Goal: Information Seeking & Learning: Learn about a topic

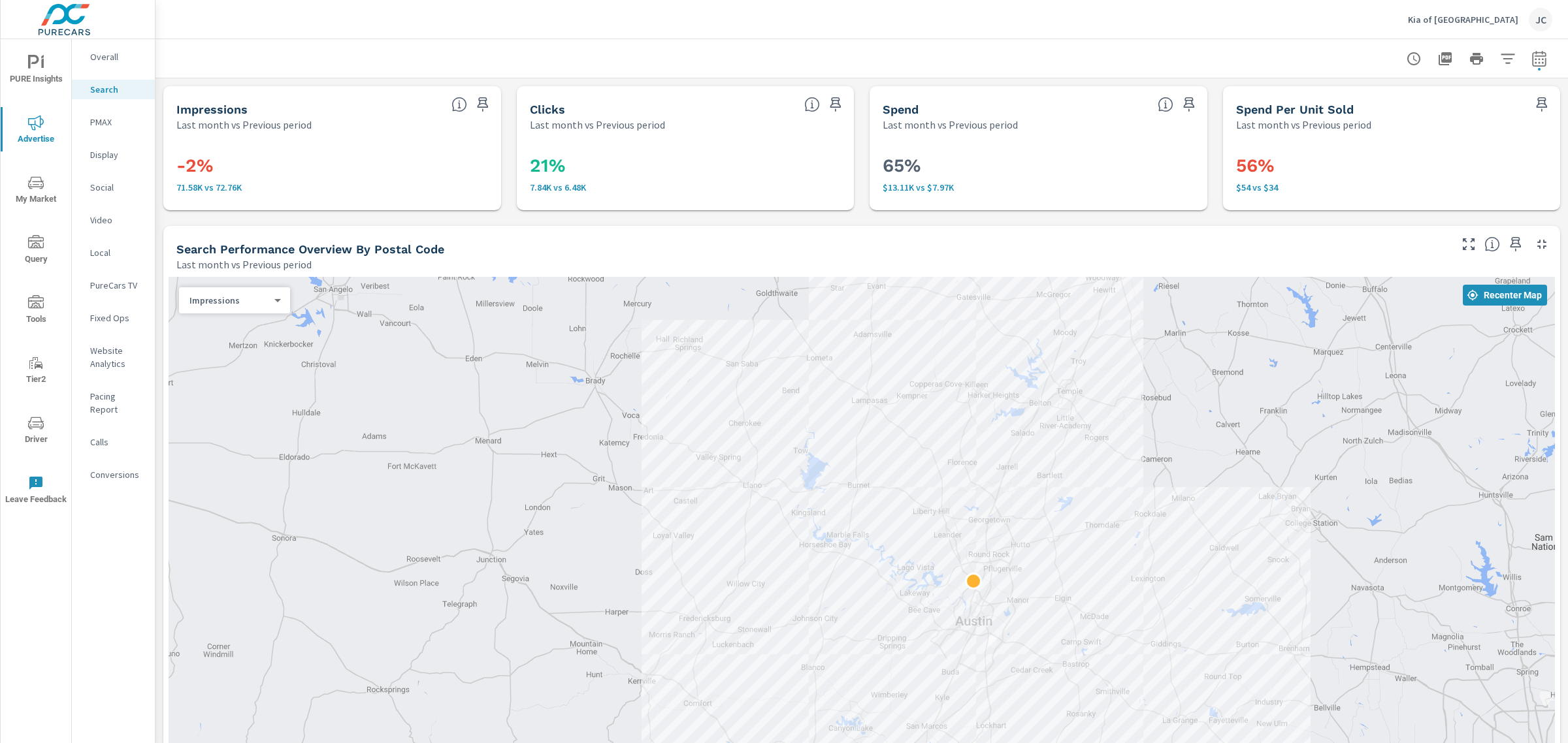
scroll to position [1150, 0]
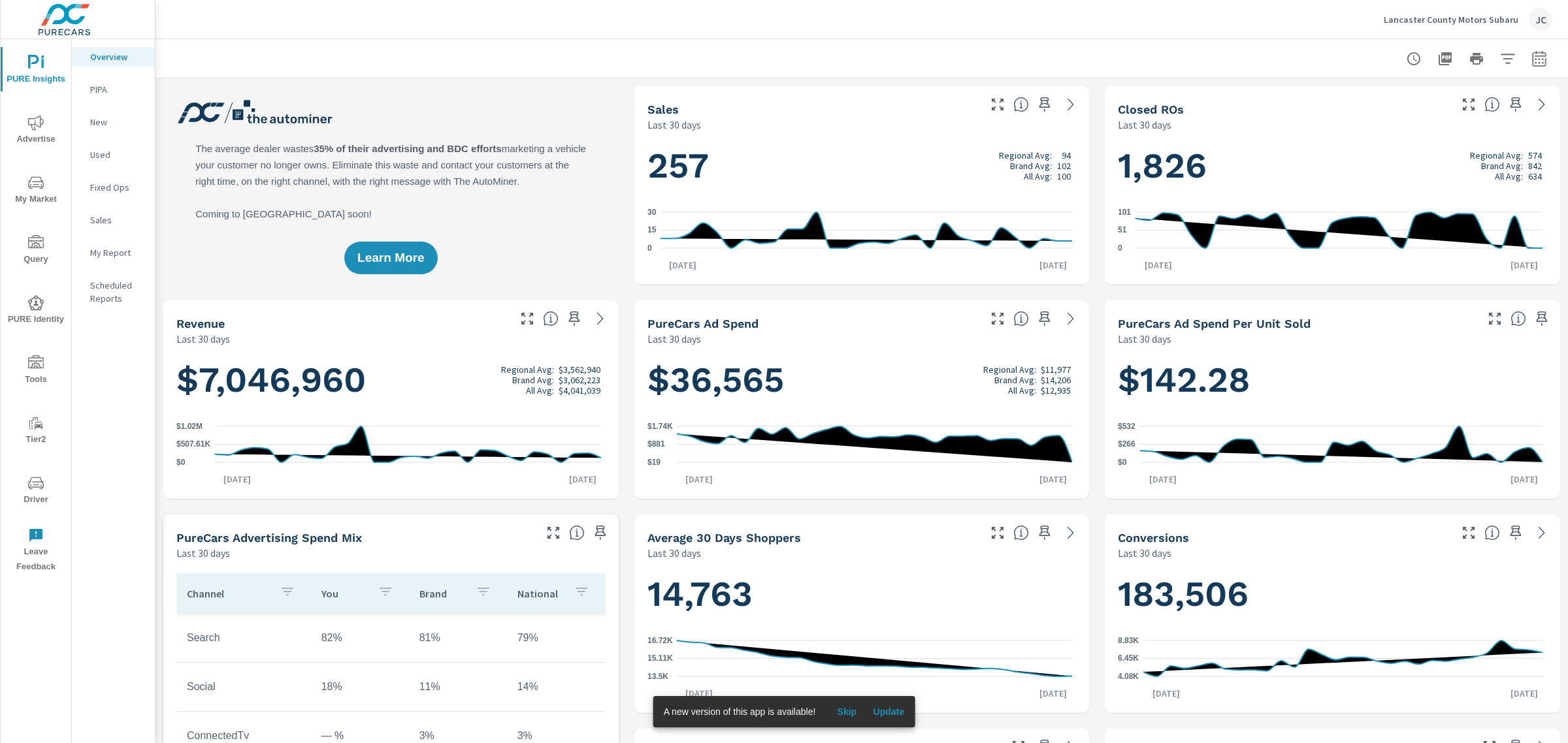
scroll to position [539, 0]
click at [1438, 24] on p "Lancaster County Motors Subaru" at bounding box center [1450, 19] width 135 height 12
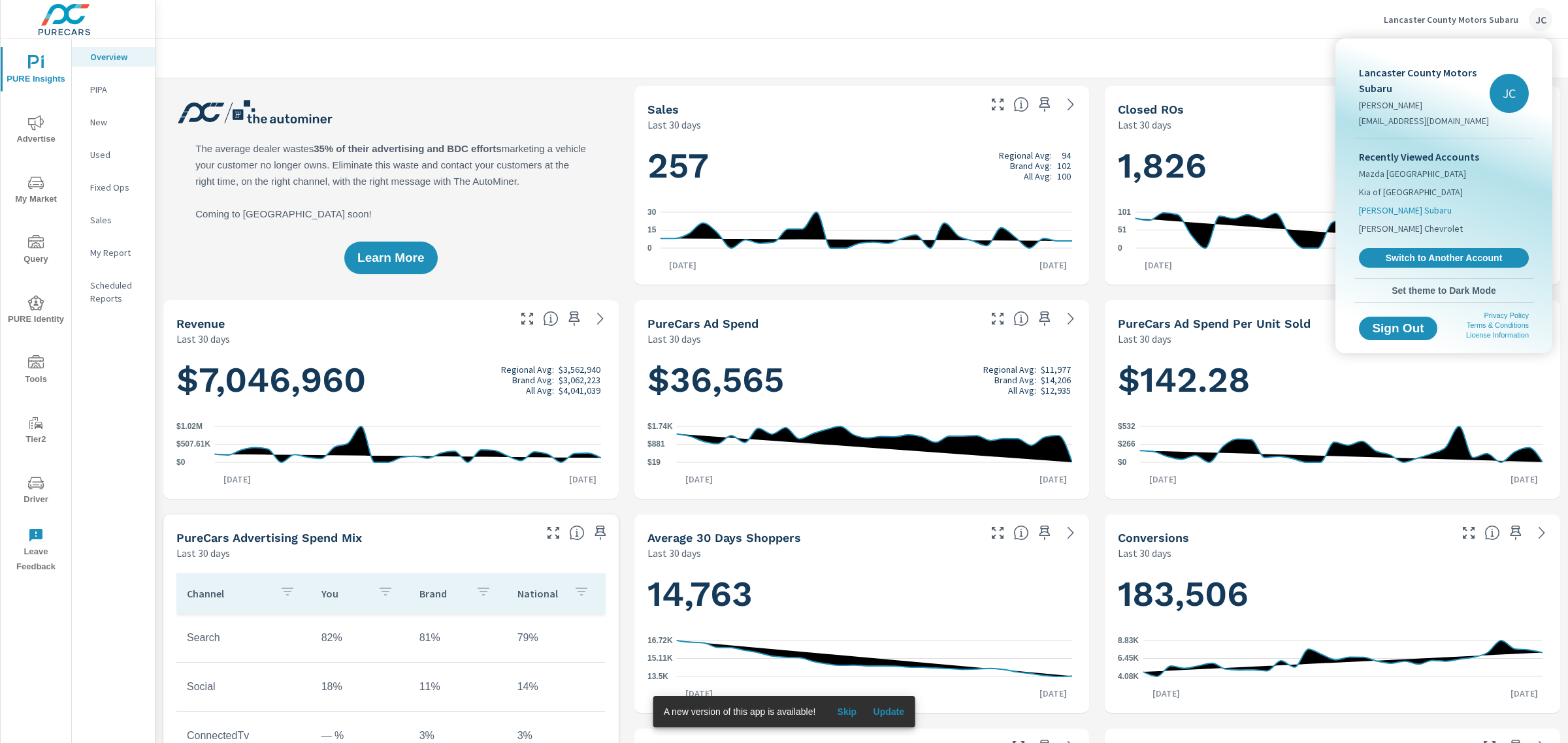
click at [1407, 212] on span "[PERSON_NAME] Subaru" at bounding box center [1405, 210] width 93 height 13
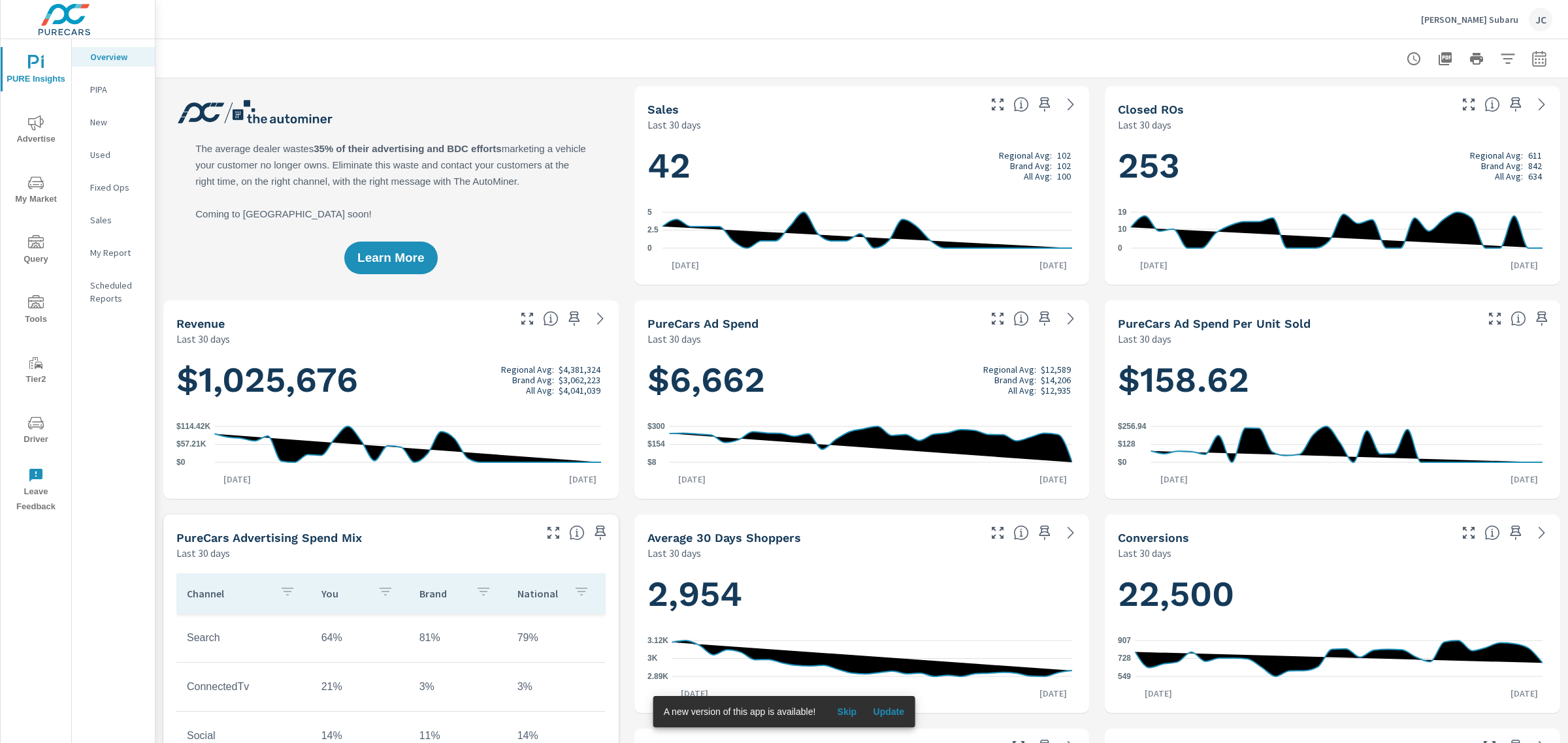
scroll to position [735, 0]
click at [90, 250] on p "My Report" at bounding box center [117, 252] width 54 height 13
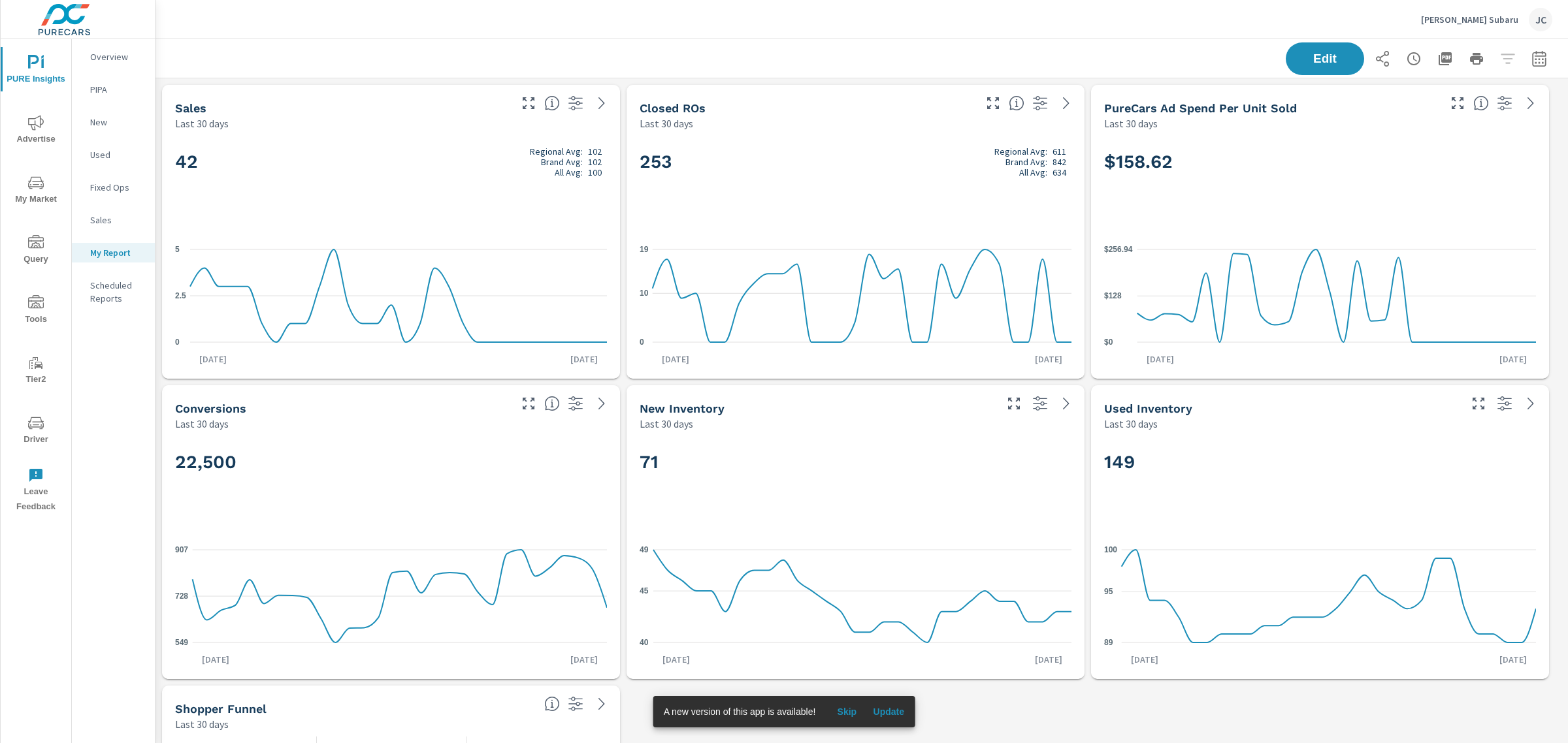
scroll to position [1232, 1425]
click at [1534, 56] on icon "button" at bounding box center [1539, 59] width 16 height 16
click at [1485, 109] on select "Custom Yesterday Last week Last 7 days Last 14 days Last 30 days Last 45 days L…" at bounding box center [1422, 113] width 131 height 26
click at [1357, 100] on select "Custom Yesterday Last week Last 7 days Last 14 days Last 30 days Last 45 days L…" at bounding box center [1422, 113] width 131 height 26
select select "Last month"
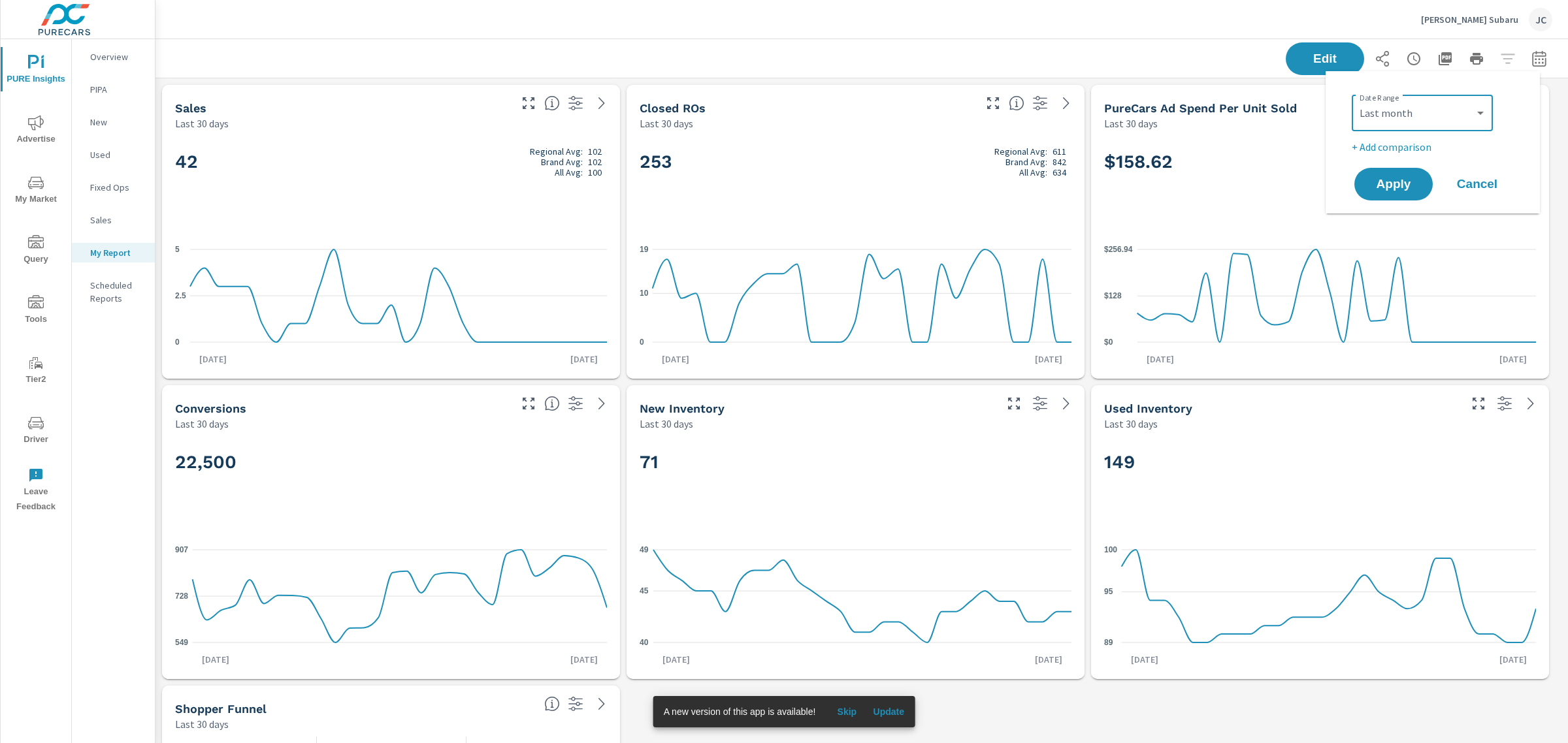
click at [1398, 141] on p "+ Add comparison" at bounding box center [1435, 146] width 168 height 16
select select "Previous period"
click at [1370, 213] on button "Apply" at bounding box center [1393, 221] width 81 height 34
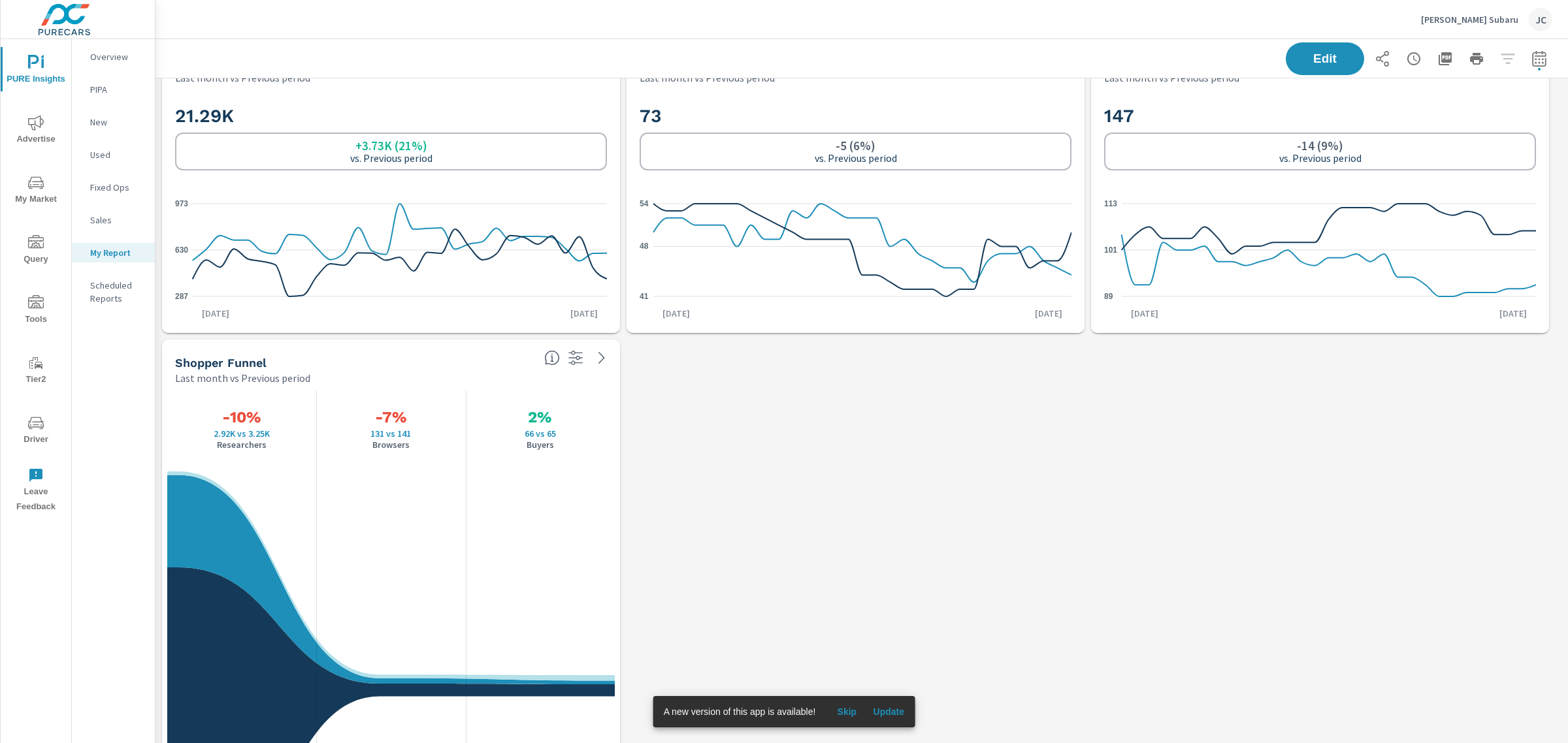
scroll to position [408, 0]
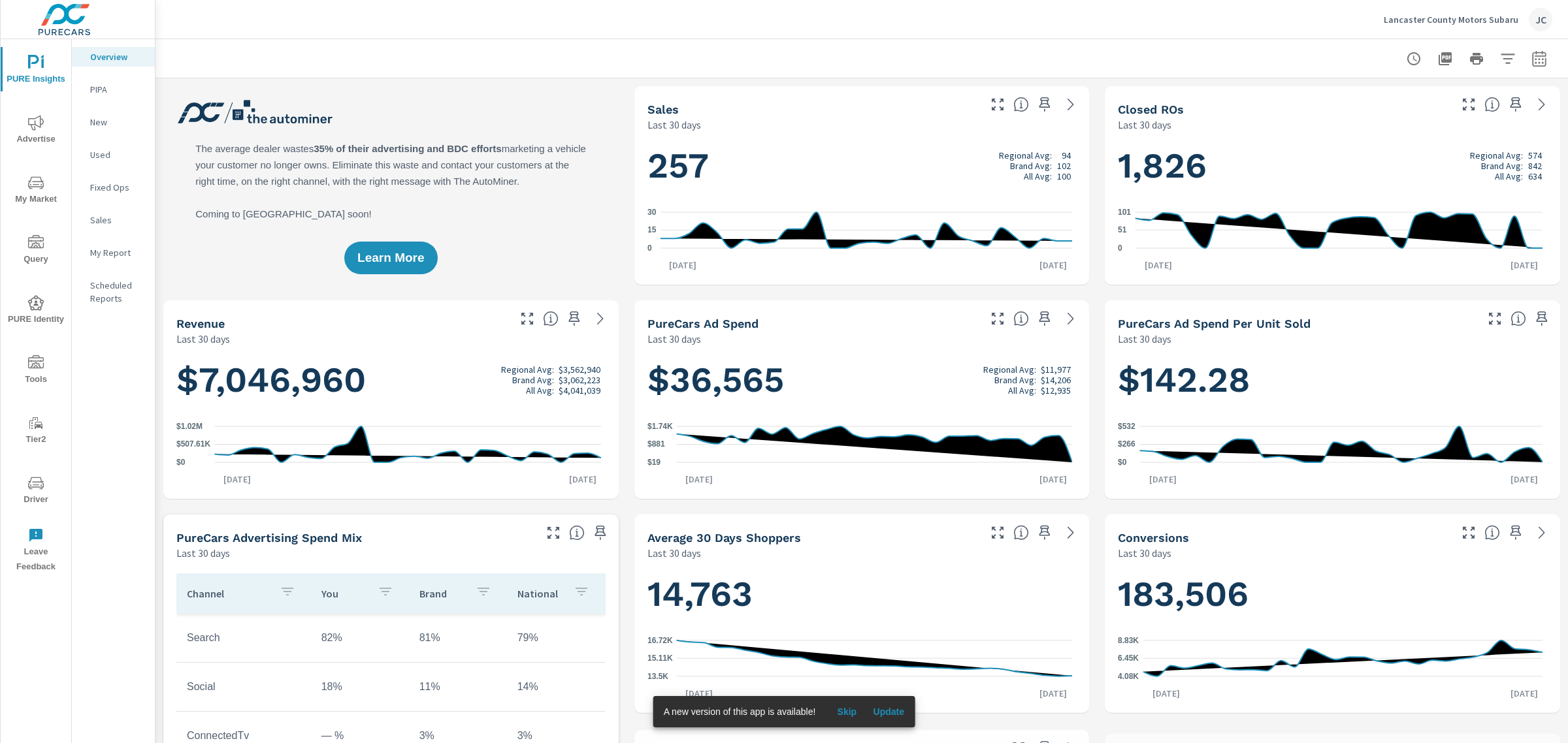
scroll to position [539, 0]
click at [1432, 14] on p "Lancaster County Motors Subaru" at bounding box center [1450, 19] width 135 height 12
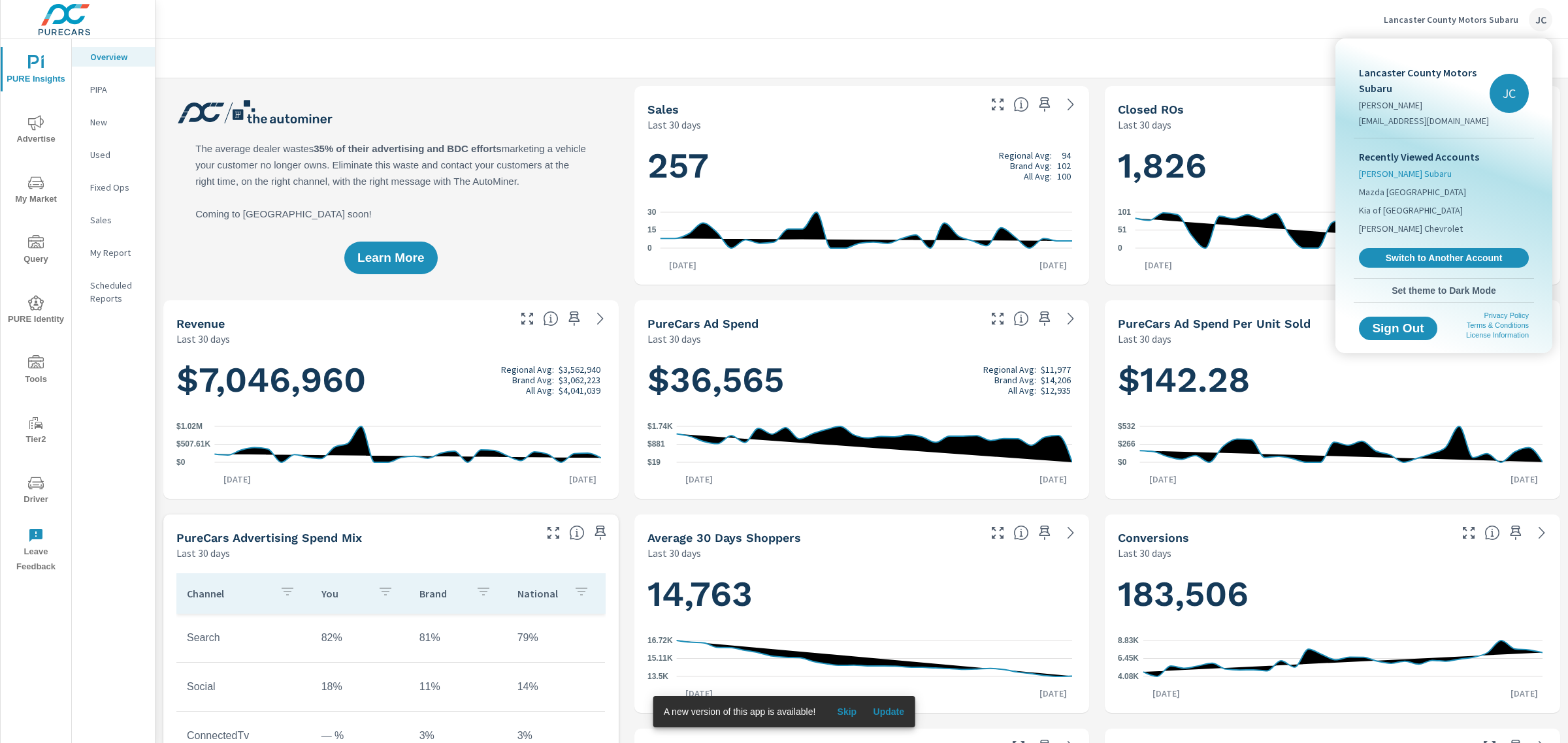
click at [1398, 174] on span "[PERSON_NAME] Subaru" at bounding box center [1405, 174] width 93 height 13
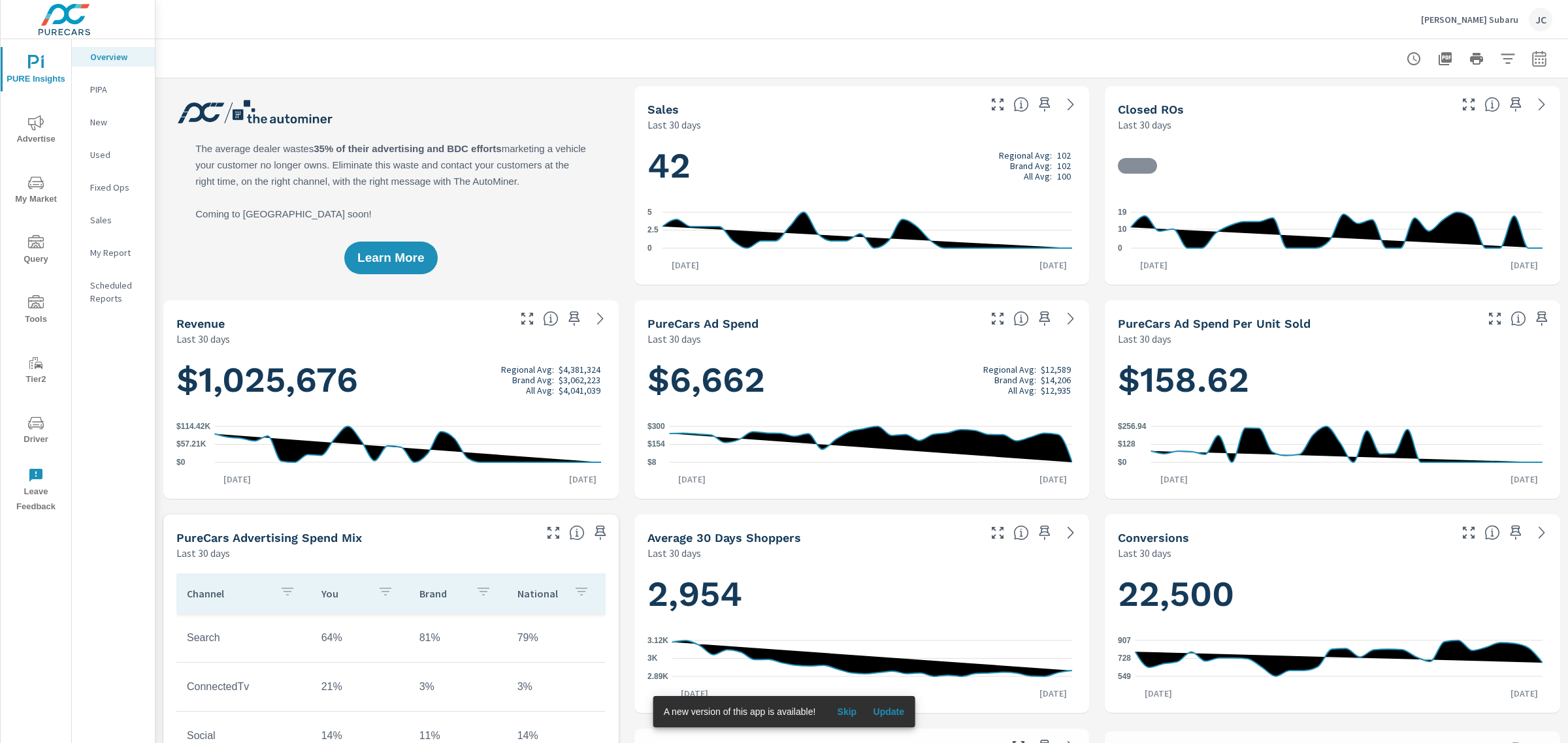
scroll to position [735, 0]
click at [40, 131] on span "Advertise" at bounding box center [36, 131] width 63 height 32
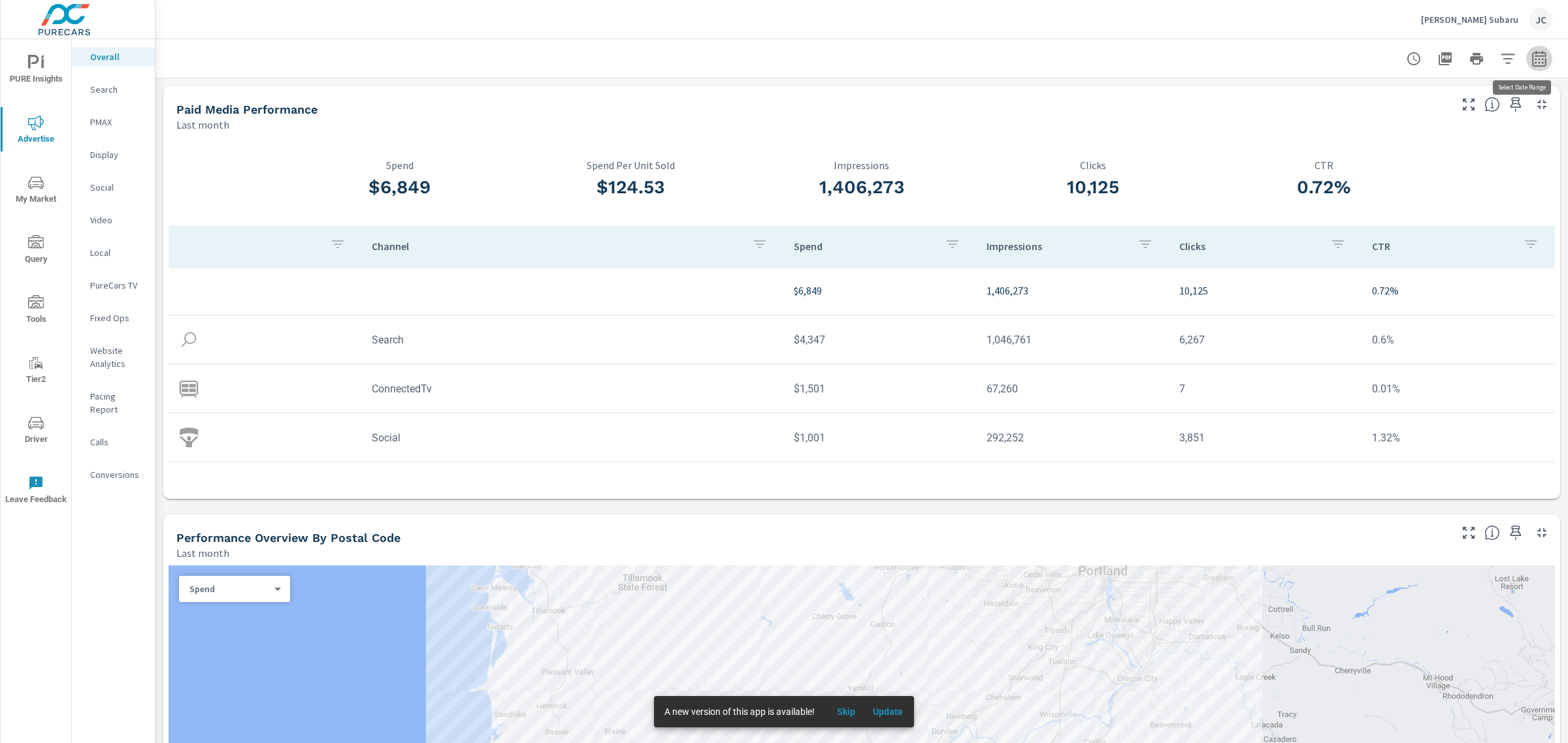
click at [1531, 57] on icon "button" at bounding box center [1539, 59] width 16 height 16
select select "Last month"
click at [1390, 141] on p "+ Add comparison" at bounding box center [1435, 146] width 168 height 16
select select "Previous period"
click at [1387, 216] on span "Apply" at bounding box center [1393, 221] width 53 height 12
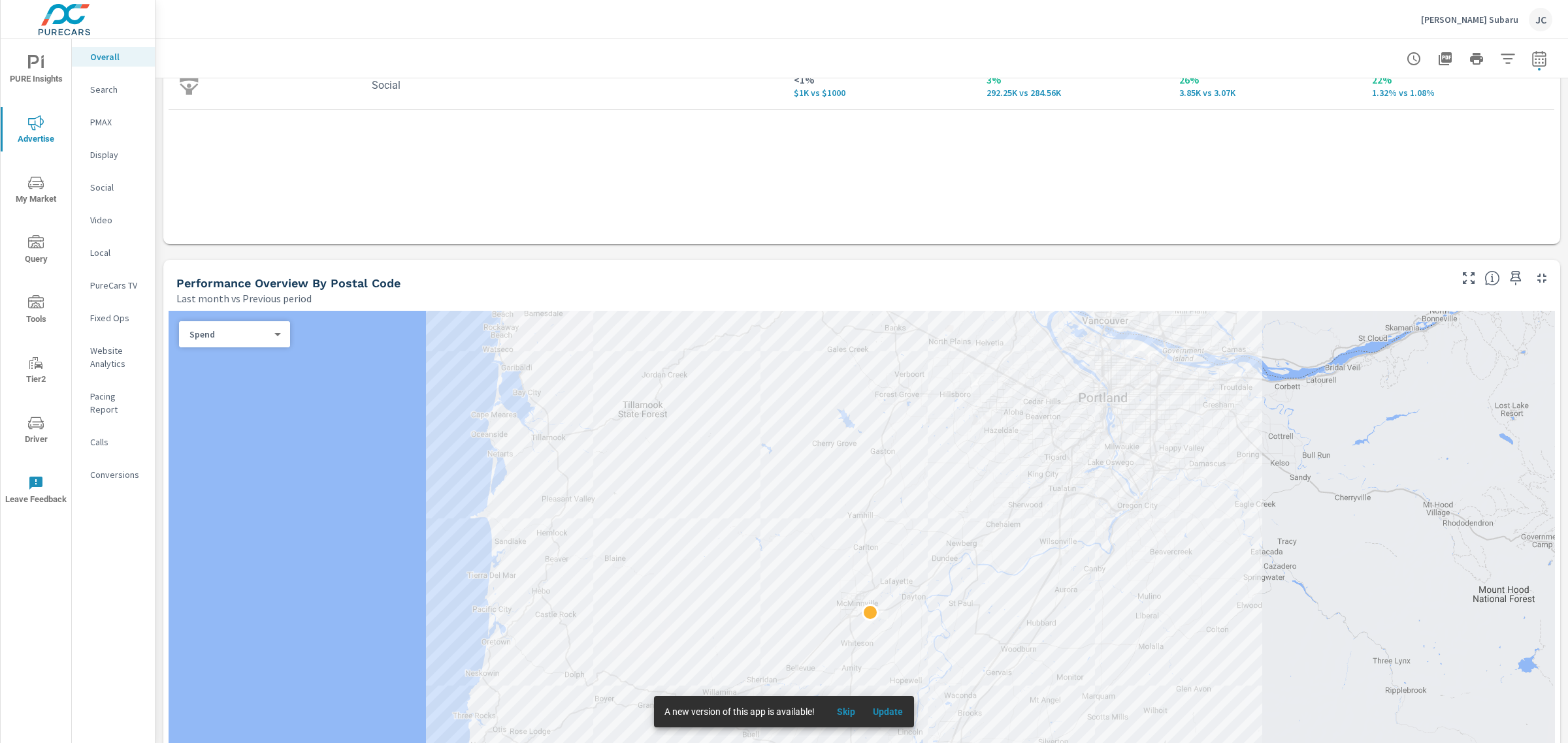
scroll to position [408, 0]
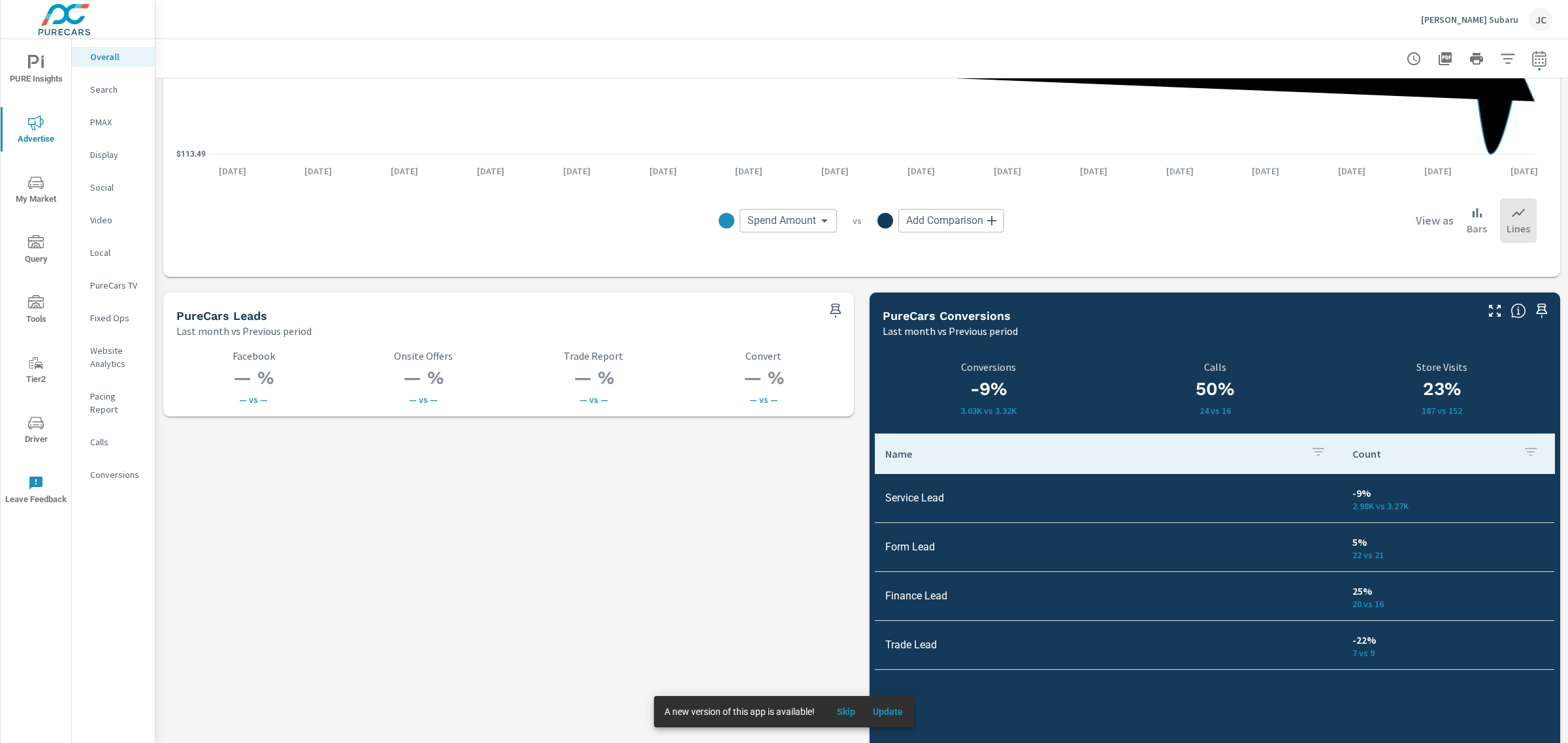
scroll to position [1645, 0]
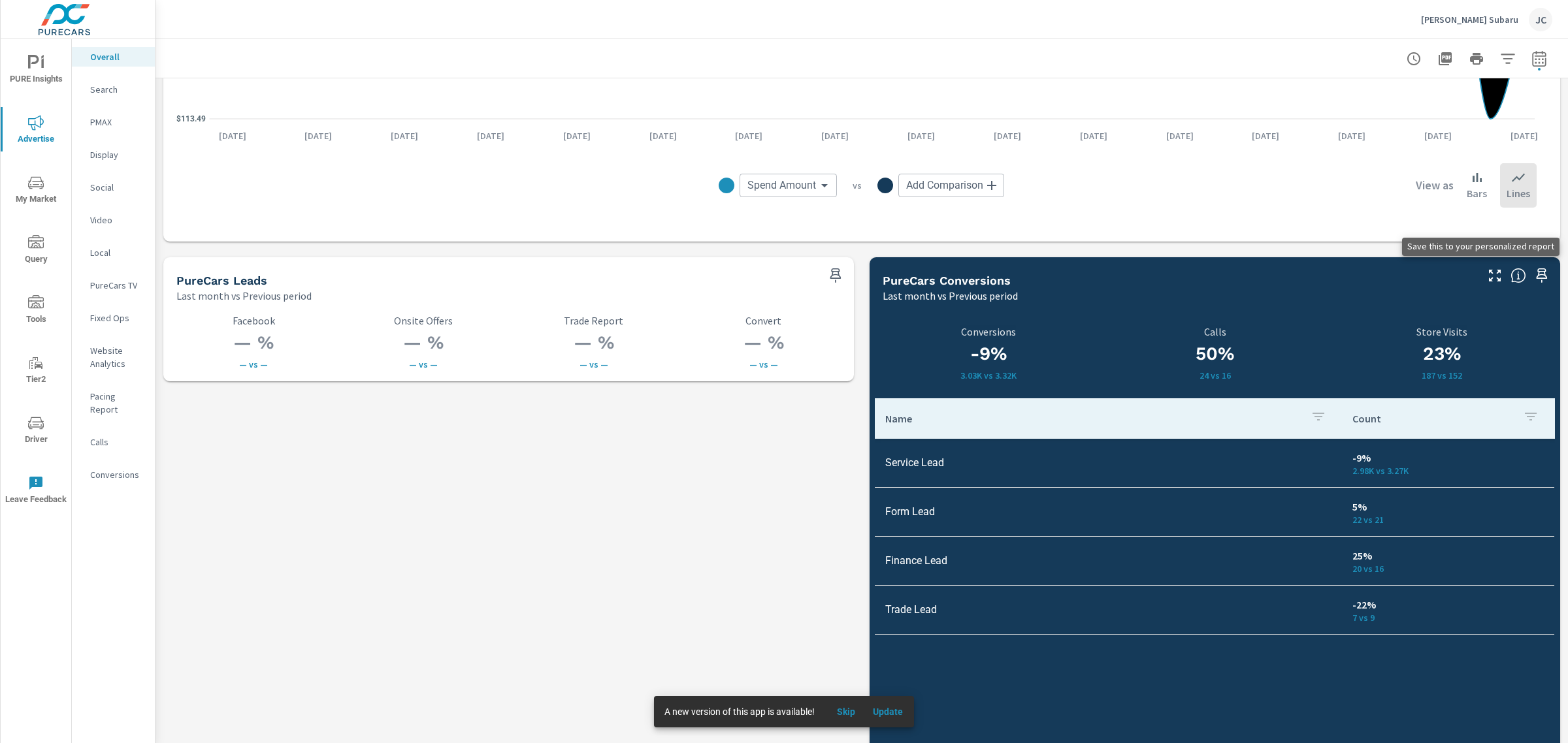
click at [1537, 275] on icon "button" at bounding box center [1542, 275] width 11 height 14
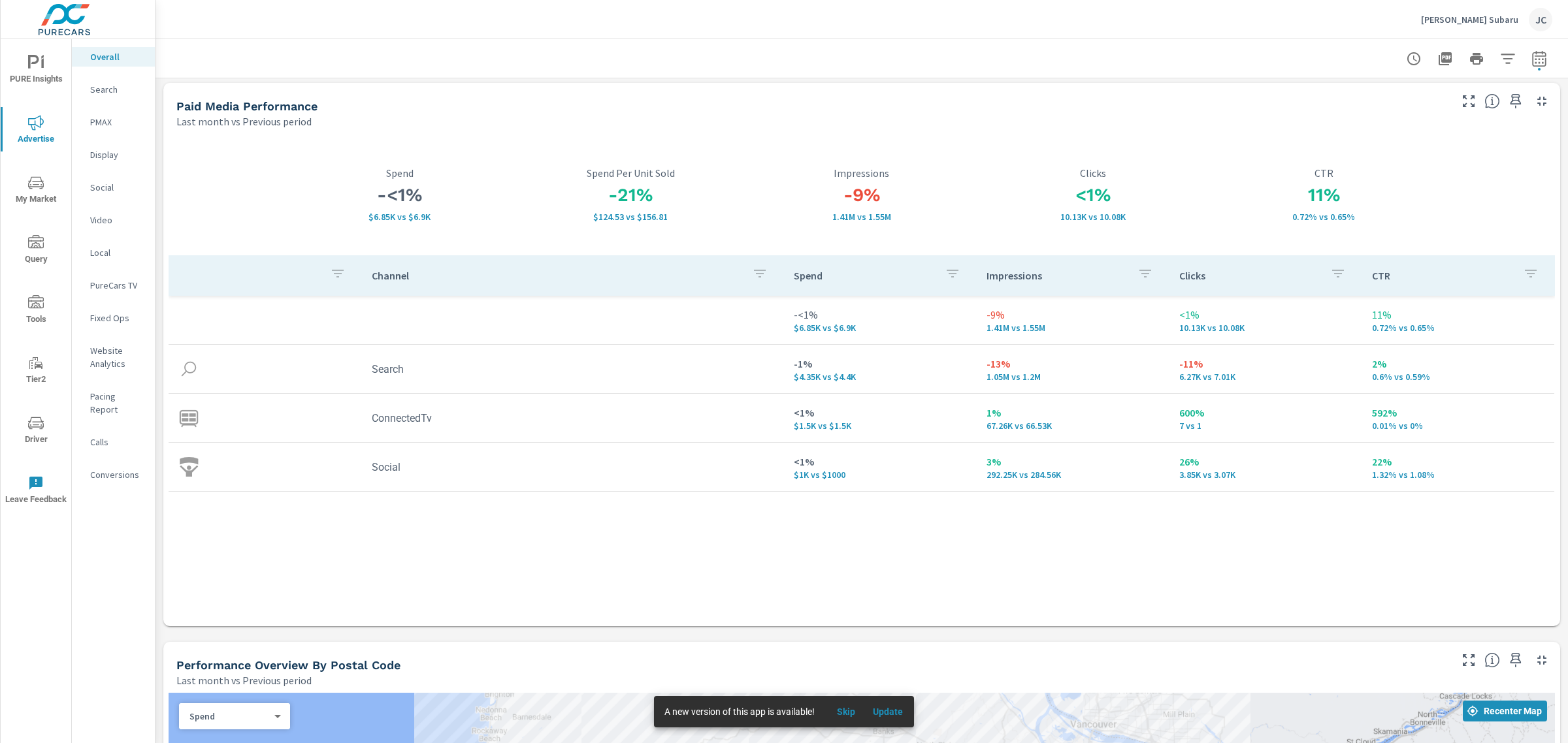
scroll to position [0, 0]
click at [107, 90] on p "Search" at bounding box center [117, 89] width 54 height 13
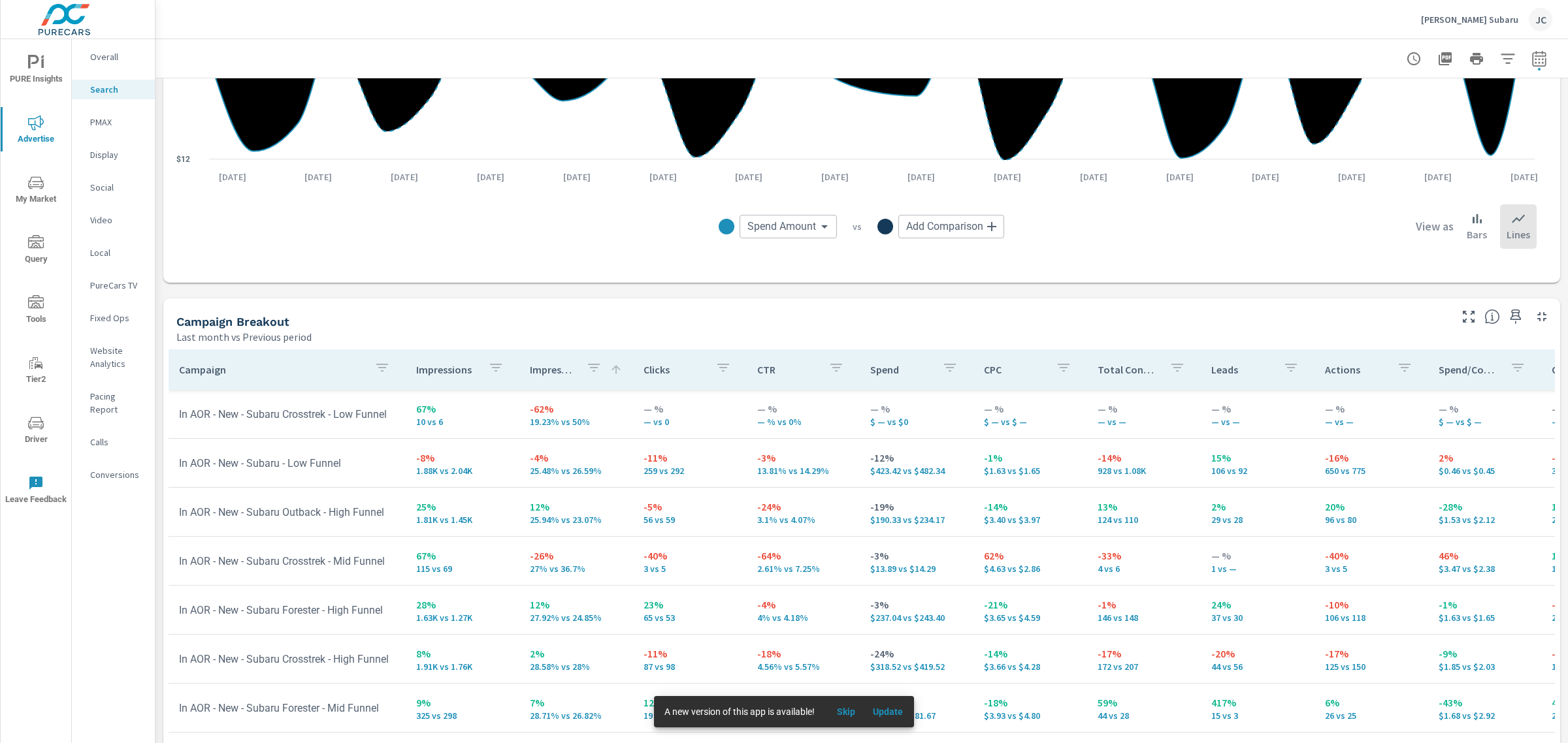
scroll to position [1150, 0]
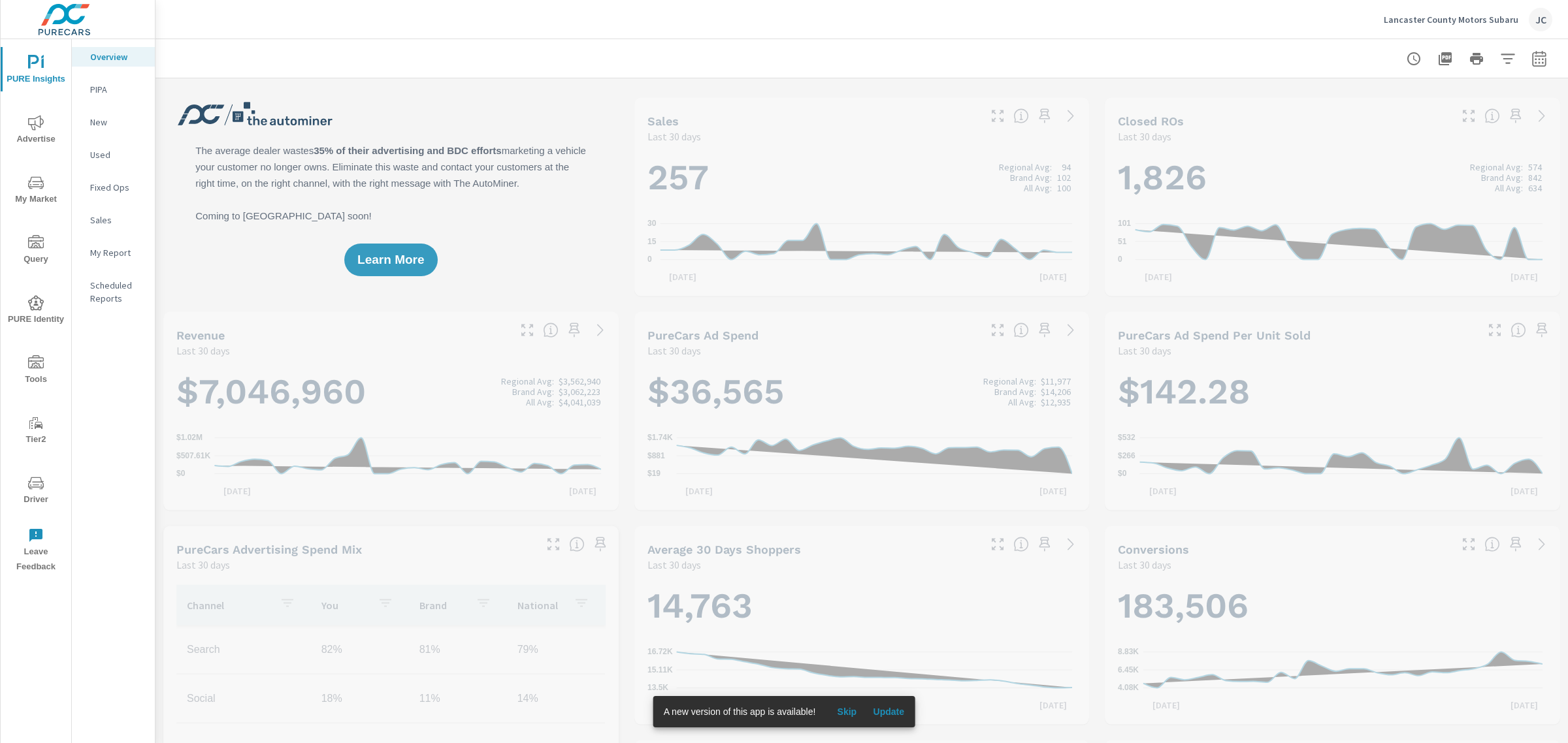
scroll to position [539, 0]
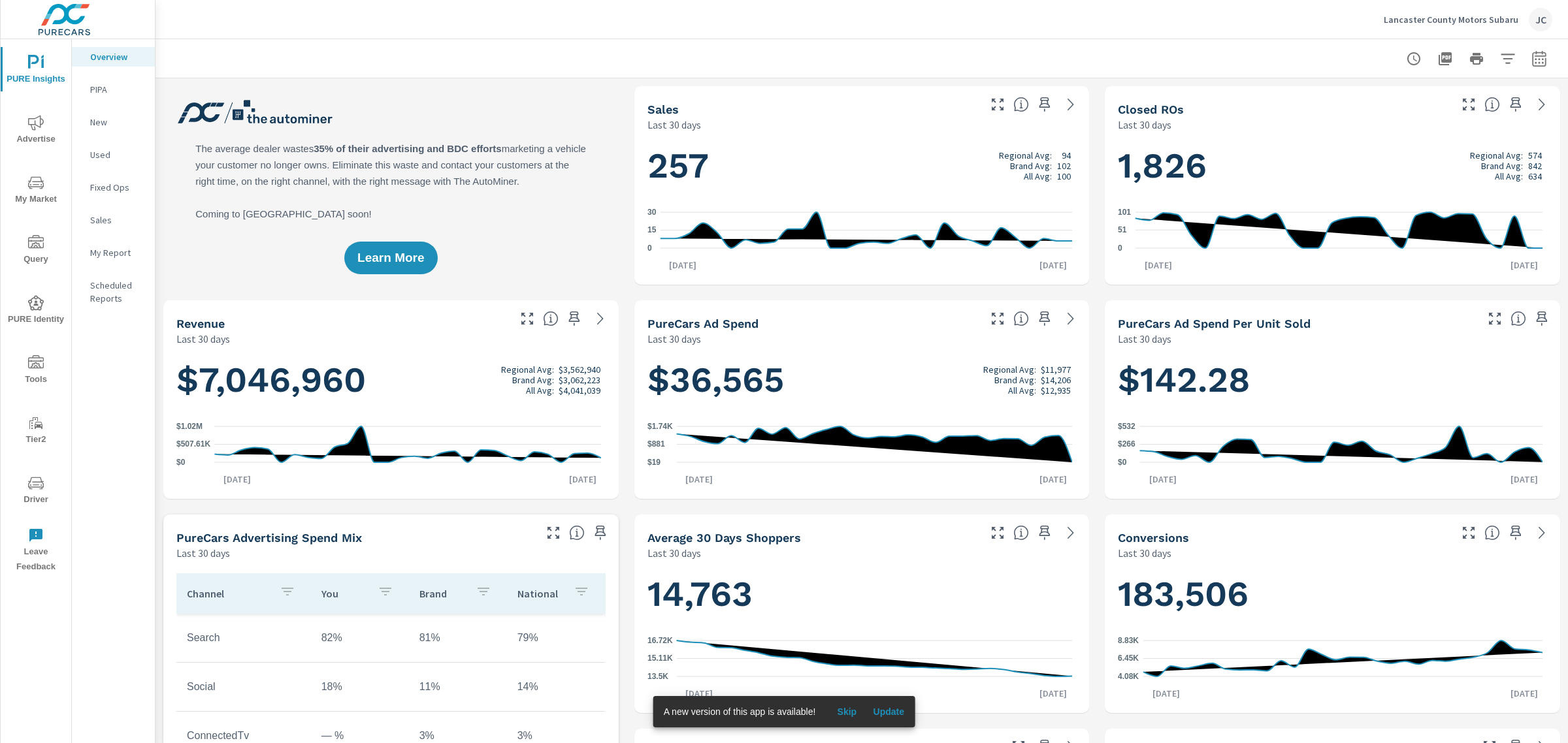
click at [1483, 24] on p "Lancaster County Motors Subaru" at bounding box center [1450, 19] width 135 height 12
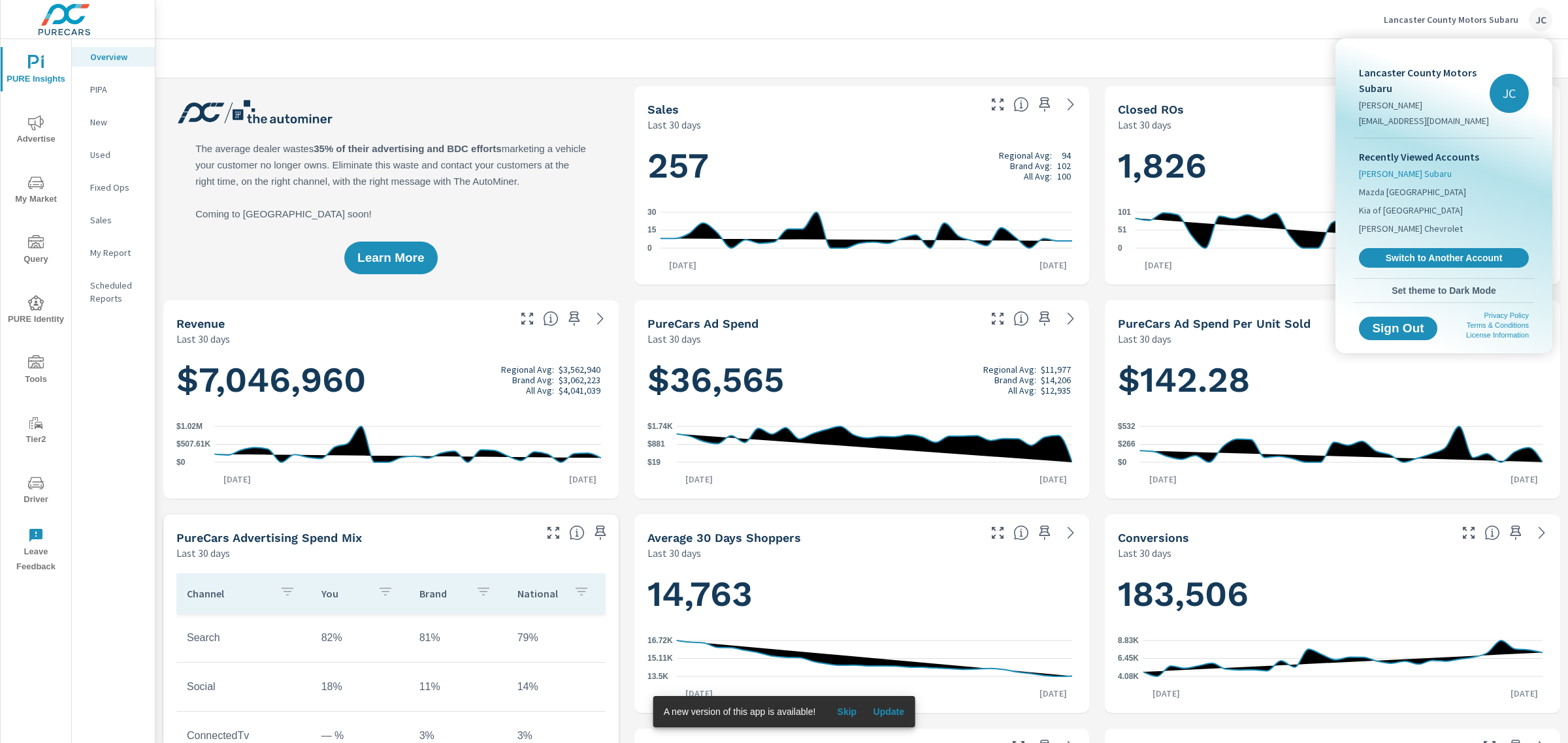
click at [1386, 168] on span "[PERSON_NAME] Subaru" at bounding box center [1405, 174] width 93 height 13
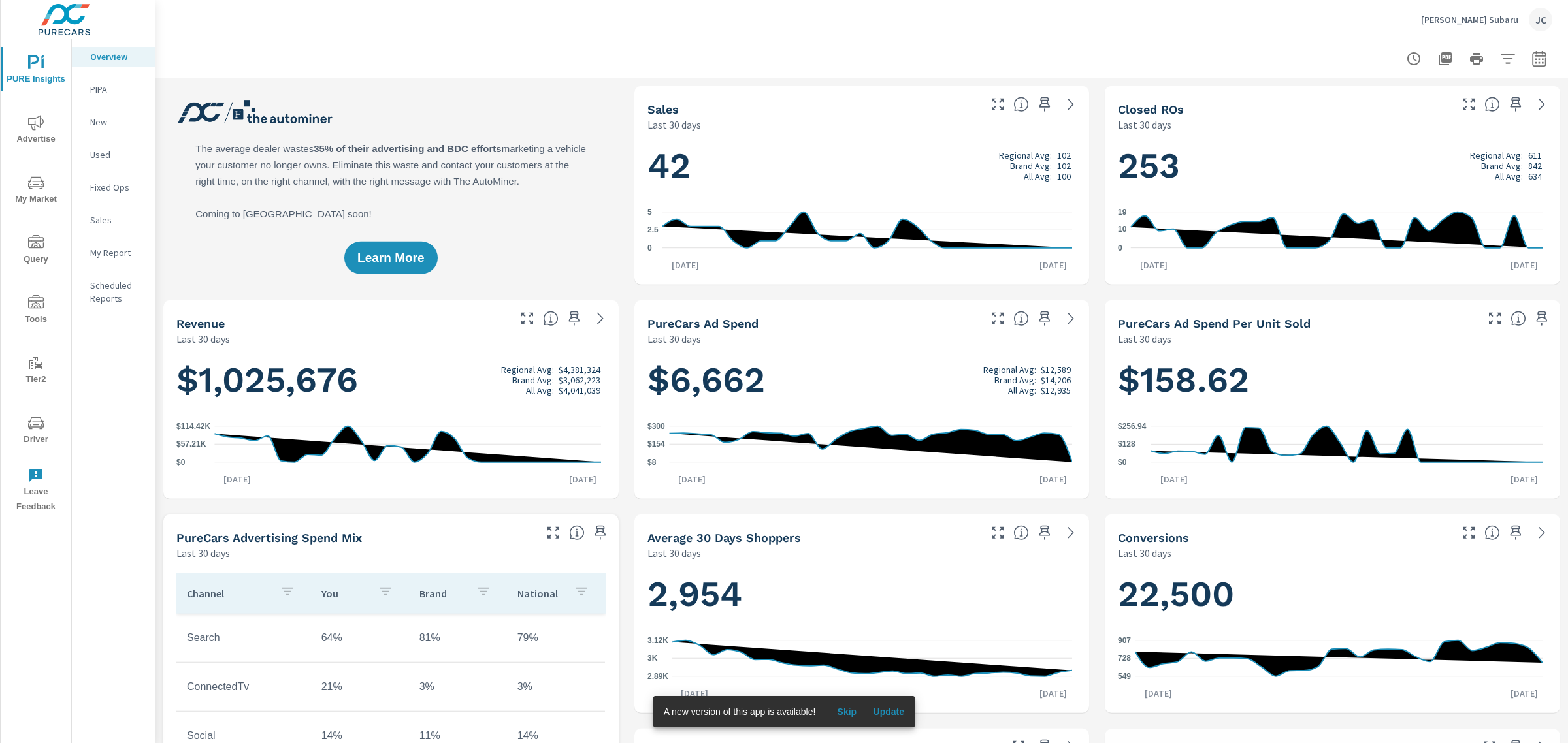
scroll to position [735, 0]
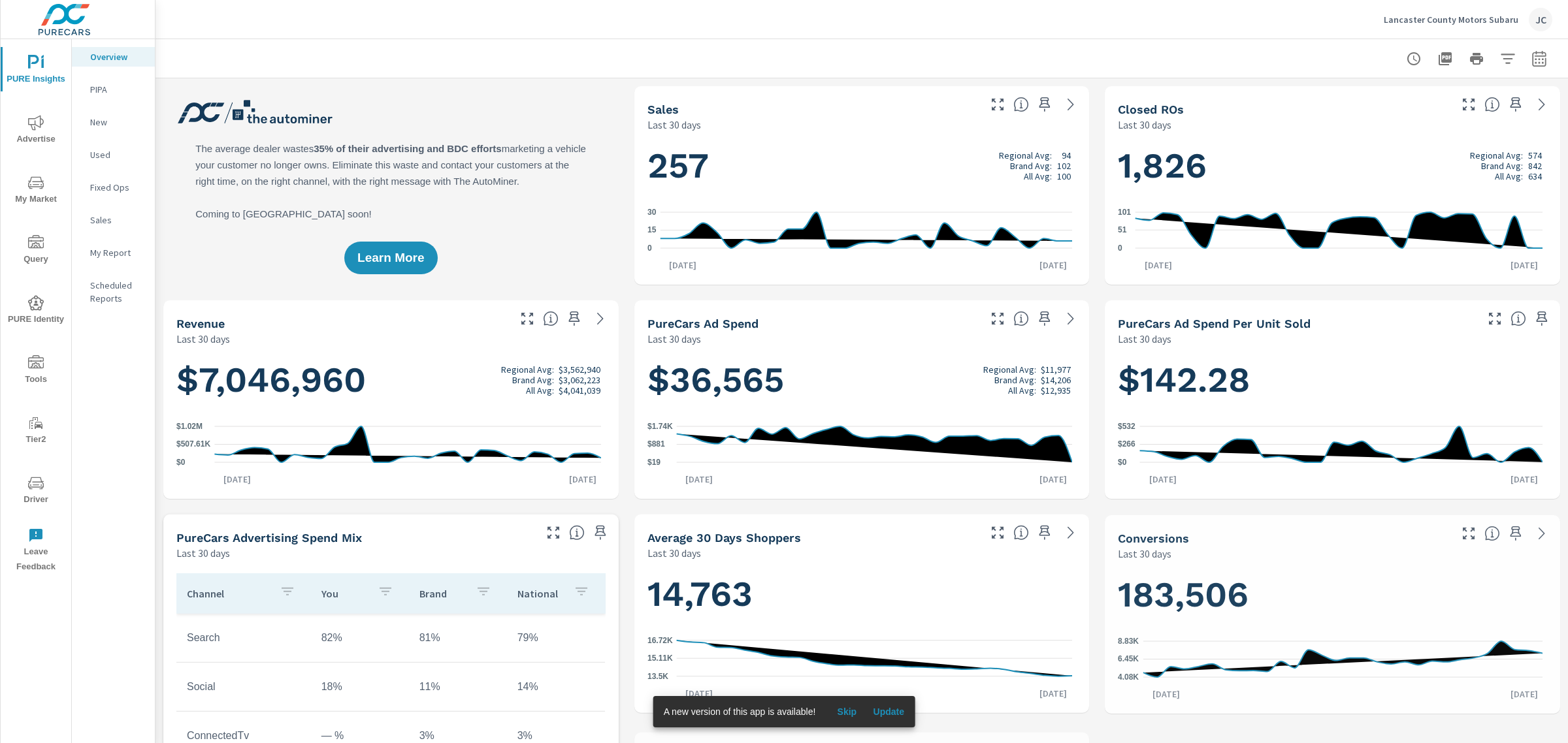
scroll to position [539, 0]
click at [1486, 17] on p "Lancaster County Motors Subaru" at bounding box center [1450, 19] width 135 height 12
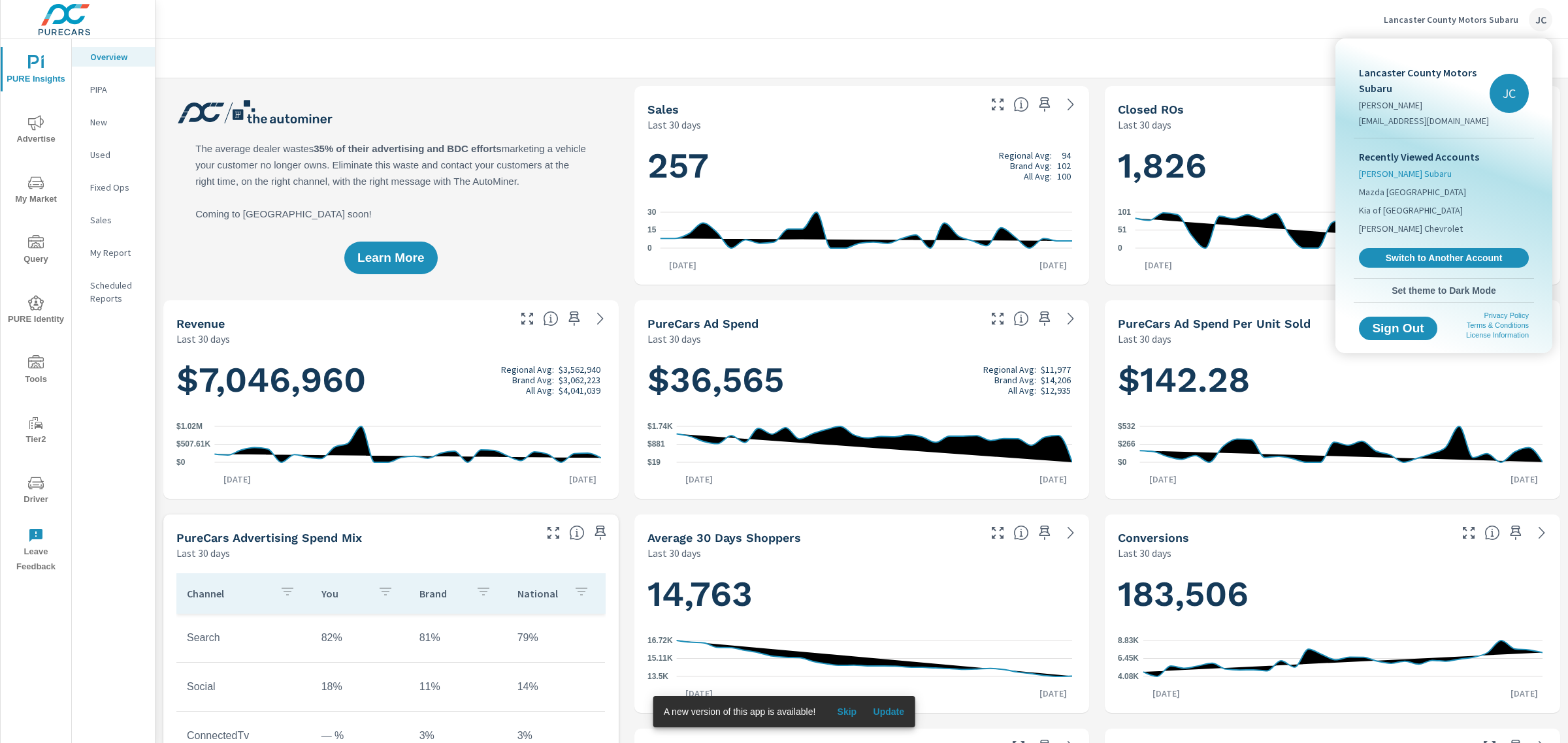
click at [1398, 175] on span "[PERSON_NAME] Subaru" at bounding box center [1405, 174] width 93 height 13
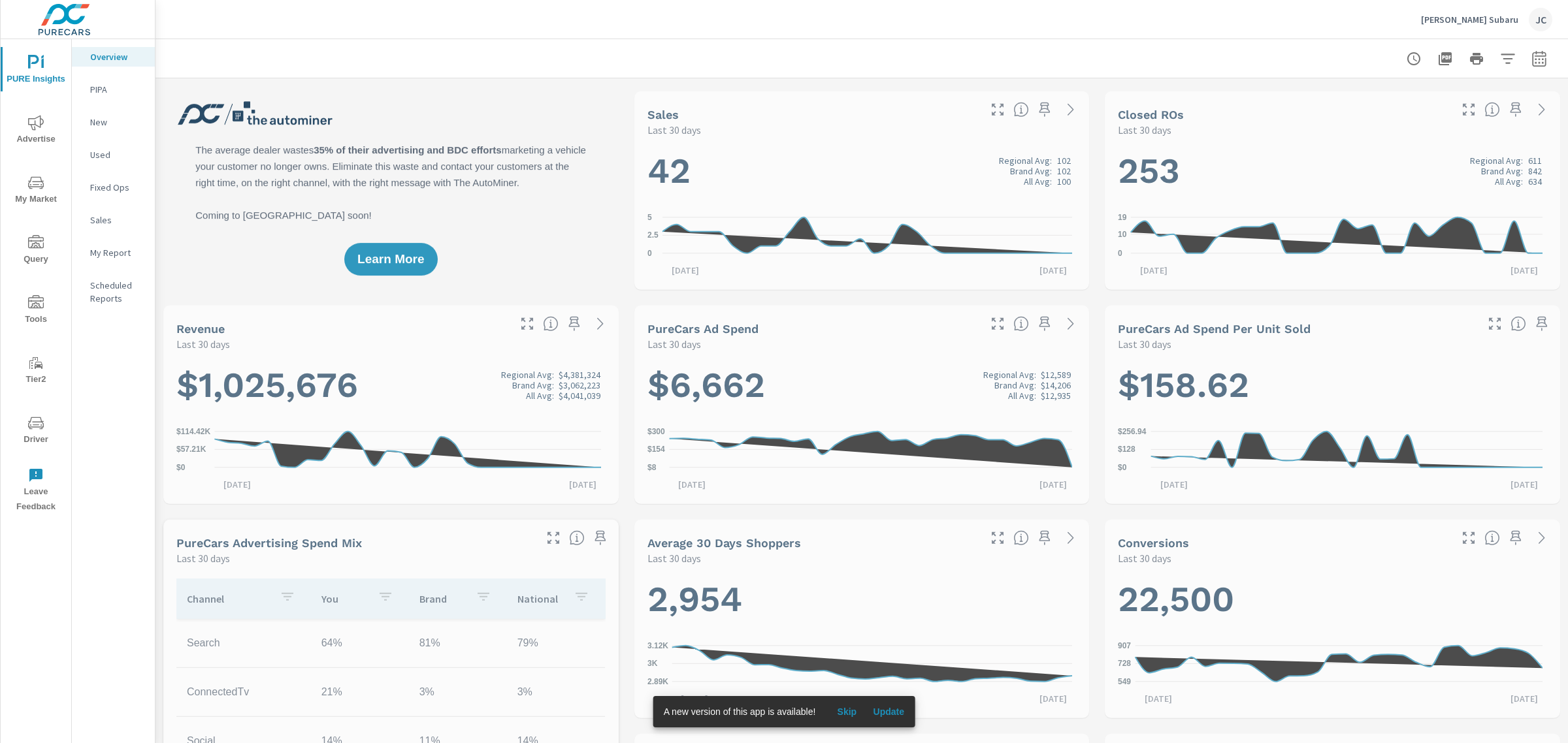
scroll to position [735, 0]
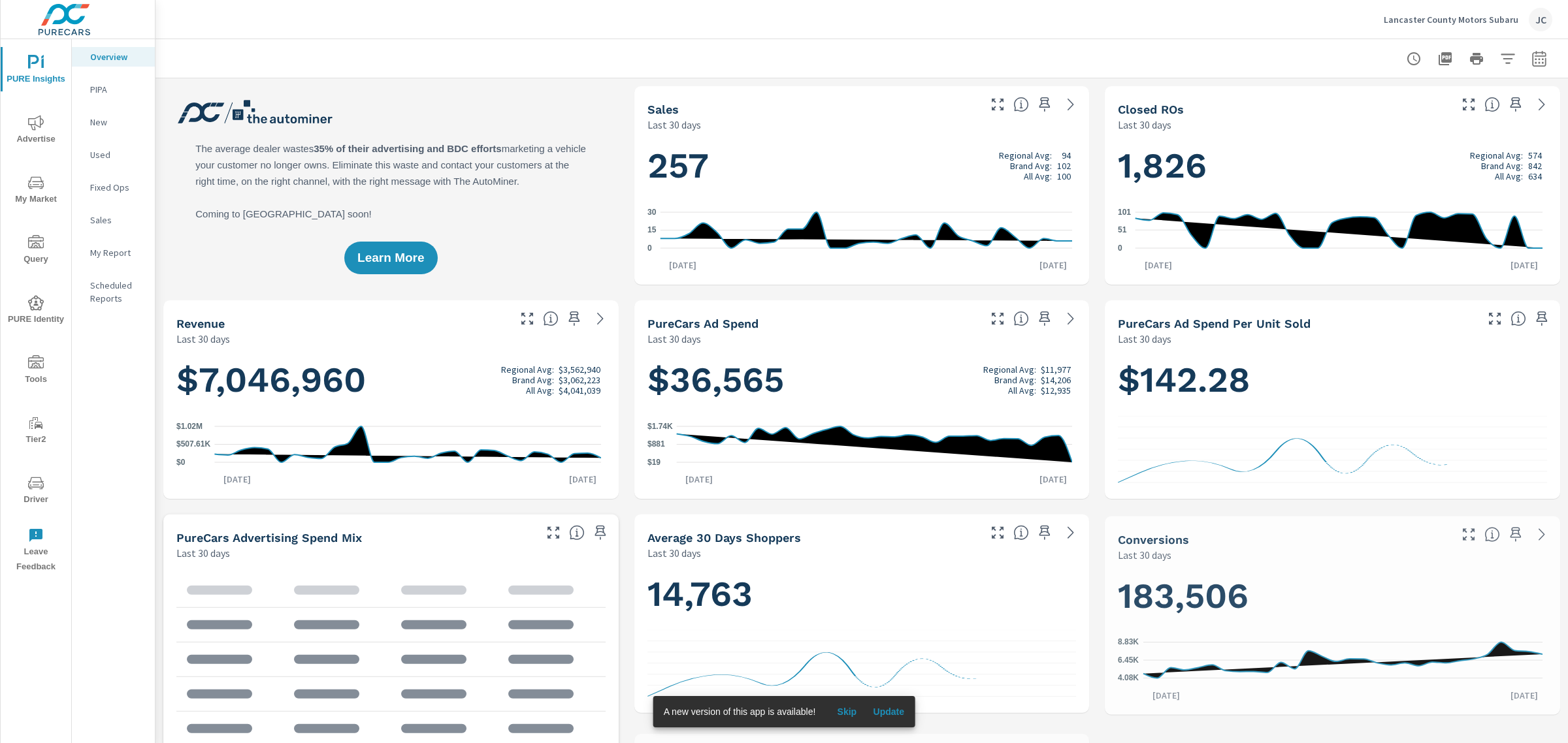
scroll to position [539, 0]
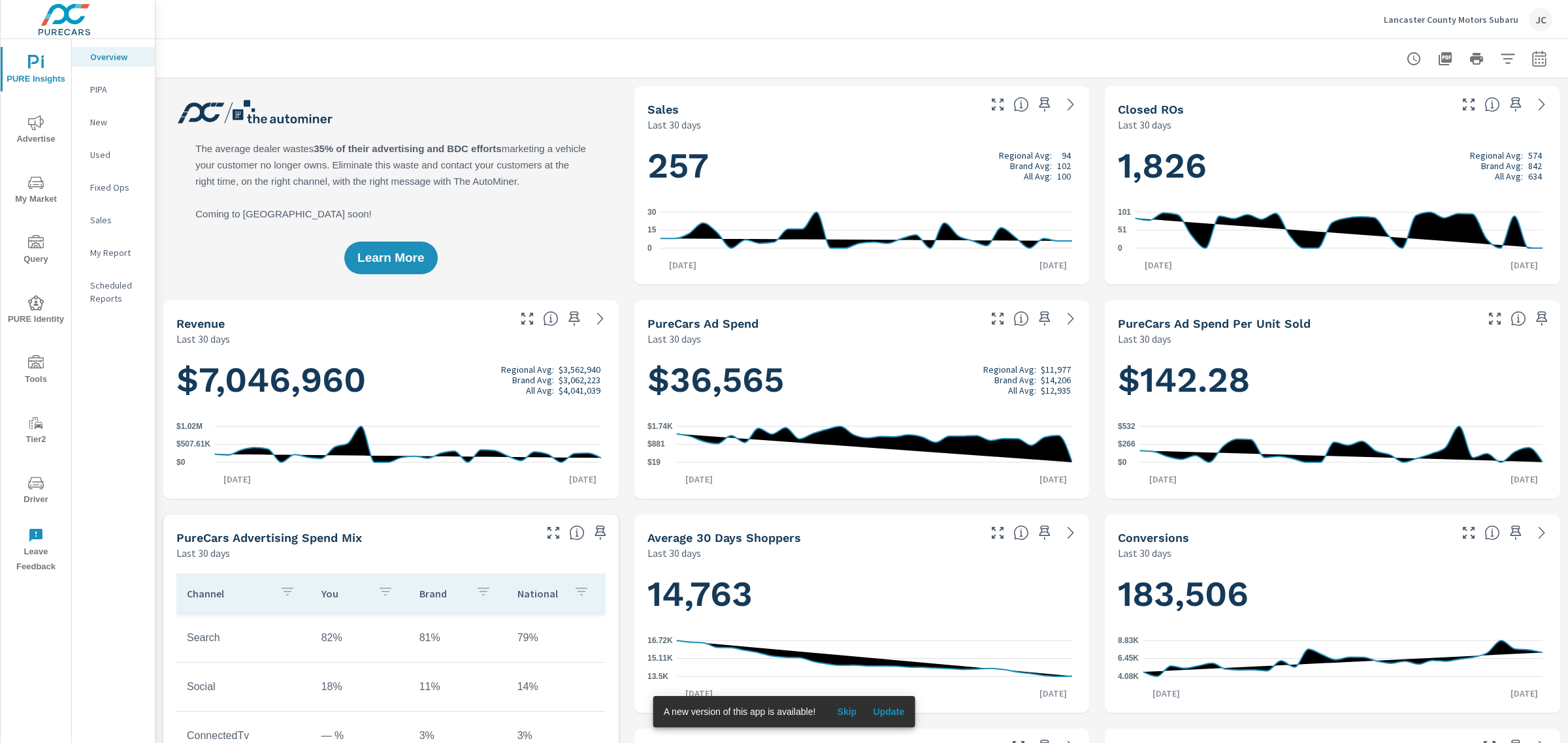
click at [1466, 18] on p "Lancaster County Motors Subaru" at bounding box center [1450, 19] width 135 height 12
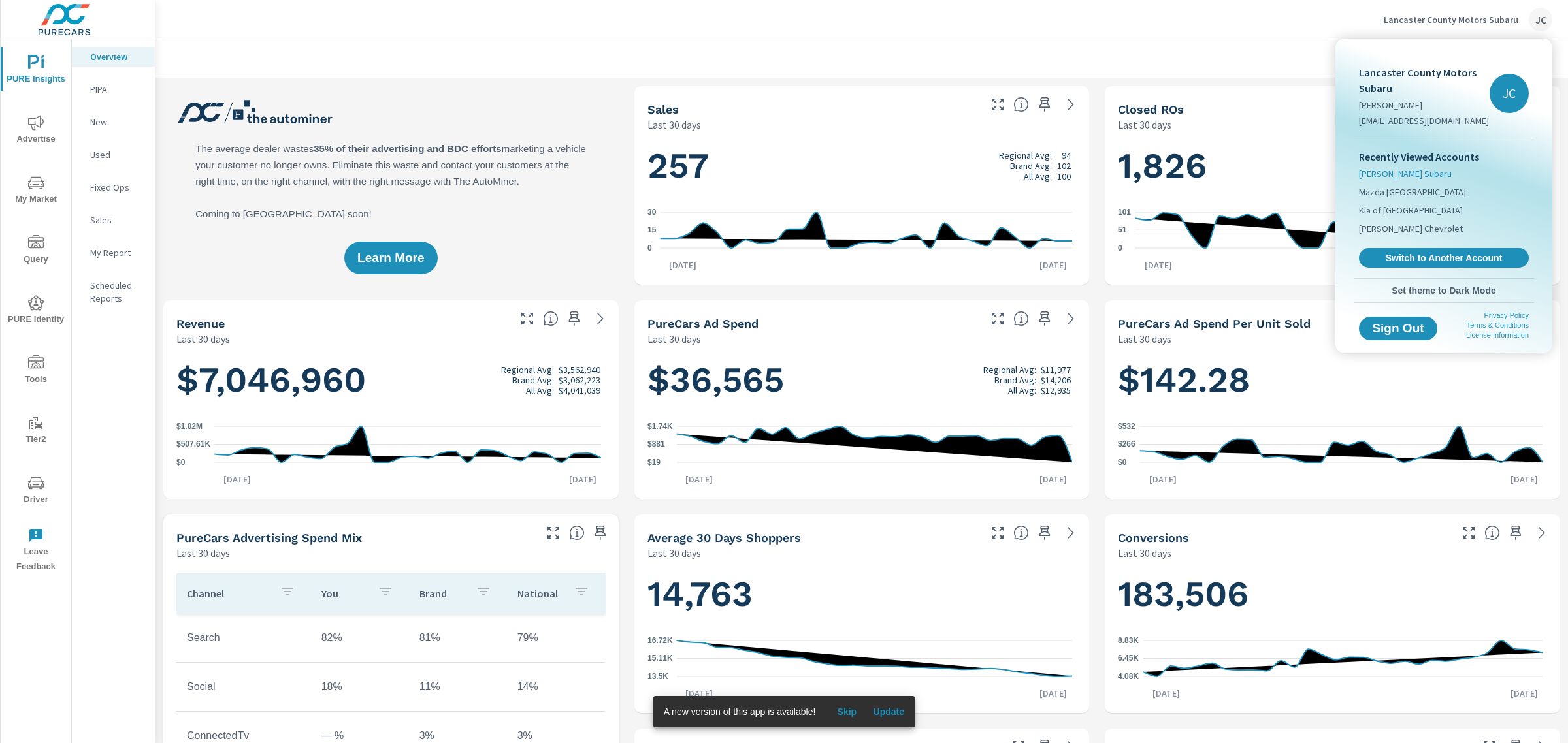
click at [1395, 170] on span "[PERSON_NAME] Subaru" at bounding box center [1405, 174] width 93 height 13
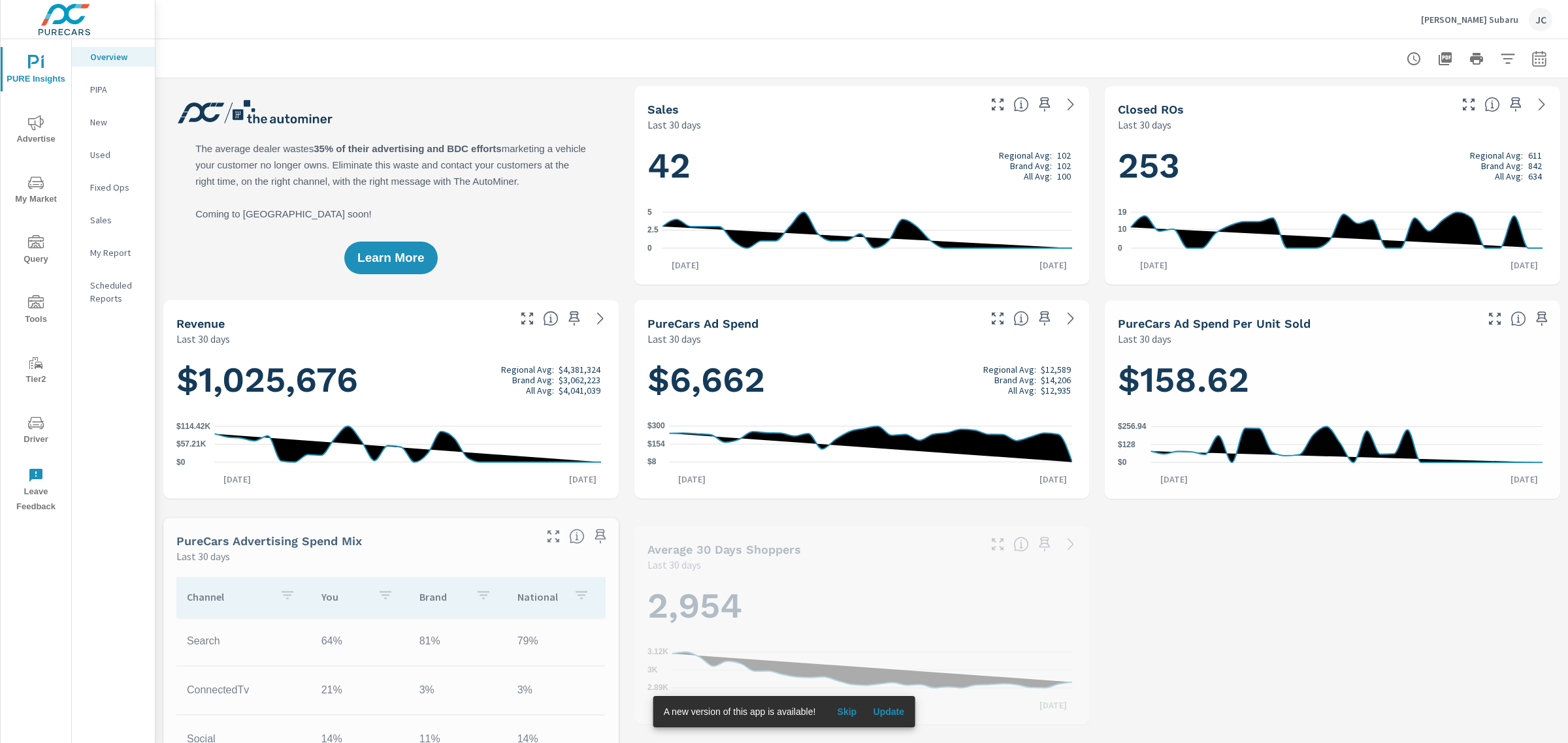
scroll to position [735, 0]
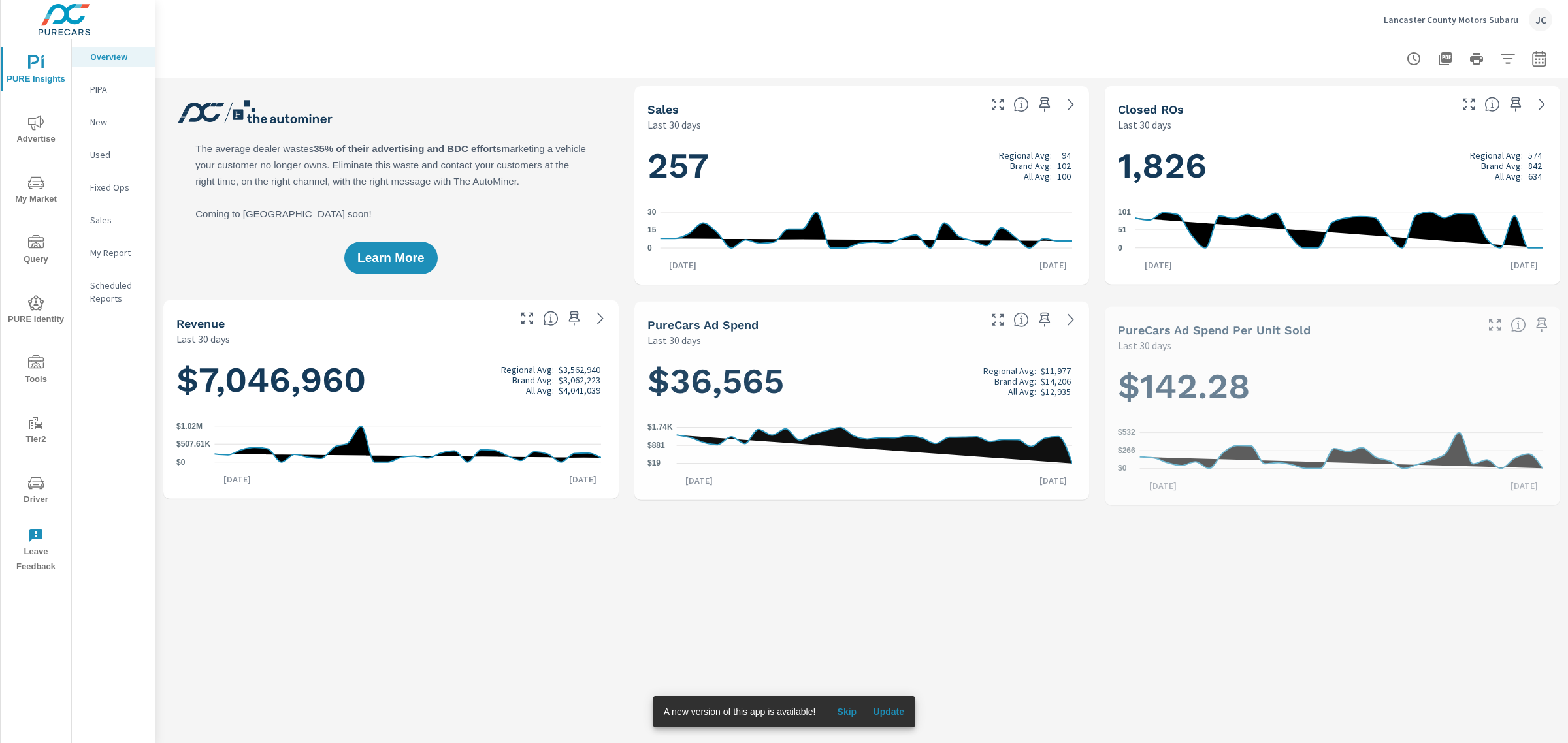
scroll to position [539, 0]
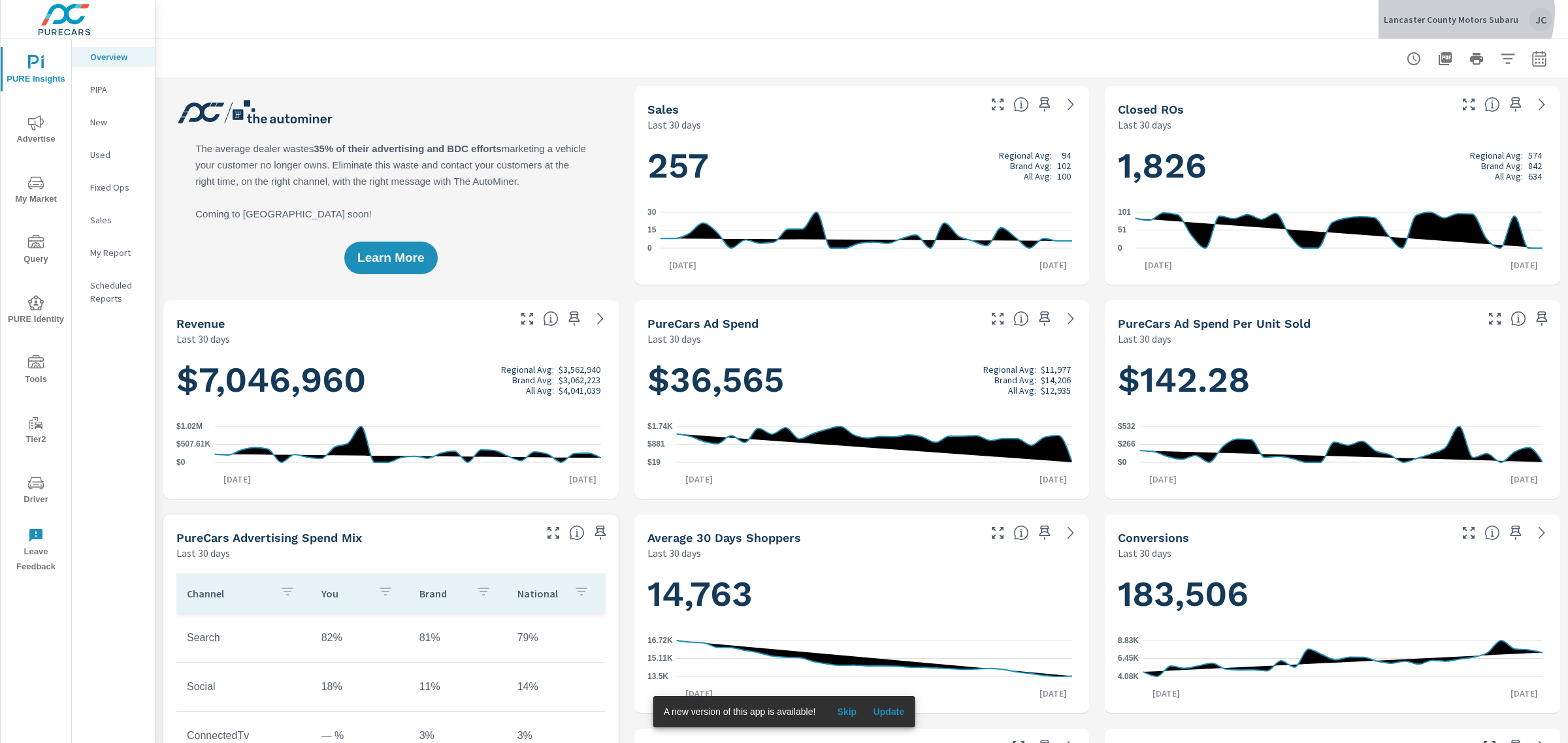
click at [1462, 12] on div "Lancaster County Motors Subaru JC" at bounding box center [1467, 19] width 168 height 23
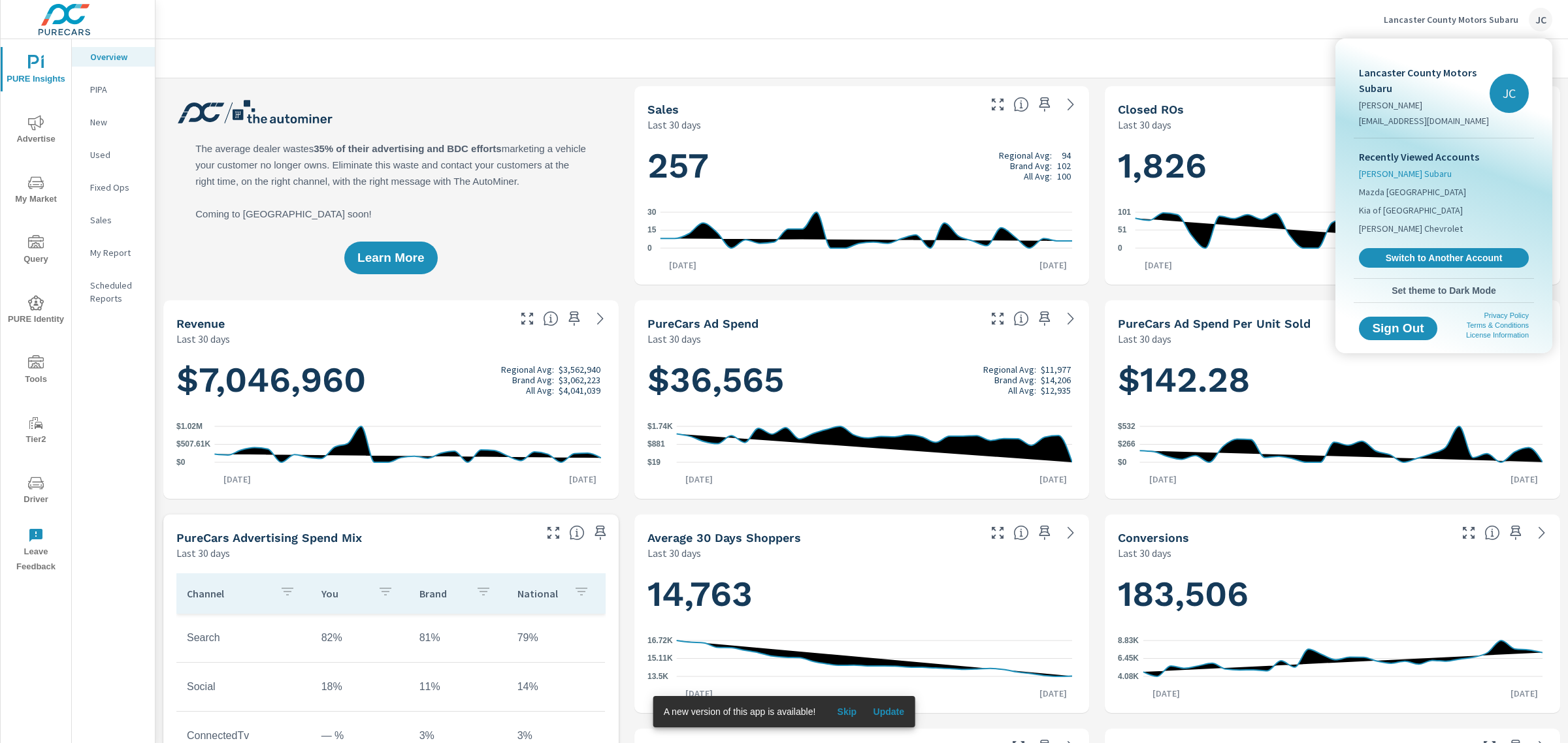
click at [1422, 173] on span "[PERSON_NAME] Subaru" at bounding box center [1405, 174] width 93 height 13
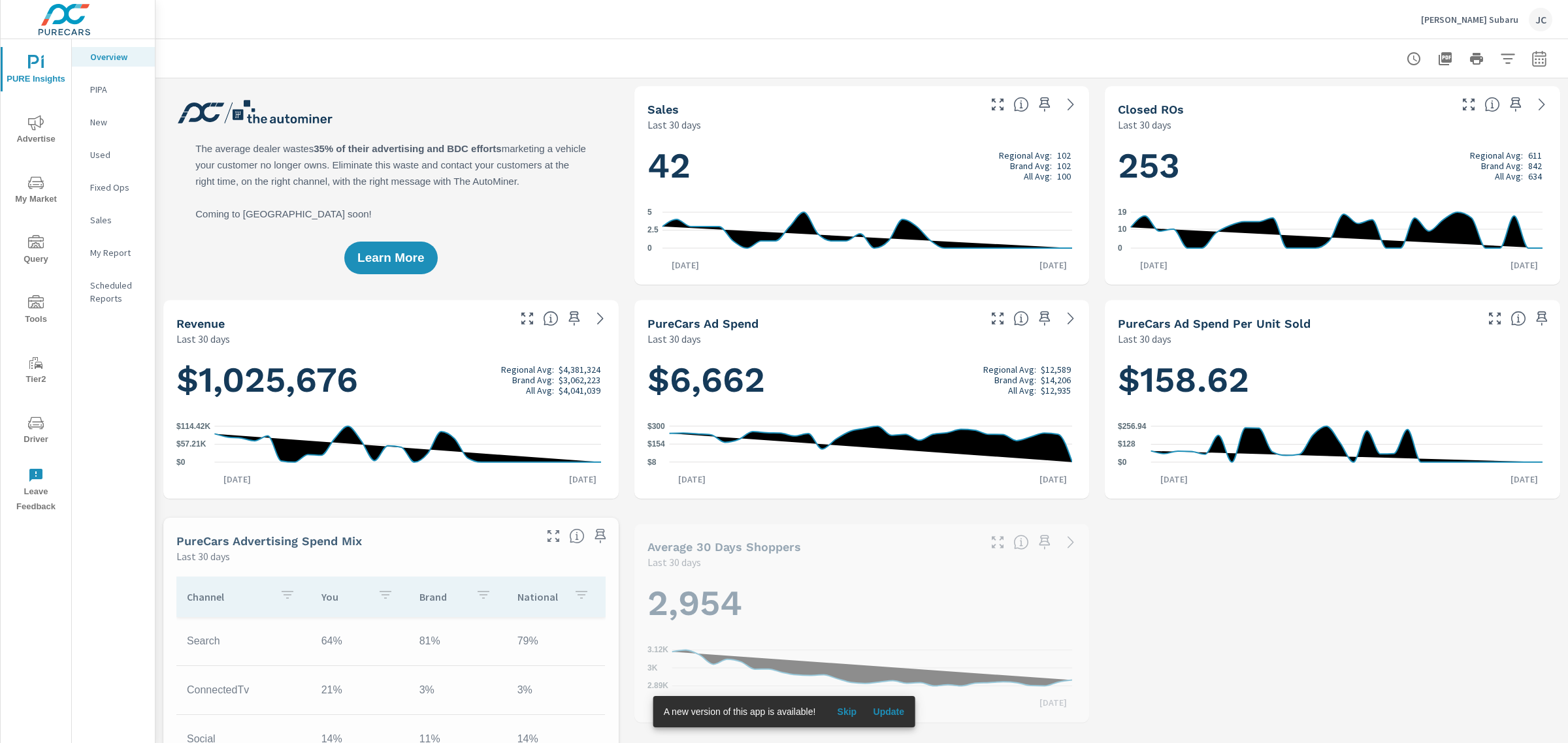
scroll to position [735, 0]
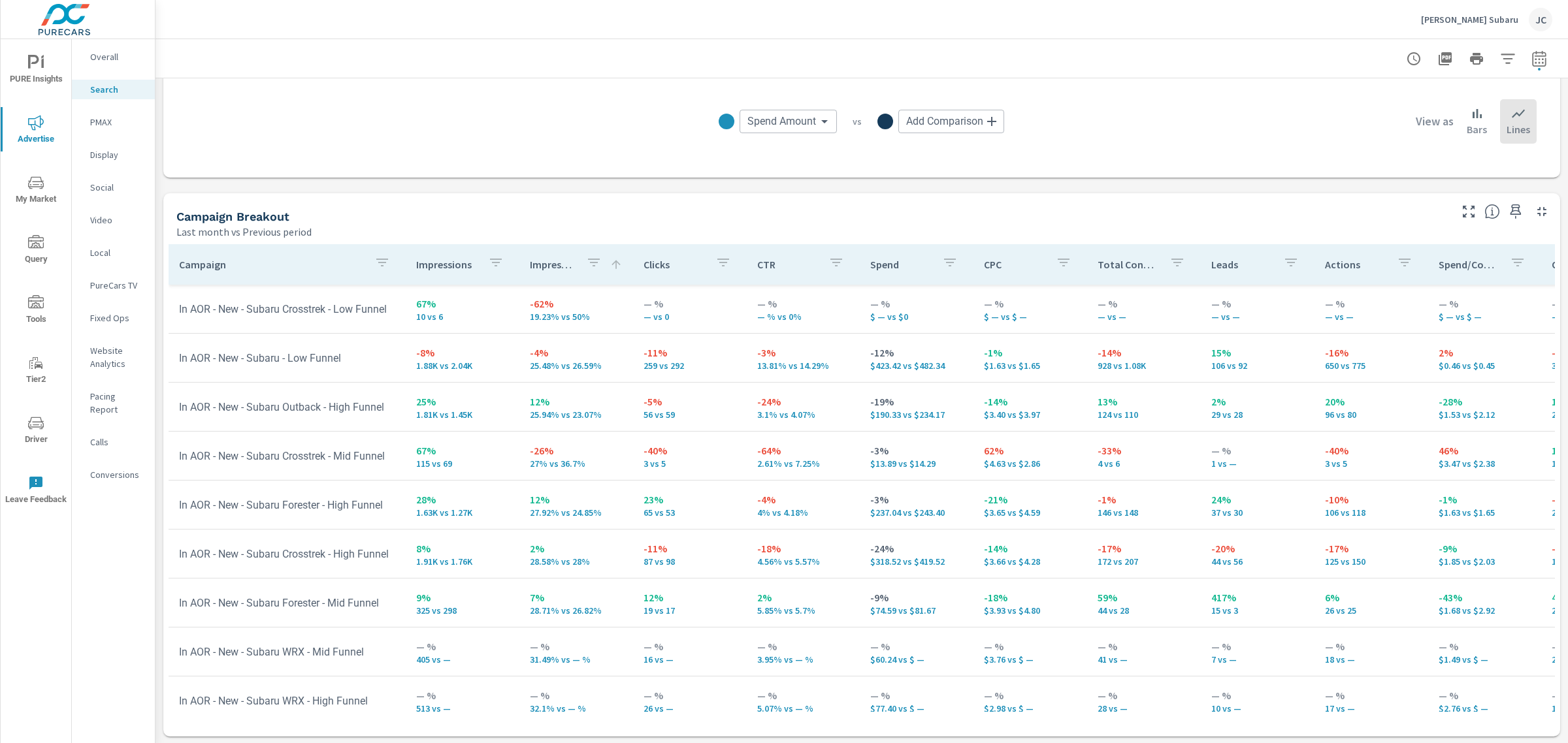
scroll to position [147, 26]
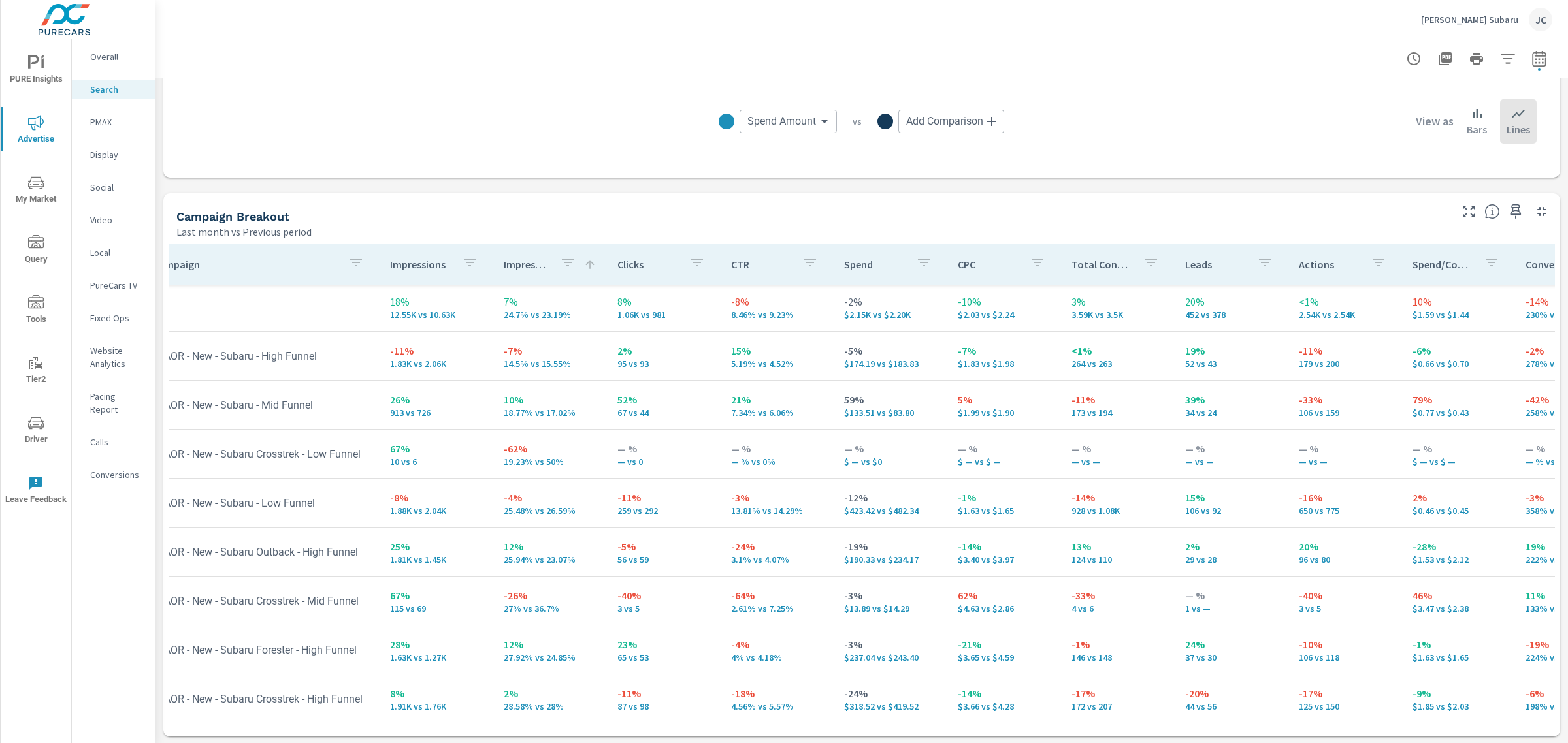
scroll to position [0, 26]
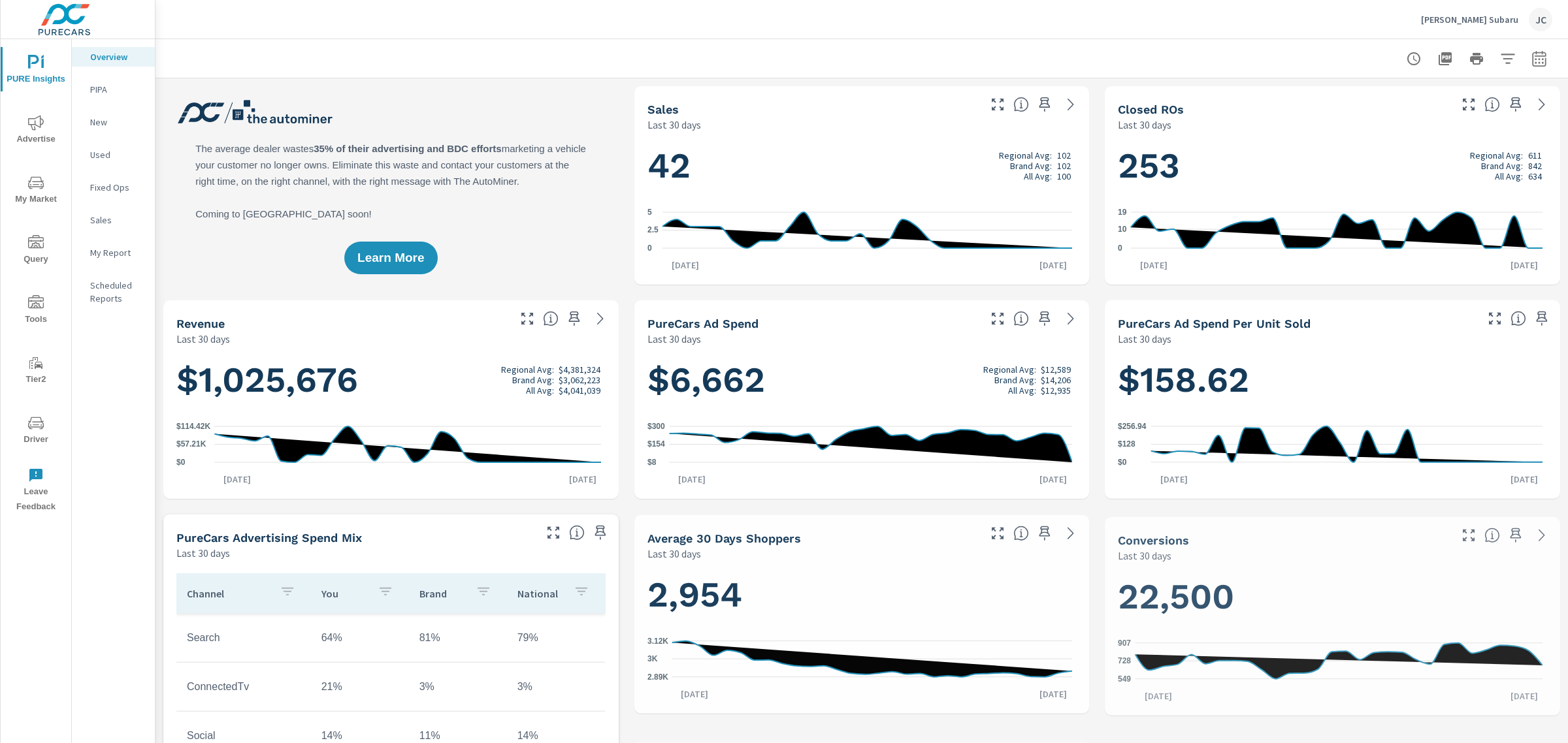
scroll to position [735, 0]
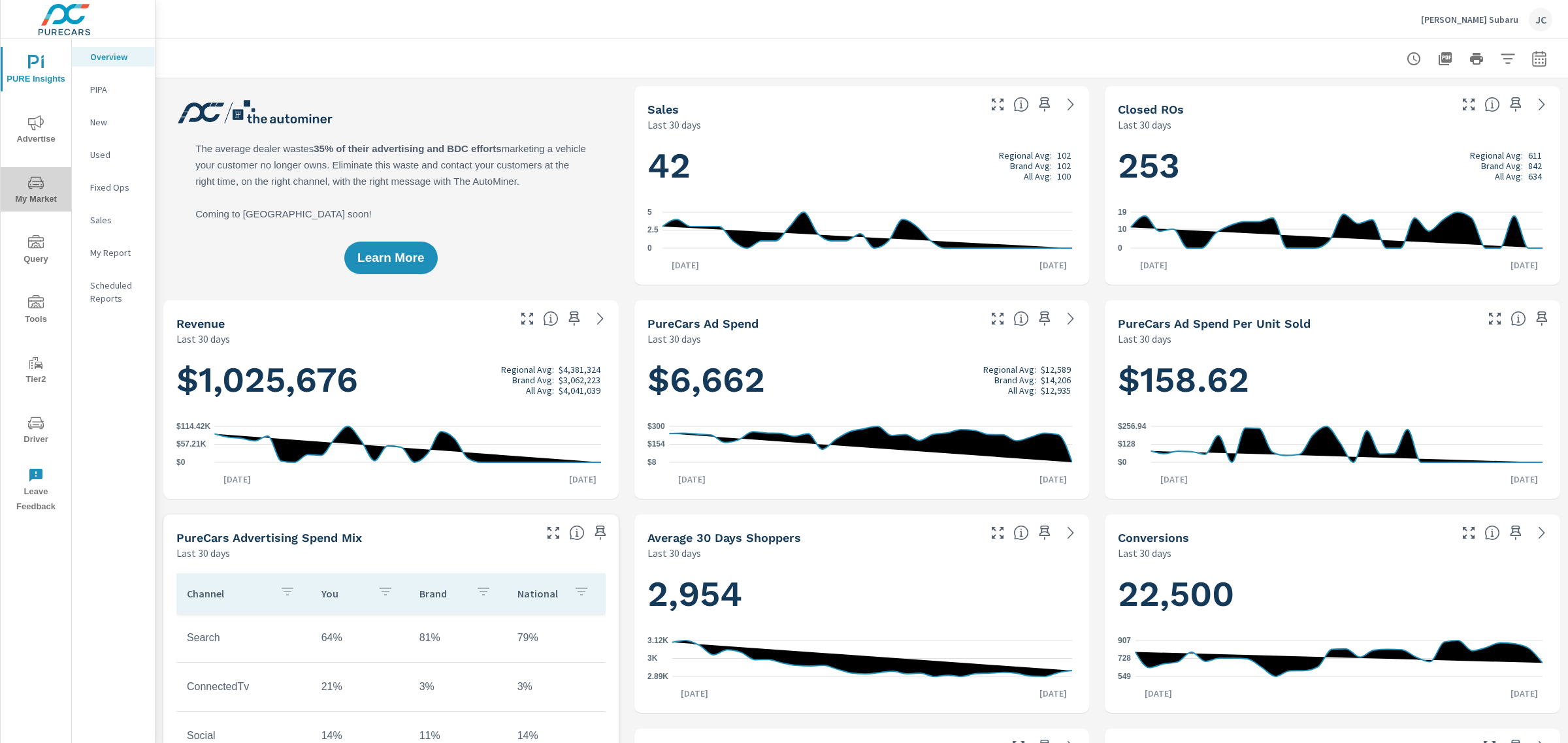
click at [40, 191] on span "My Market" at bounding box center [36, 191] width 63 height 32
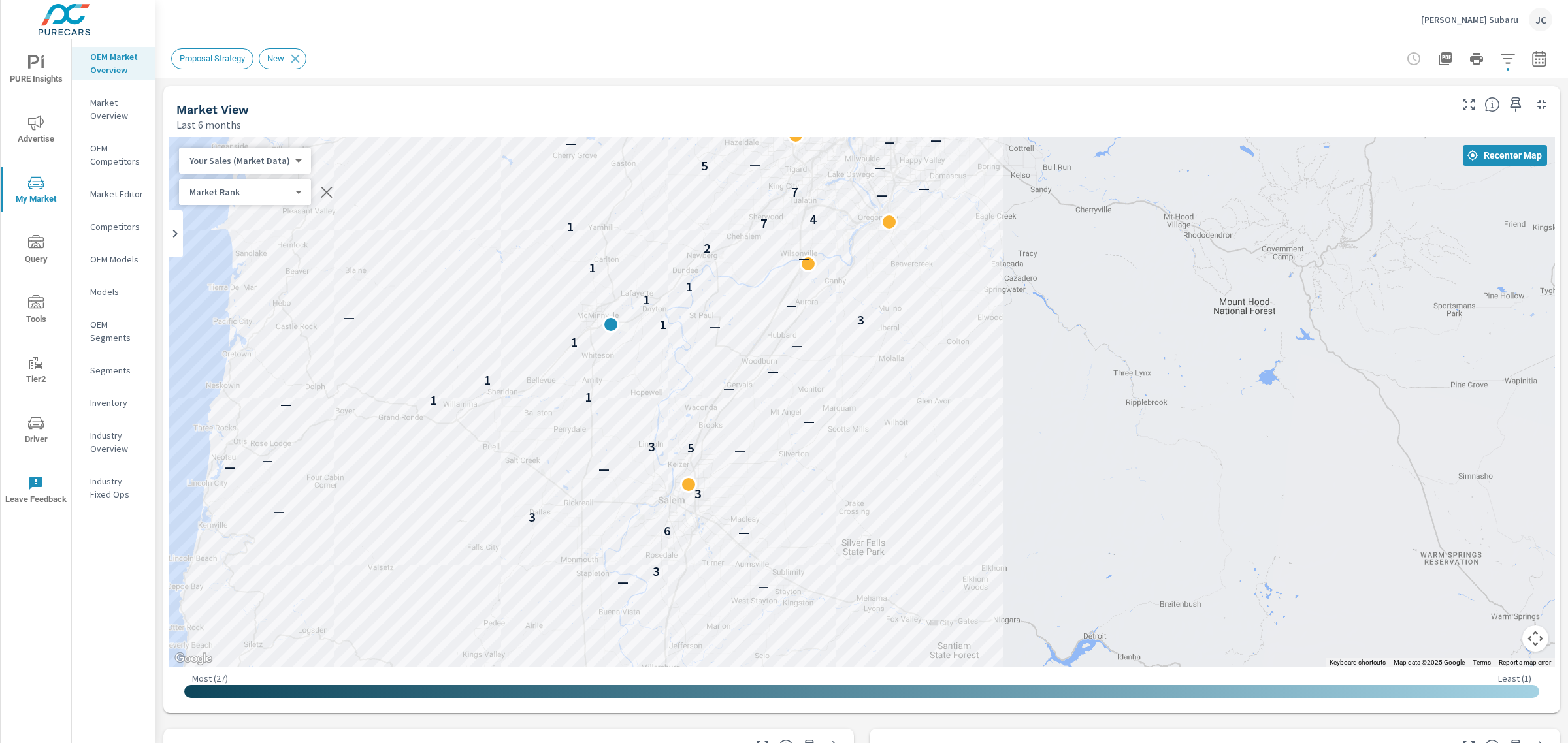
drag, startPoint x: 687, startPoint y: 438, endPoint x: 835, endPoint y: 412, distance: 150.3
click at [835, 412] on div "— — — — — — — — — — 3 — 6 3 — 3 — — — — 5 3 — — 1 1 — 1 — — 1 — 1 3 — — 1 1 1 —…" at bounding box center [861, 403] width 1386 height 530
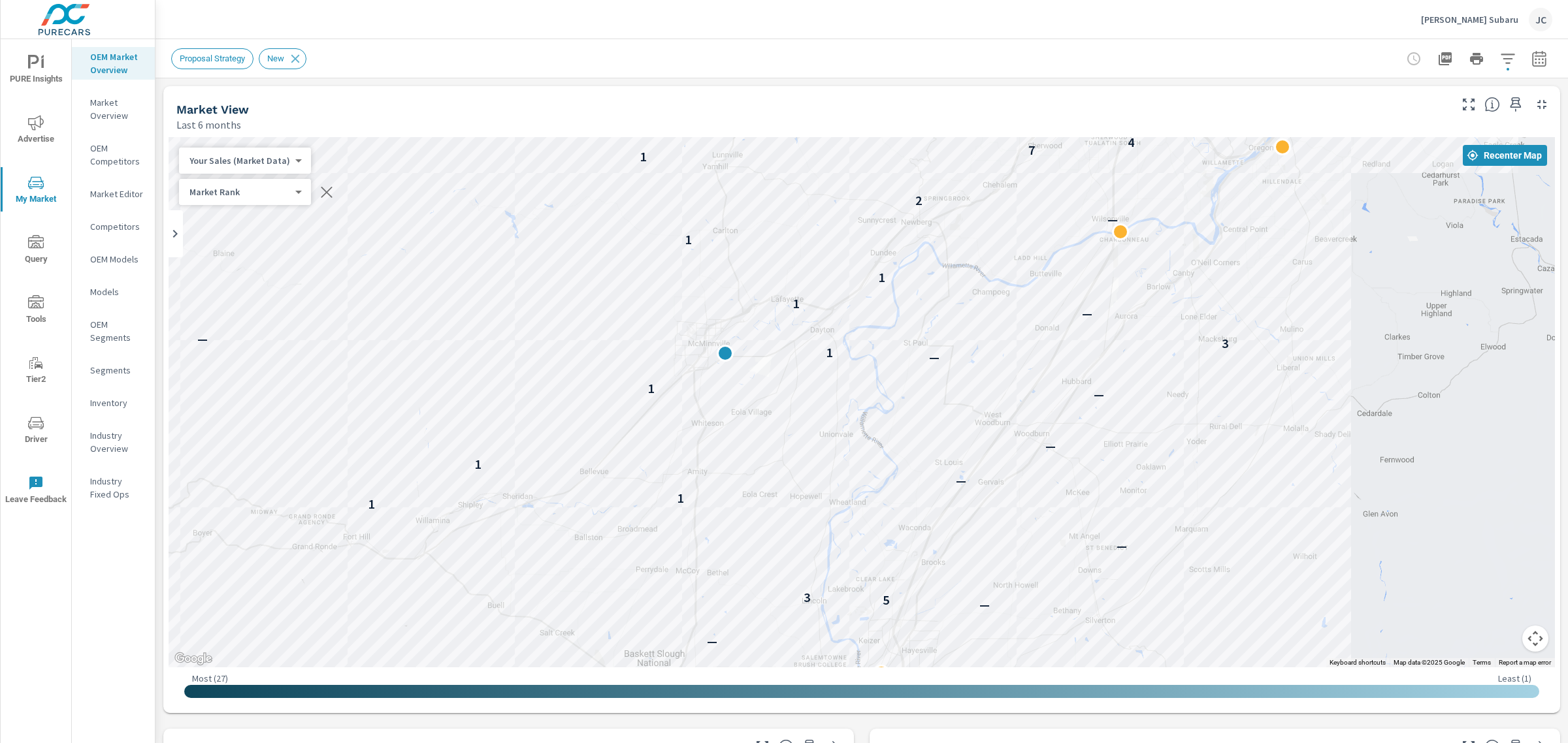
drag, startPoint x: 485, startPoint y: 282, endPoint x: 841, endPoint y: 407, distance: 377.3
click at [841, 407] on div "— — — — — 3 — 6 3 — 3 — — 5 3 — — 1 1 — 1 — — 1 — 1 3 — — 1 1 1 — 2 1 7 4 — 7 —…" at bounding box center [861, 403] width 1386 height 530
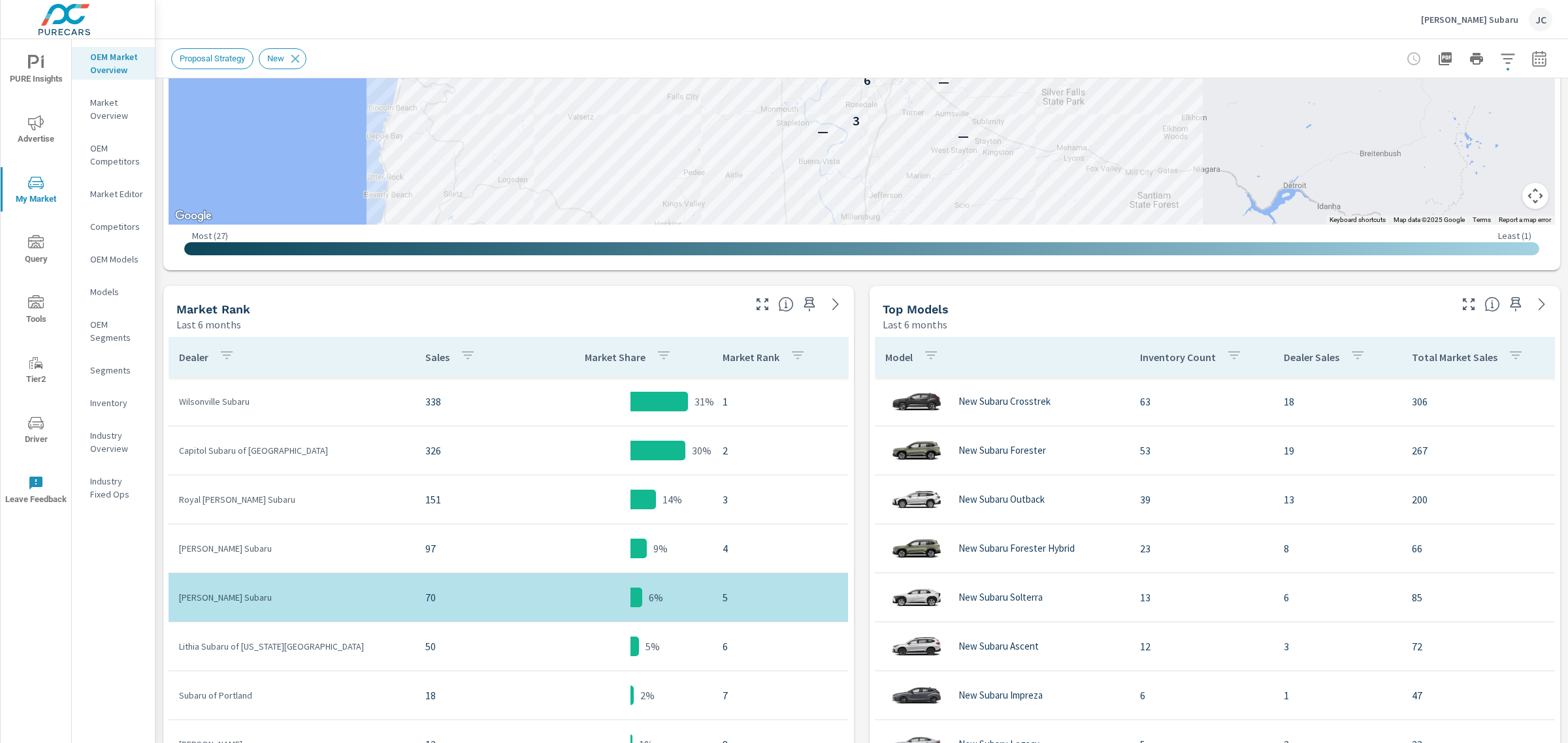
scroll to position [457, 0]
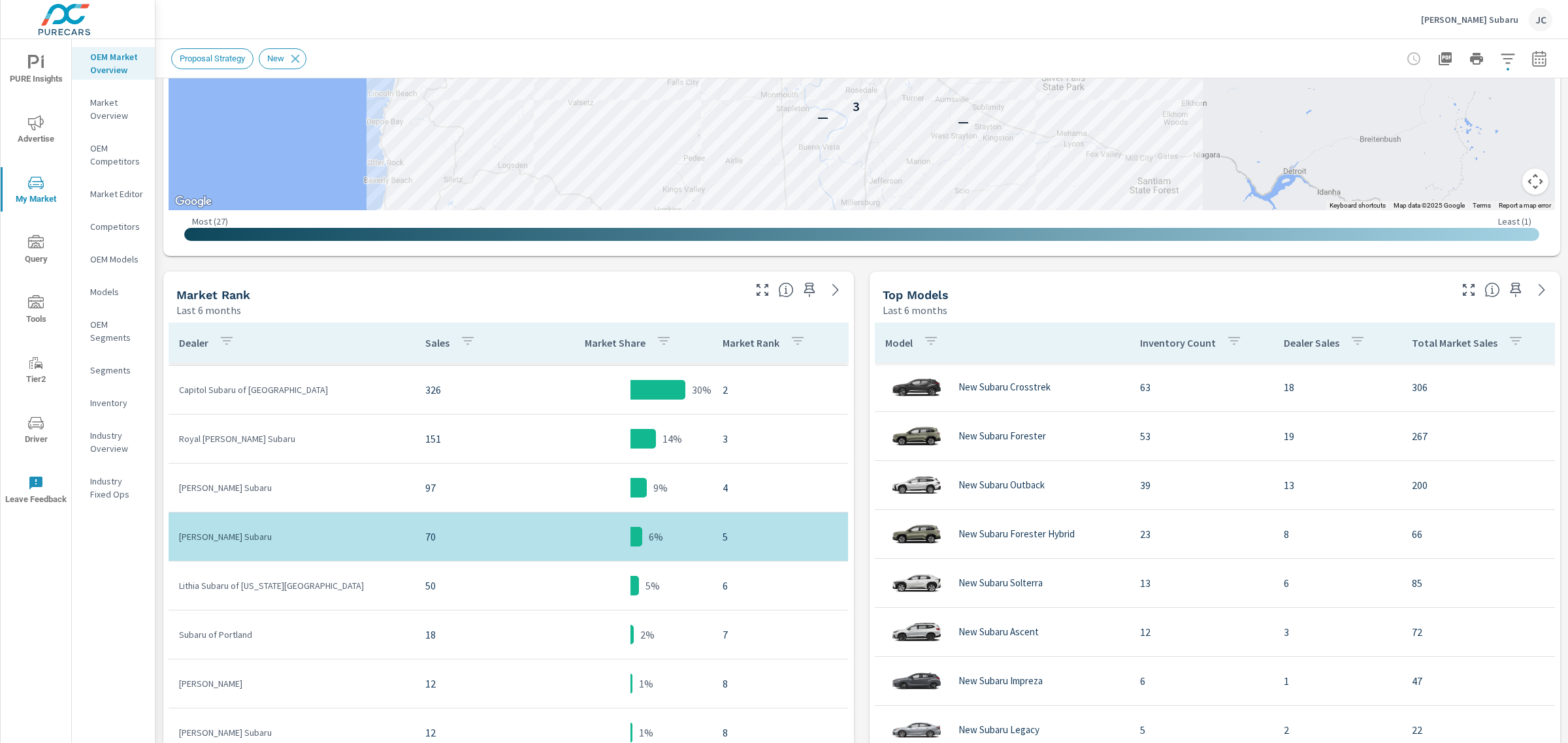
scroll to position [81, 0]
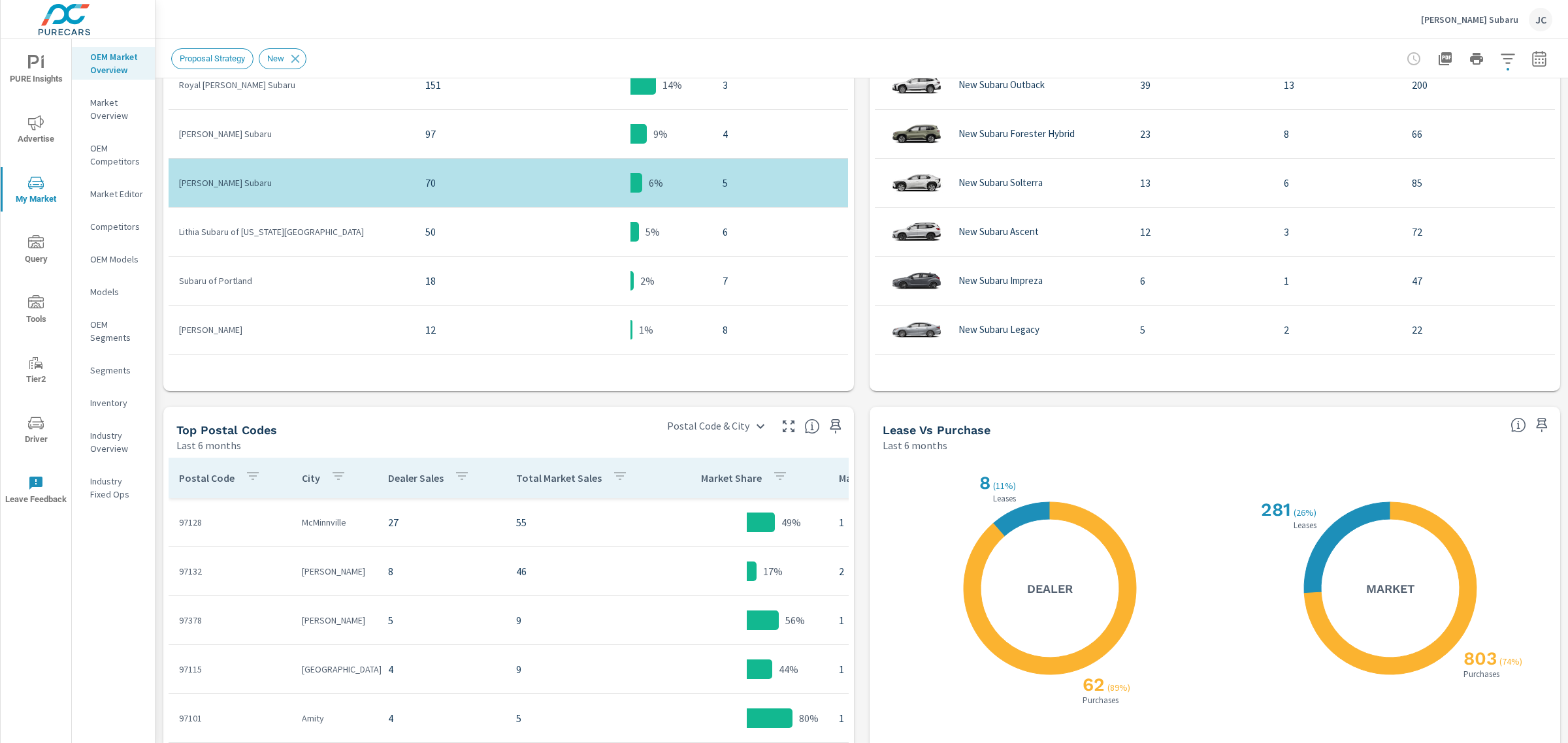
scroll to position [971, 0]
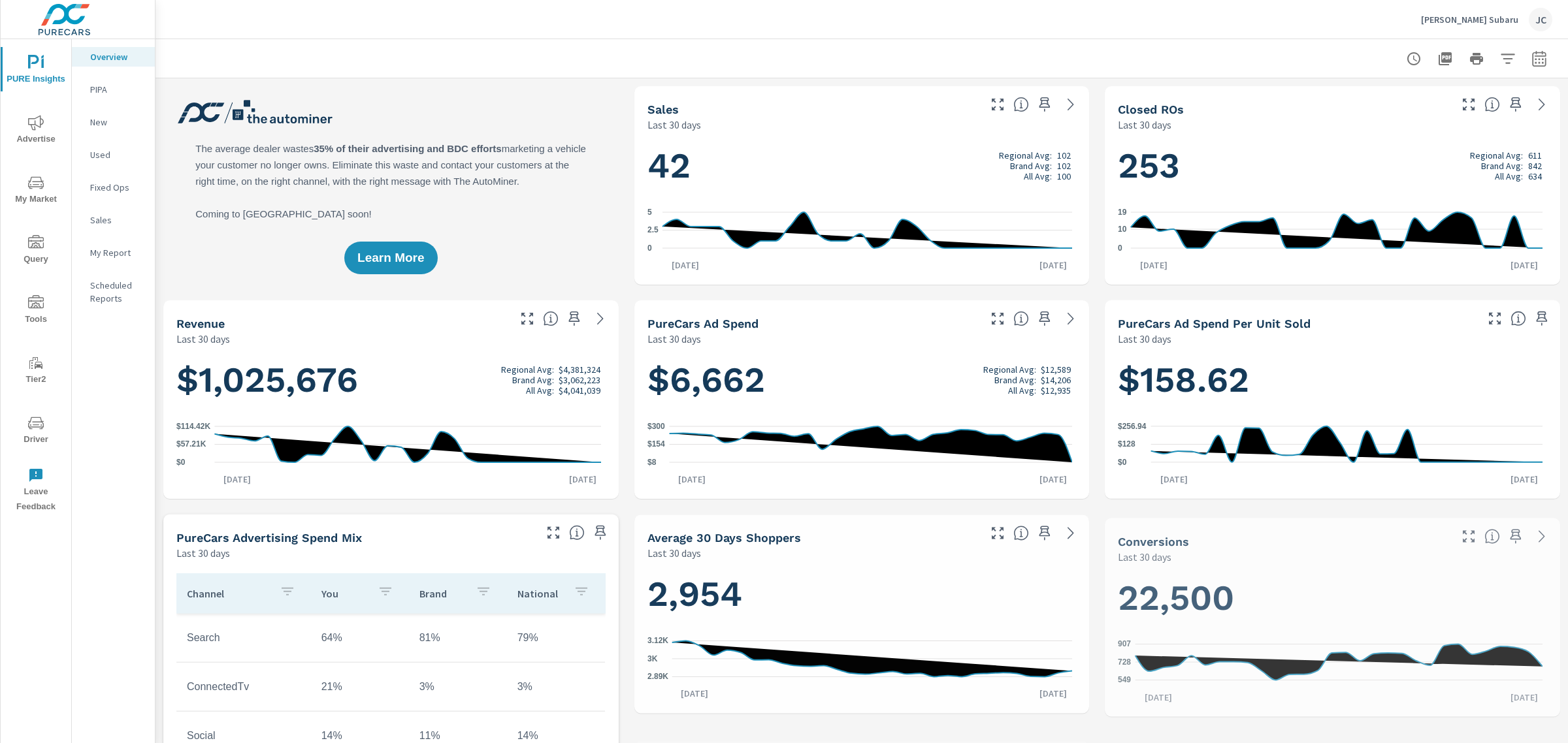
scroll to position [735, 0]
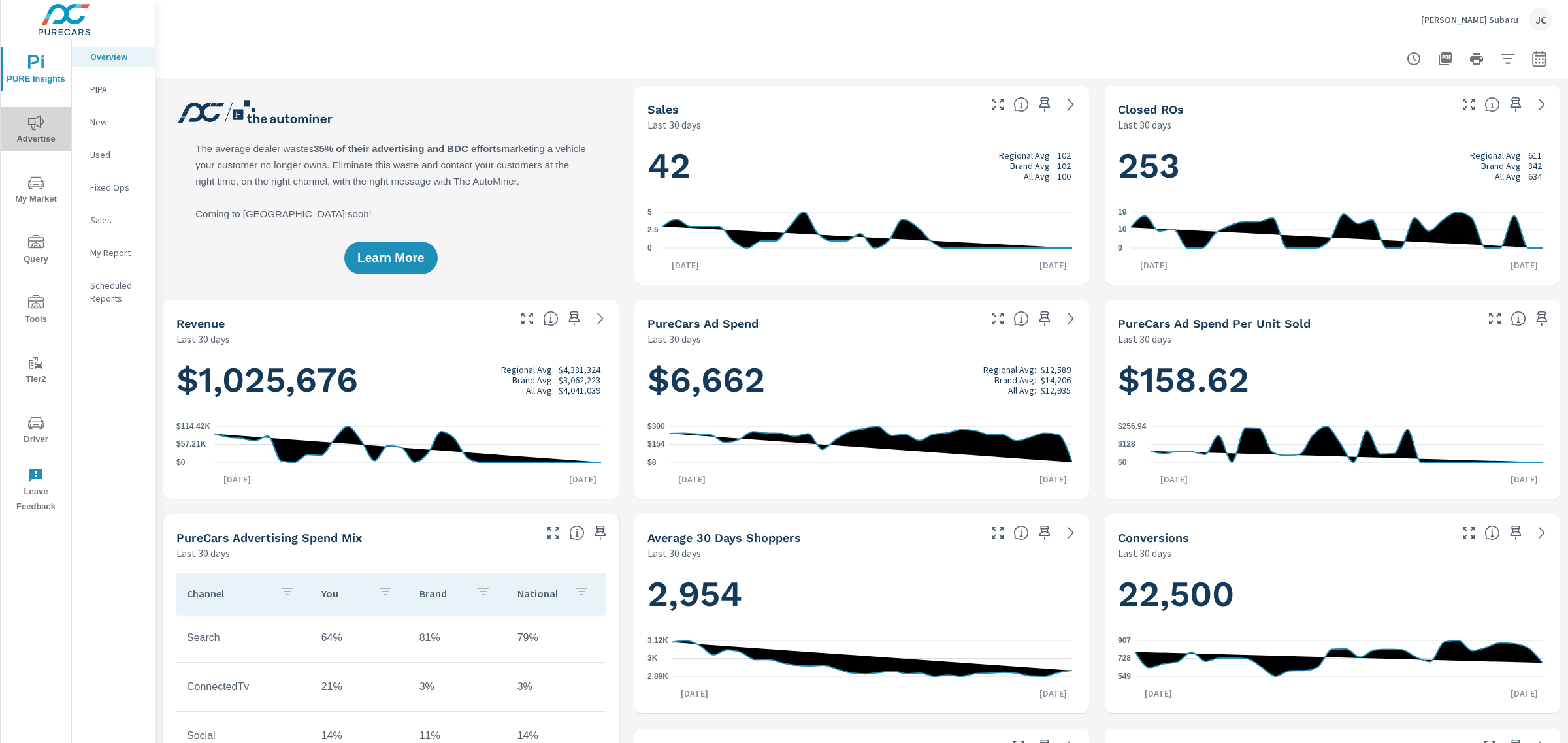
click at [39, 123] on icon "nav menu" at bounding box center [36, 122] width 16 height 16
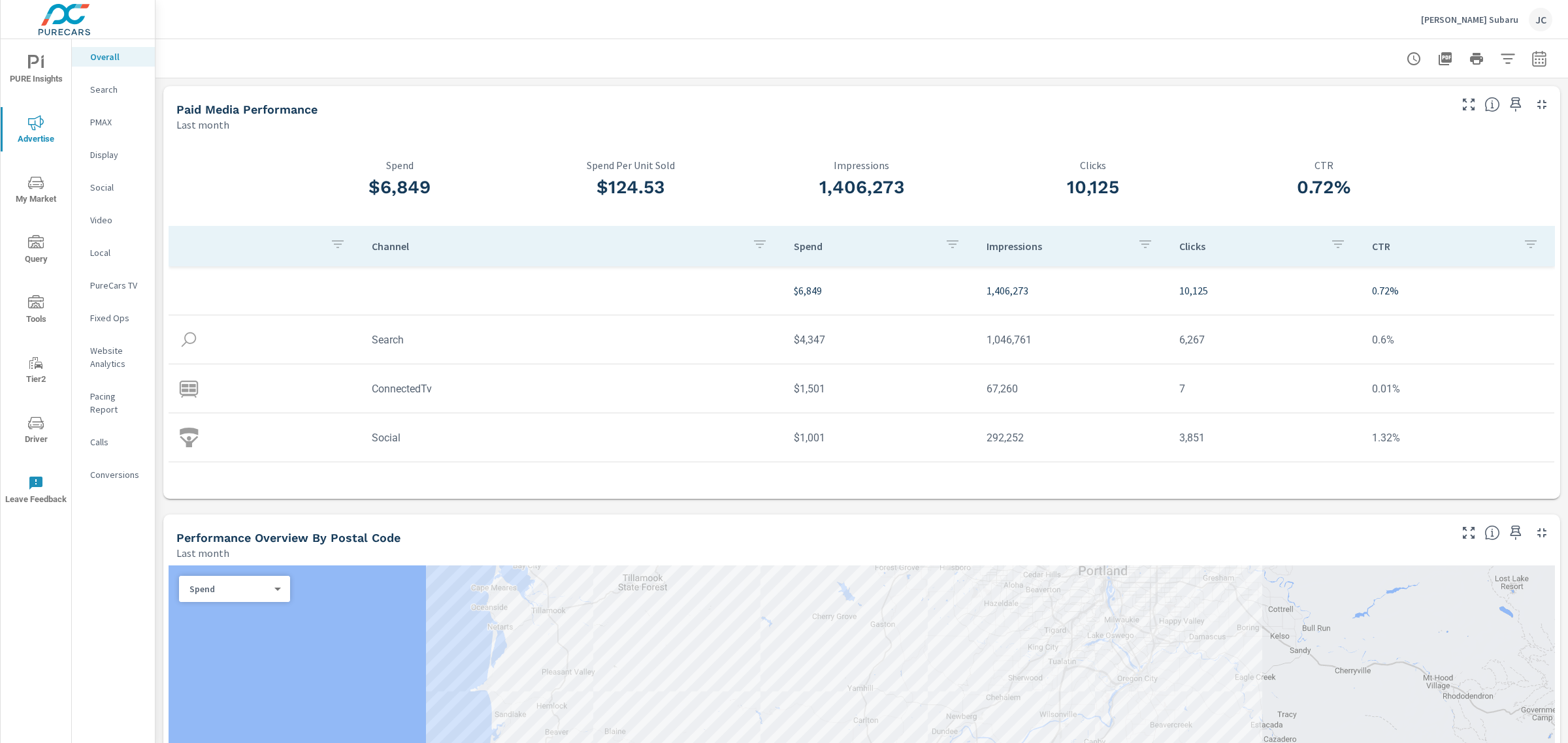
click at [105, 176] on nav "Overall Search PMAX Display Social Video Local PureCars TV Fixed Ops Website An…" at bounding box center [113, 271] width 83 height 463
click at [105, 191] on p "Social" at bounding box center [117, 187] width 54 height 13
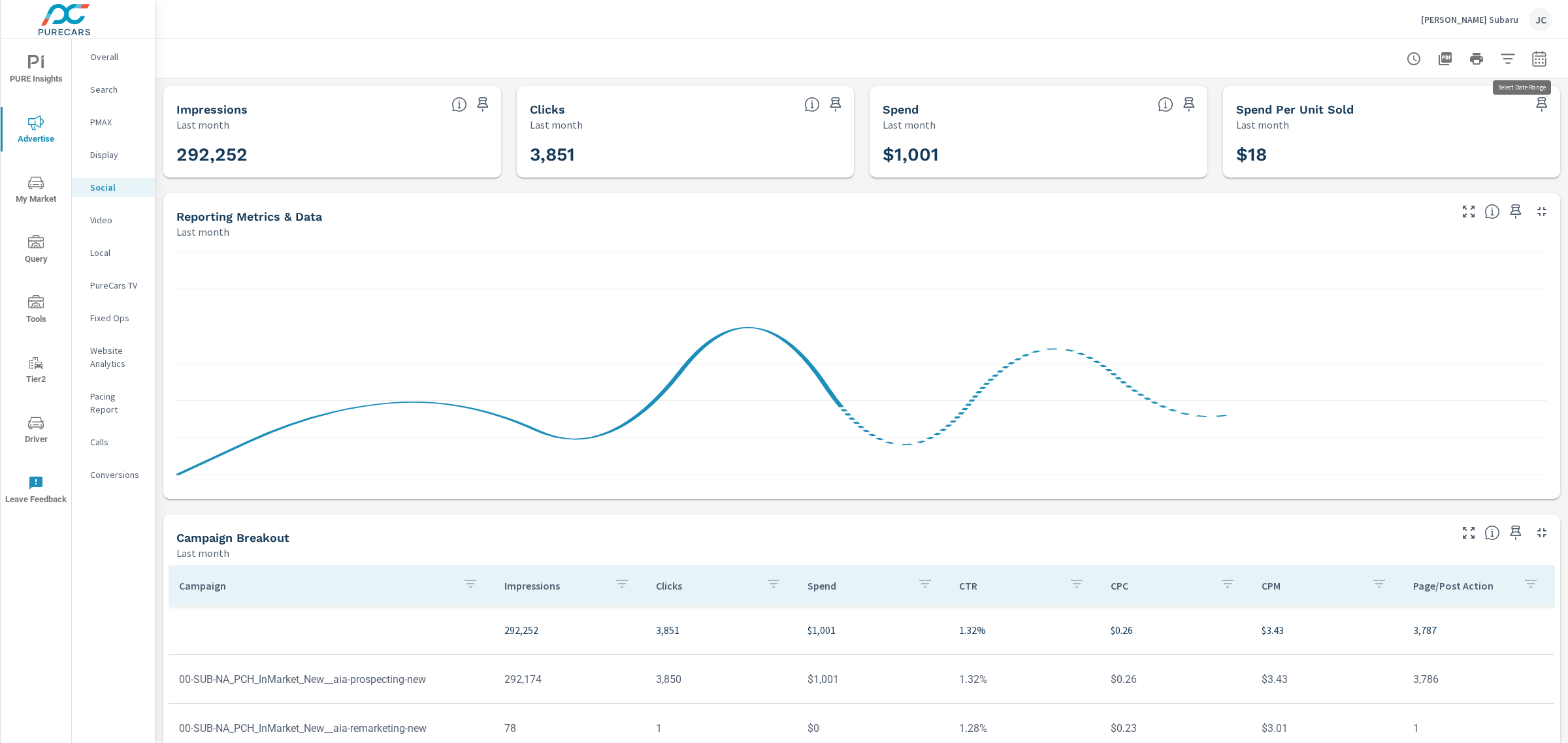
click at [1531, 57] on icon "button" at bounding box center [1539, 59] width 16 height 16
select select "Last month"
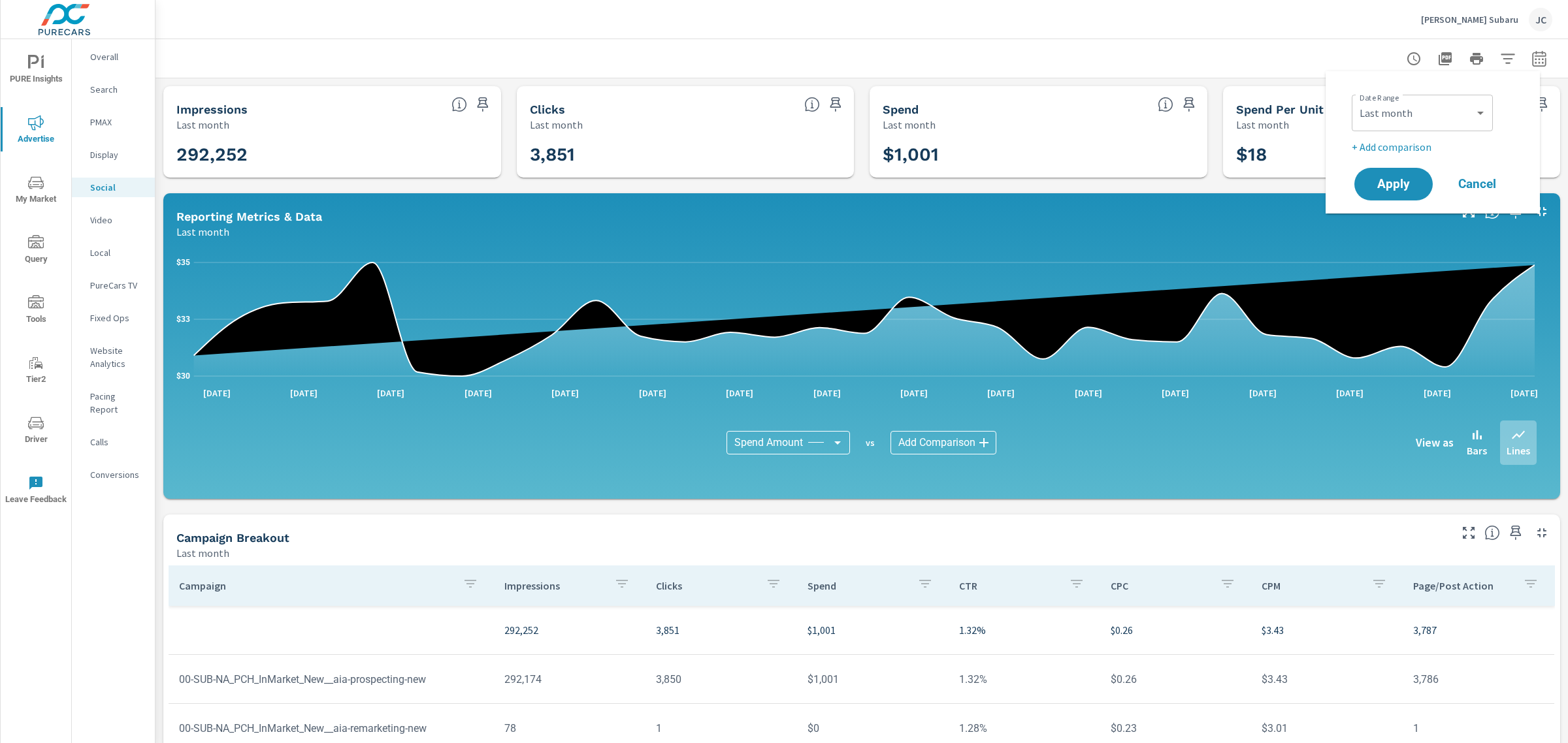
click at [1403, 151] on p "+ Add comparison" at bounding box center [1435, 146] width 168 height 16
select select "Previous period"
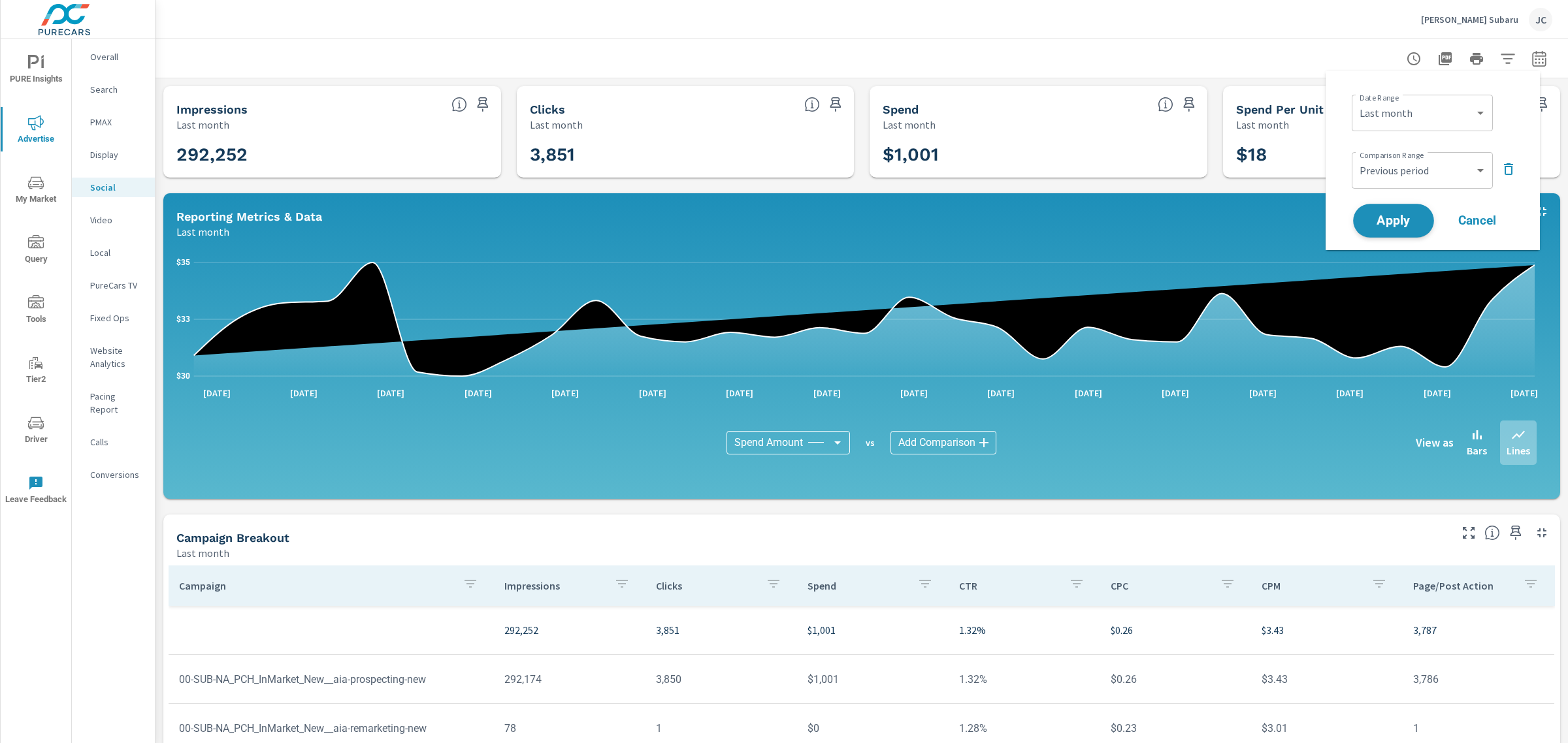
click at [1394, 221] on span "Apply" at bounding box center [1393, 221] width 53 height 12
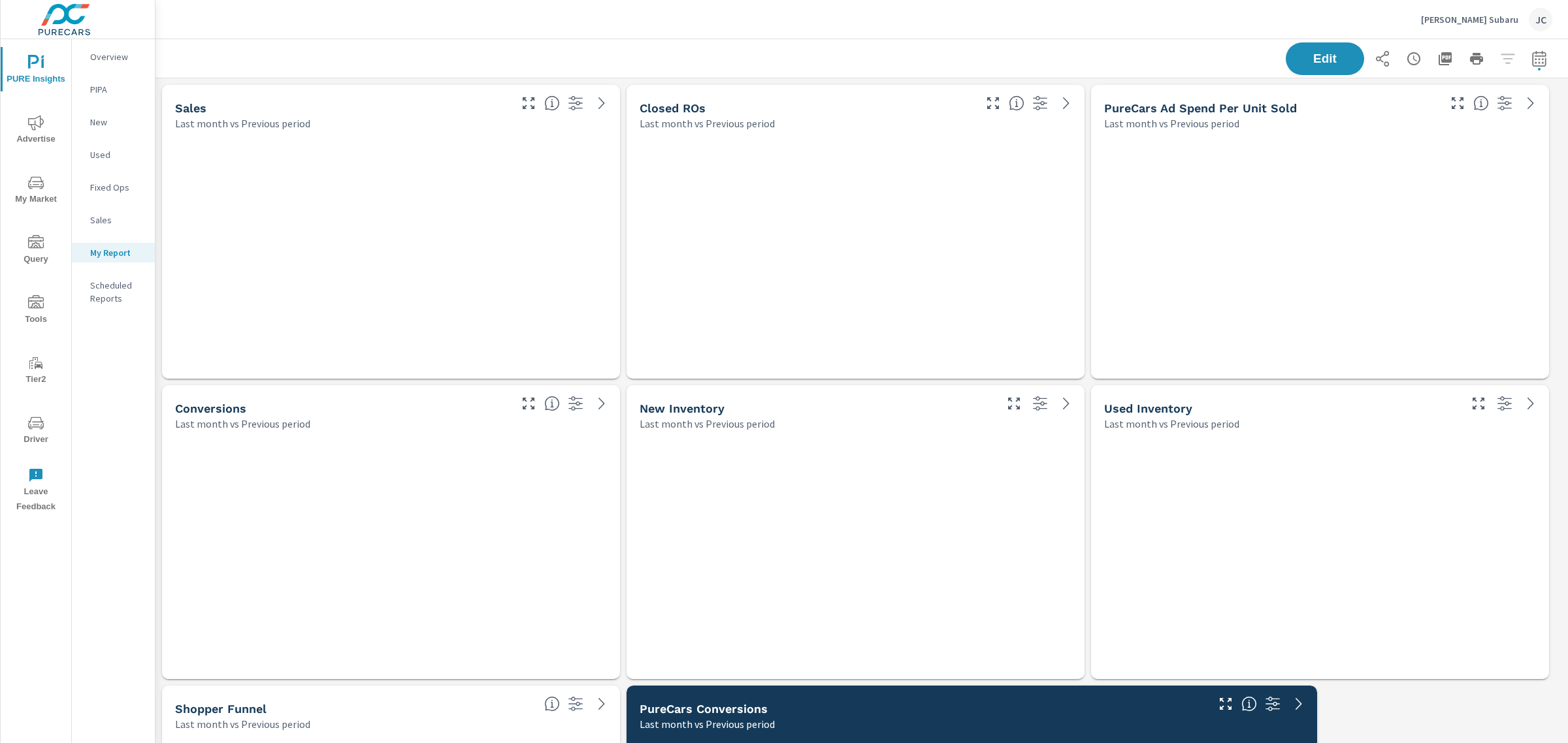
scroll to position [1232, 1425]
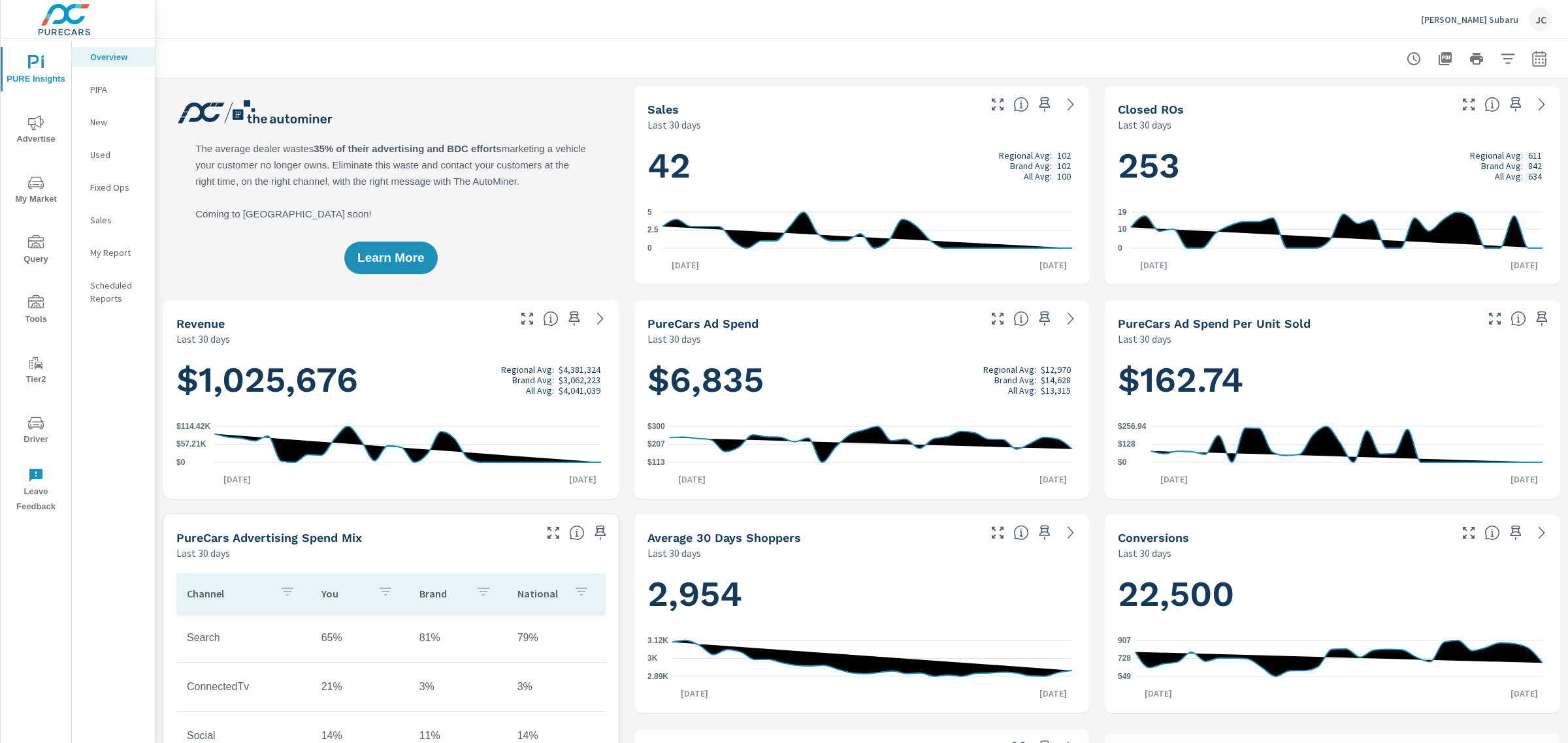
scroll to position [735, 0]
click at [36, 187] on icon "nav menu" at bounding box center [36, 183] width 16 height 12
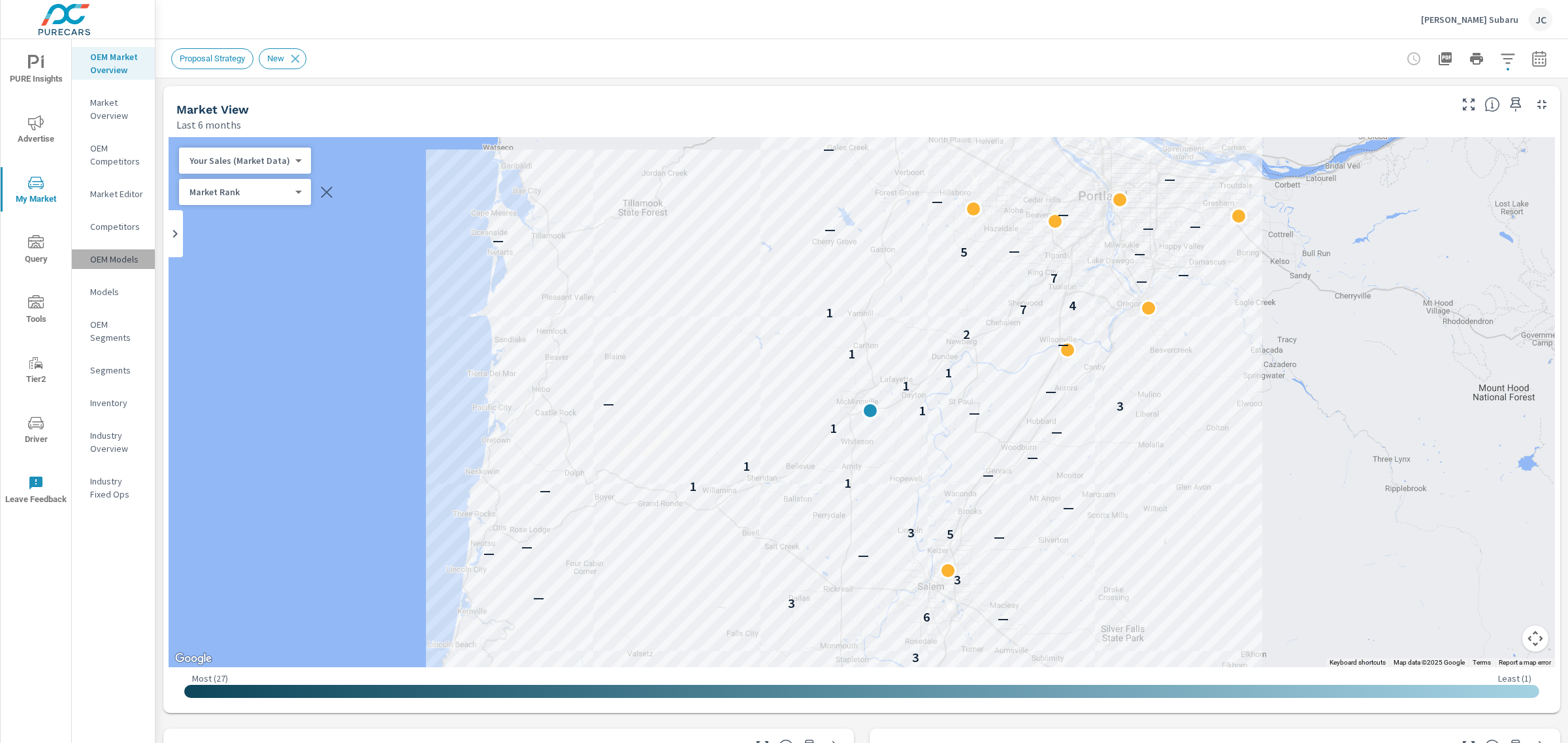
click at [129, 263] on p "OEM Models" at bounding box center [117, 259] width 54 height 13
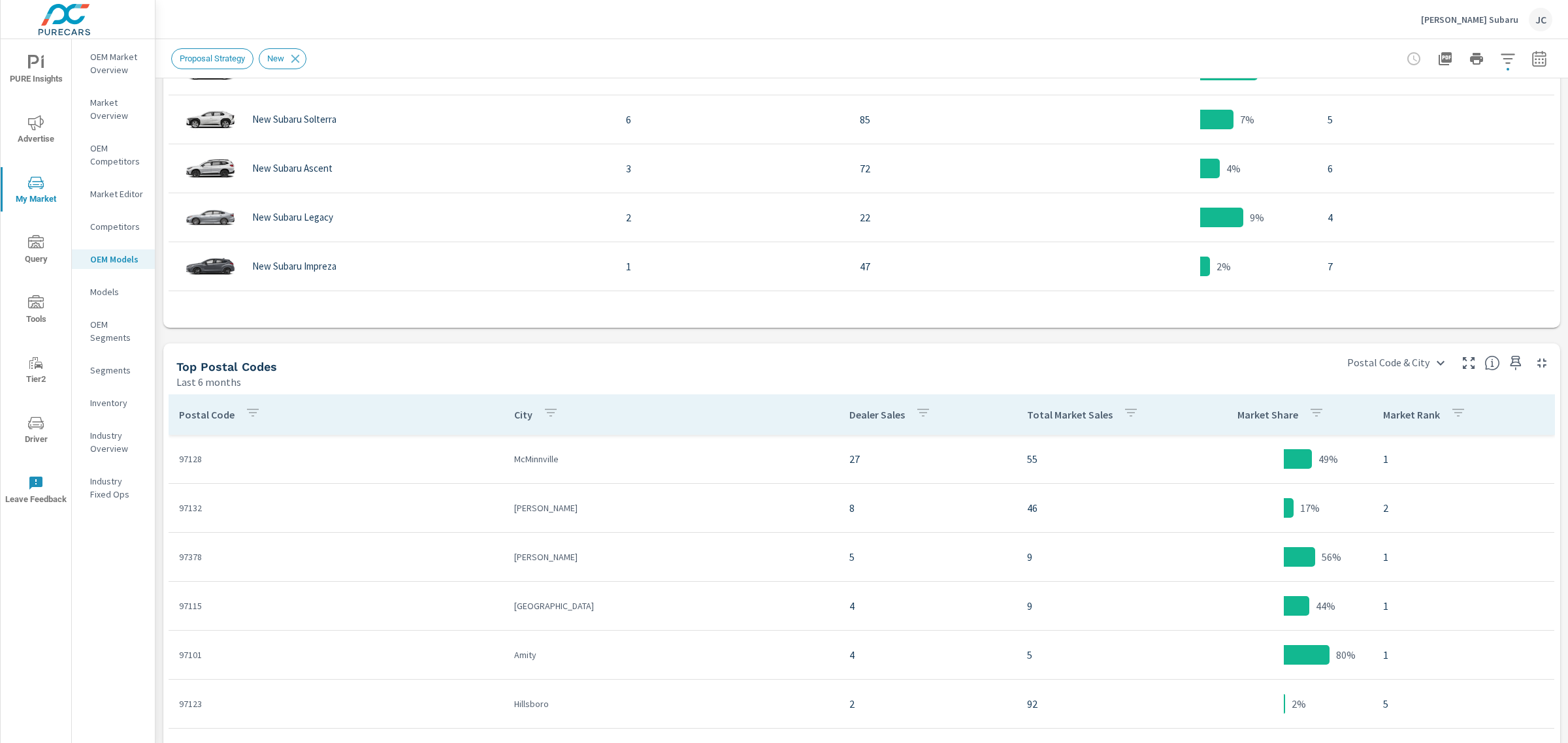
scroll to position [1048, 0]
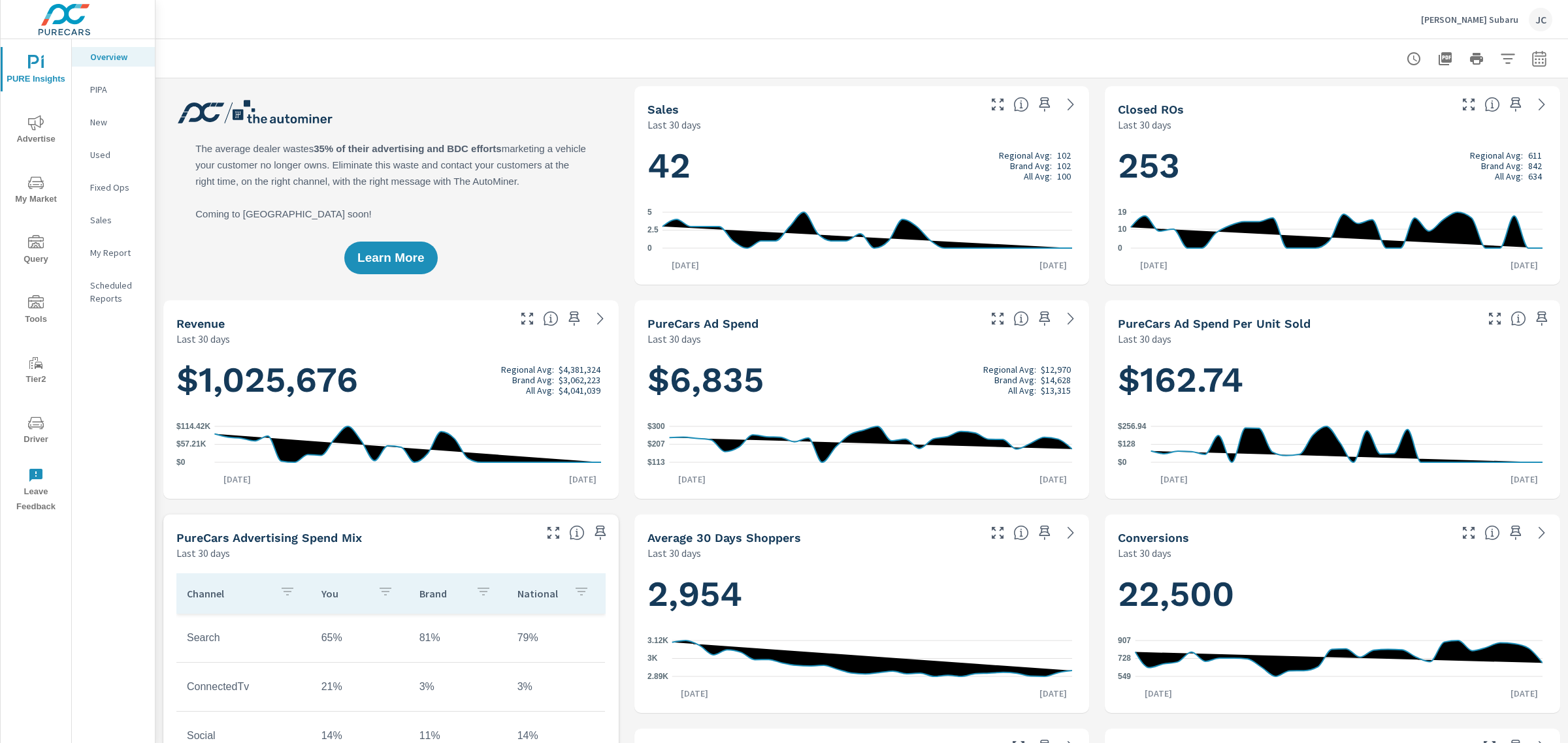
scroll to position [735, 0]
click at [31, 188] on icon "nav menu" at bounding box center [36, 183] width 16 height 12
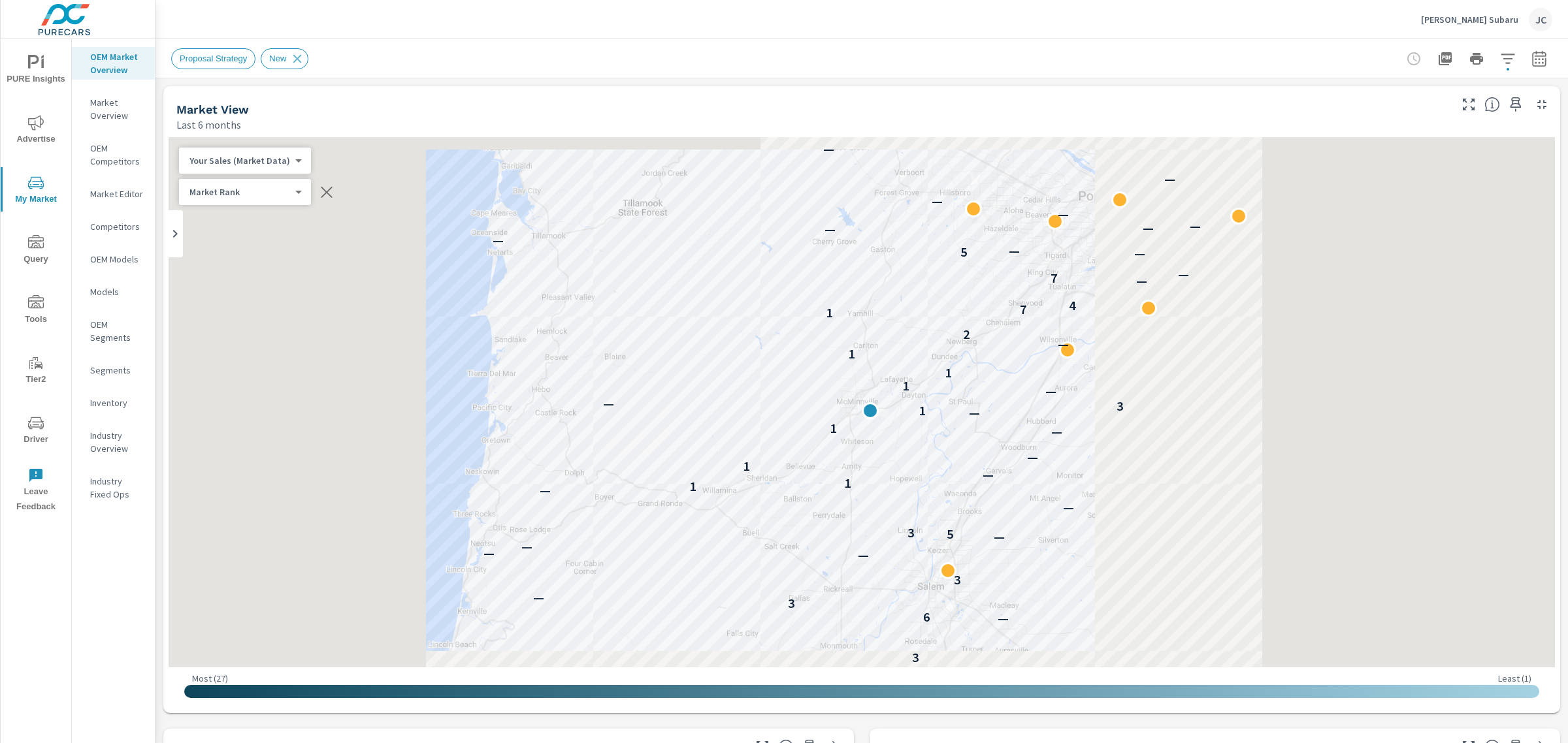
click at [116, 393] on div "Inventory" at bounding box center [113, 403] width 83 height 20
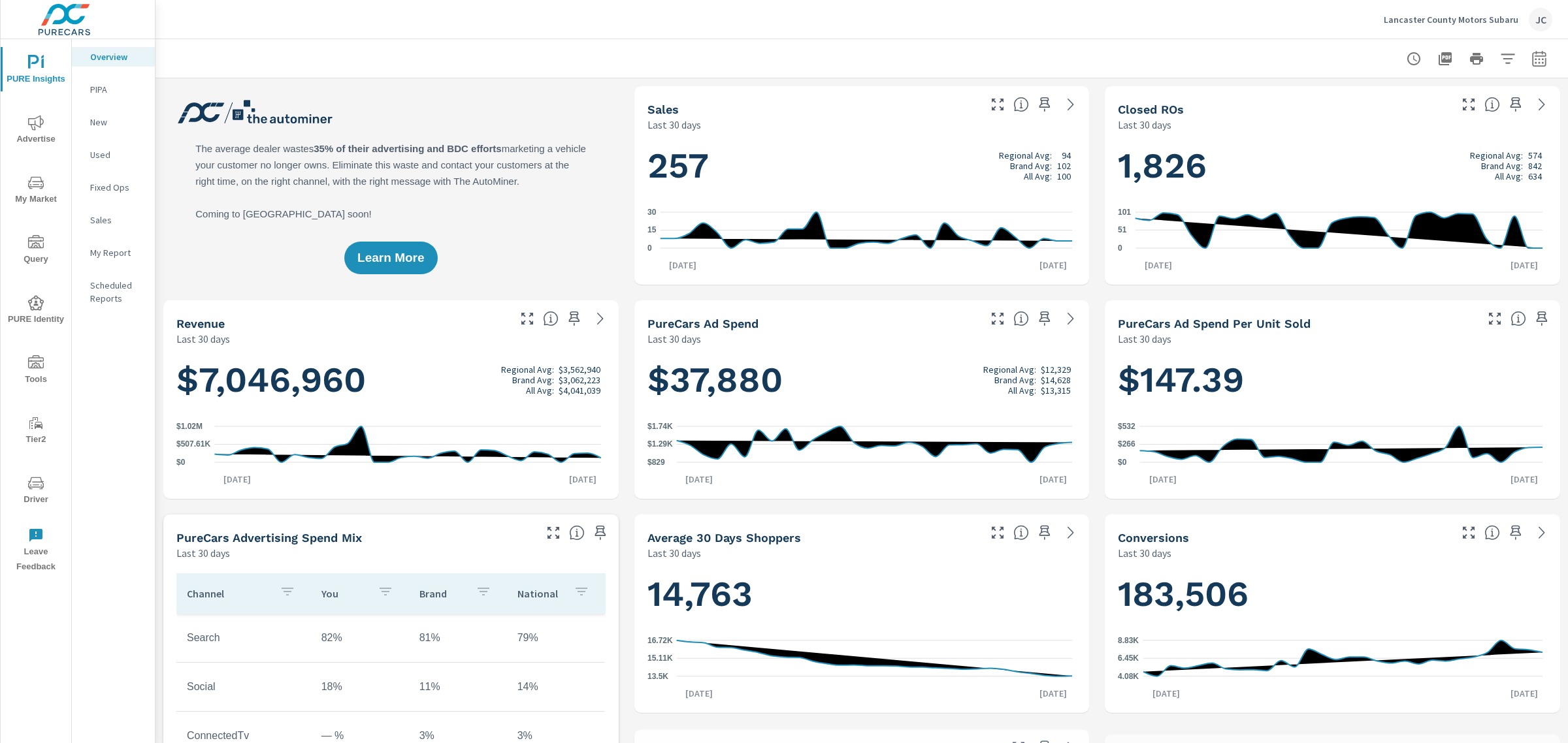
click at [1477, 23] on p "Lancaster County Motors Subaru" at bounding box center [1450, 19] width 135 height 12
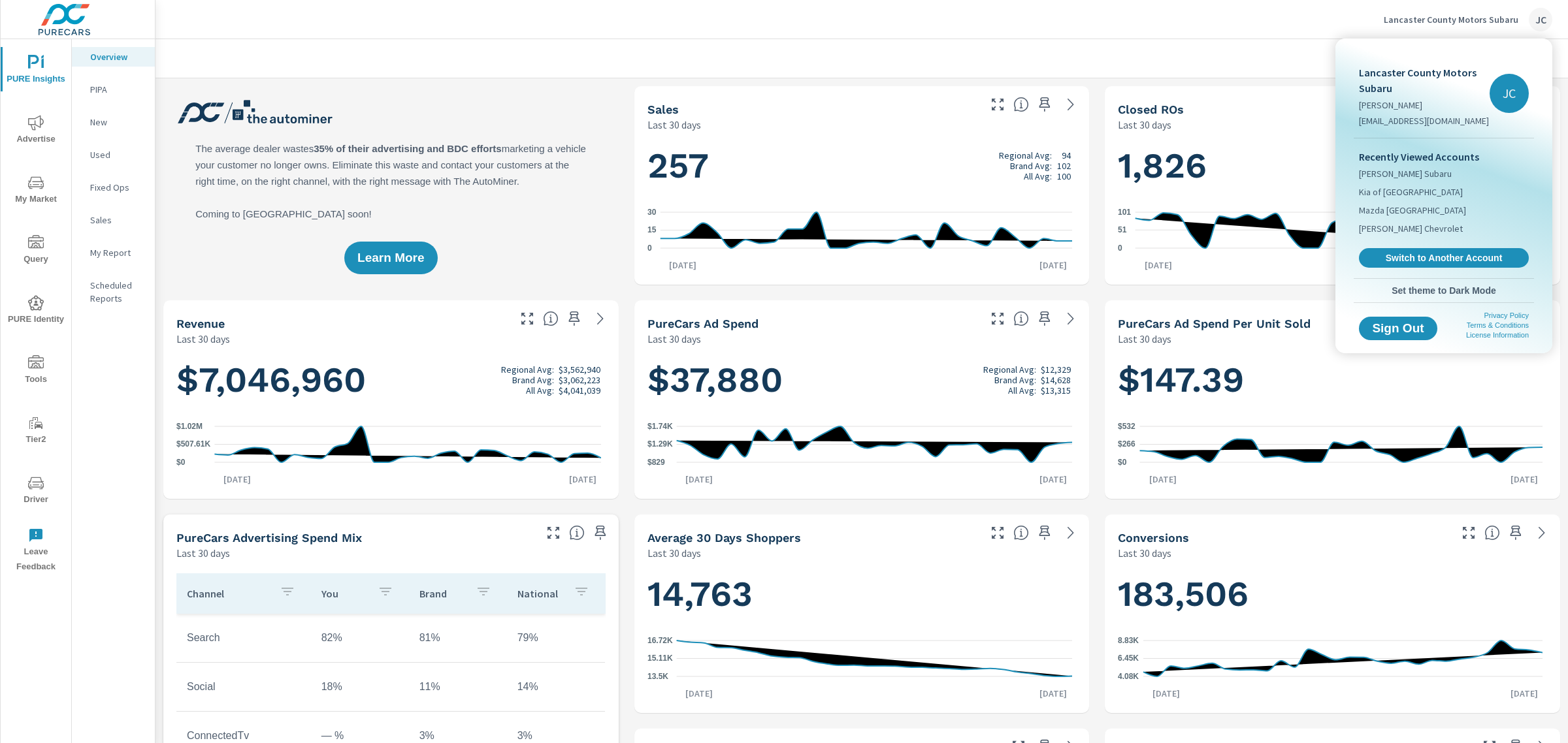
scroll to position [539, 0]
click at [1416, 258] on span "Switch to Another Account" at bounding box center [1444, 258] width 160 height 12
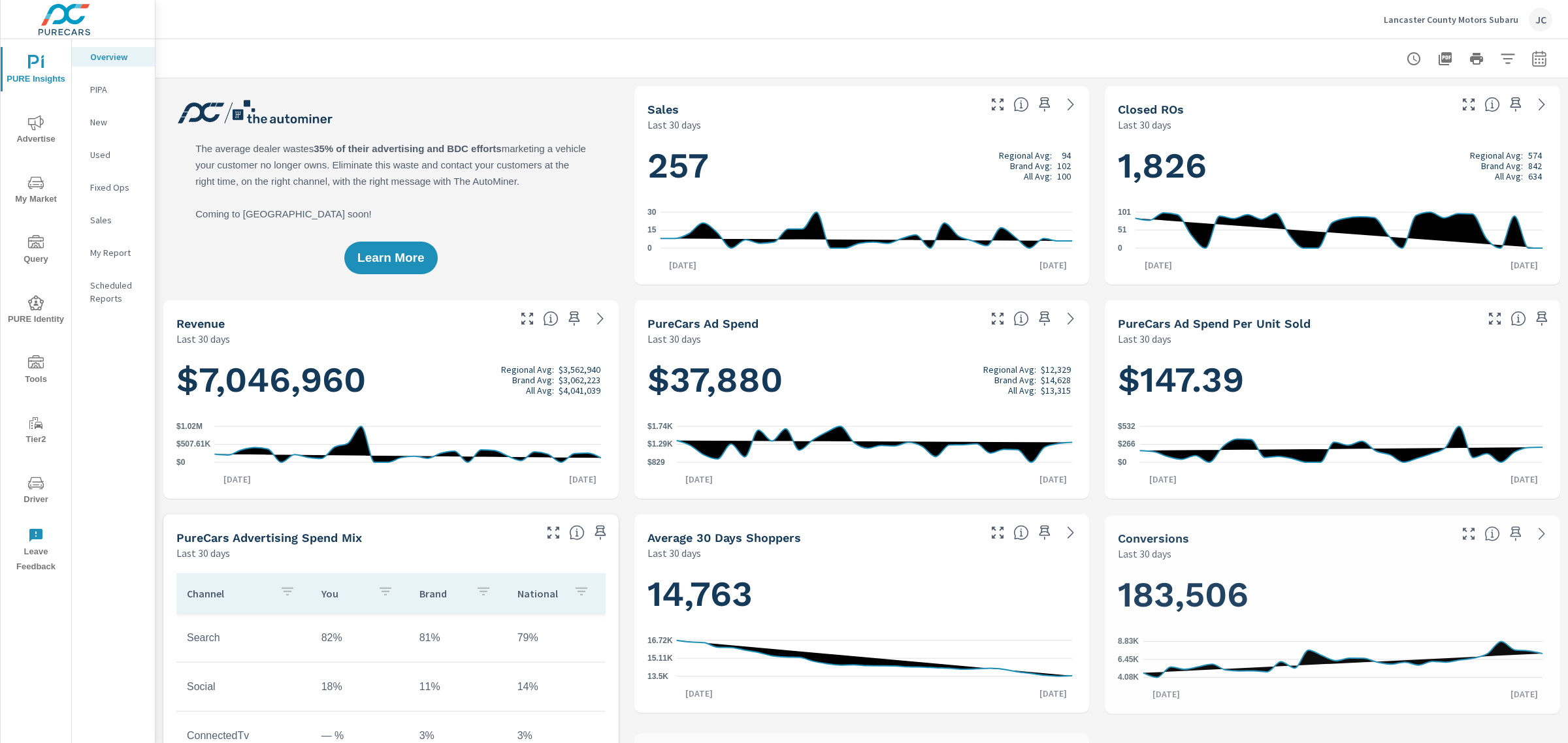
scroll to position [539, 0]
click at [1444, 23] on p "Lancaster County Motors Subaru" at bounding box center [1450, 19] width 135 height 12
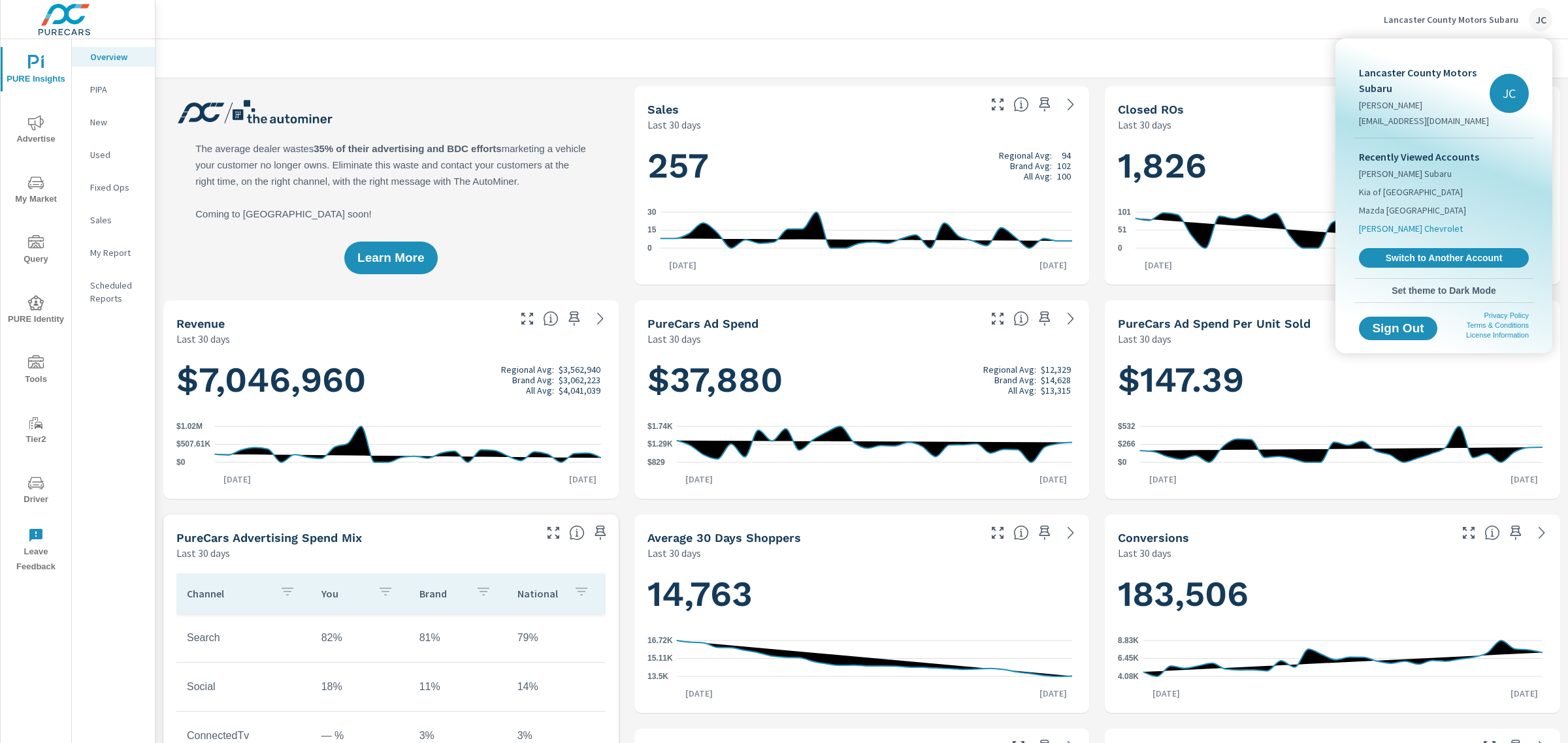
click at [1413, 232] on span "[PERSON_NAME] Chevrolet" at bounding box center [1411, 228] width 104 height 13
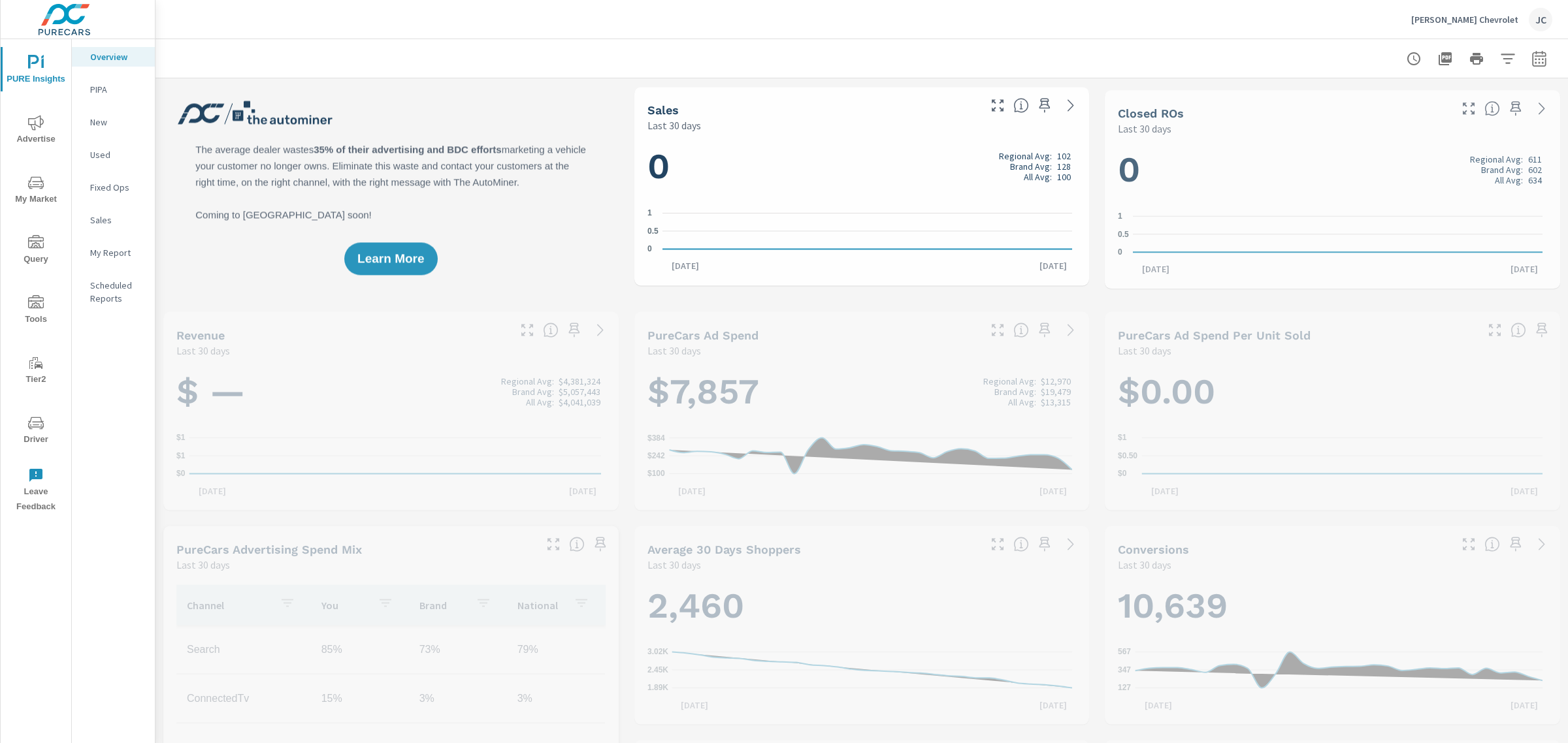
scroll to position [245, 0]
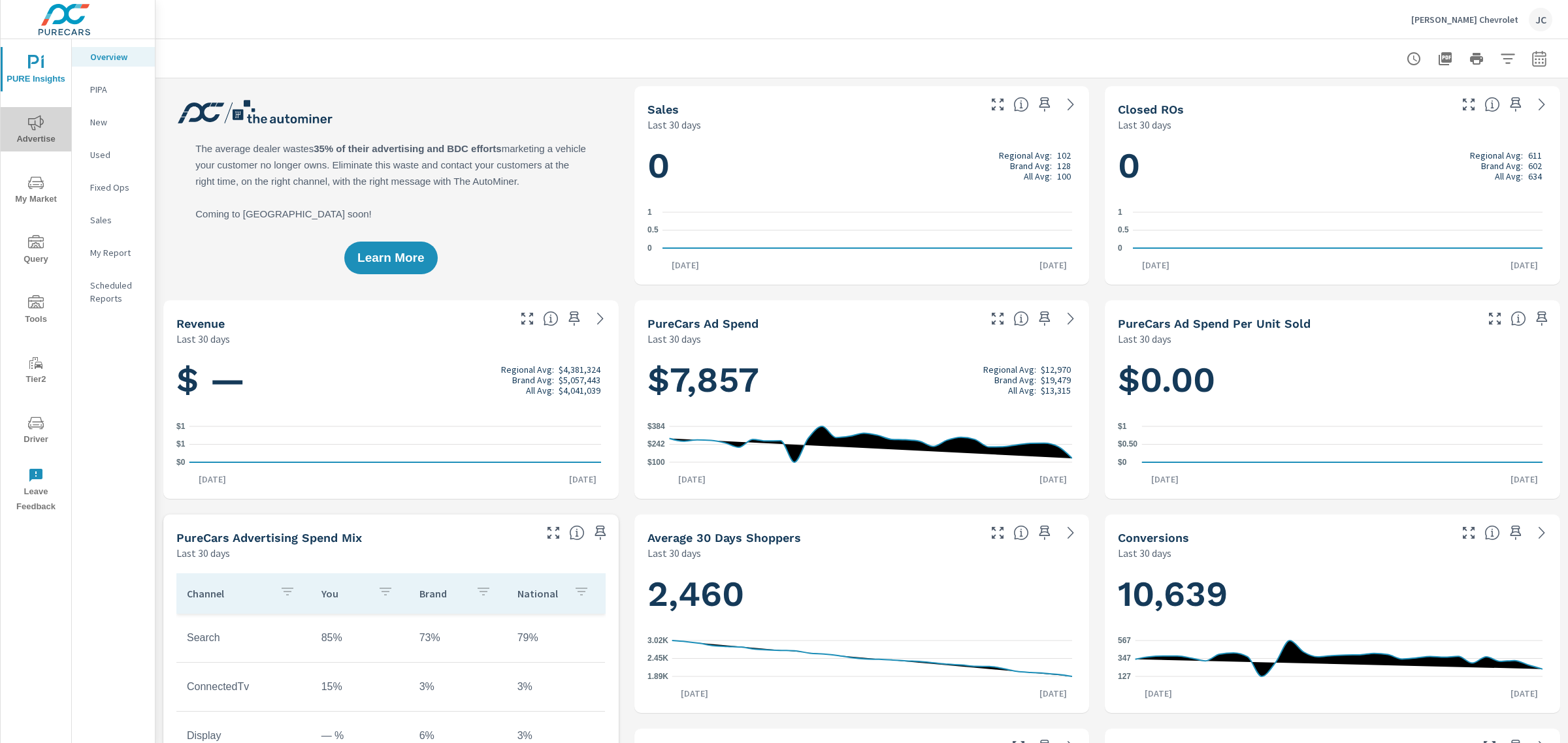
click at [34, 125] on icon "nav menu" at bounding box center [36, 122] width 16 height 16
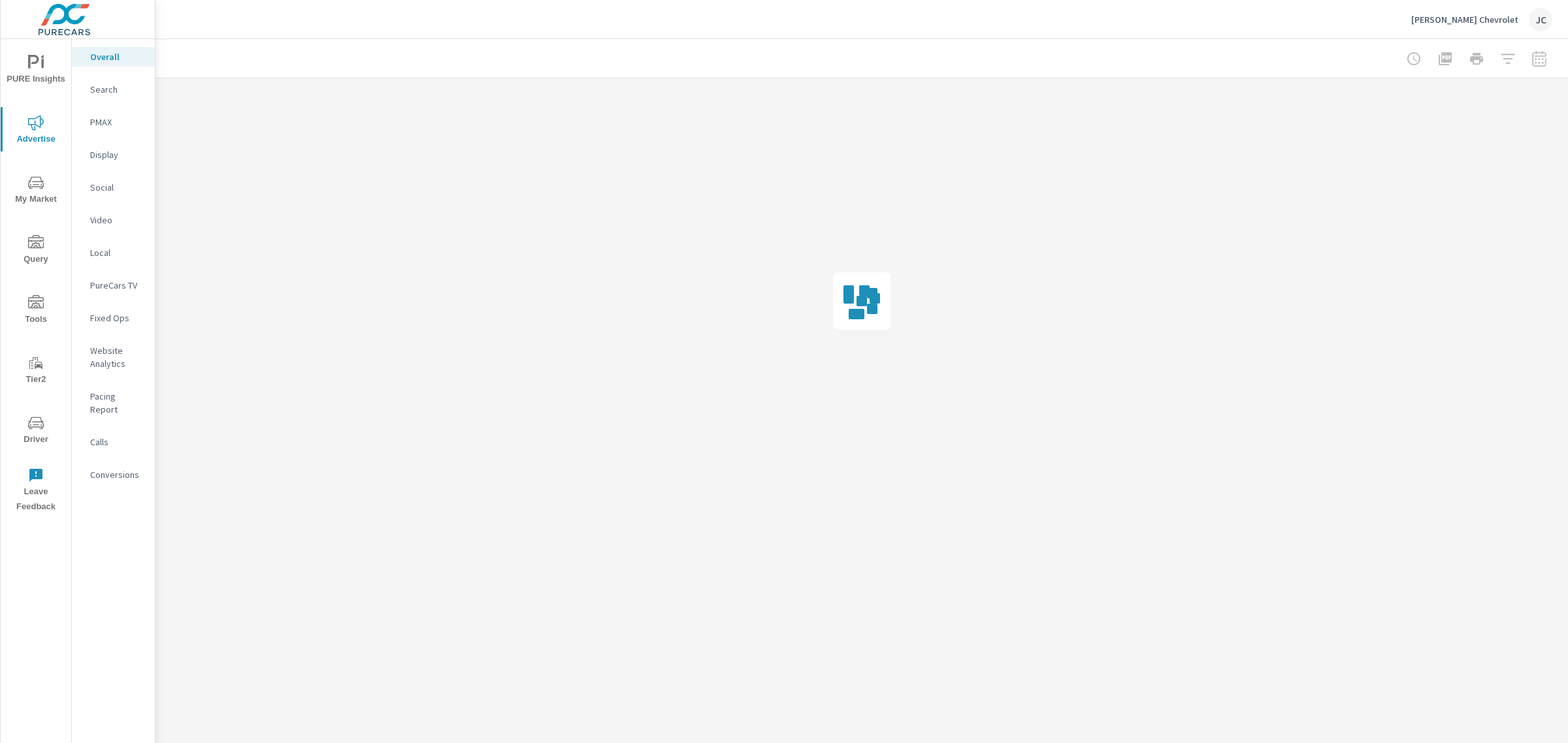
click at [107, 83] on p "Search" at bounding box center [117, 89] width 54 height 13
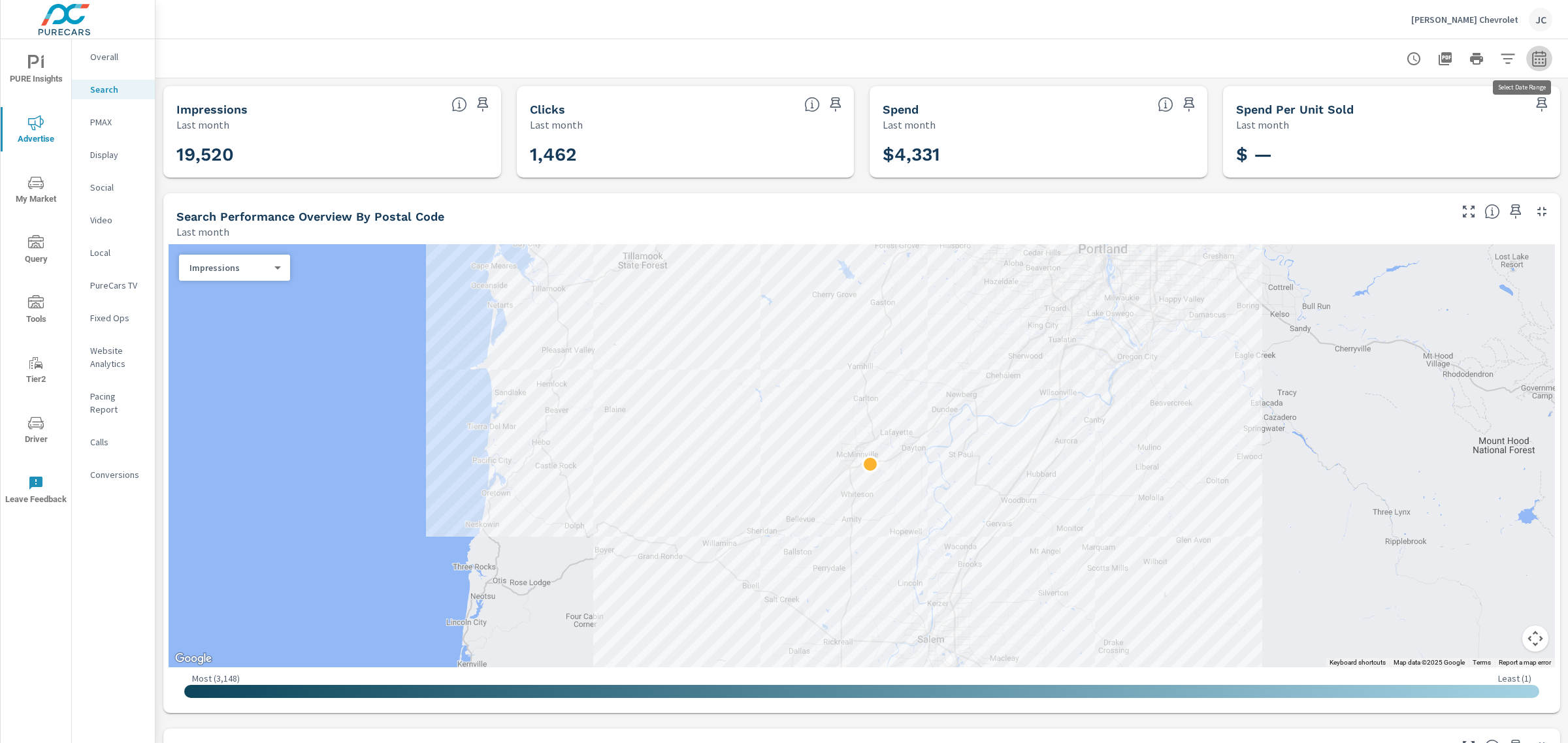
click at [1532, 55] on icon "button" at bounding box center [1539, 58] width 14 height 16
select select "Last month"
click at [1412, 147] on p "+ Add comparison" at bounding box center [1435, 146] width 168 height 16
select select "Previous period"
click at [1396, 215] on span "Apply" at bounding box center [1393, 221] width 53 height 12
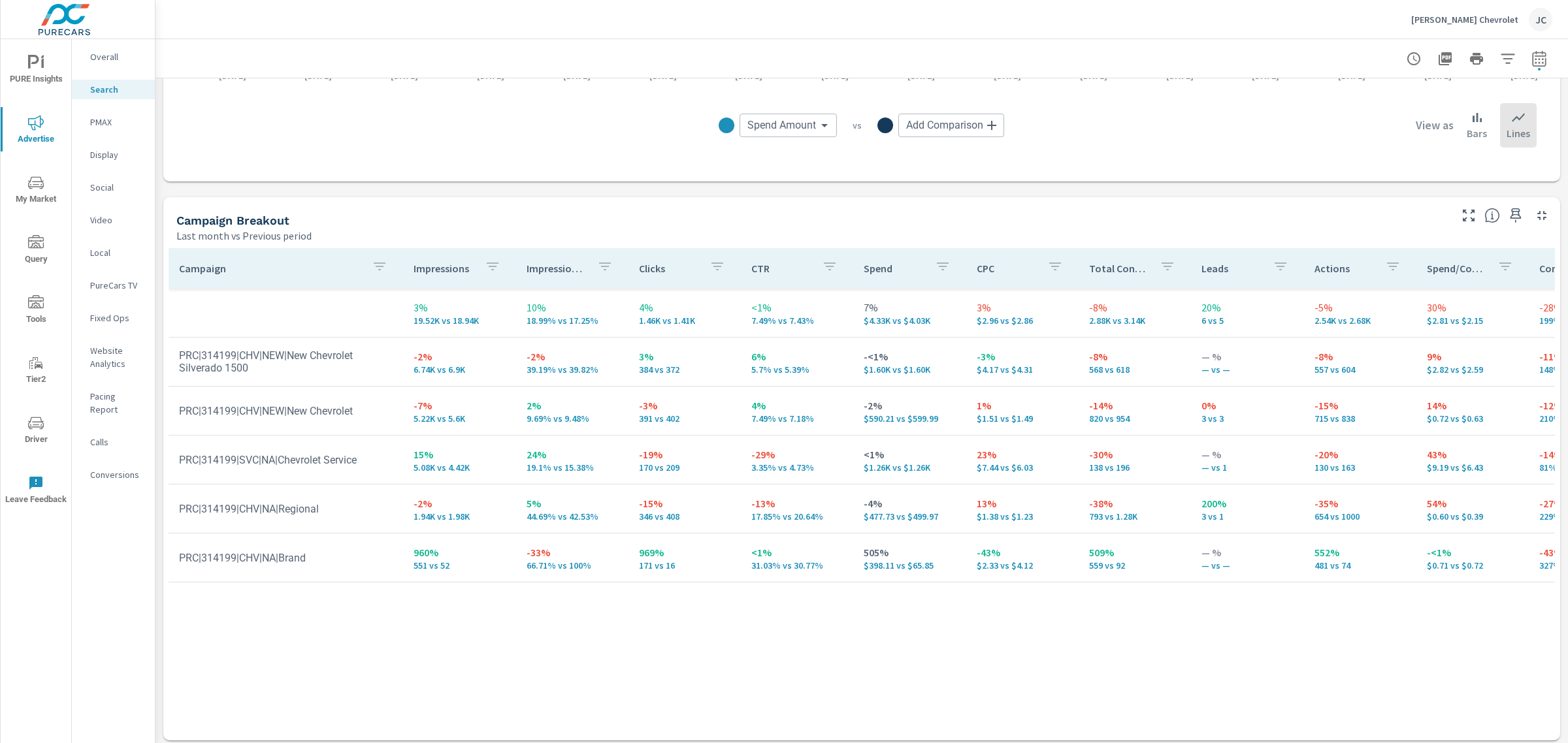
scroll to position [1150, 0]
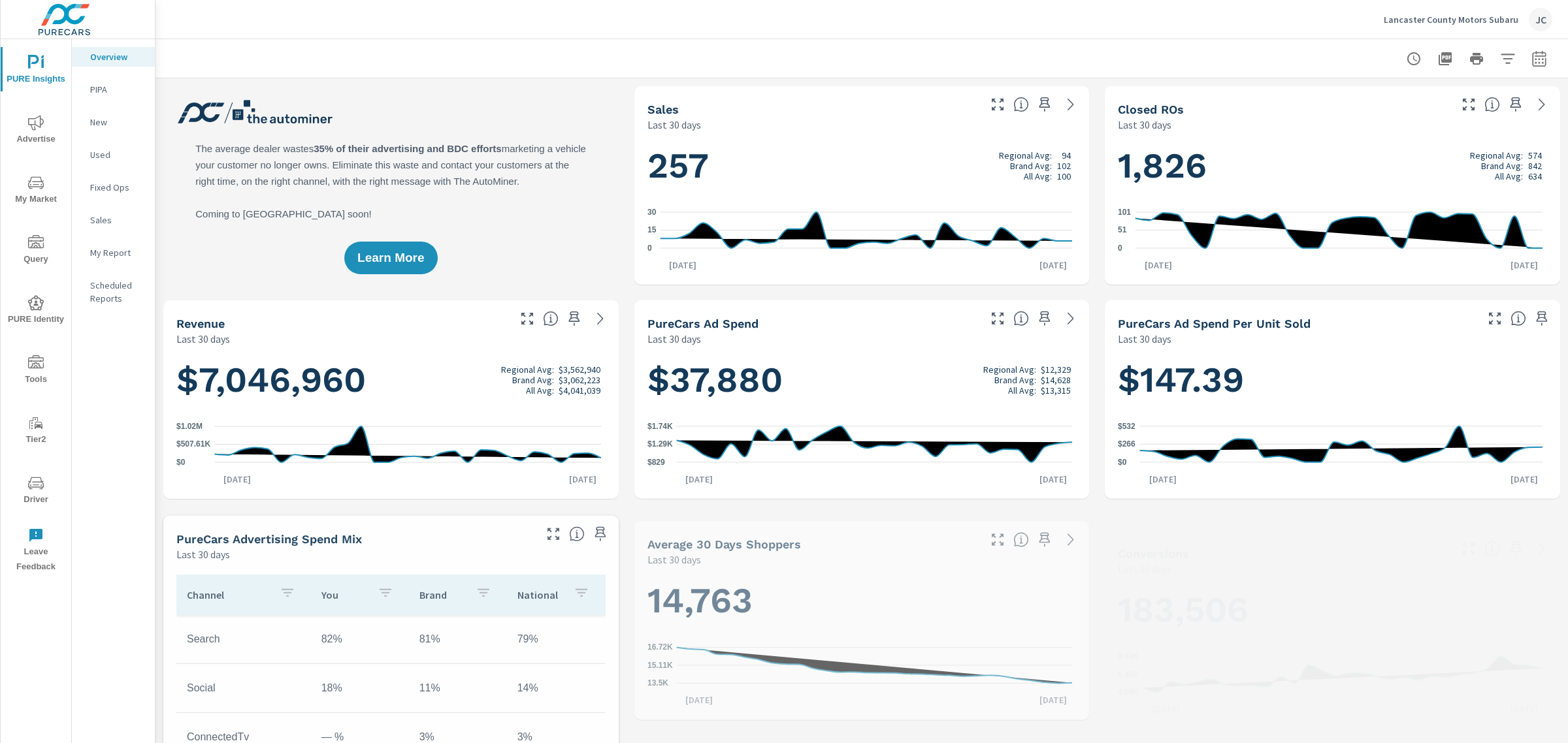
scroll to position [539, 0]
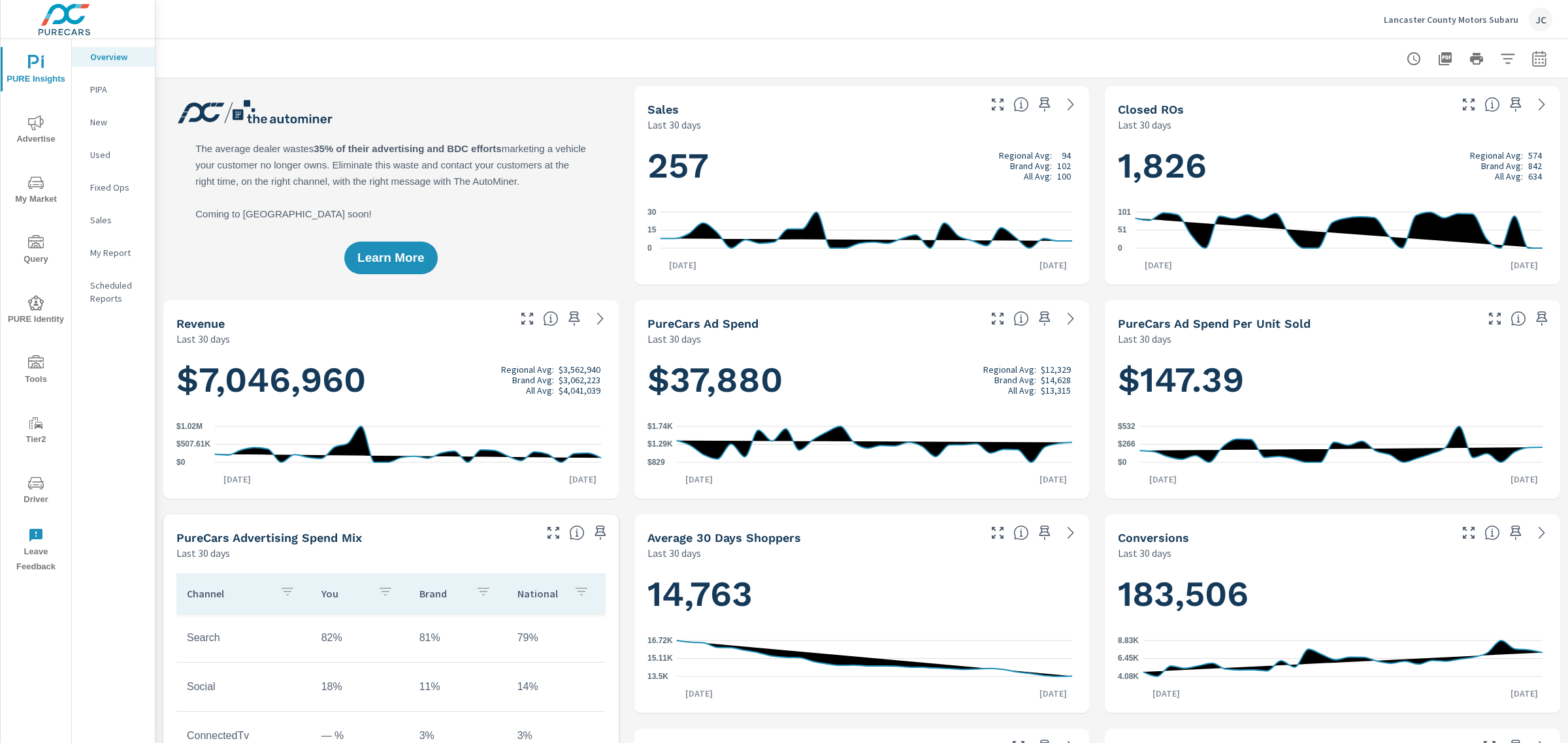
click at [1503, 12] on div "Lancaster County Motors Subaru JC" at bounding box center [1467, 19] width 168 height 23
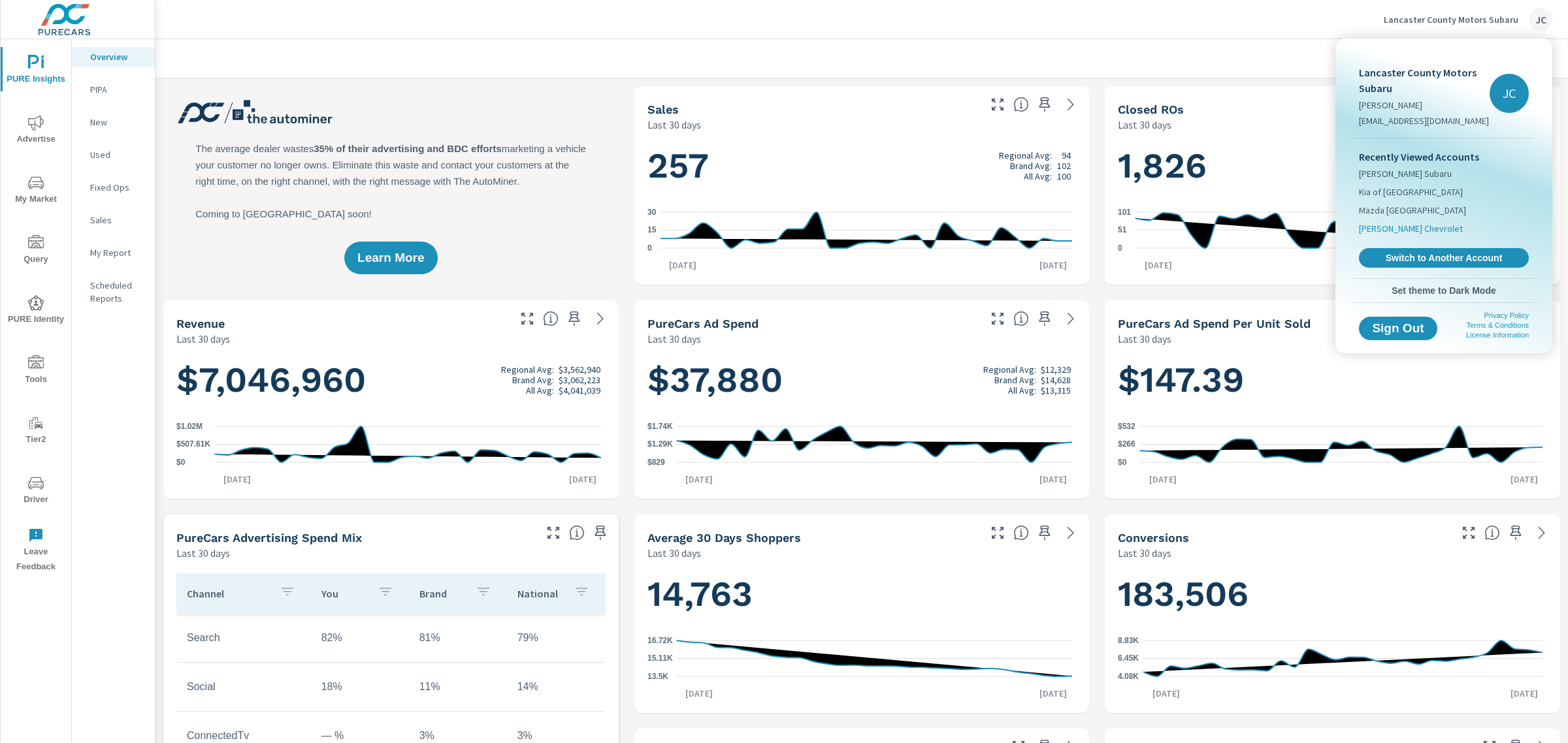
click at [1425, 226] on span "[PERSON_NAME] Chevrolet" at bounding box center [1411, 228] width 104 height 13
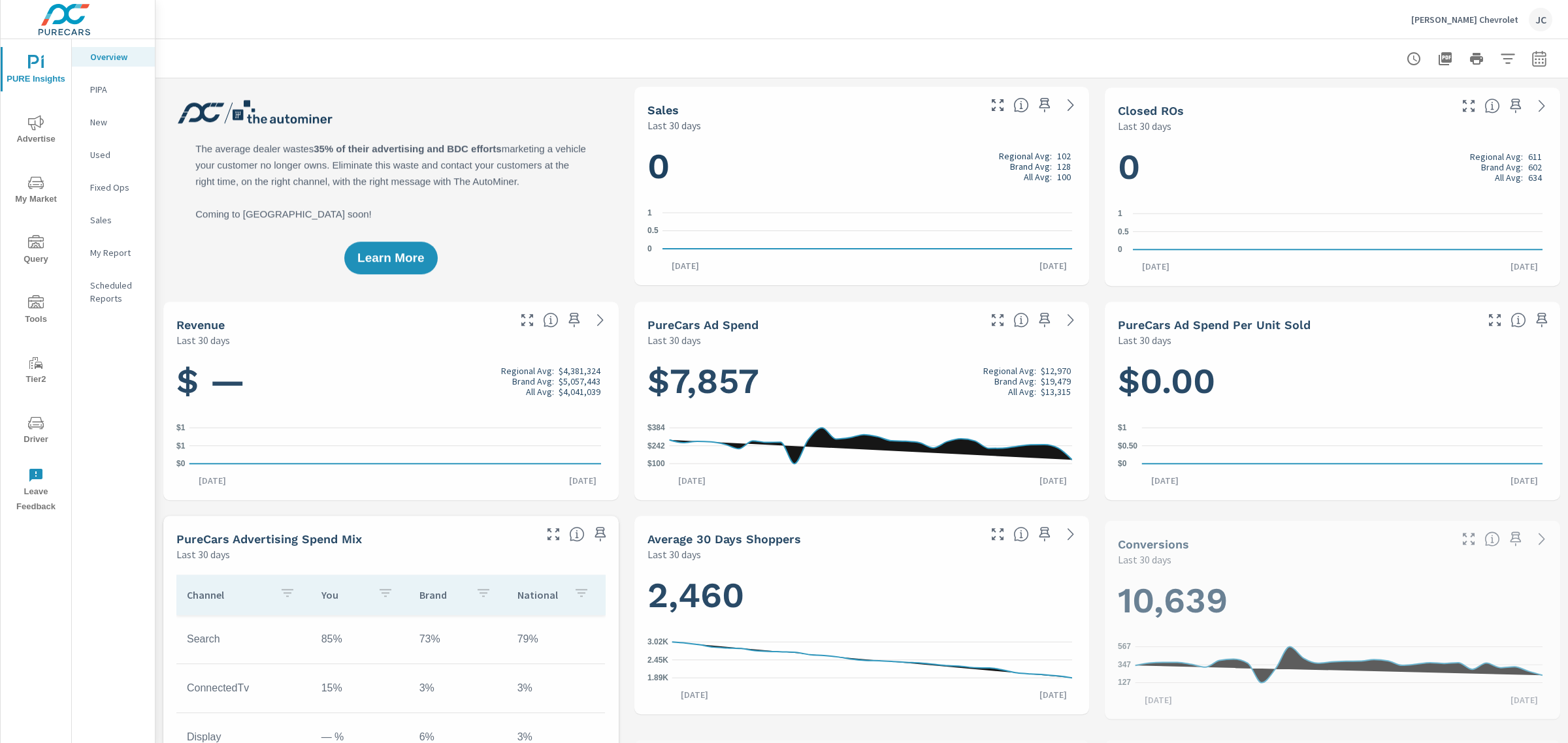
scroll to position [245, 0]
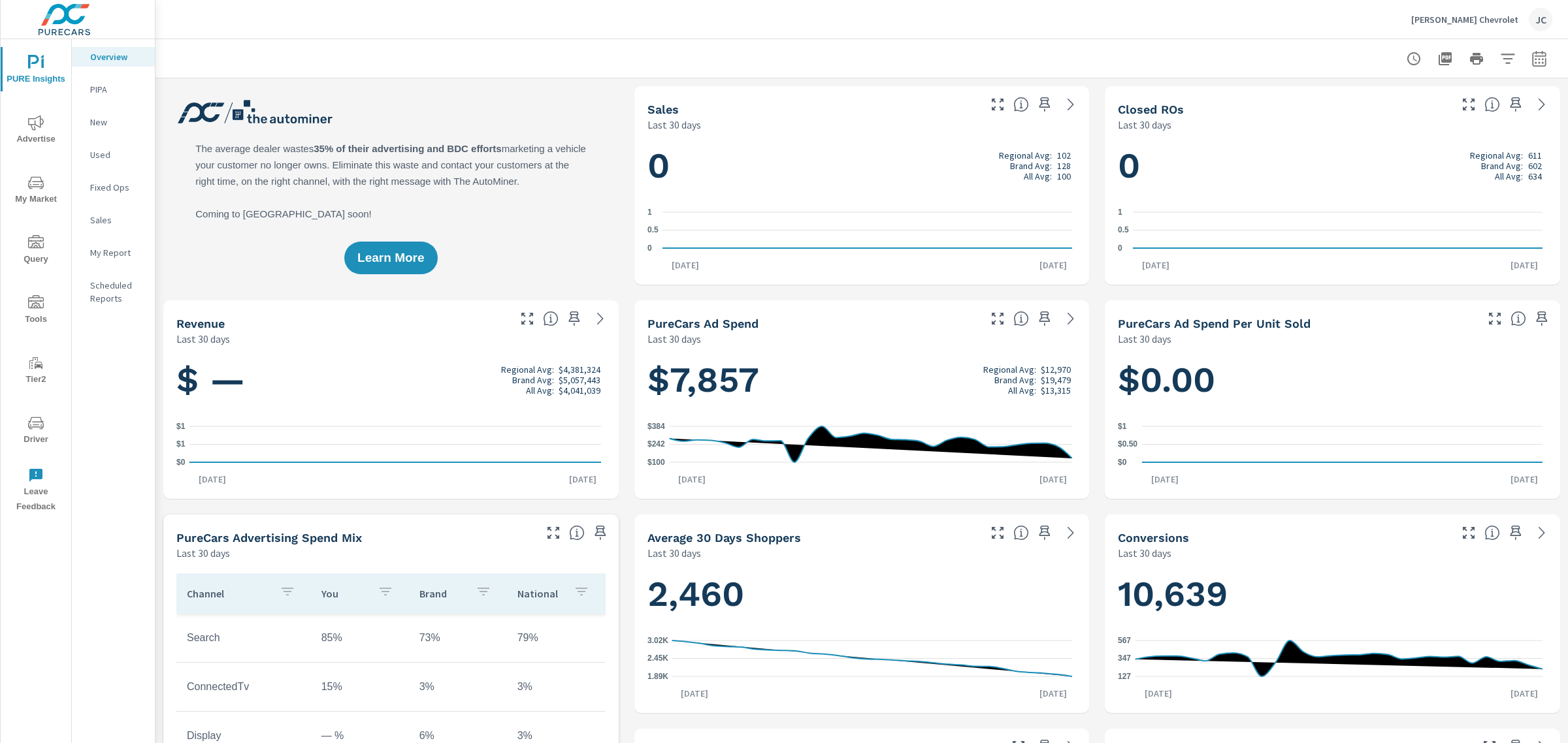
click at [30, 122] on icon "nav menu" at bounding box center [36, 122] width 16 height 16
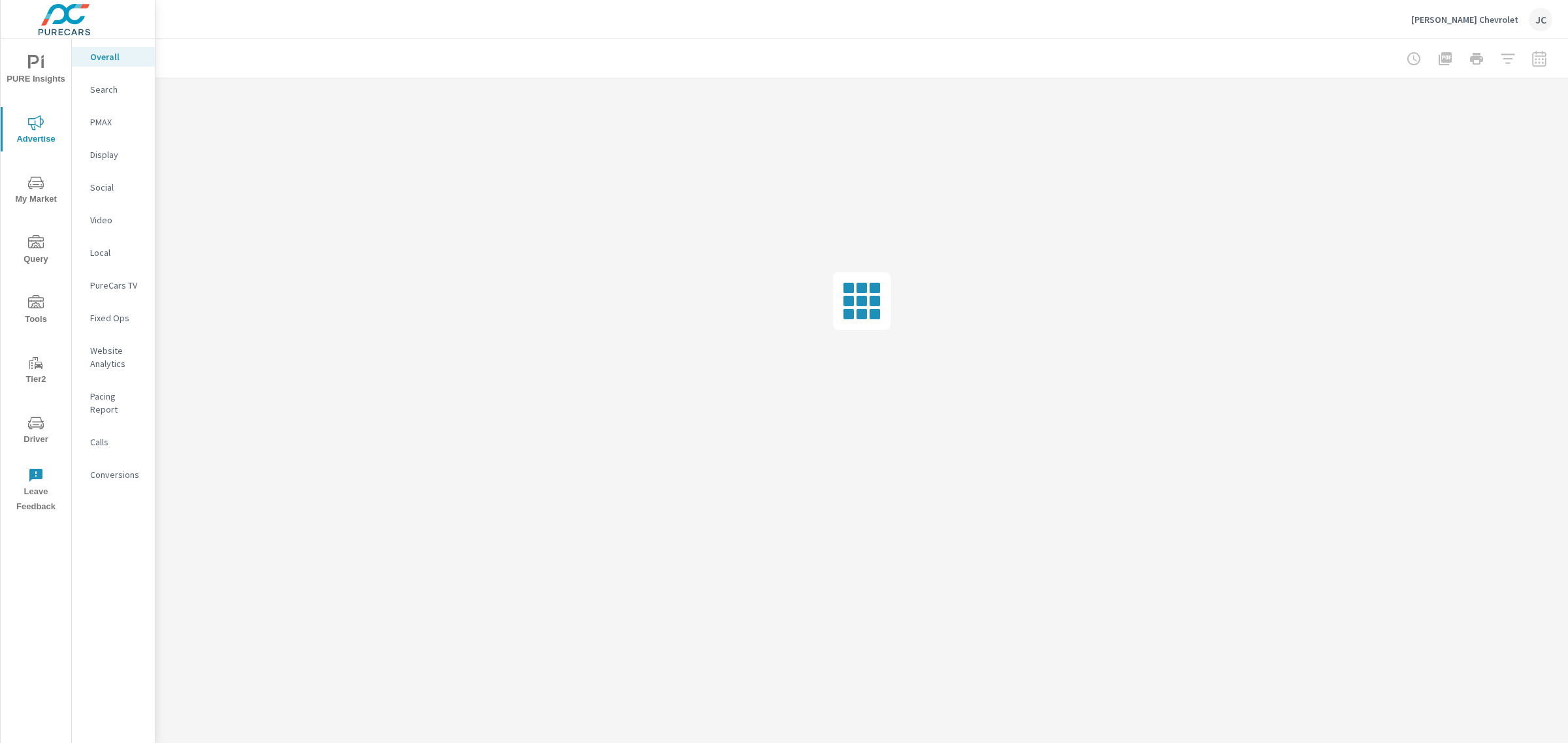
click at [103, 186] on p "Social" at bounding box center [117, 187] width 54 height 13
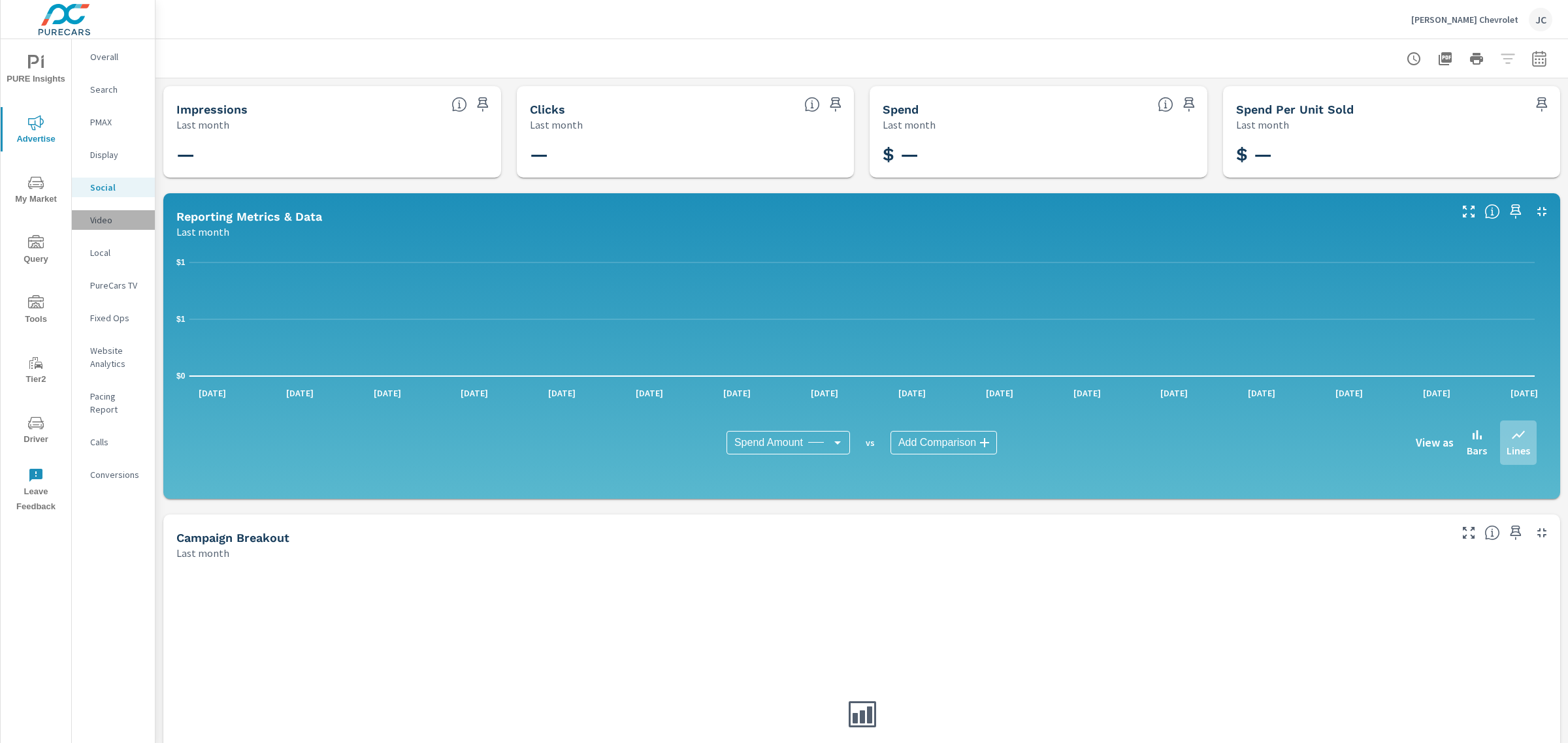
click at [103, 219] on p "Video" at bounding box center [117, 219] width 54 height 13
click at [36, 193] on span "My Market" at bounding box center [36, 191] width 63 height 32
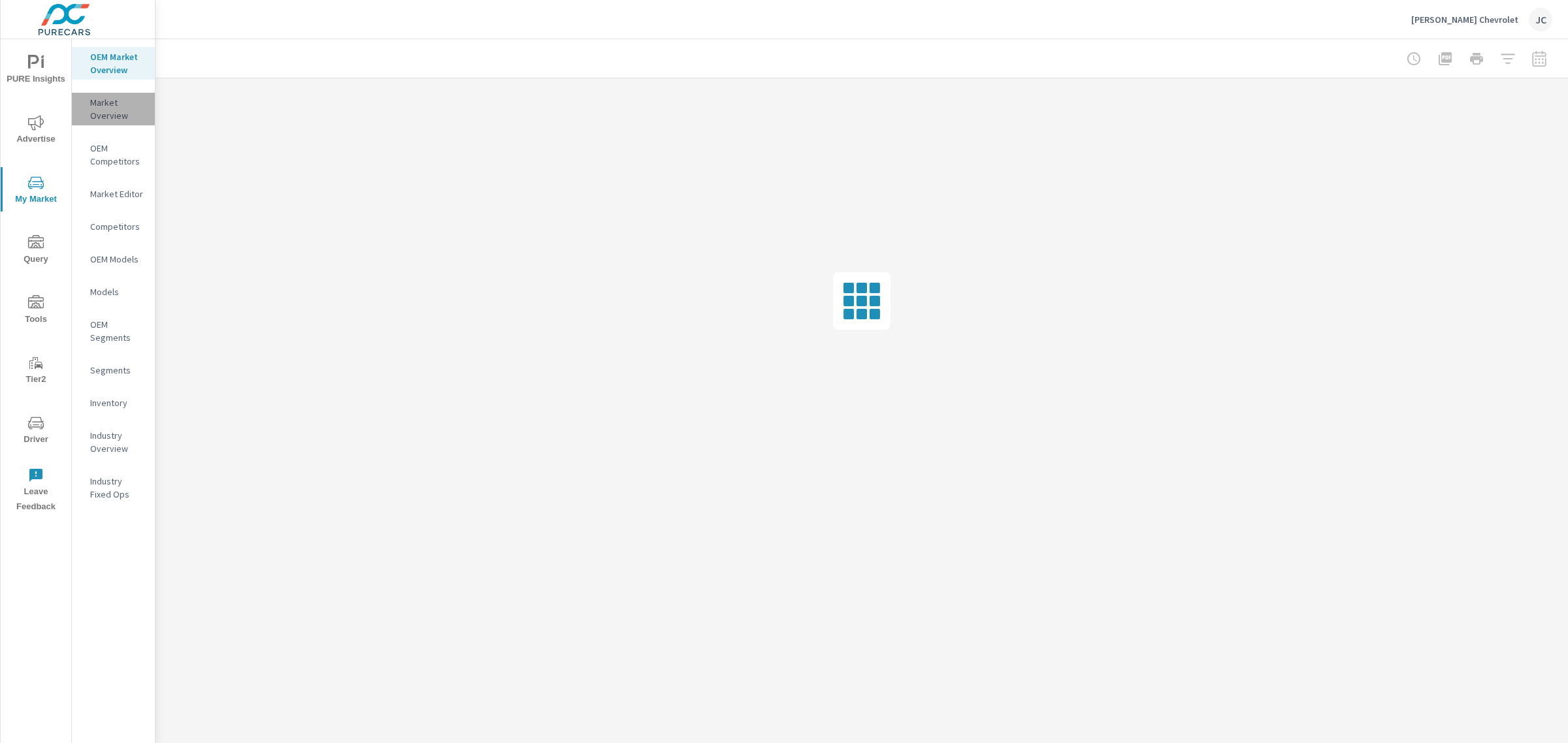
click at [112, 115] on p "Market Overview" at bounding box center [117, 109] width 54 height 26
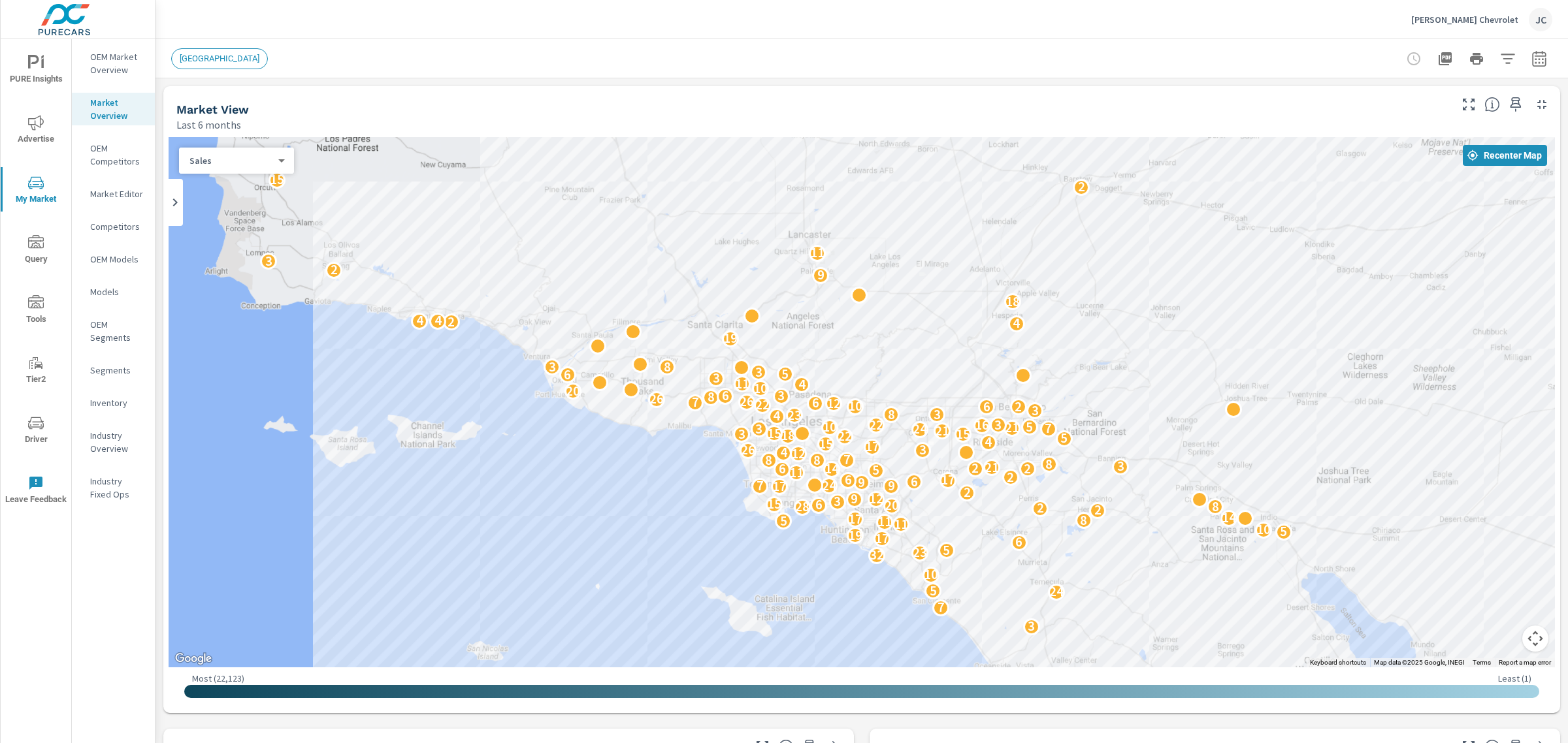
click at [276, 165] on body "PURE Insights Advertise My Market Query Tools Tier2 Driver Leave Feedback OEM M…" at bounding box center [784, 371] width 1568 height 743
click at [668, 306] on div at bounding box center [784, 371] width 1568 height 743
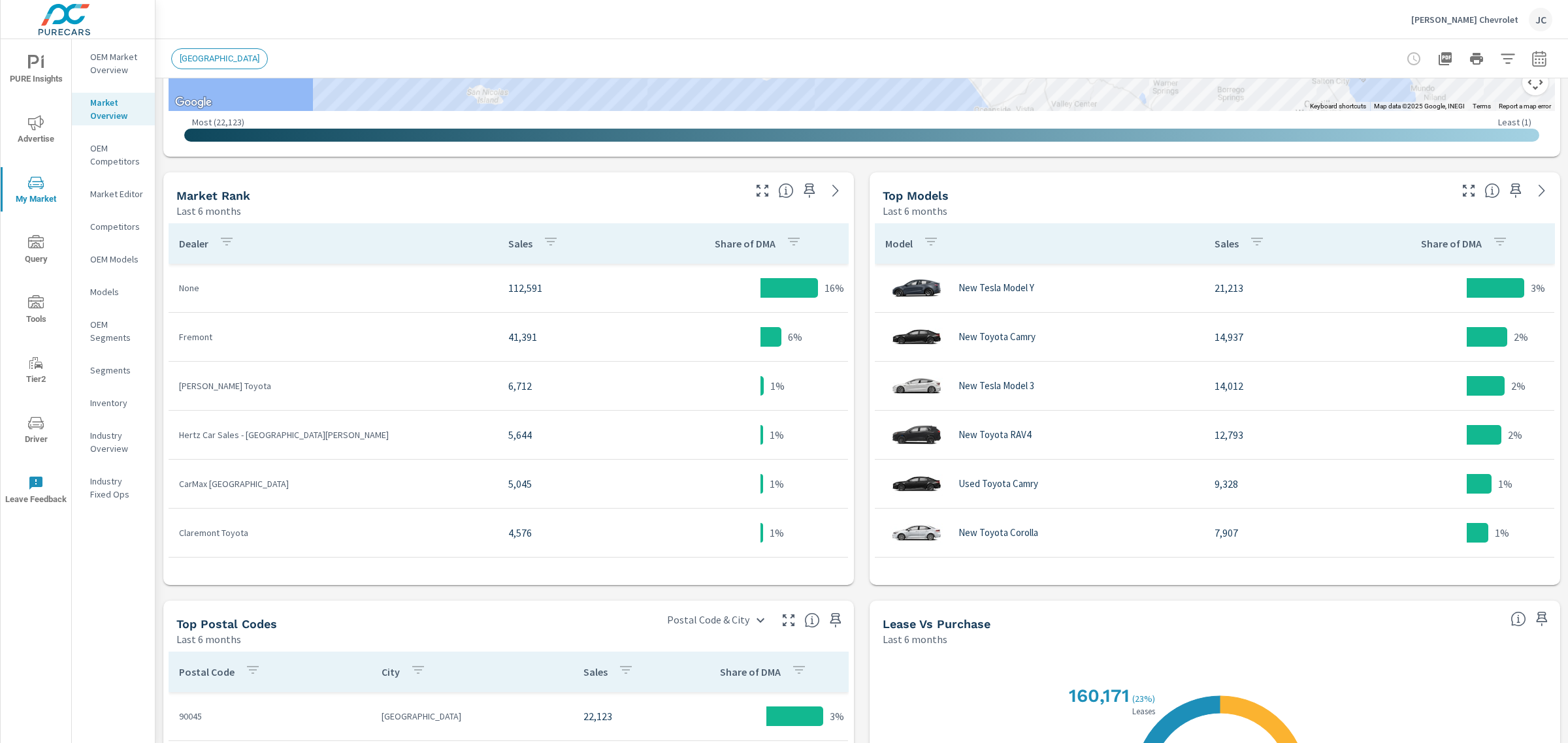
scroll to position [560, 0]
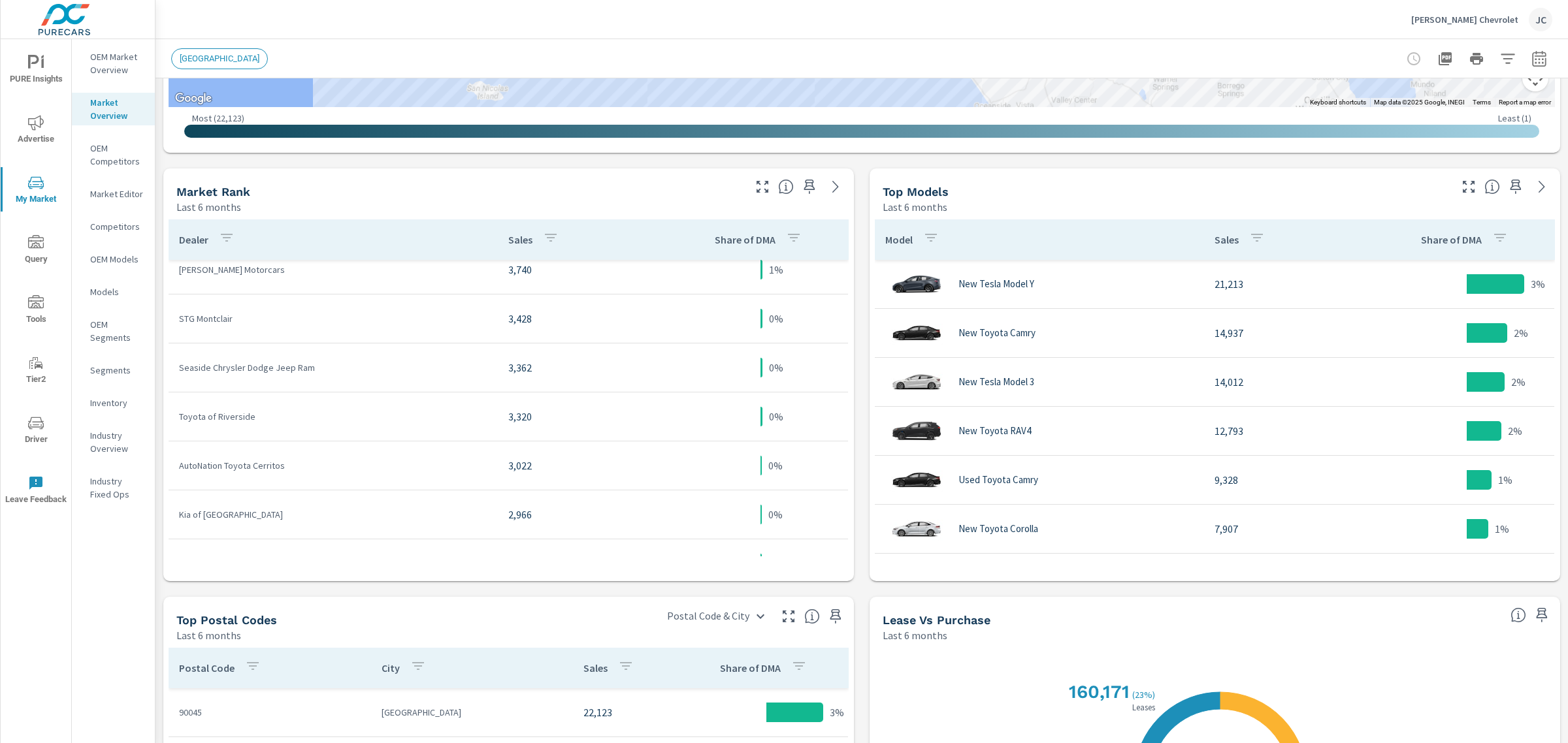
scroll to position [408, 0]
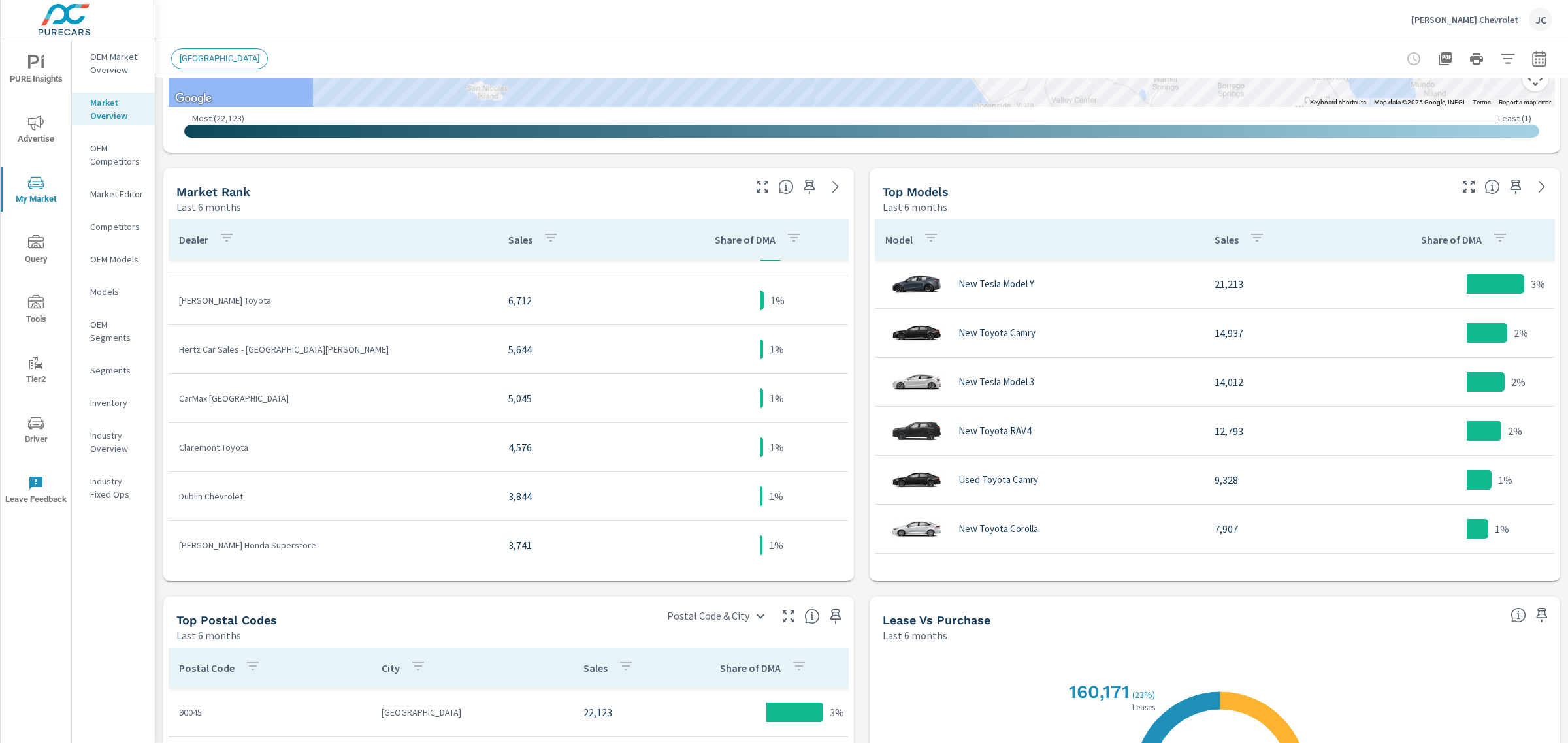
scroll to position [1, 0]
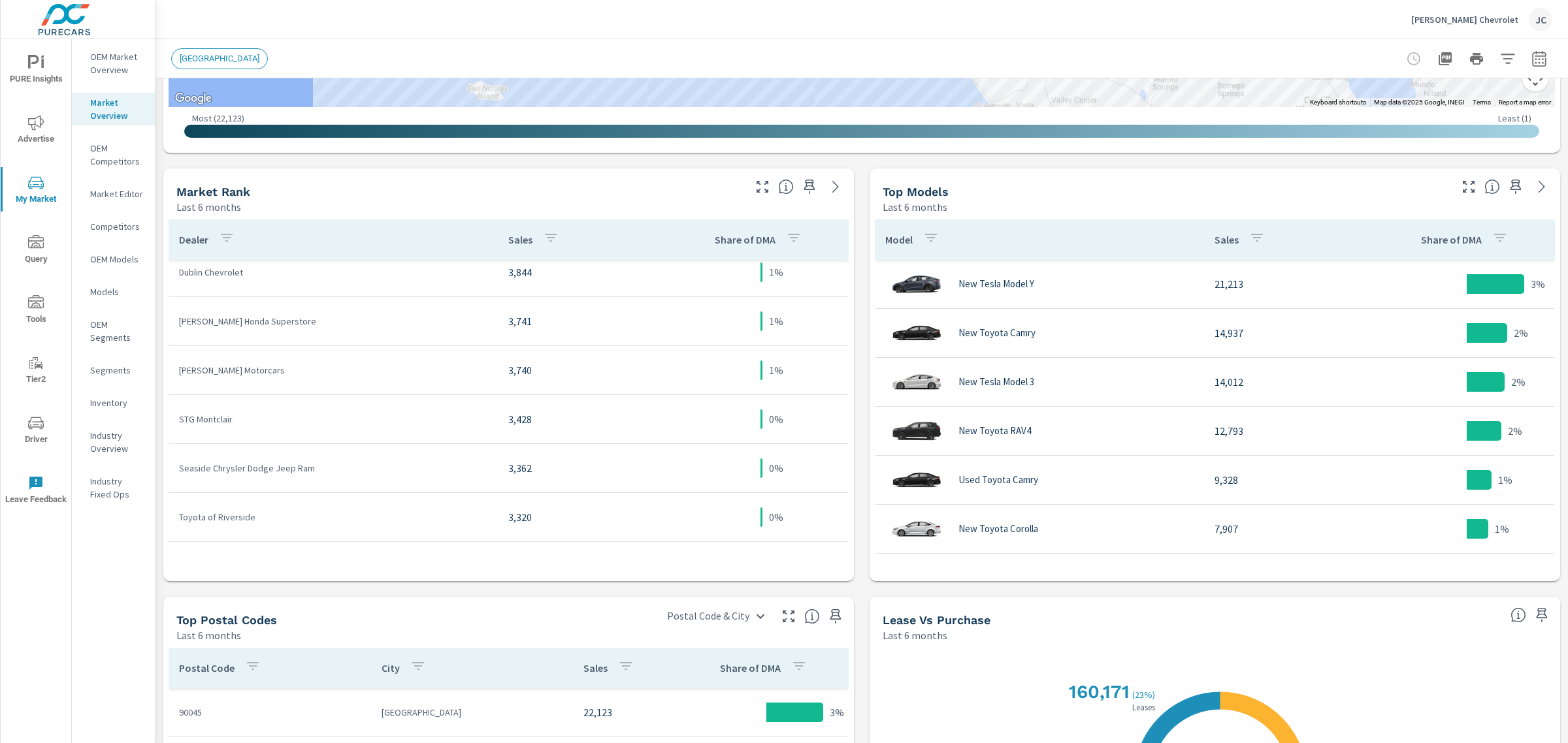
scroll to position [327, 0]
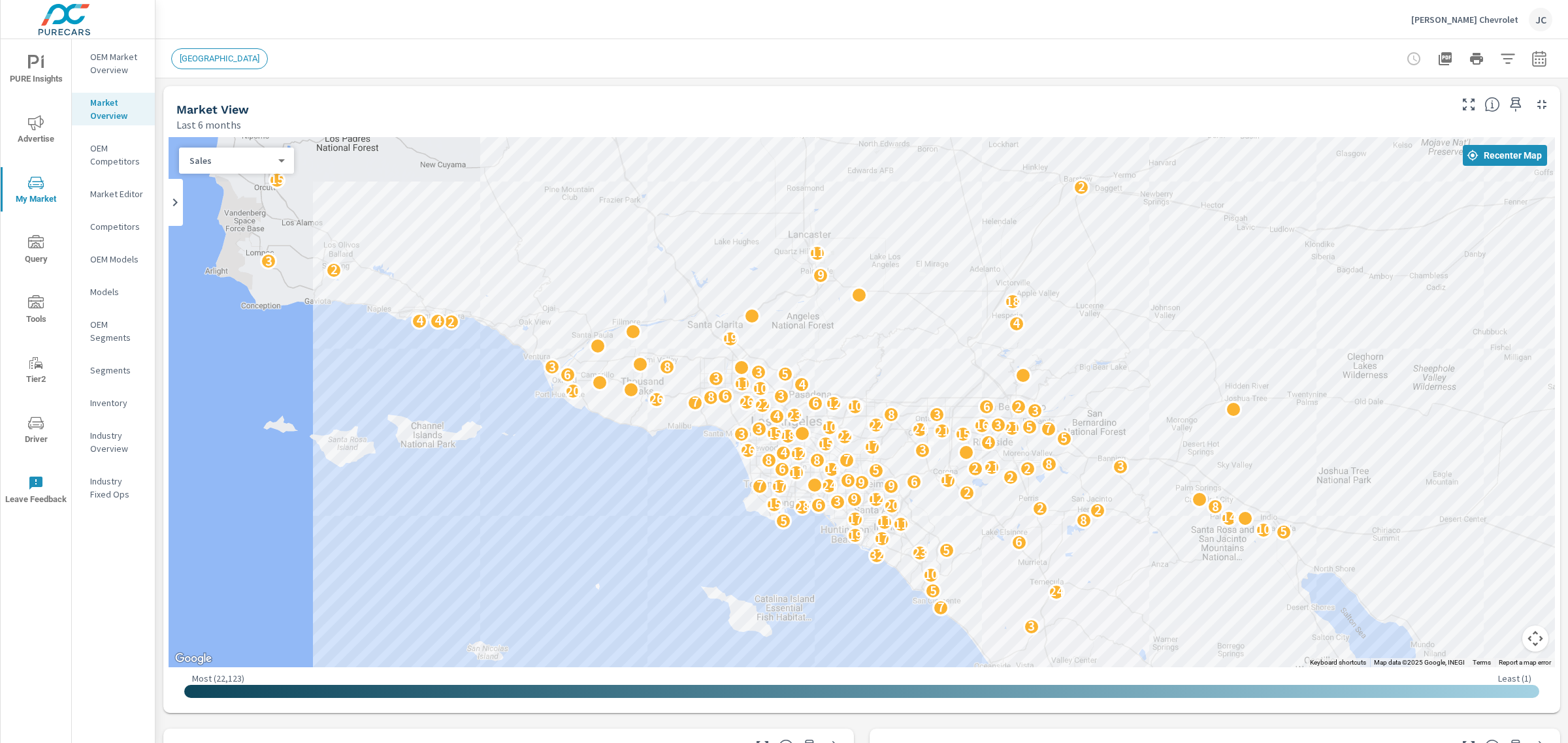
click at [206, 59] on span "LOS ANGELES" at bounding box center [219, 58] width 95 height 10
click at [1506, 55] on button "button" at bounding box center [1508, 59] width 26 height 26
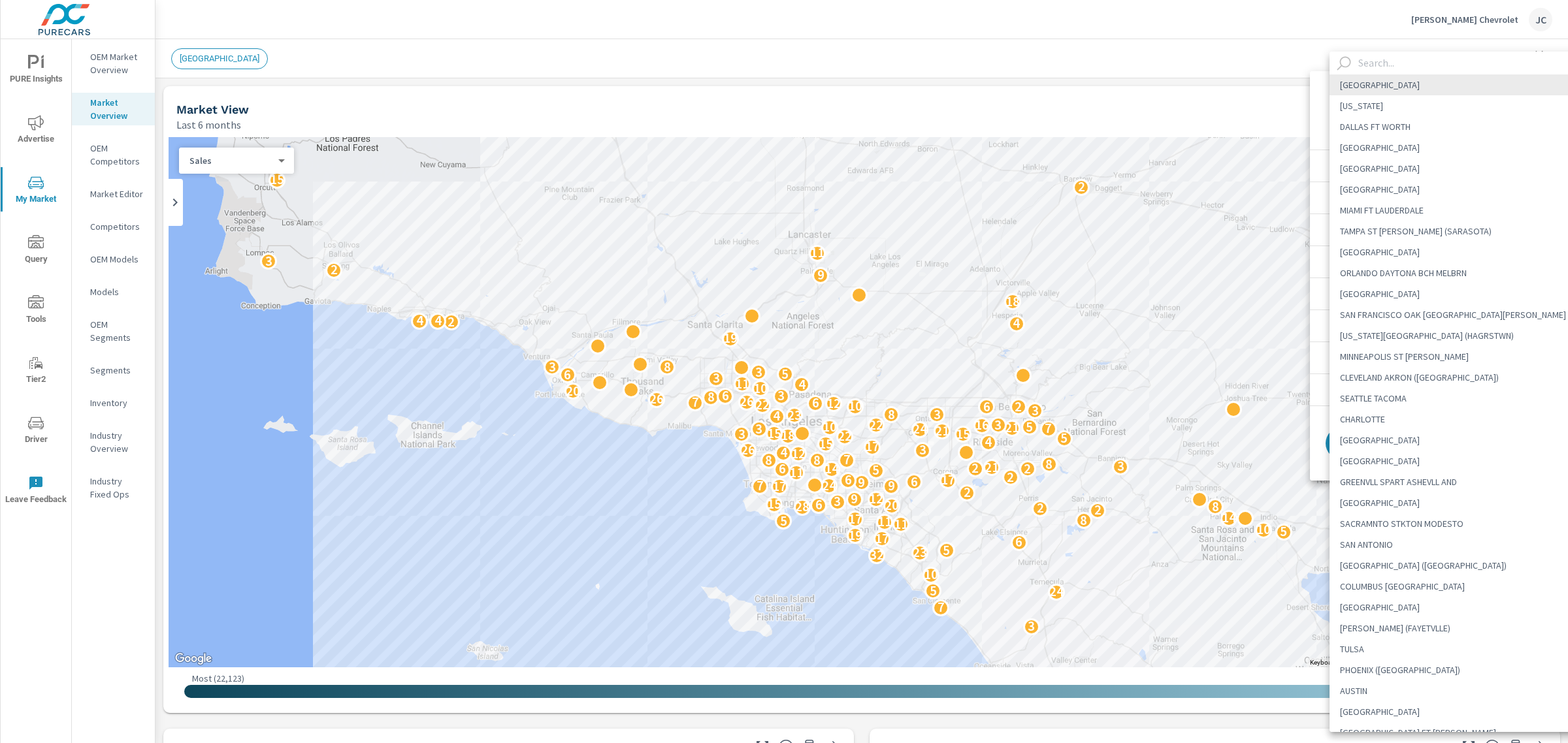
click at [1478, 109] on body "PURE Insights Advertise My Market Query Tools Tier2 Driver Leave Feedback OEM M…" at bounding box center [784, 371] width 1568 height 743
click at [1429, 66] on input "text" at bounding box center [1470, 62] width 236 height 23
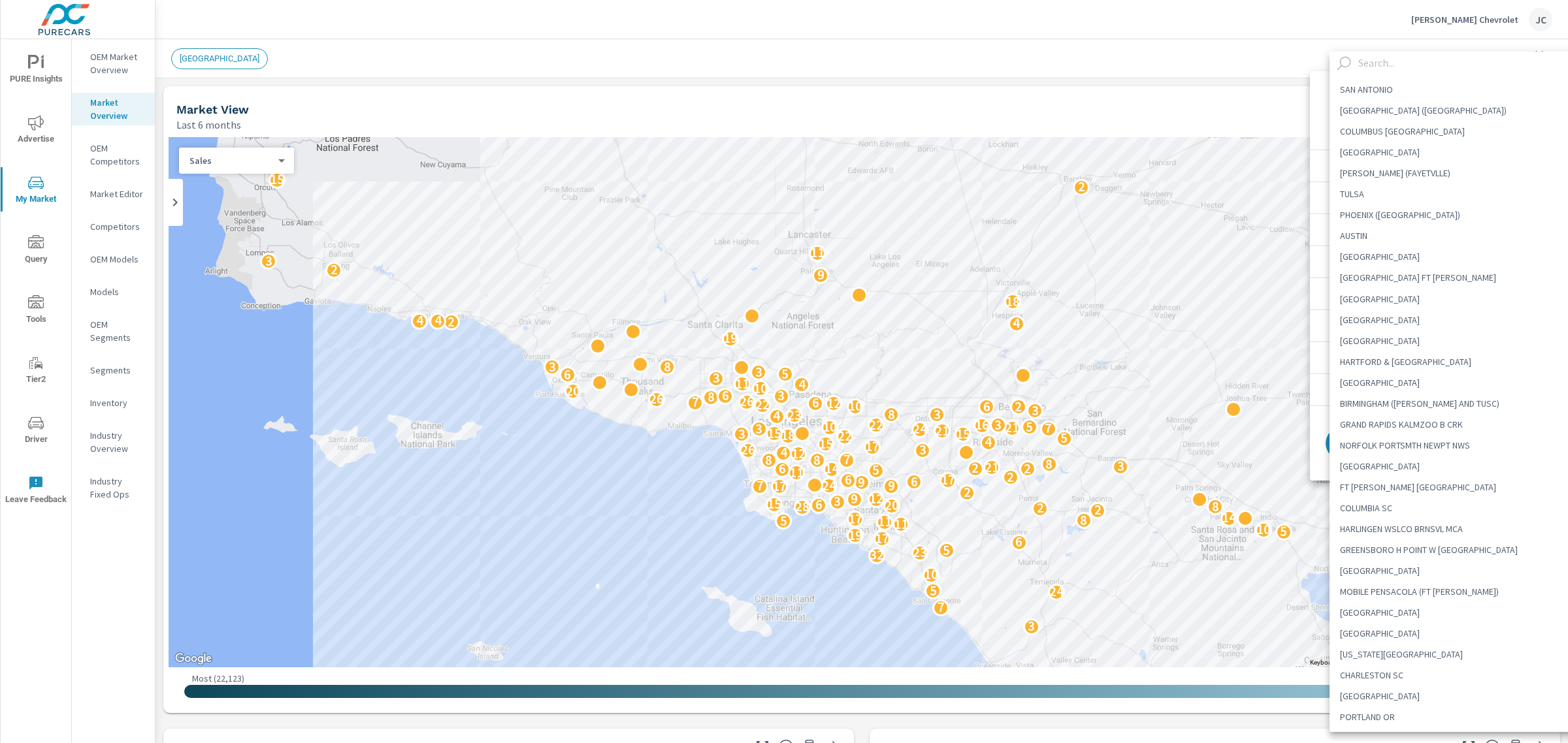
scroll to position [528, 0]
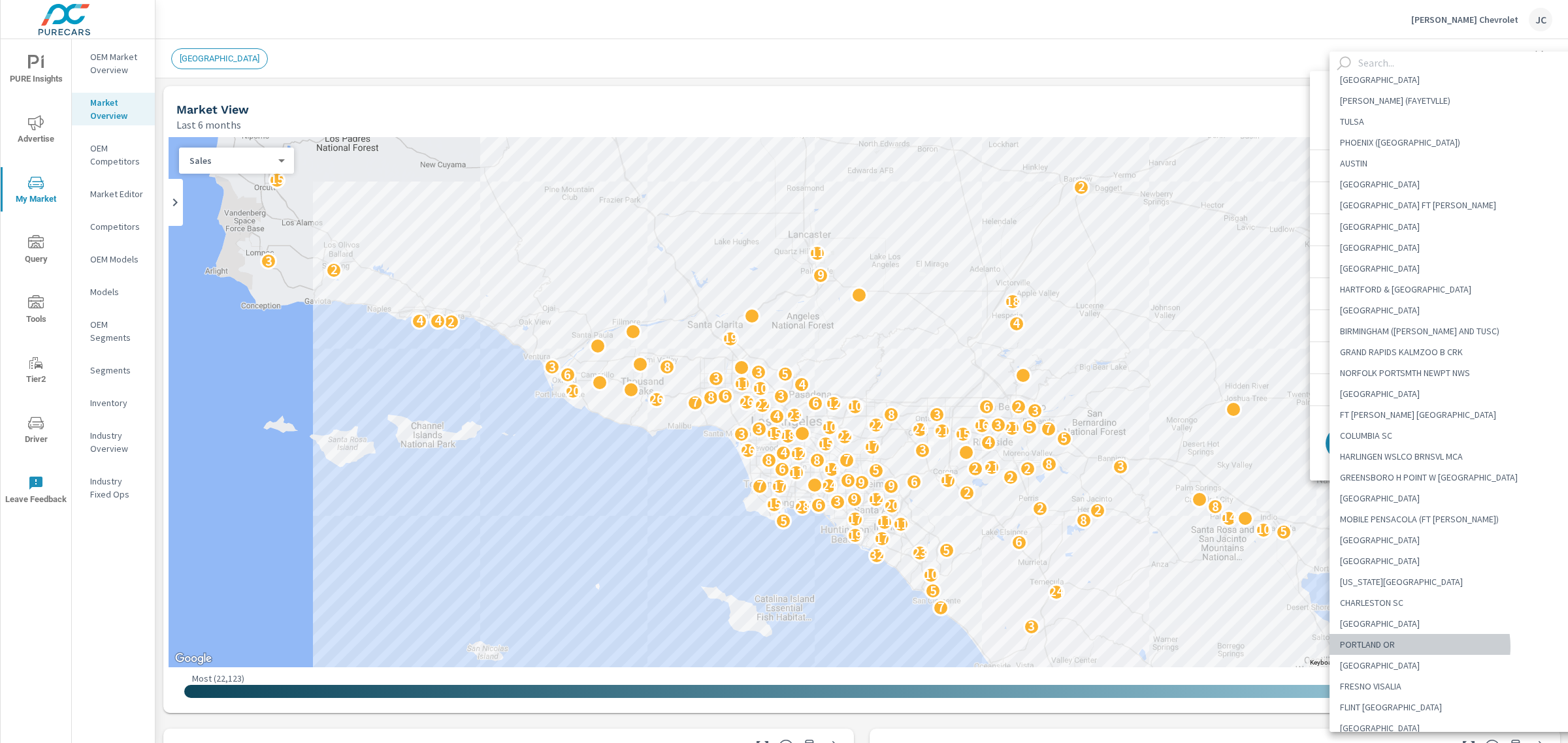
click at [1419, 647] on li "PORTLAND OR" at bounding box center [1459, 645] width 259 height 21
type Area "PORTLAND OR"
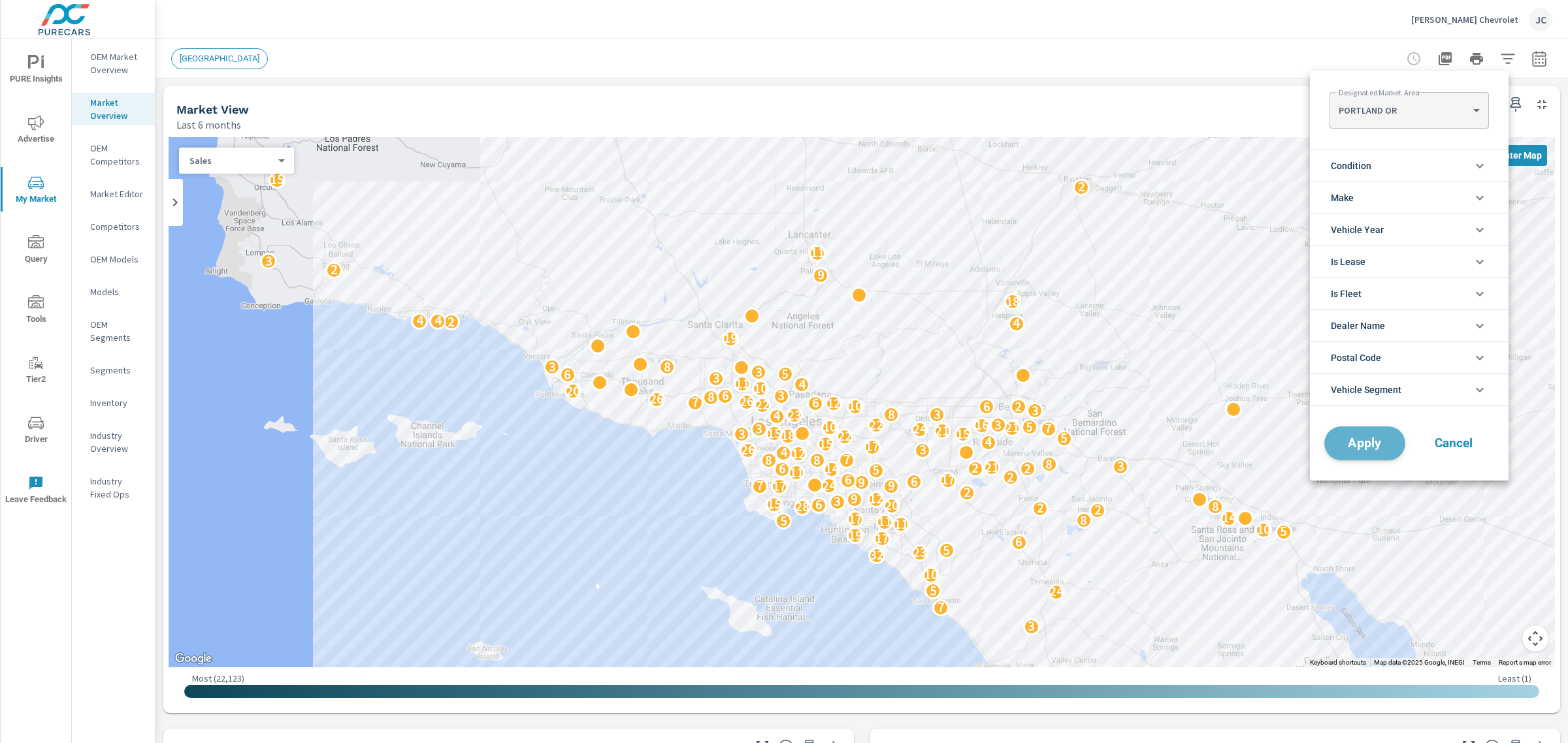
click at [1377, 448] on span "Apply" at bounding box center [1364, 444] width 53 height 12
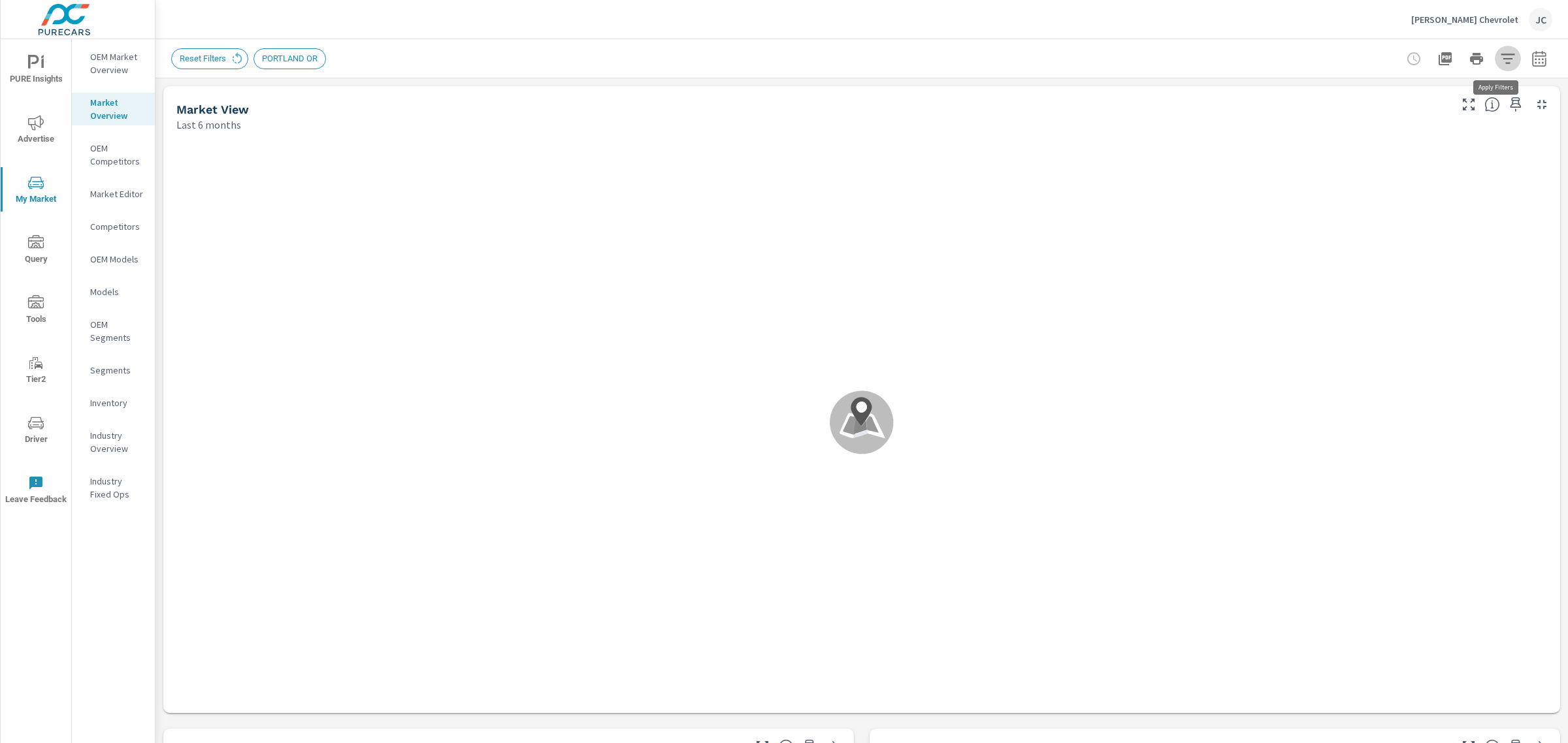
click at [1500, 57] on icon "button" at bounding box center [1507, 59] width 16 height 16
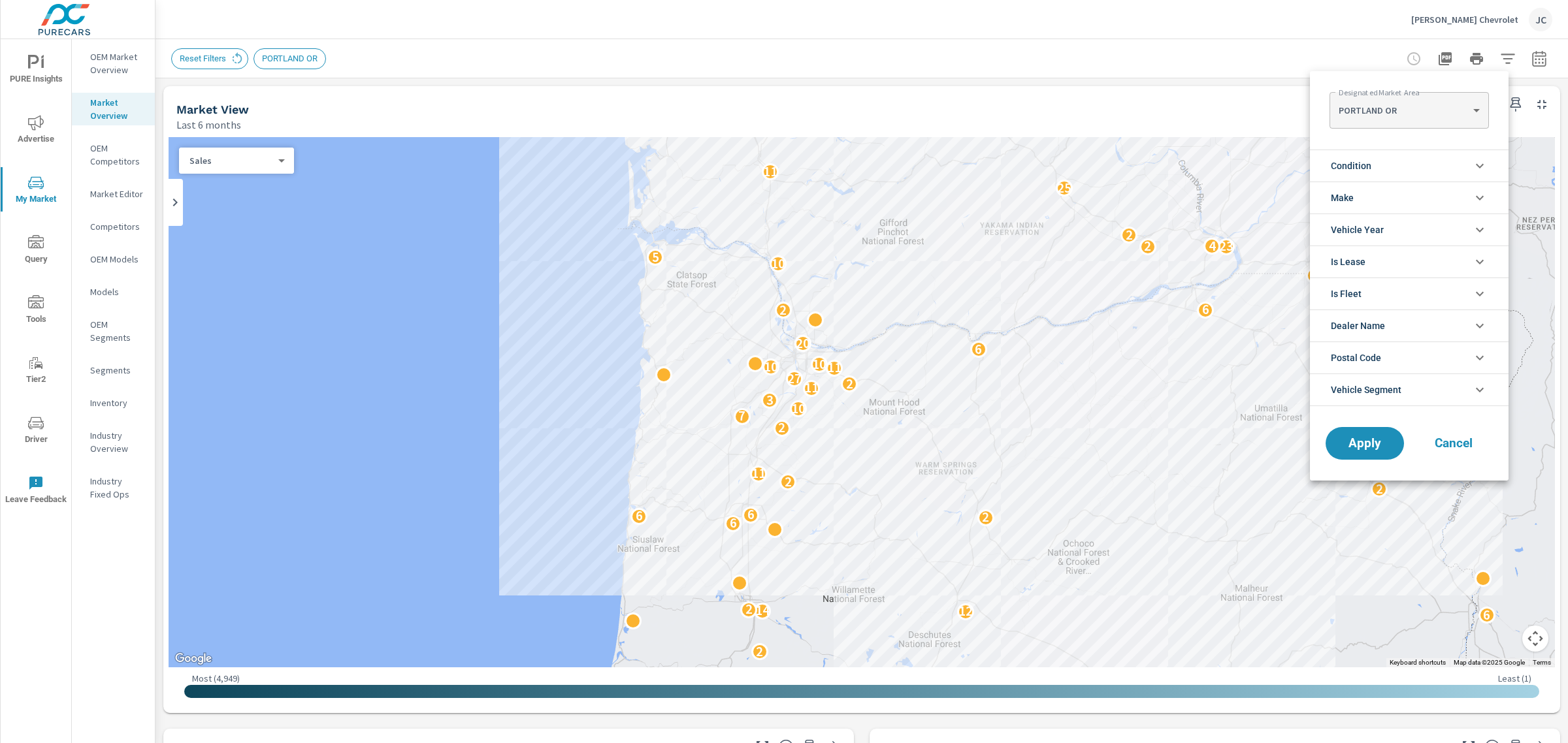
click at [1485, 164] on icon "filter options" at bounding box center [1479, 165] width 16 height 16
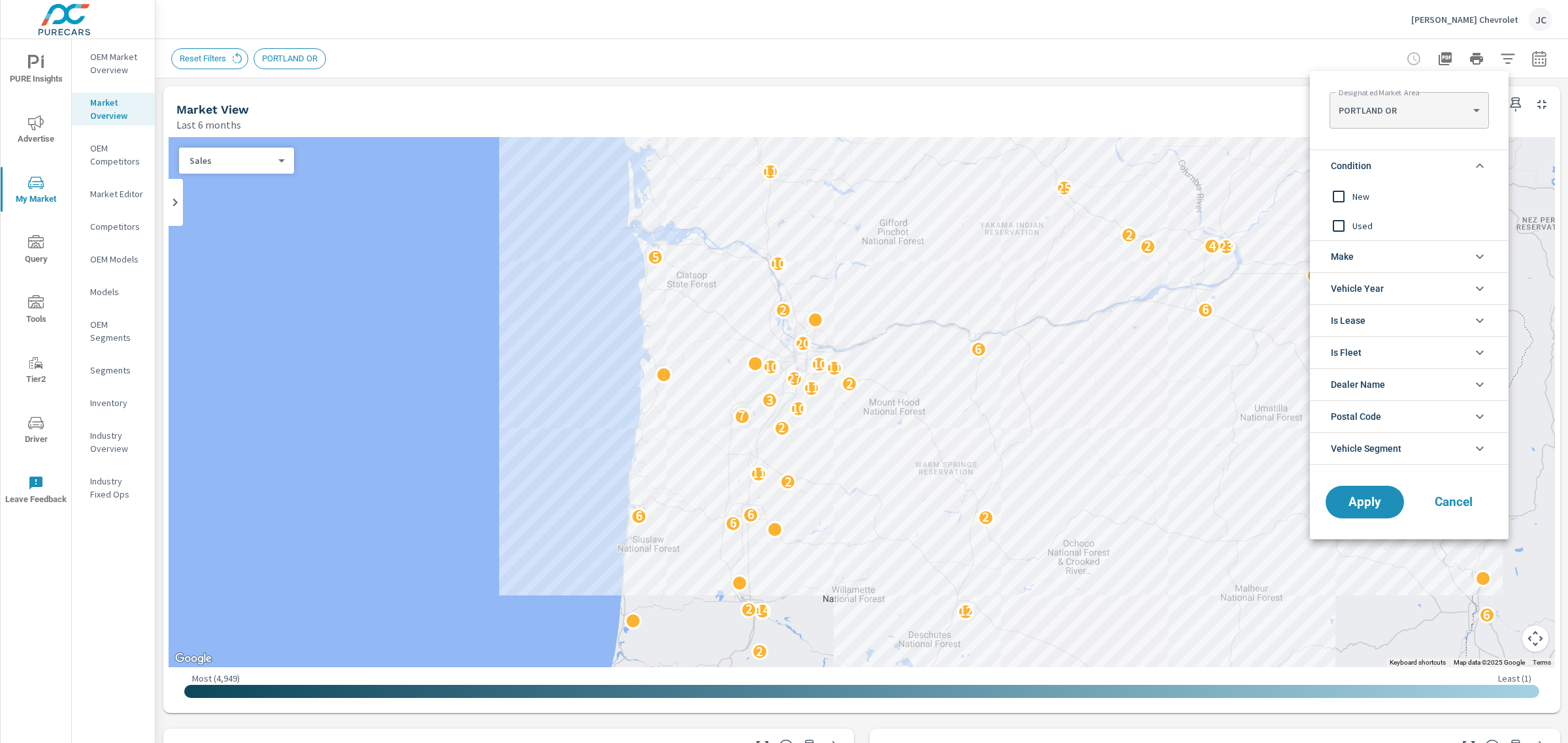
click at [1343, 196] on input "filter options" at bounding box center [1338, 196] width 27 height 27
click at [1369, 504] on span "Apply" at bounding box center [1364, 502] width 53 height 12
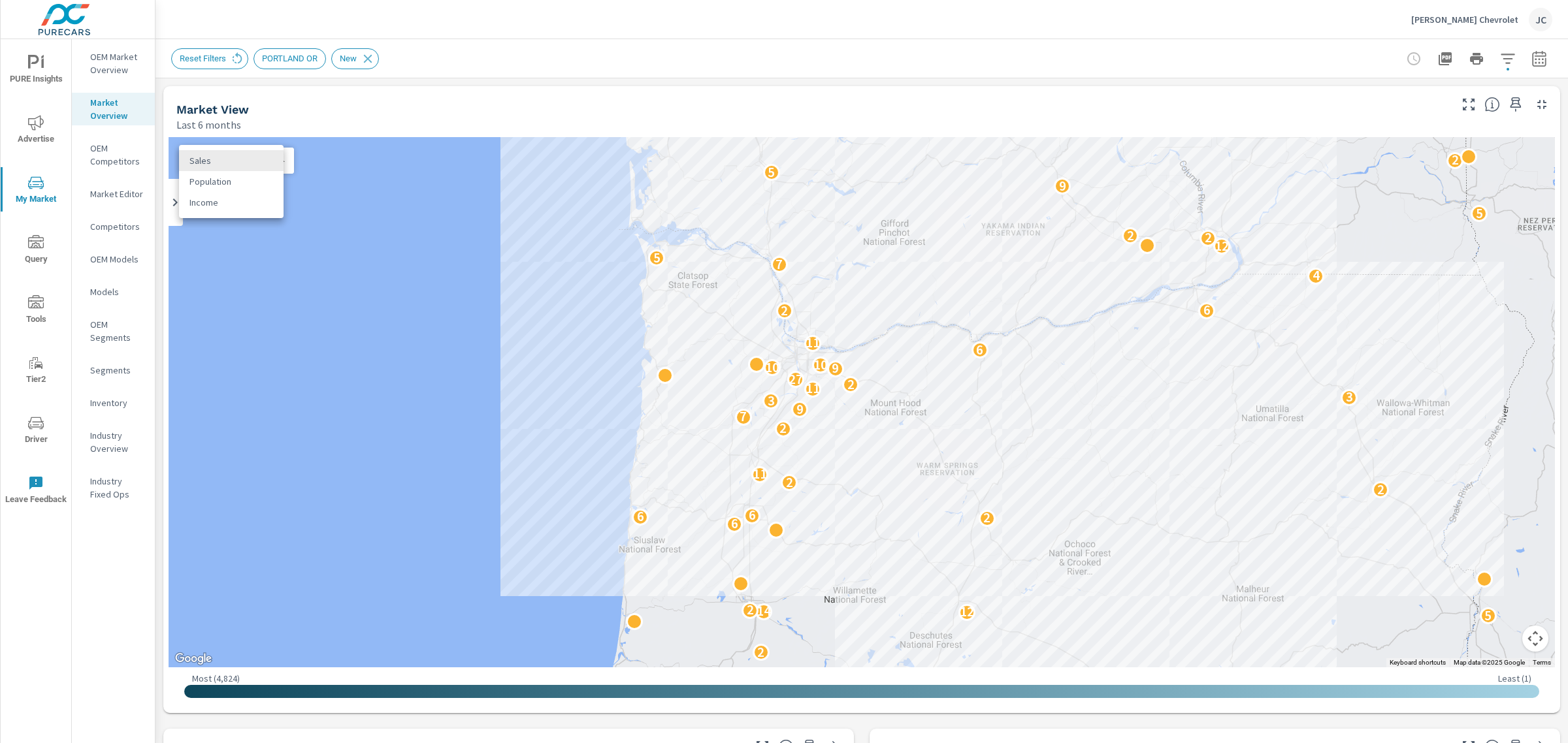
click at [276, 159] on body "PURE Insights Advertise My Market Query Tools Tier2 Driver Leave Feedback OEM M…" at bounding box center [784, 371] width 1568 height 743
click at [481, 170] on div at bounding box center [784, 371] width 1568 height 743
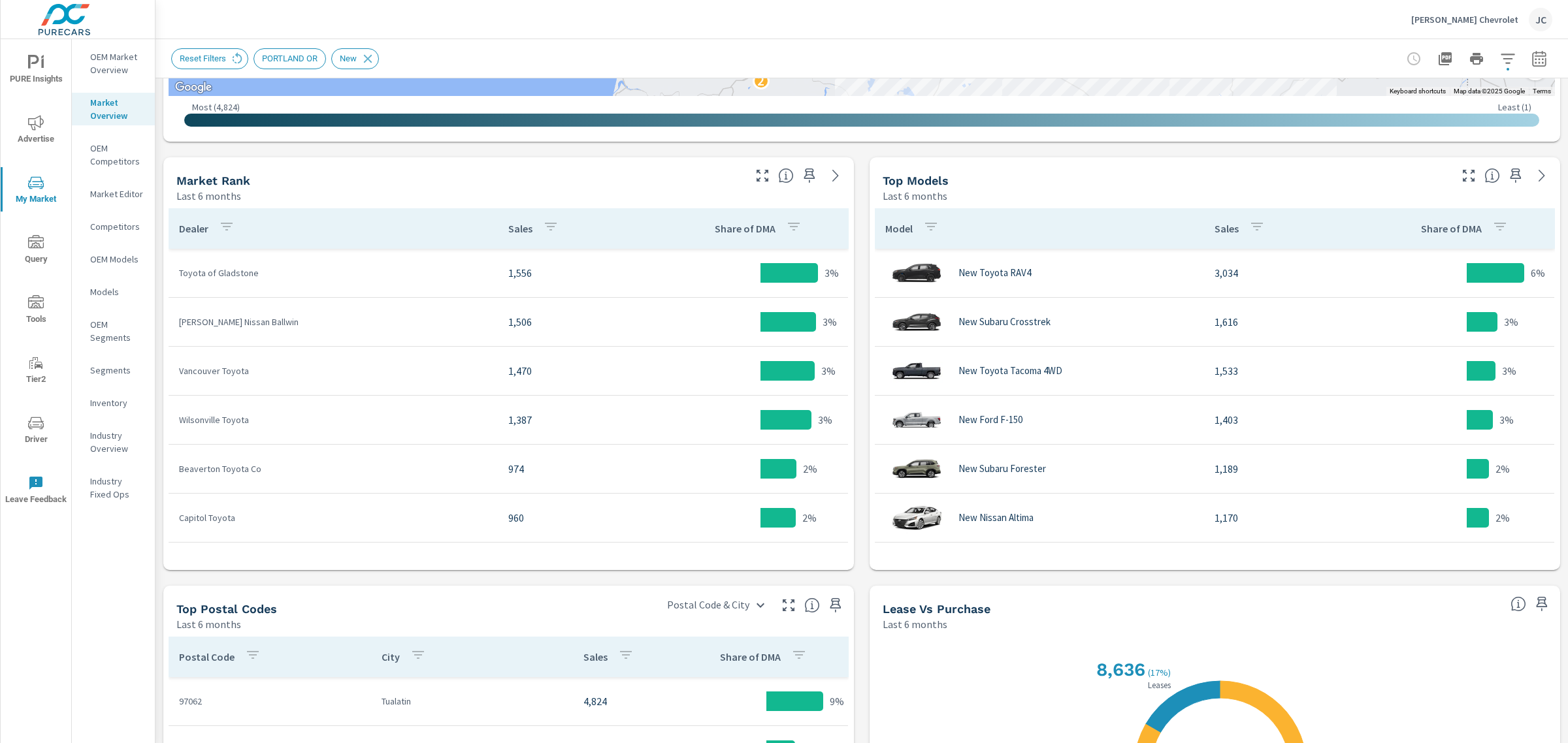
scroll to position [599, 0]
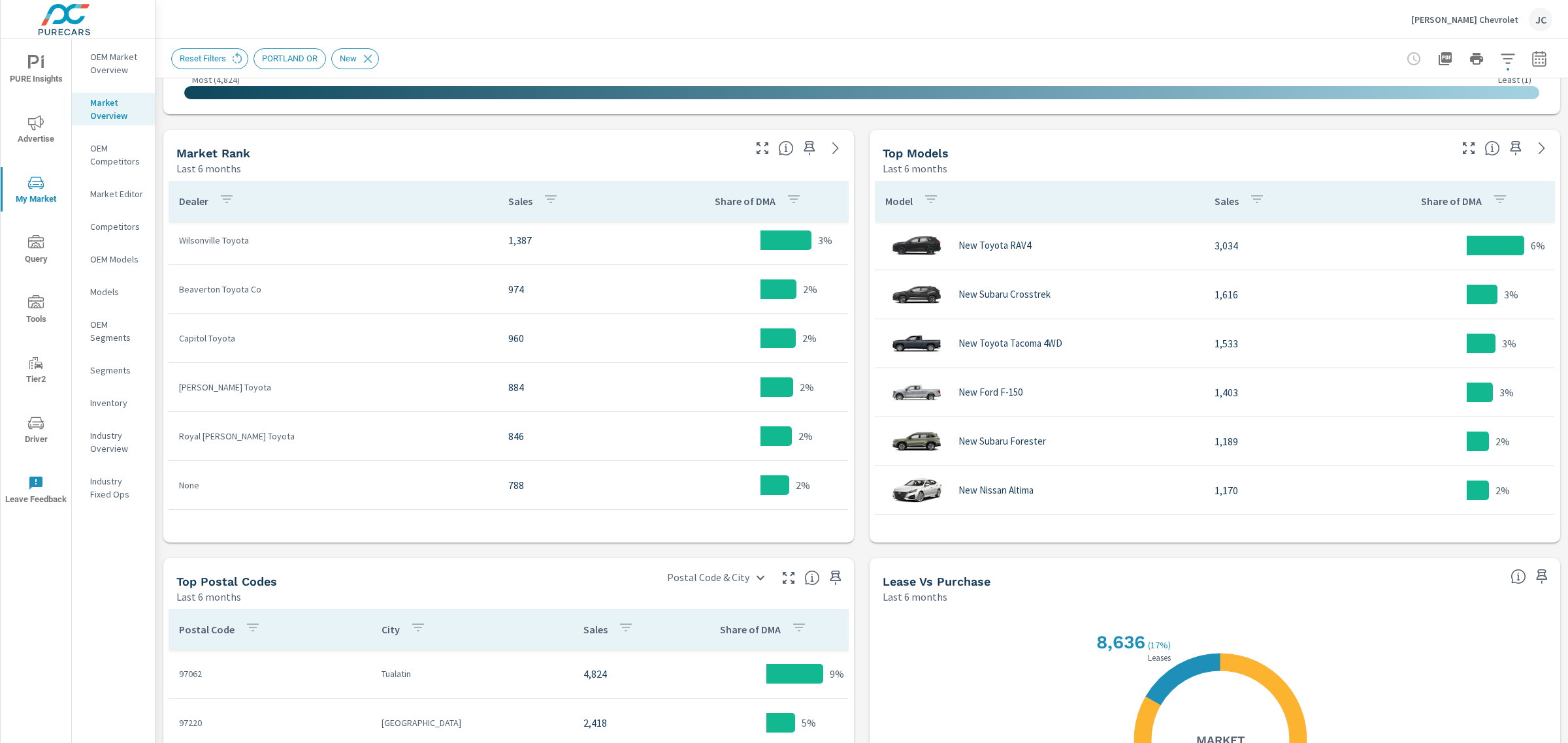
scroll to position [261, 0]
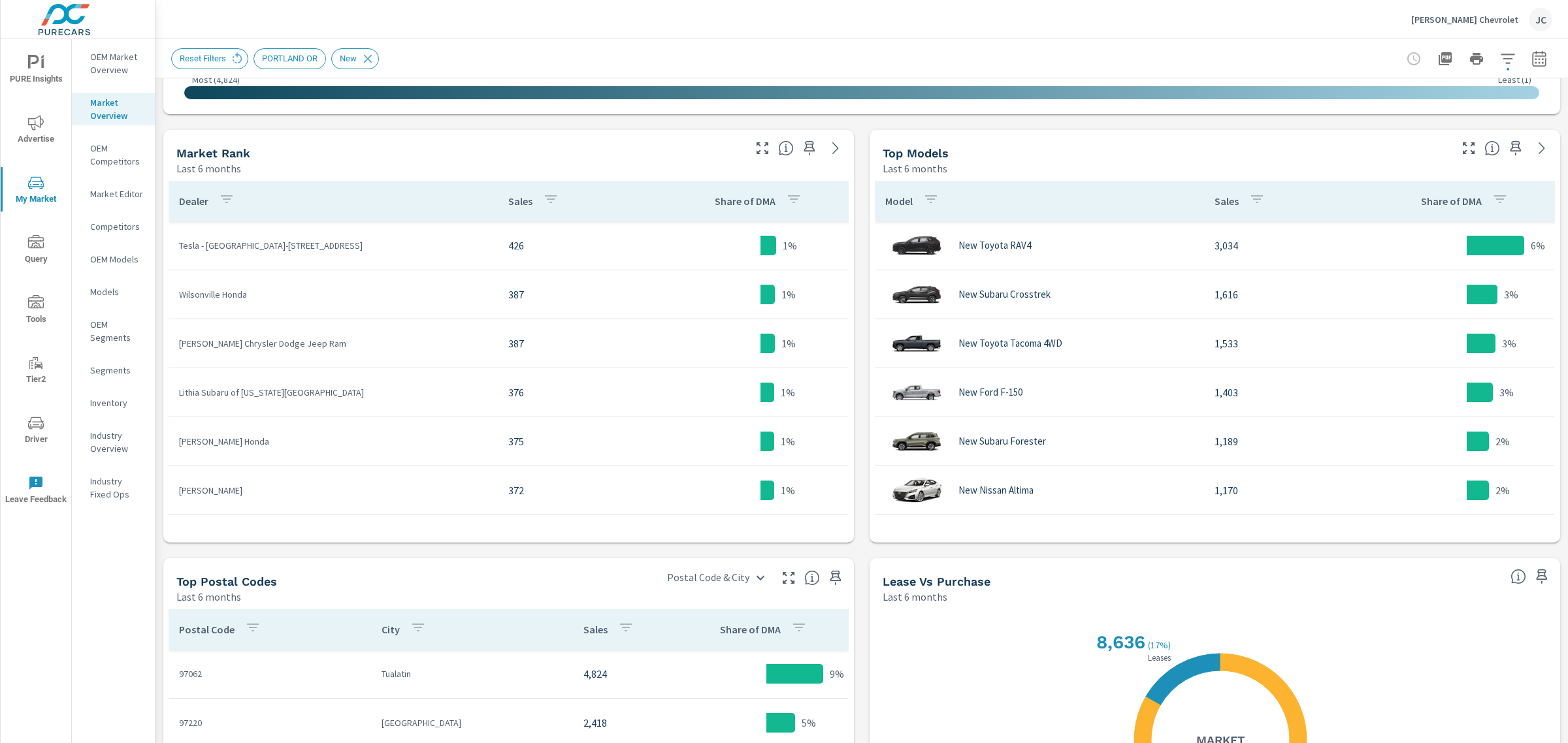
scroll to position [1752, 0]
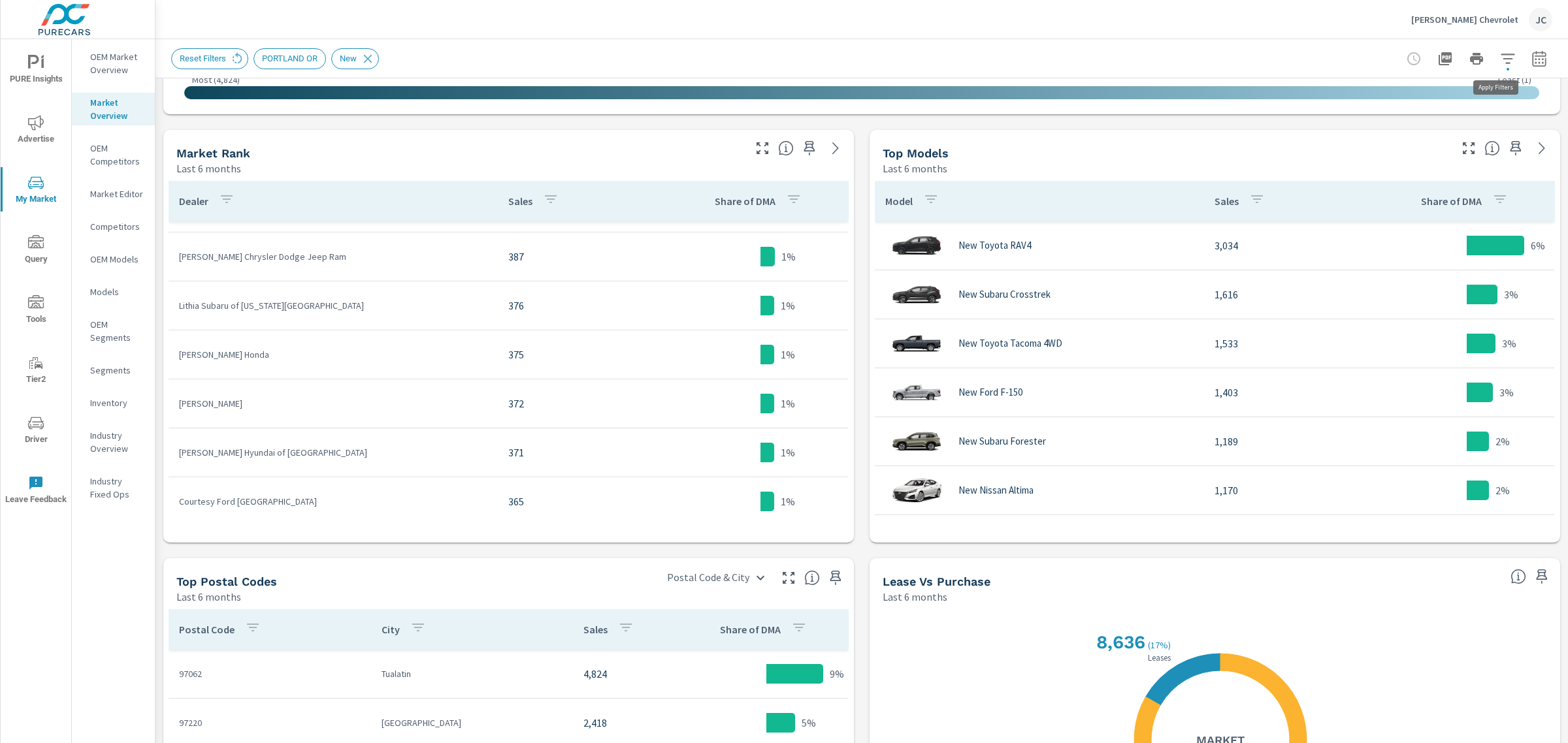
click at [1500, 55] on icon "button" at bounding box center [1507, 59] width 16 height 16
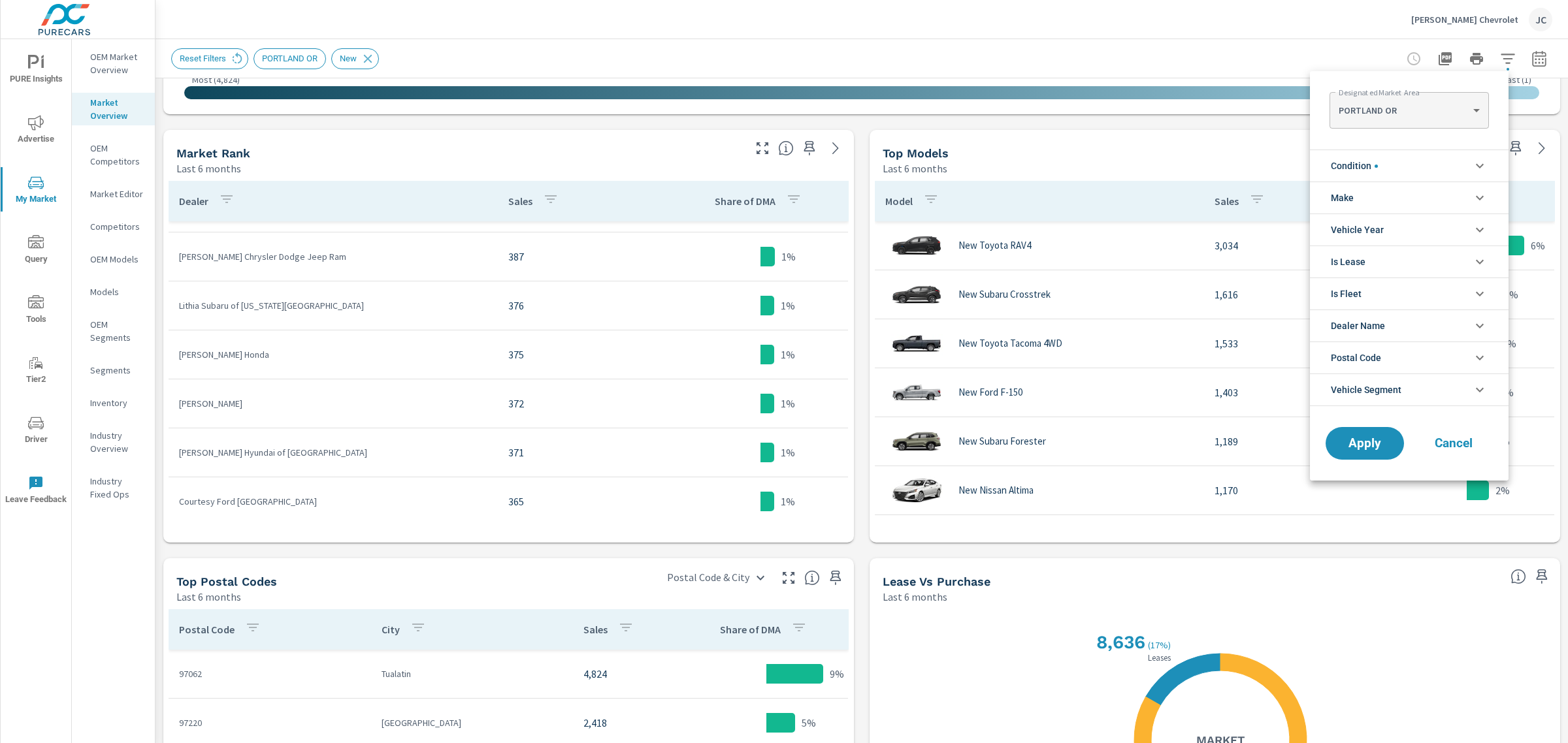
click at [1405, 199] on li "Make" at bounding box center [1409, 198] width 198 height 32
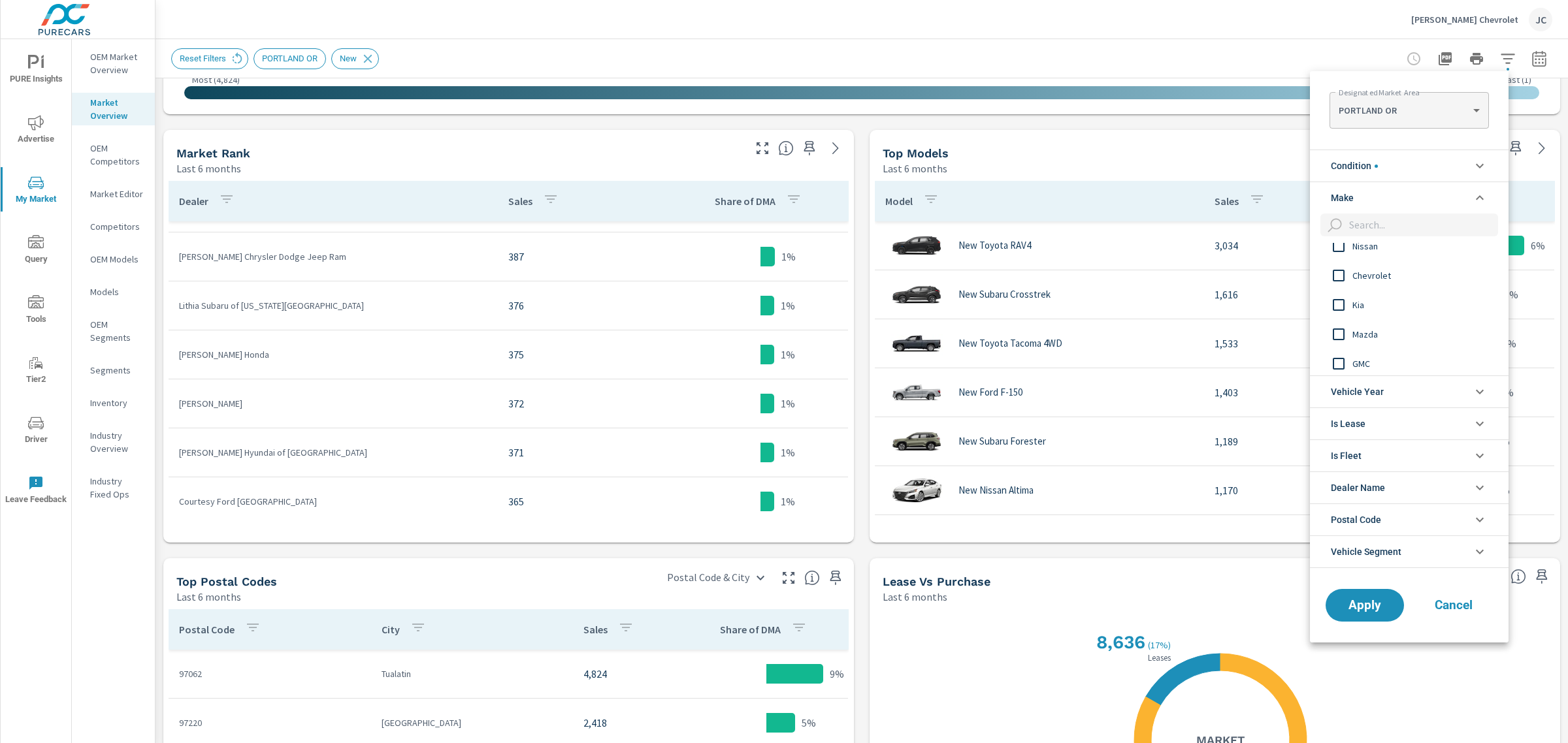
scroll to position [163, 0]
click at [1333, 267] on input "filter options" at bounding box center [1338, 271] width 27 height 27
click at [1356, 605] on span "Apply" at bounding box center [1364, 605] width 53 height 12
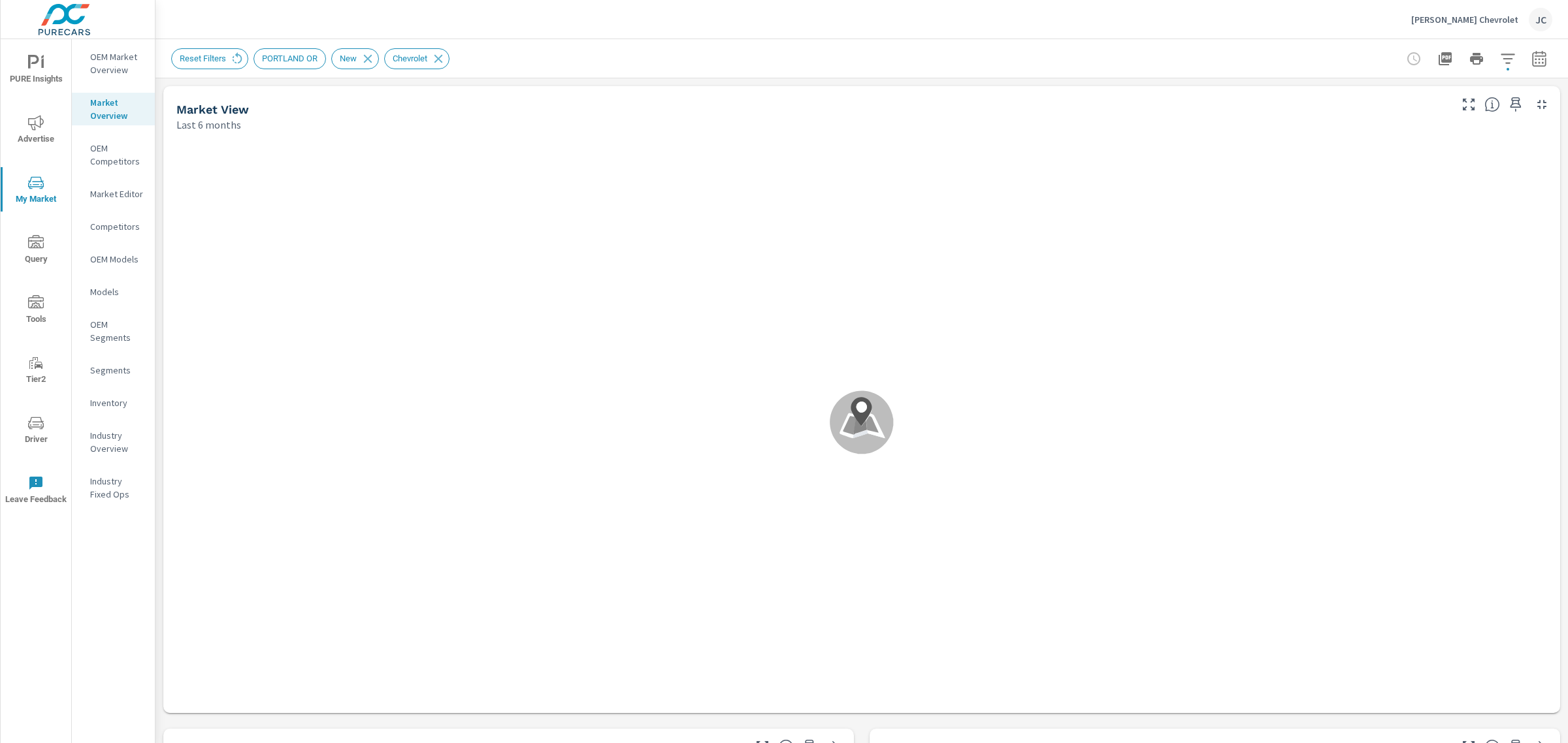
scroll to position [1665, 0]
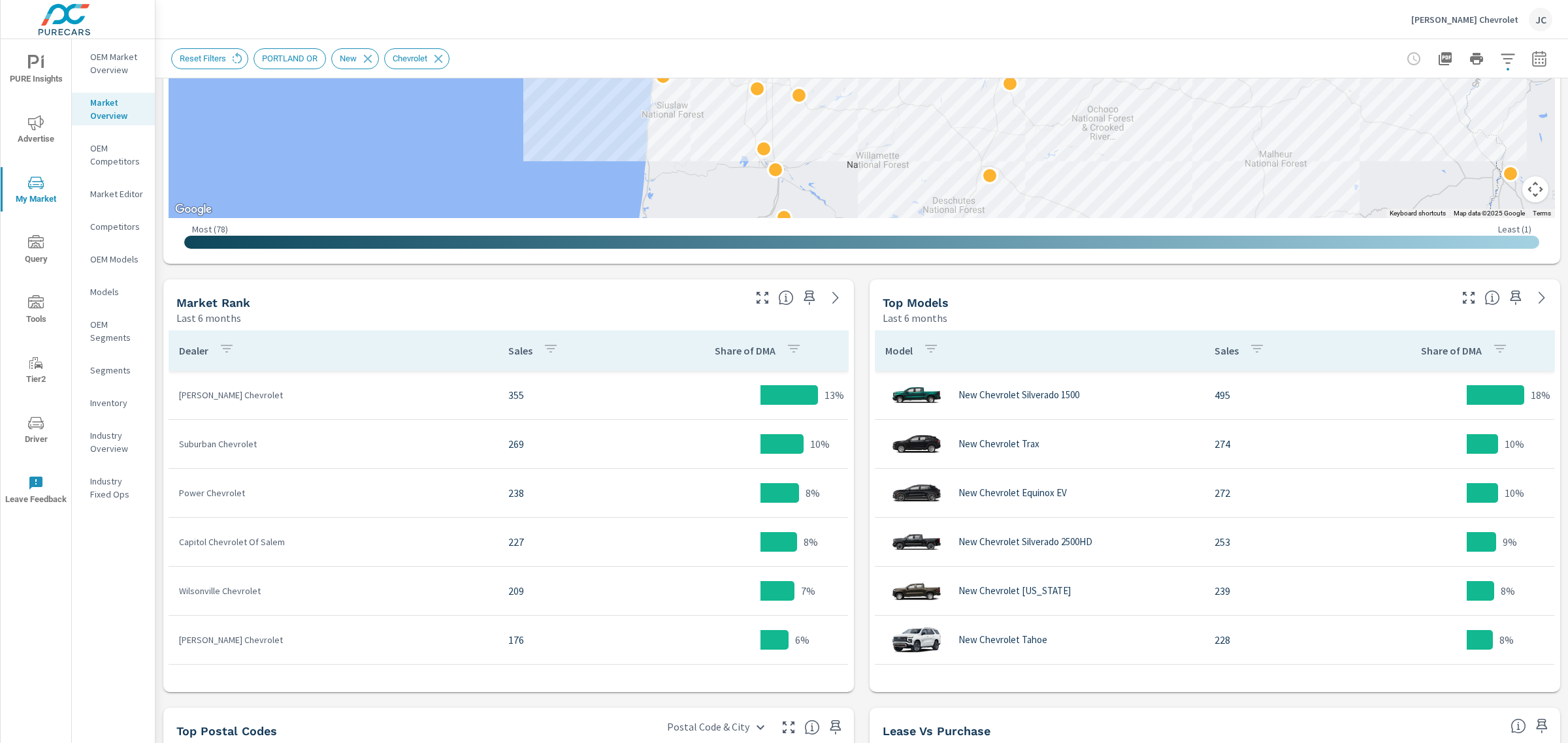
scroll to position [262, 0]
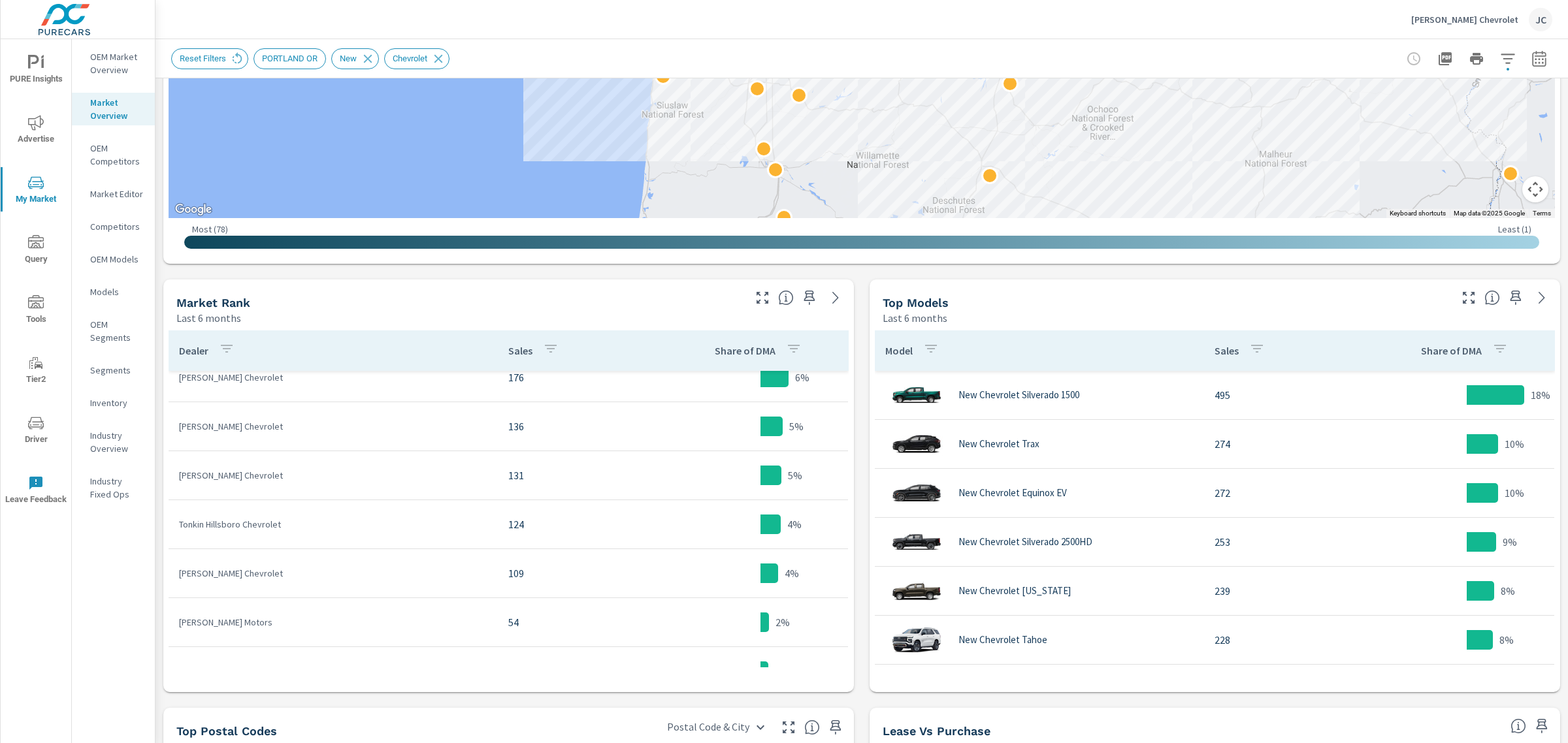
scroll to position [437, 0]
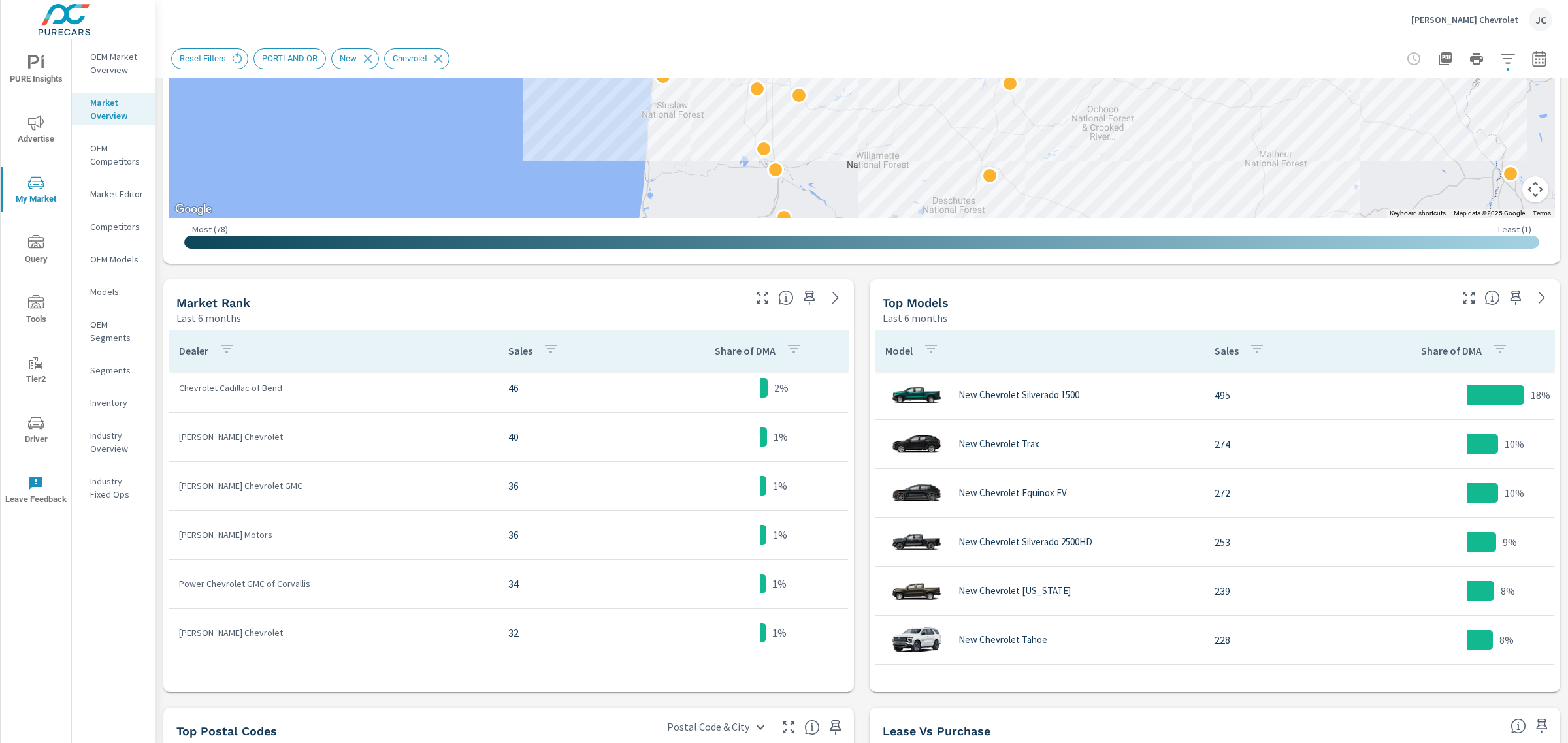
scroll to position [805, 0]
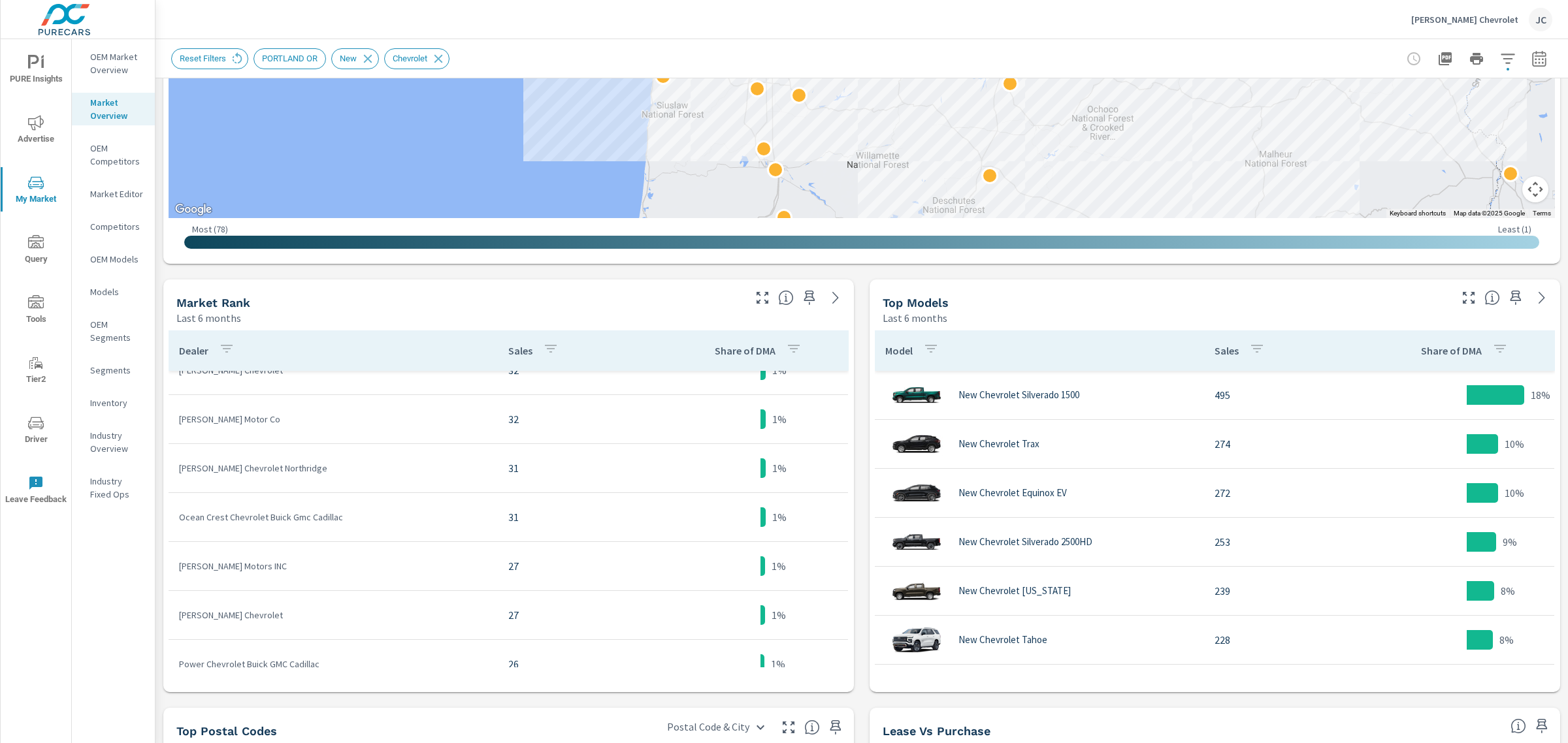
scroll to position [87, 0]
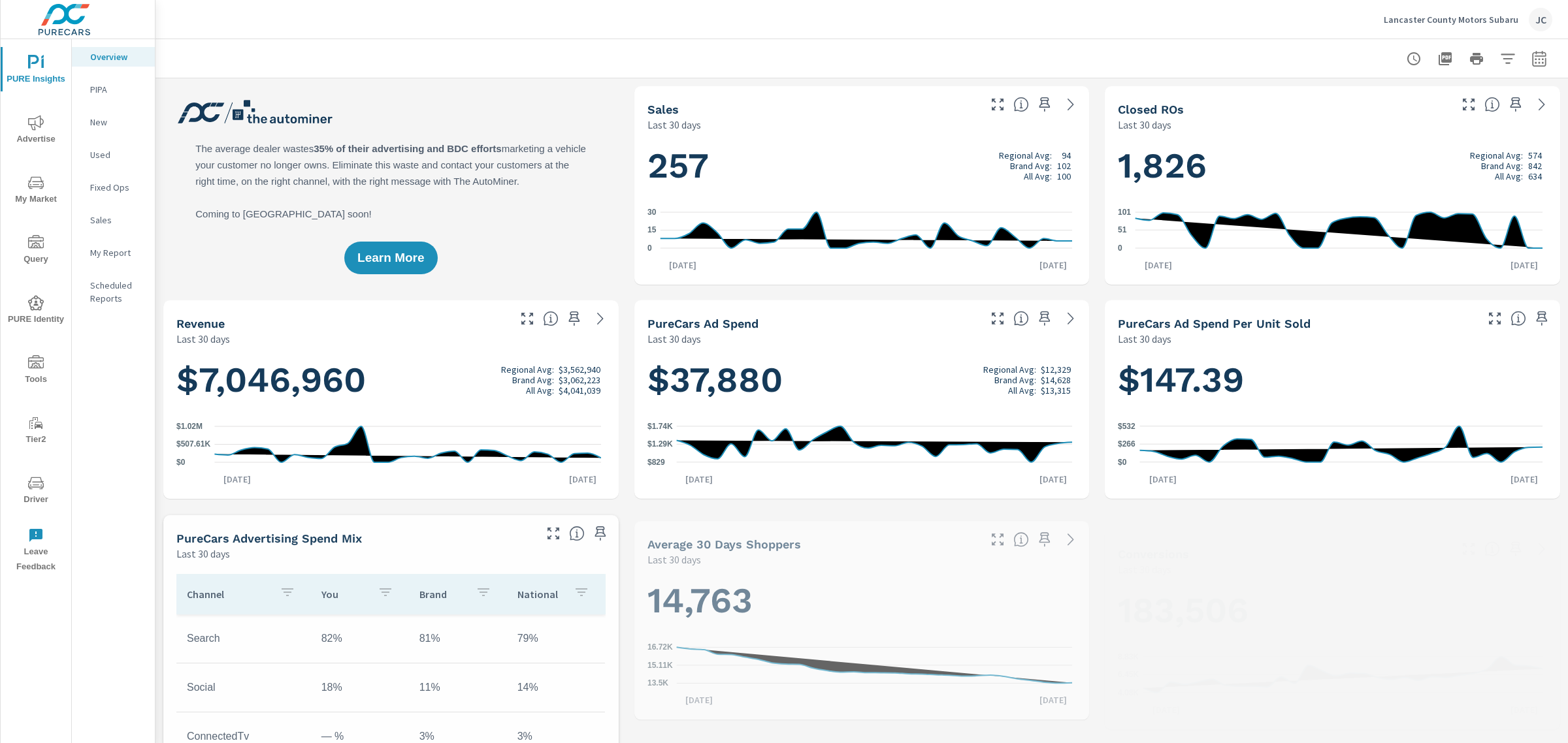
scroll to position [539, 0]
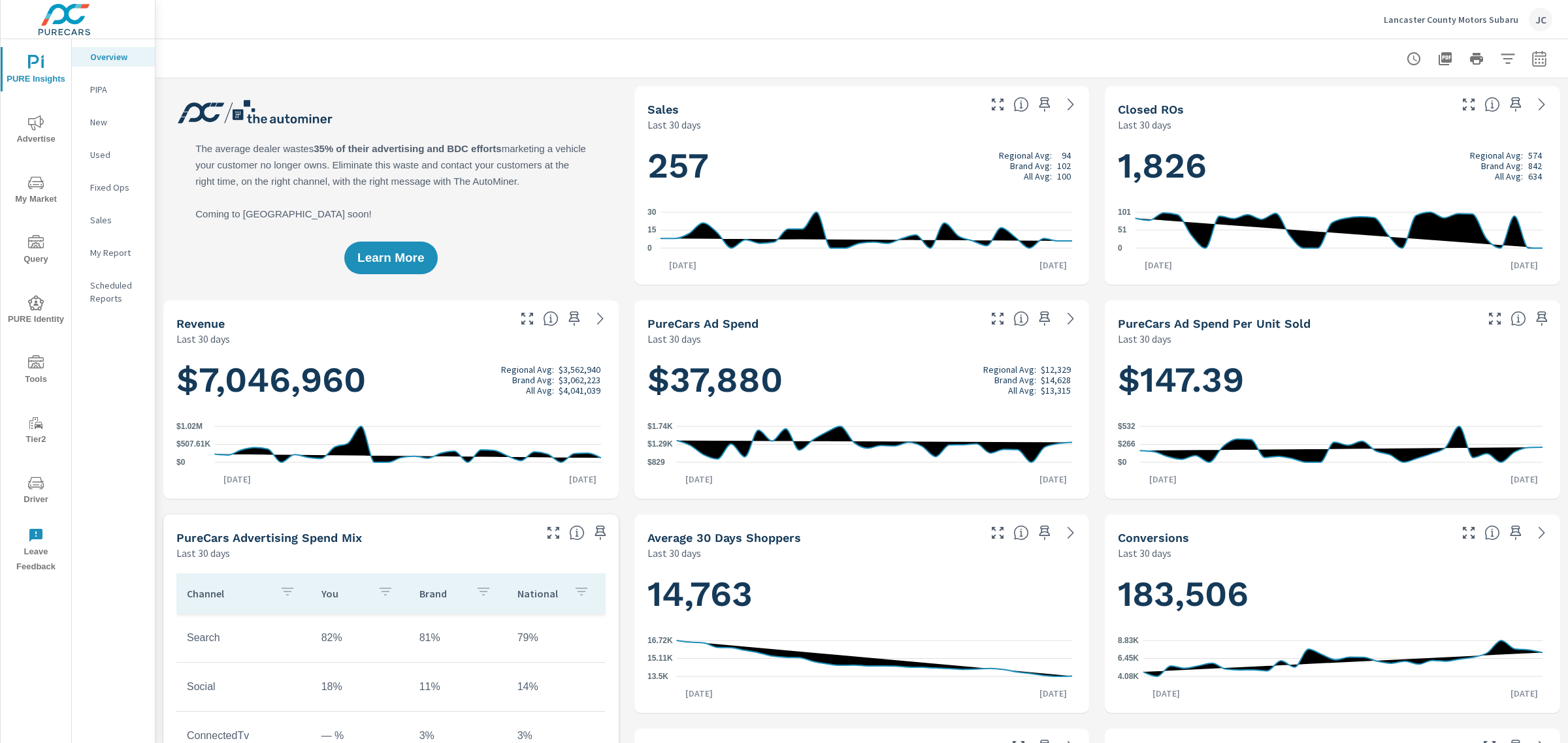
click at [1253, 10] on div "Lancaster County Motors Subaru JC" at bounding box center [1467, 19] width 168 height 23
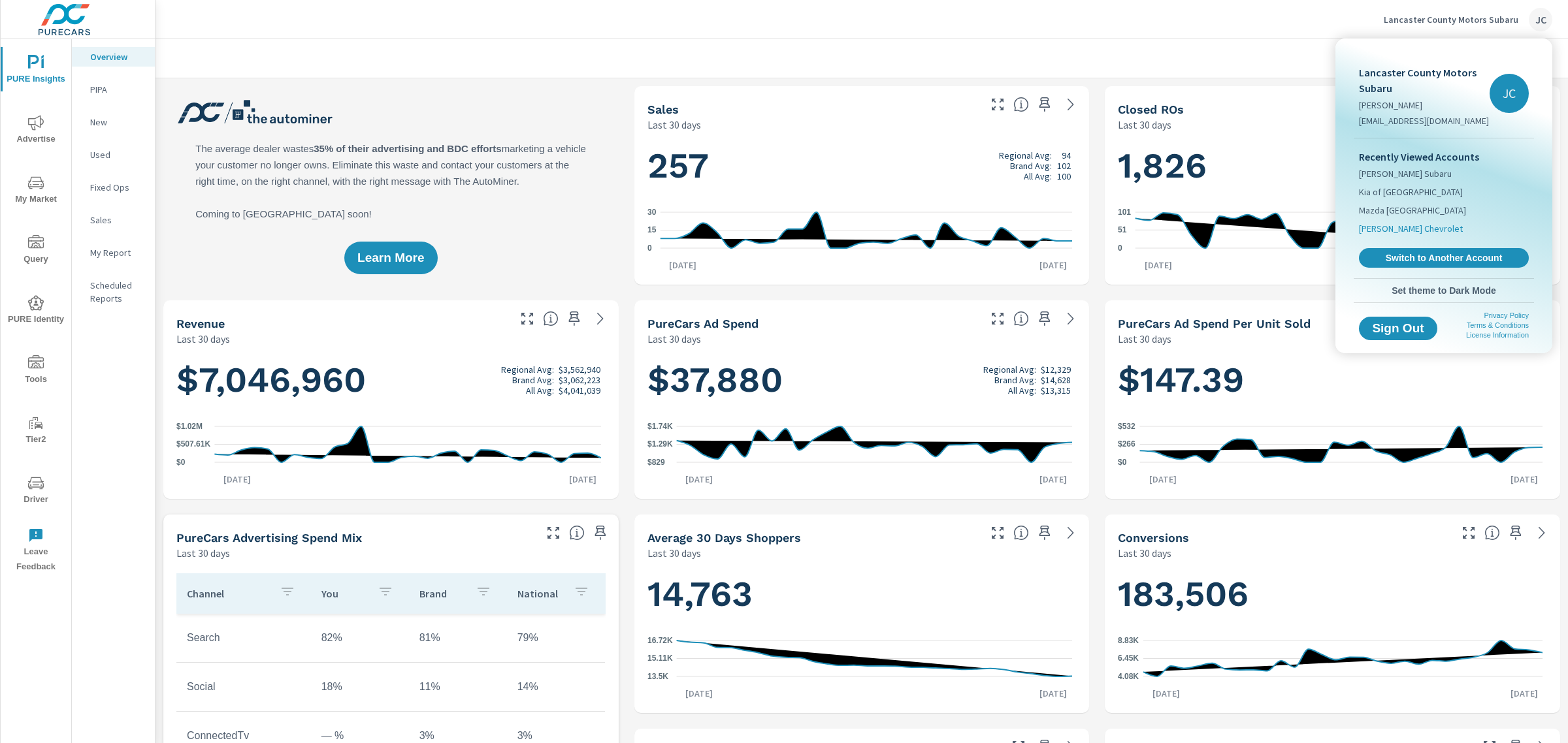
click at [1253, 230] on li "[PERSON_NAME] Chevrolet" at bounding box center [1444, 228] width 170 height 18
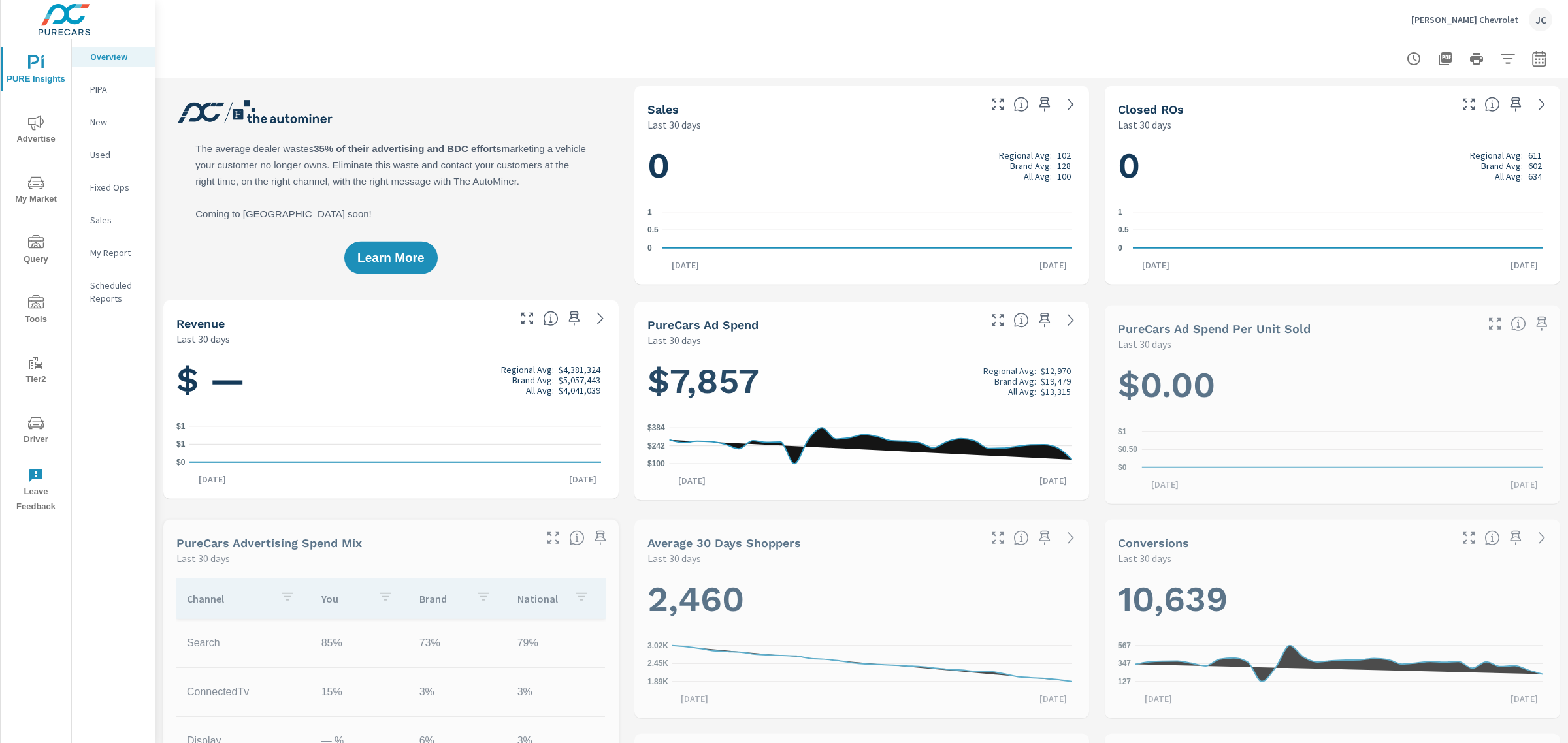
scroll to position [245, 0]
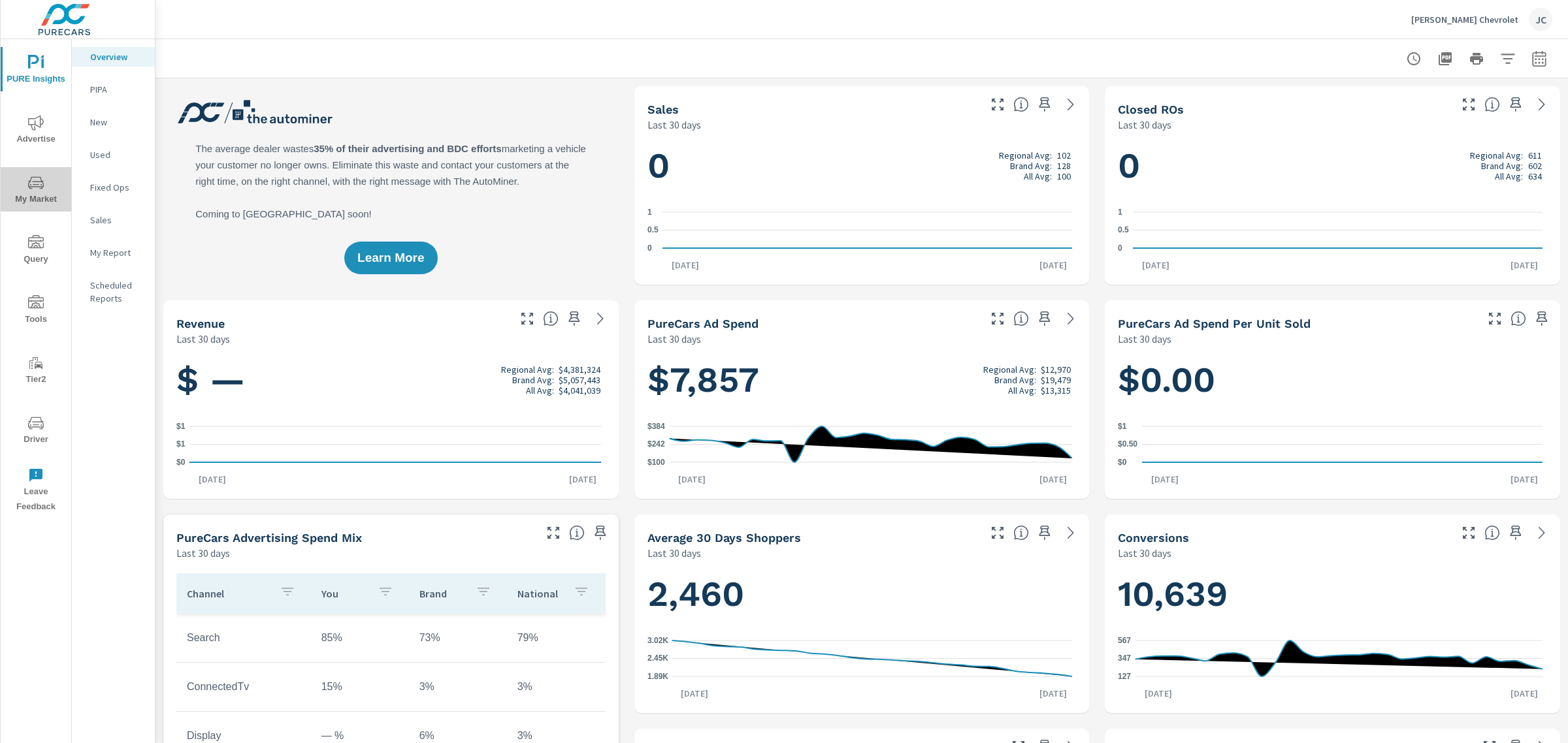
click at [15, 187] on span "My Market" at bounding box center [36, 191] width 63 height 32
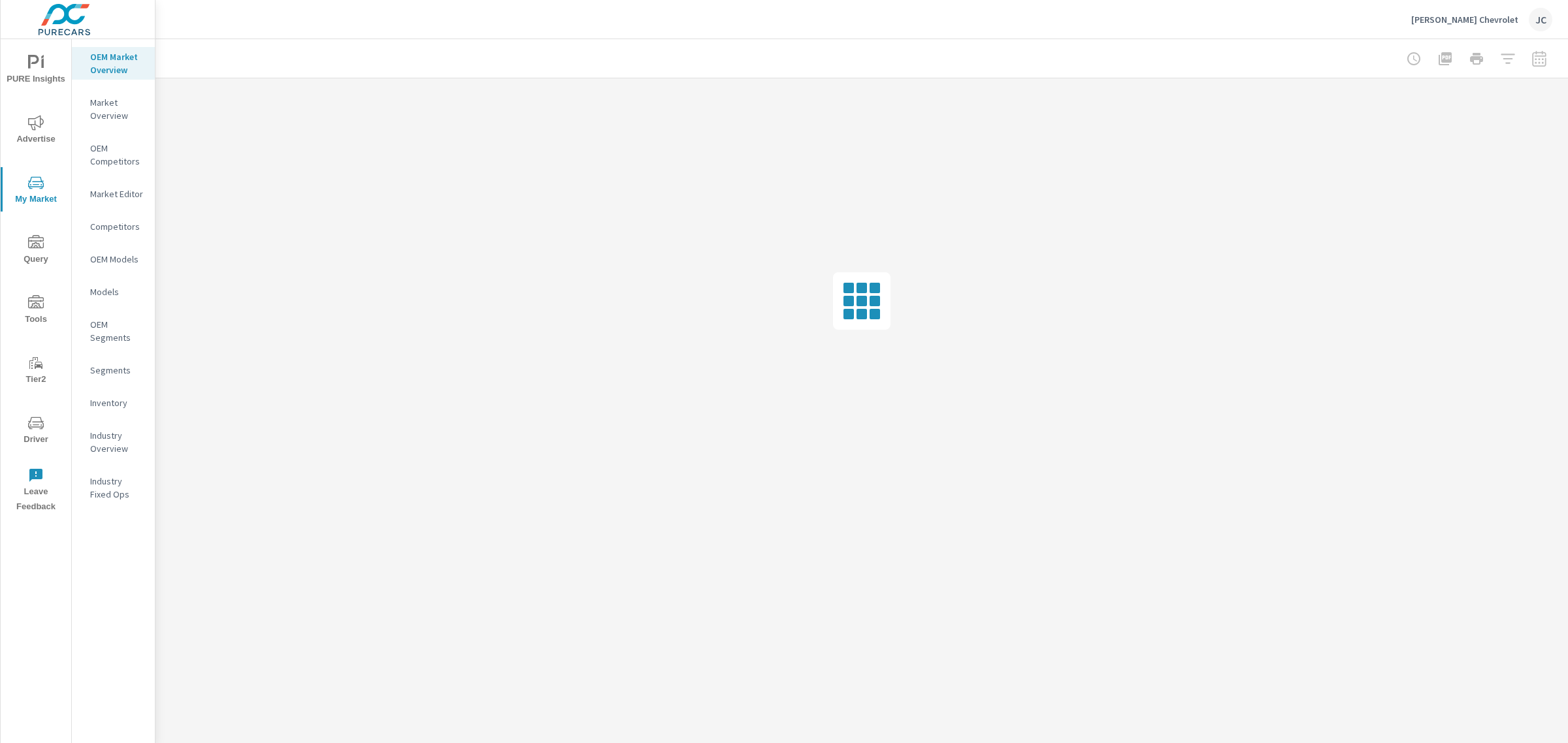
click at [114, 398] on p "Inventory" at bounding box center [117, 403] width 54 height 13
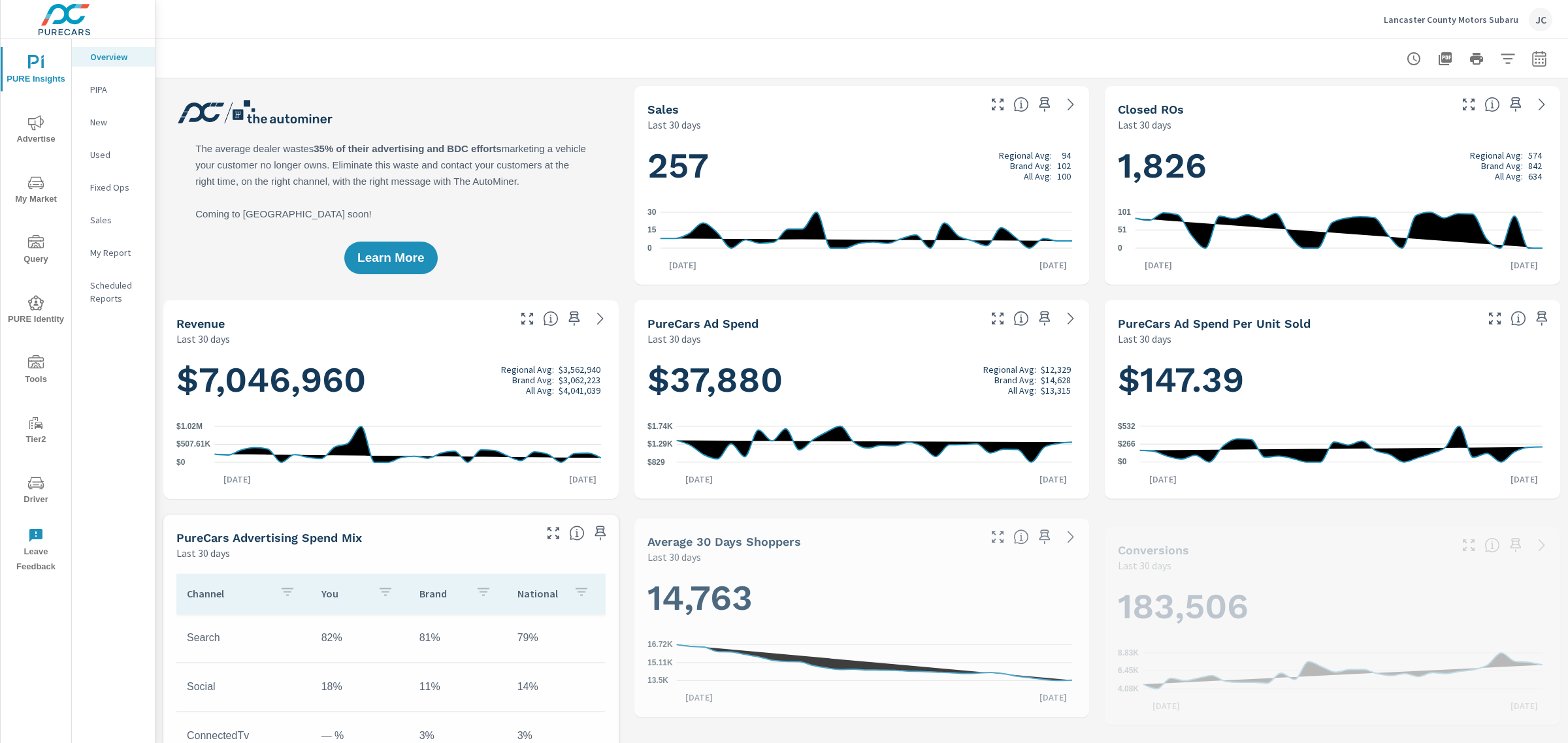
scroll to position [539, 0]
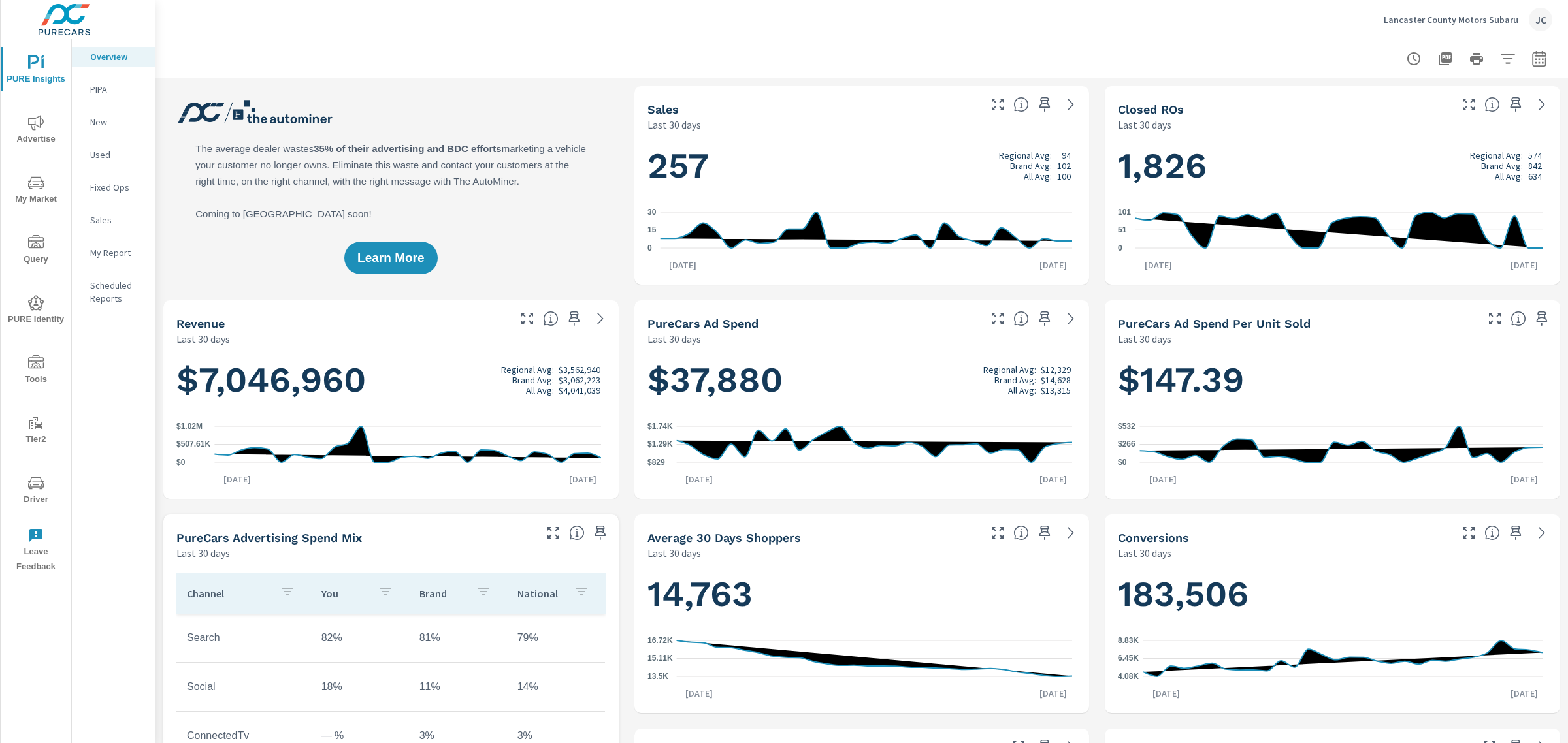
click at [1493, 20] on p "Lancaster County Motors Subaru" at bounding box center [1450, 19] width 135 height 12
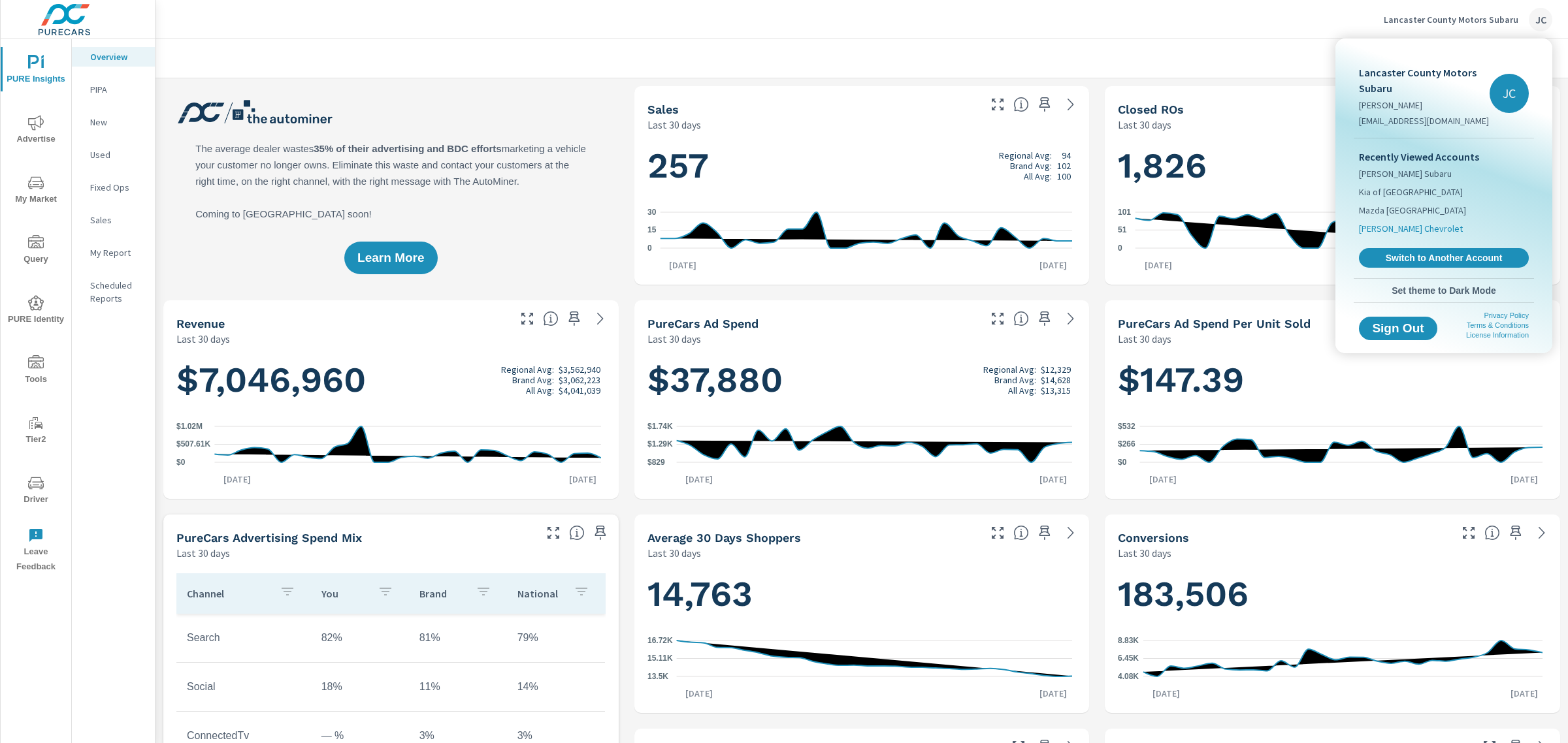
click at [1449, 234] on li "[PERSON_NAME] Chevrolet" at bounding box center [1444, 228] width 170 height 18
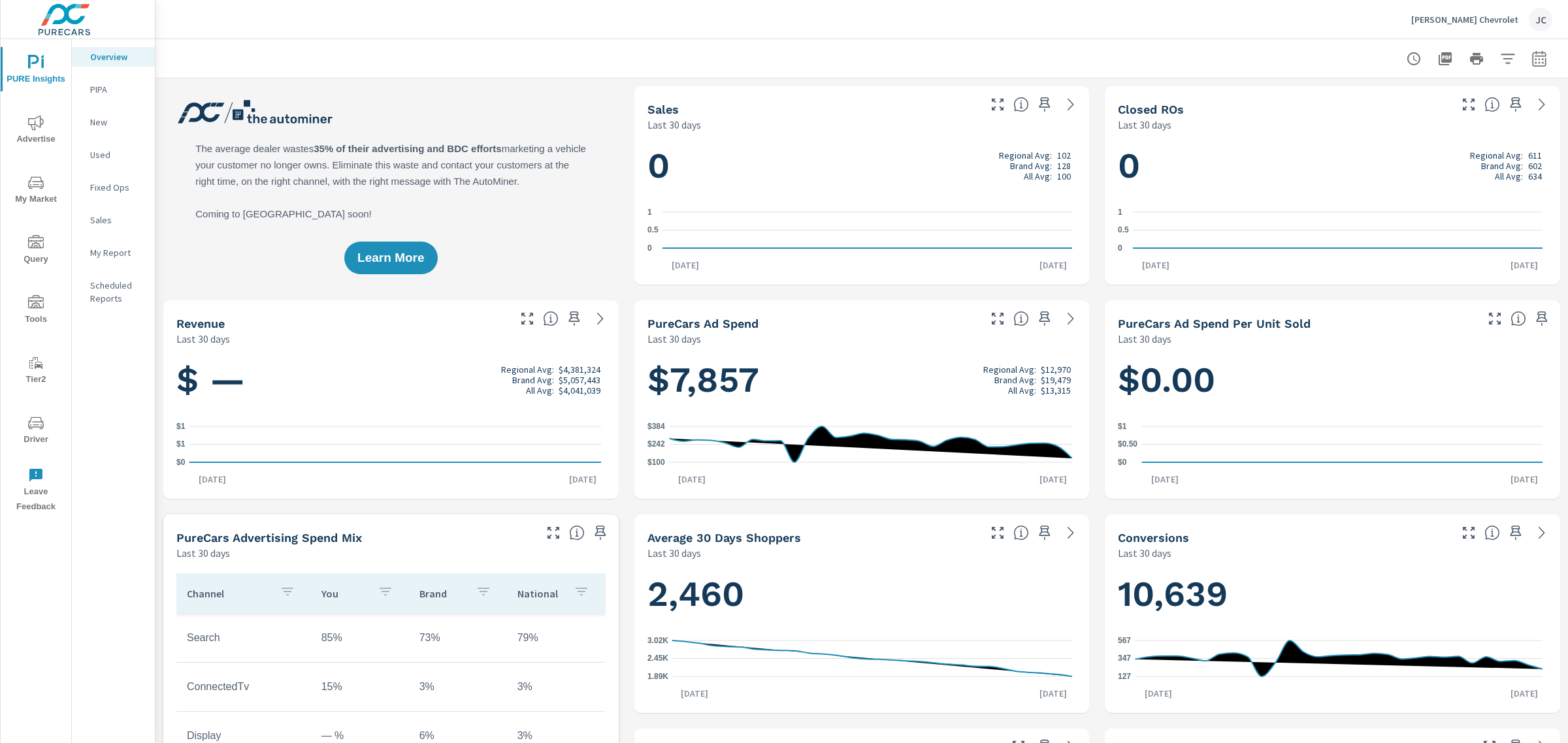
scroll to position [245, 0]
click at [30, 180] on icon "nav menu" at bounding box center [36, 183] width 16 height 12
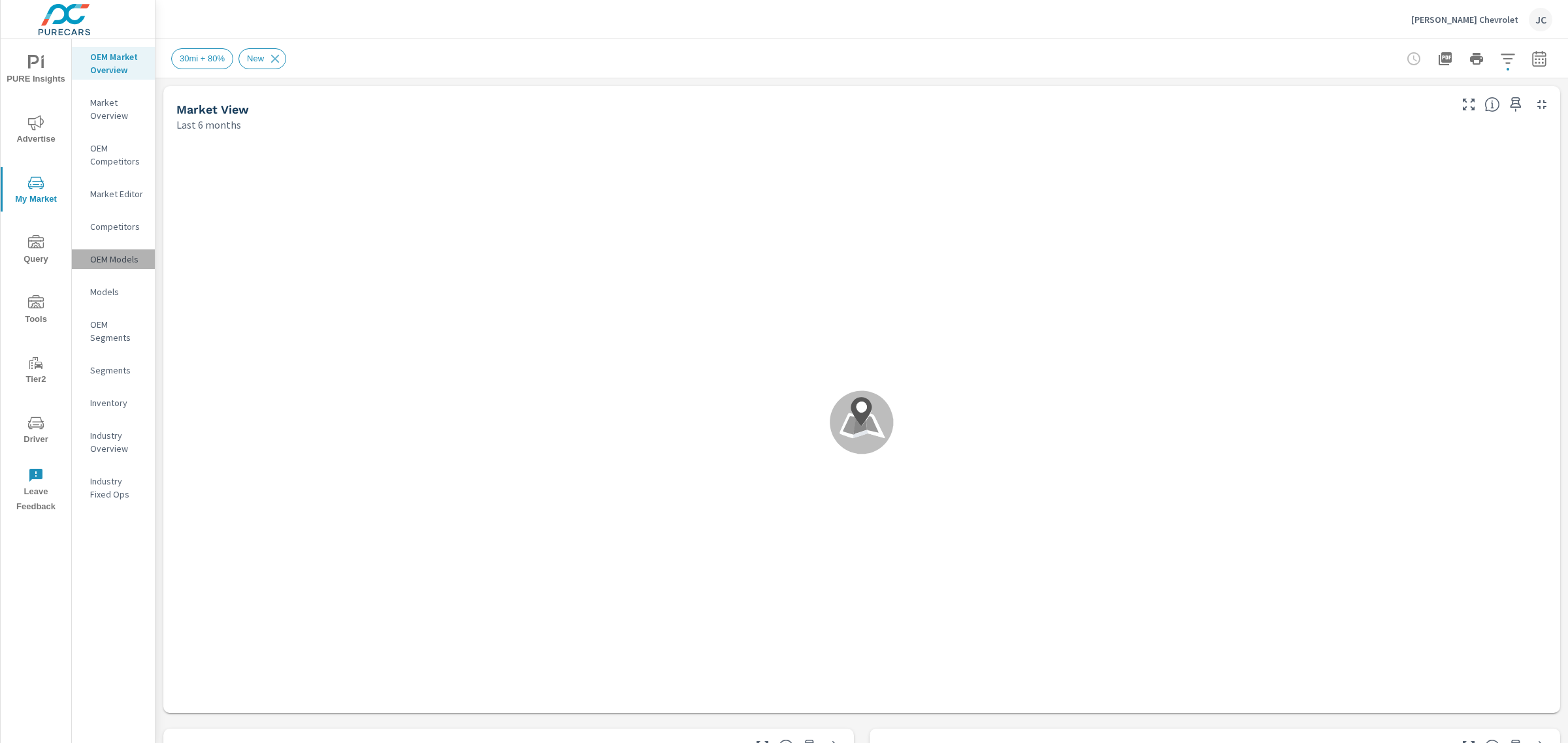
click at [114, 255] on p "OEM Models" at bounding box center [117, 259] width 54 height 13
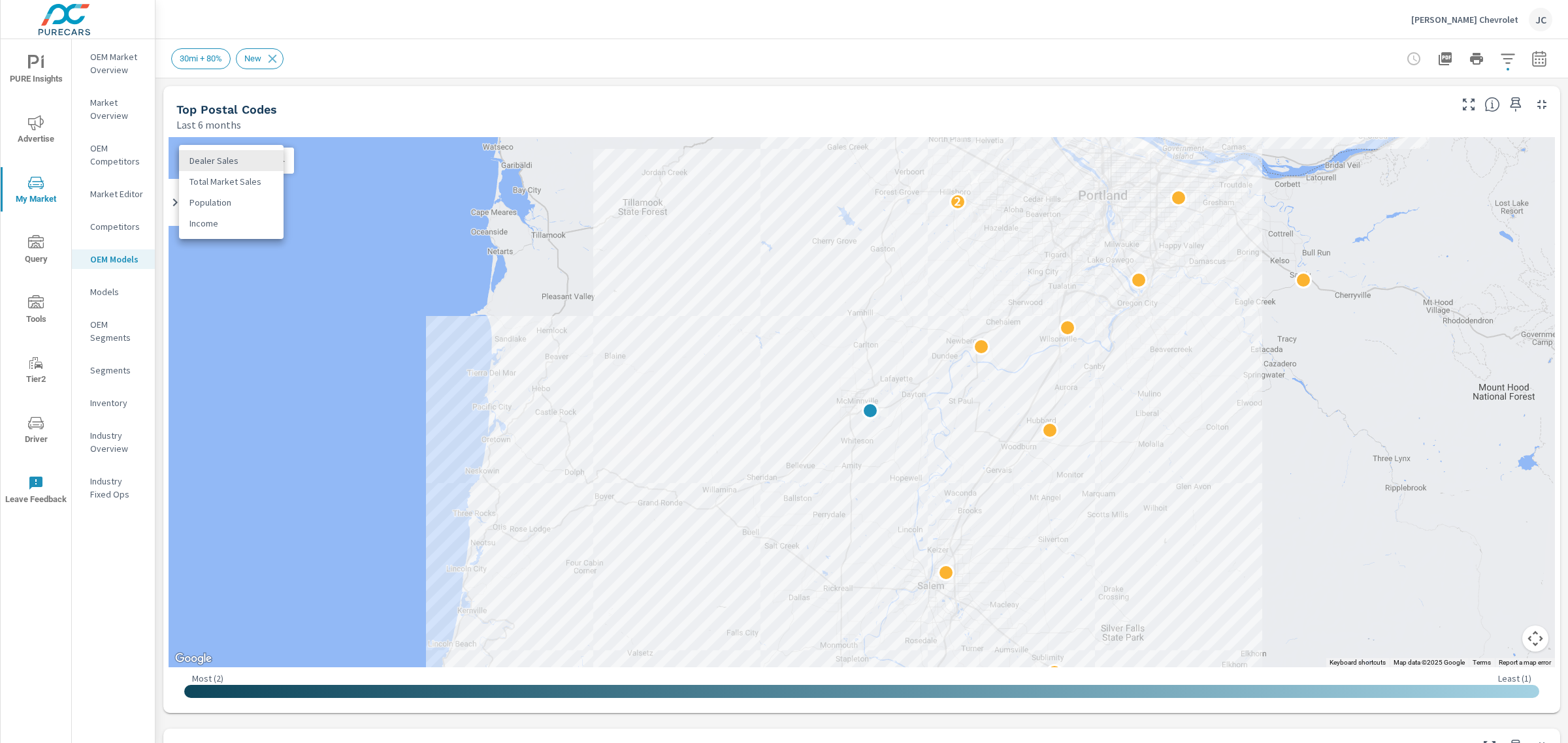
click at [278, 164] on body "PURE Insights Advertise My Market Query Tools Tier2 Driver Leave Feedback OEM M…" at bounding box center [784, 371] width 1568 height 743
click at [274, 174] on li "Total Market Sales" at bounding box center [231, 181] width 105 height 21
click at [279, 165] on body "PURE Insights Advertise My Market Query Tools Tier2 Driver Leave Feedback OEM M…" at bounding box center [784, 371] width 1568 height 743
click at [372, 172] on div at bounding box center [784, 371] width 1568 height 743
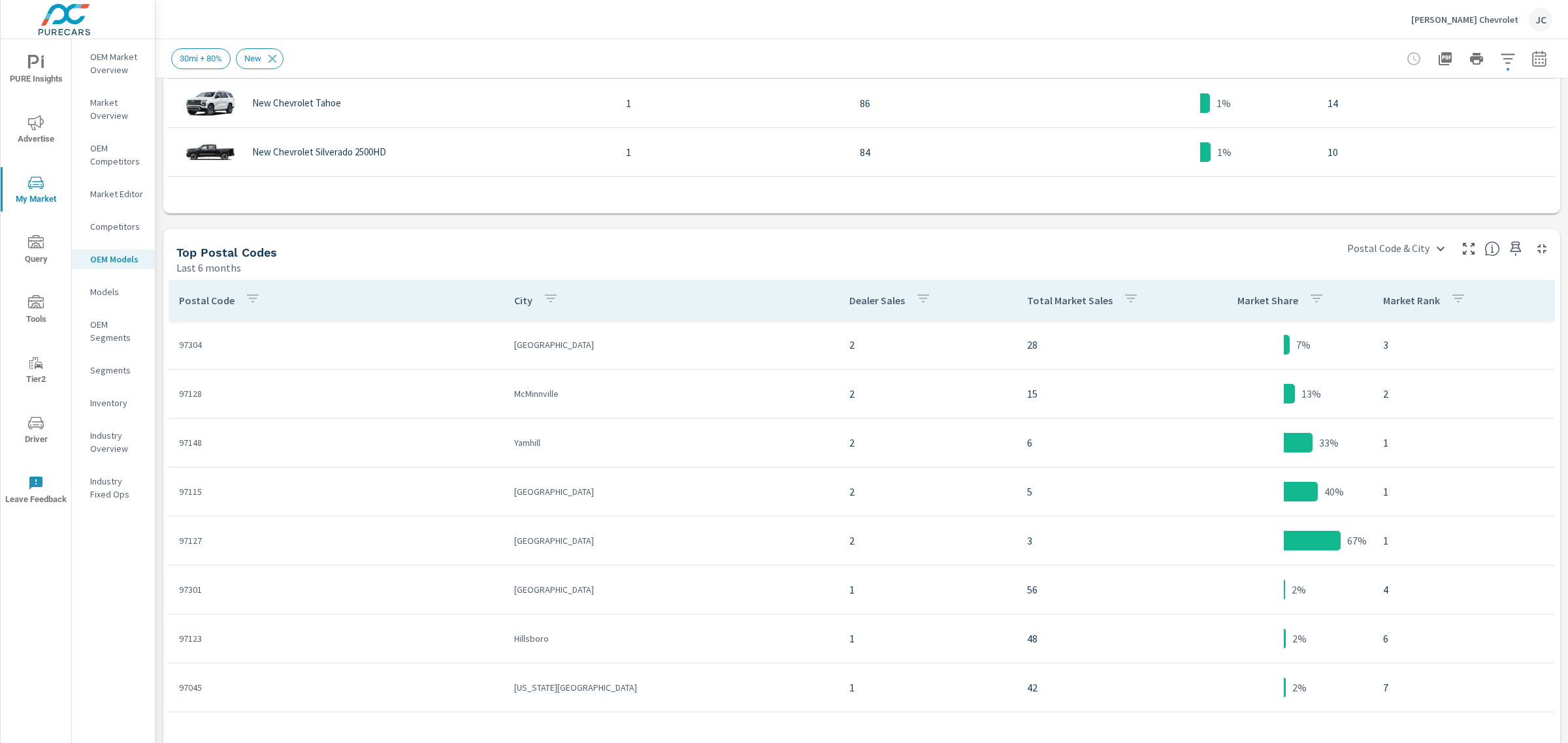
scroll to position [1048, 0]
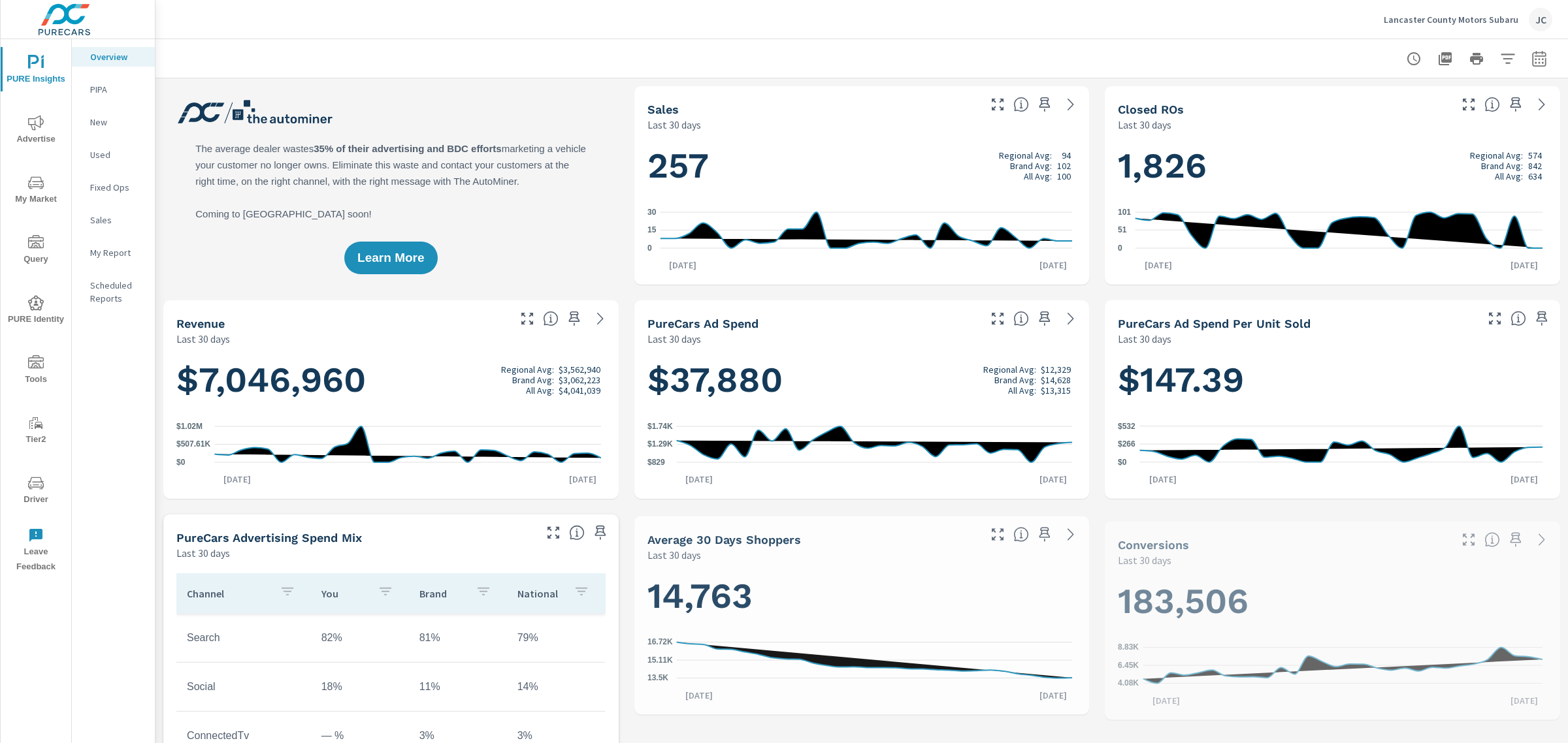
scroll to position [539, 0]
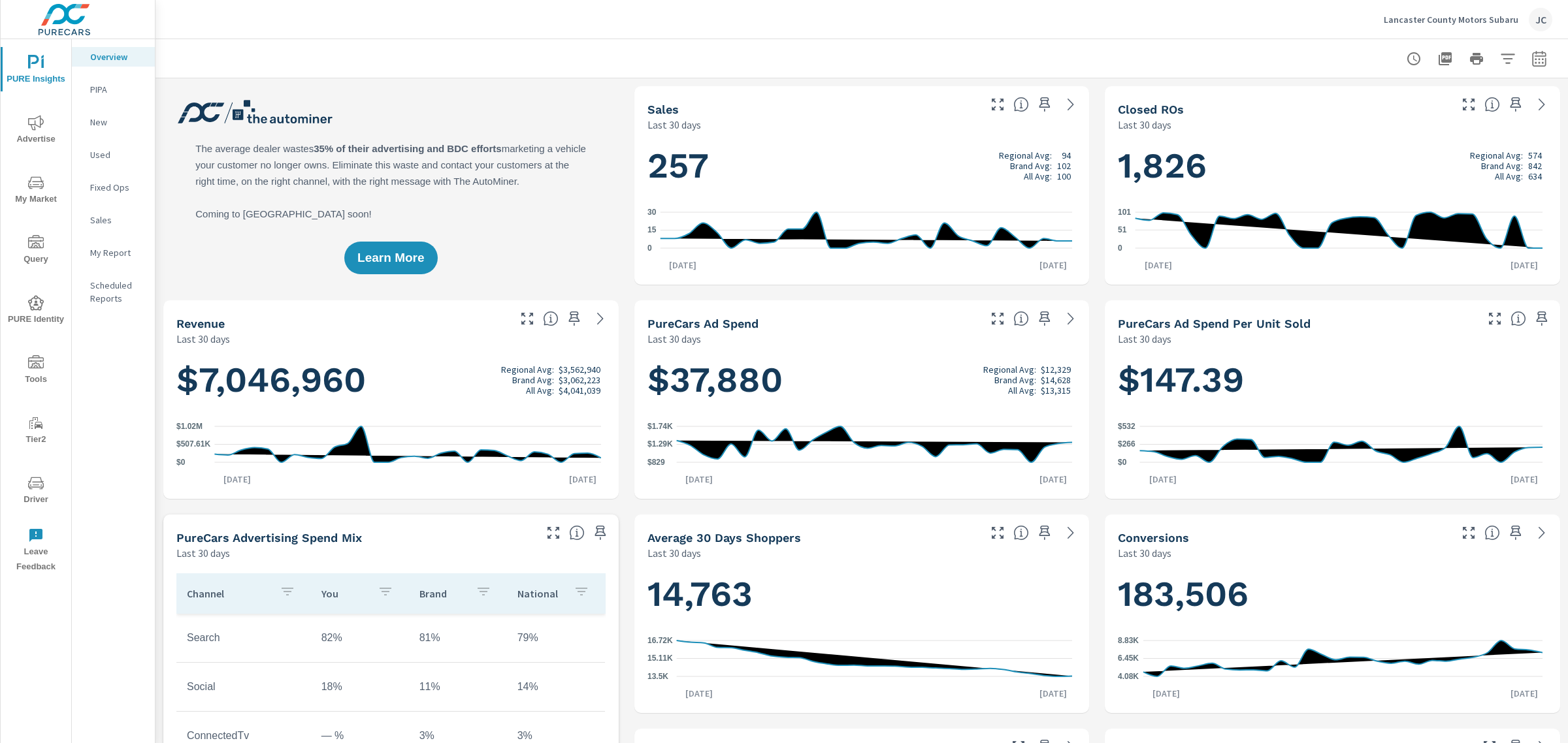
click at [1493, 18] on p "Lancaster County Motors Subaru" at bounding box center [1450, 19] width 135 height 12
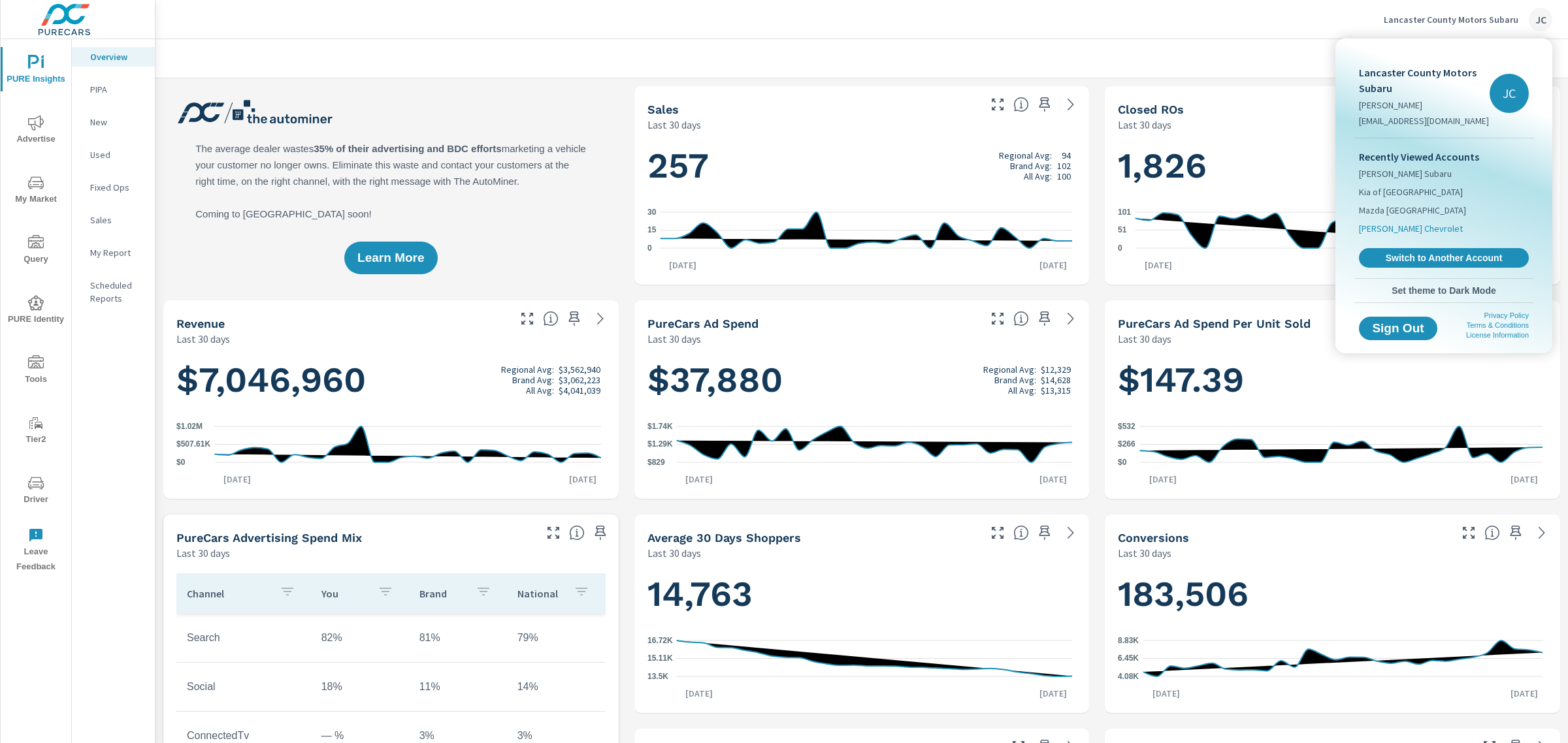
click at [1424, 227] on span "Armstrong Chevrolet" at bounding box center [1411, 228] width 104 height 13
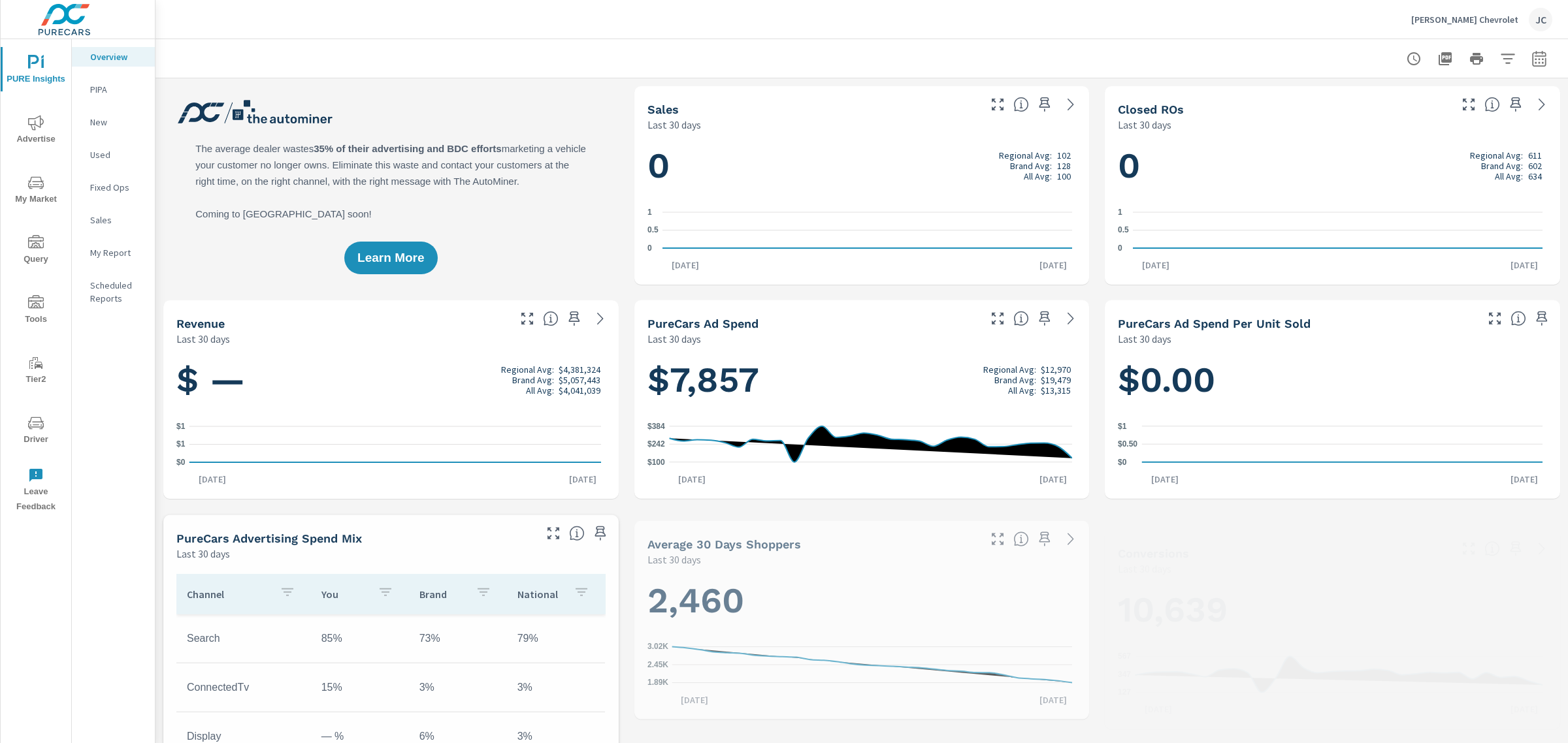
scroll to position [245, 0]
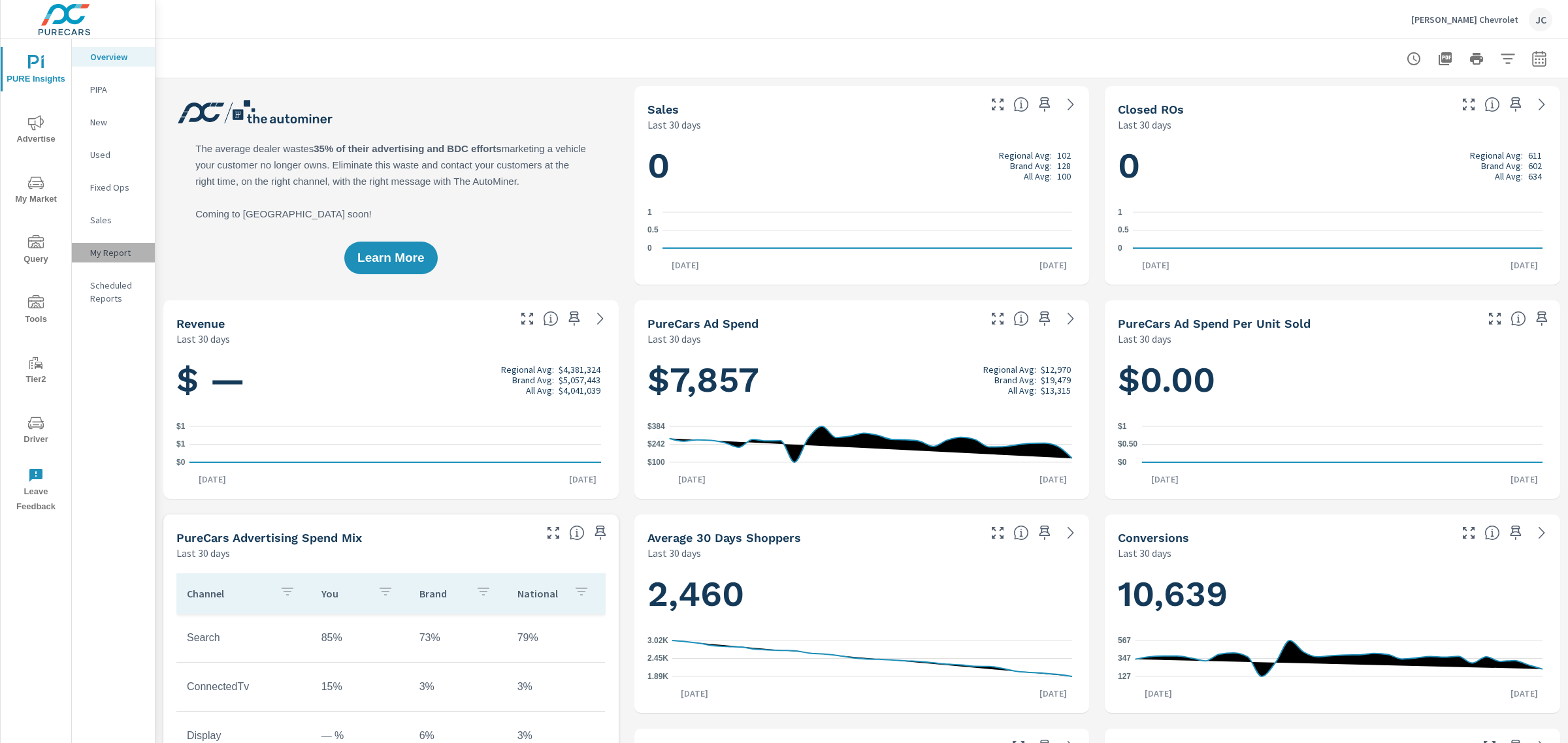
click at [105, 243] on div "My Report" at bounding box center [113, 252] width 83 height 20
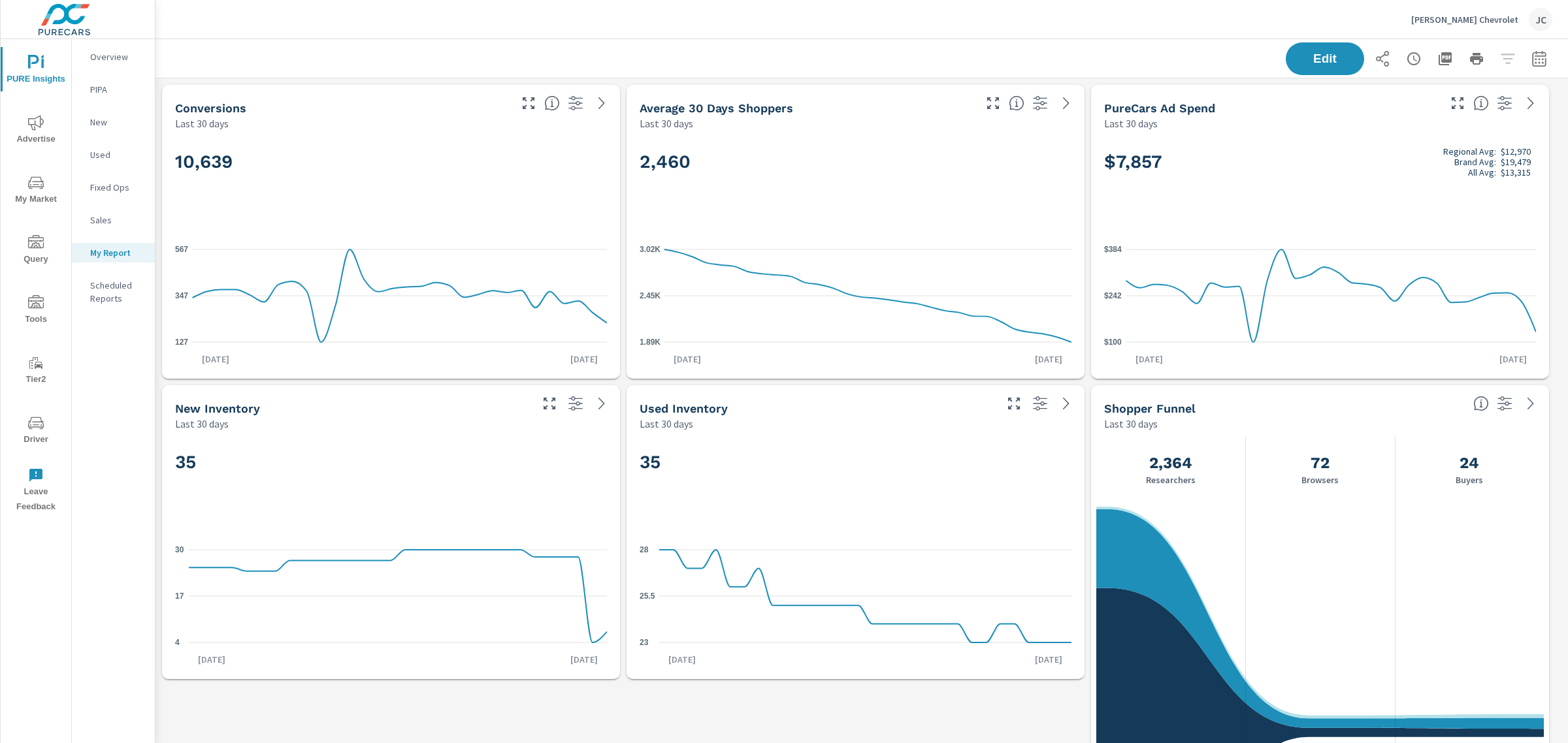
scroll to position [932, 1425]
click at [1531, 57] on icon "button" at bounding box center [1539, 59] width 16 height 16
click at [1464, 109] on select "Custom Yesterday Last week Last 7 days Last 14 days Last 30 days Last 45 days L…" at bounding box center [1422, 113] width 131 height 26
click at [1357, 100] on select "Custom Yesterday Last week Last 7 days Last 14 days Last 30 days Last 45 days L…" at bounding box center [1422, 113] width 131 height 26
select select "Last month"
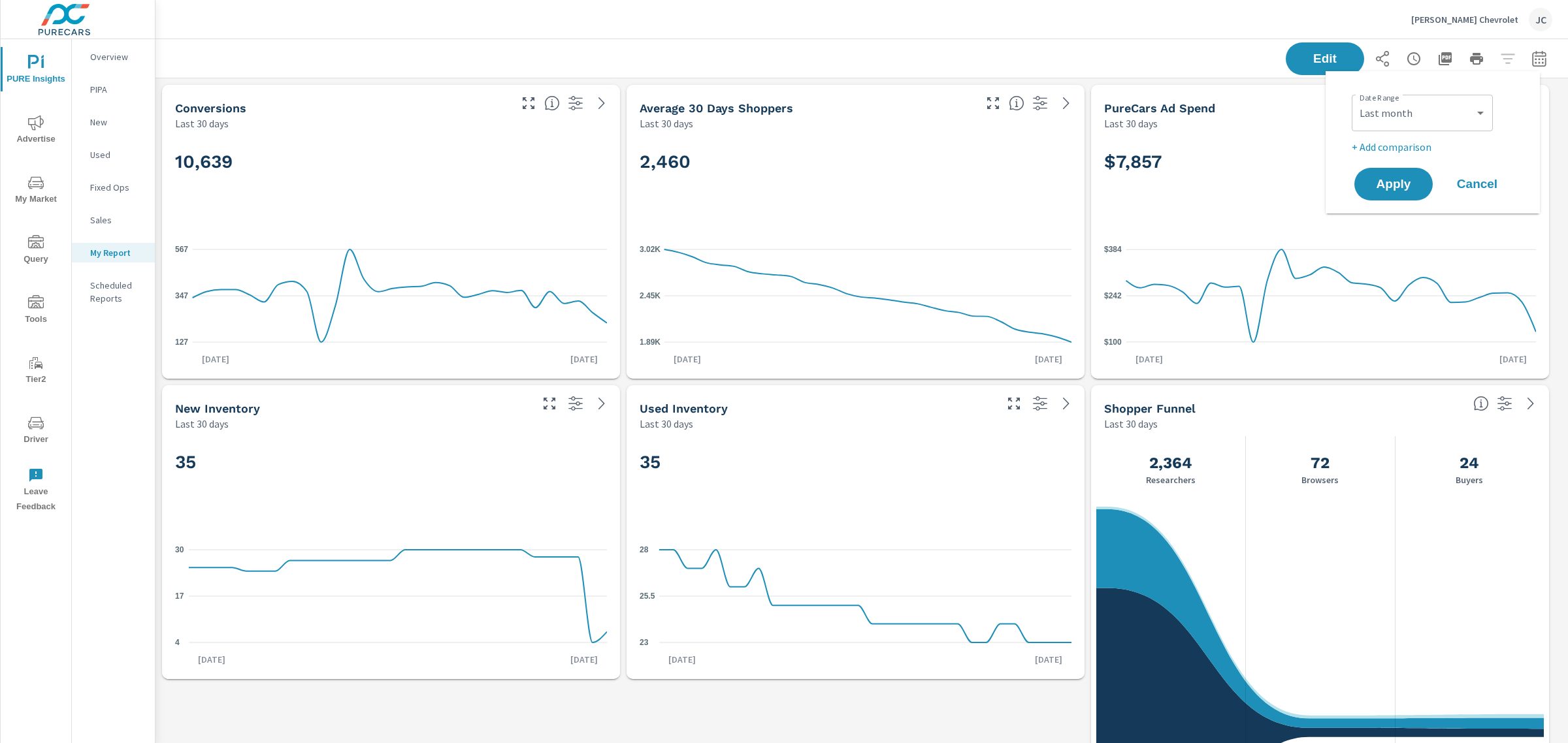
click at [1393, 144] on p "+ Add comparison" at bounding box center [1435, 146] width 168 height 16
select select "Previous period"
click at [1395, 219] on span "Apply" at bounding box center [1393, 221] width 53 height 12
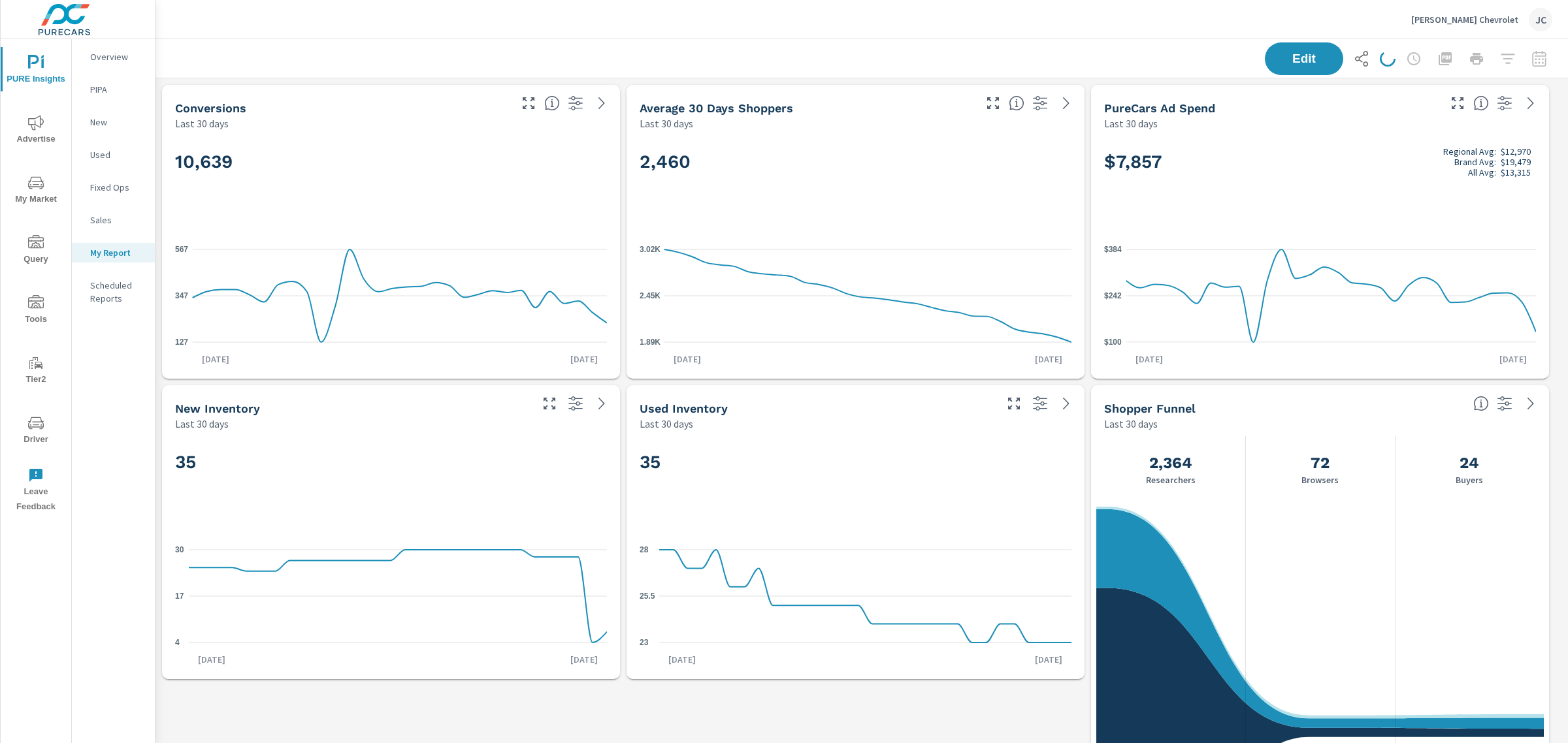
scroll to position [932, 1425]
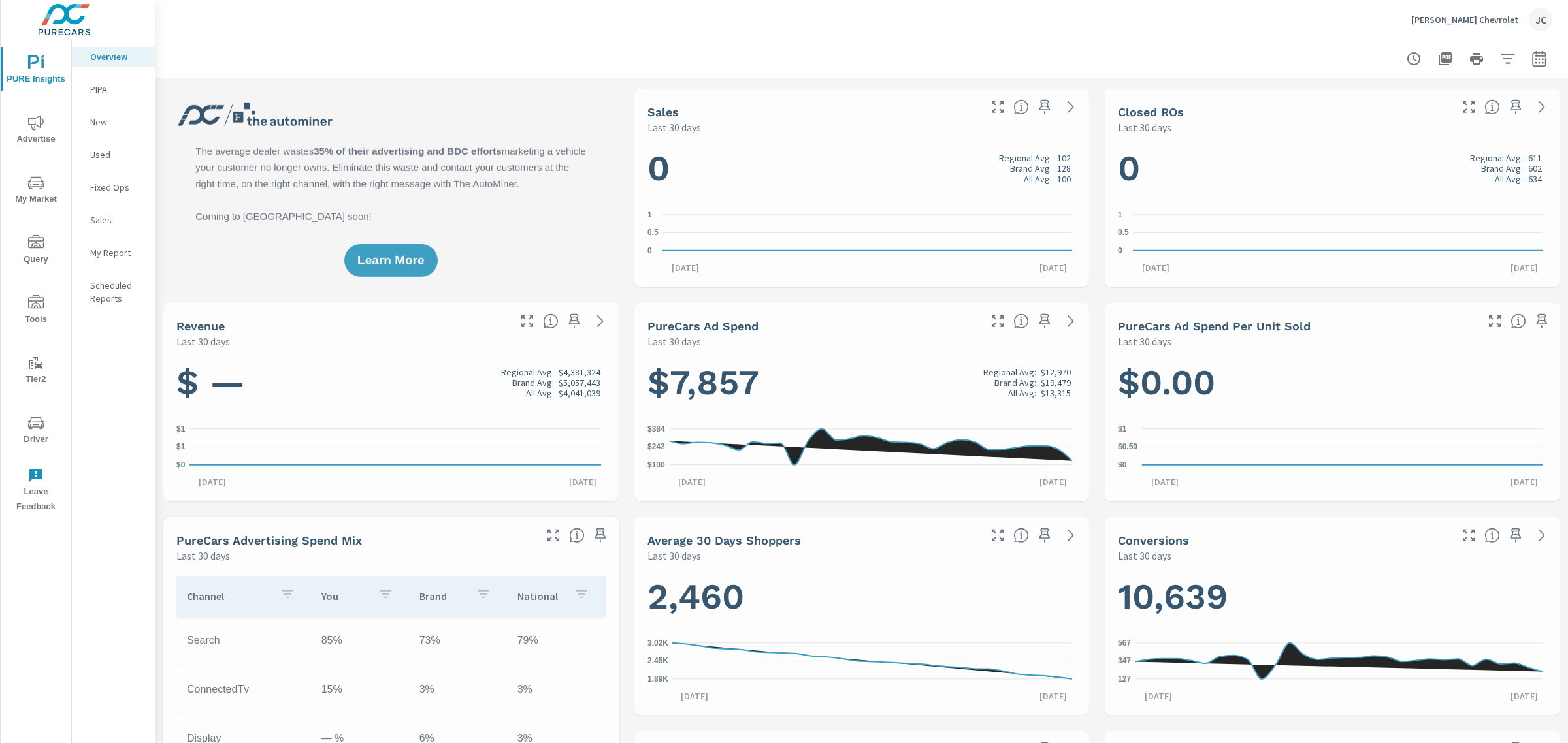
scroll to position [245, 0]
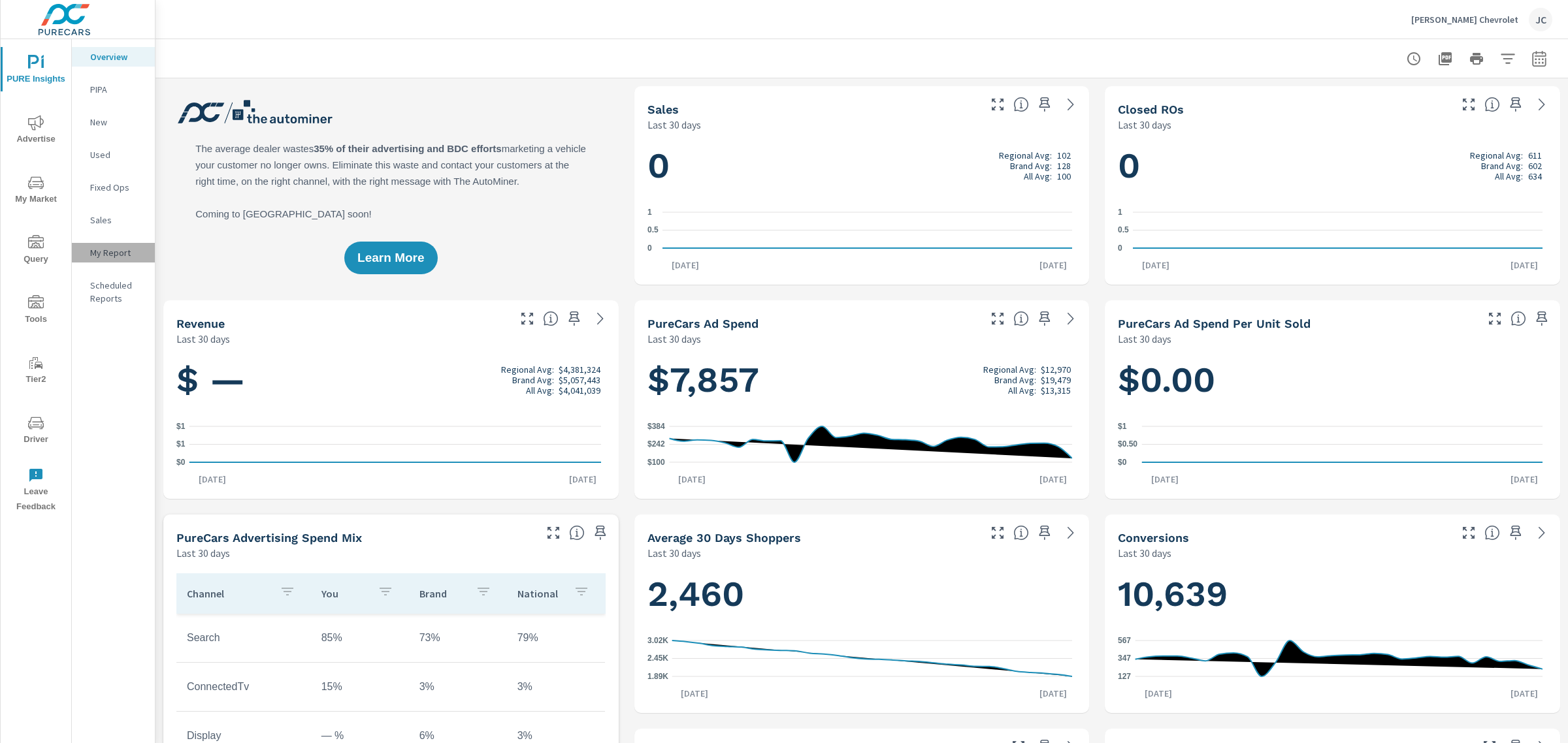
click at [116, 245] on div "My Report" at bounding box center [113, 252] width 83 height 20
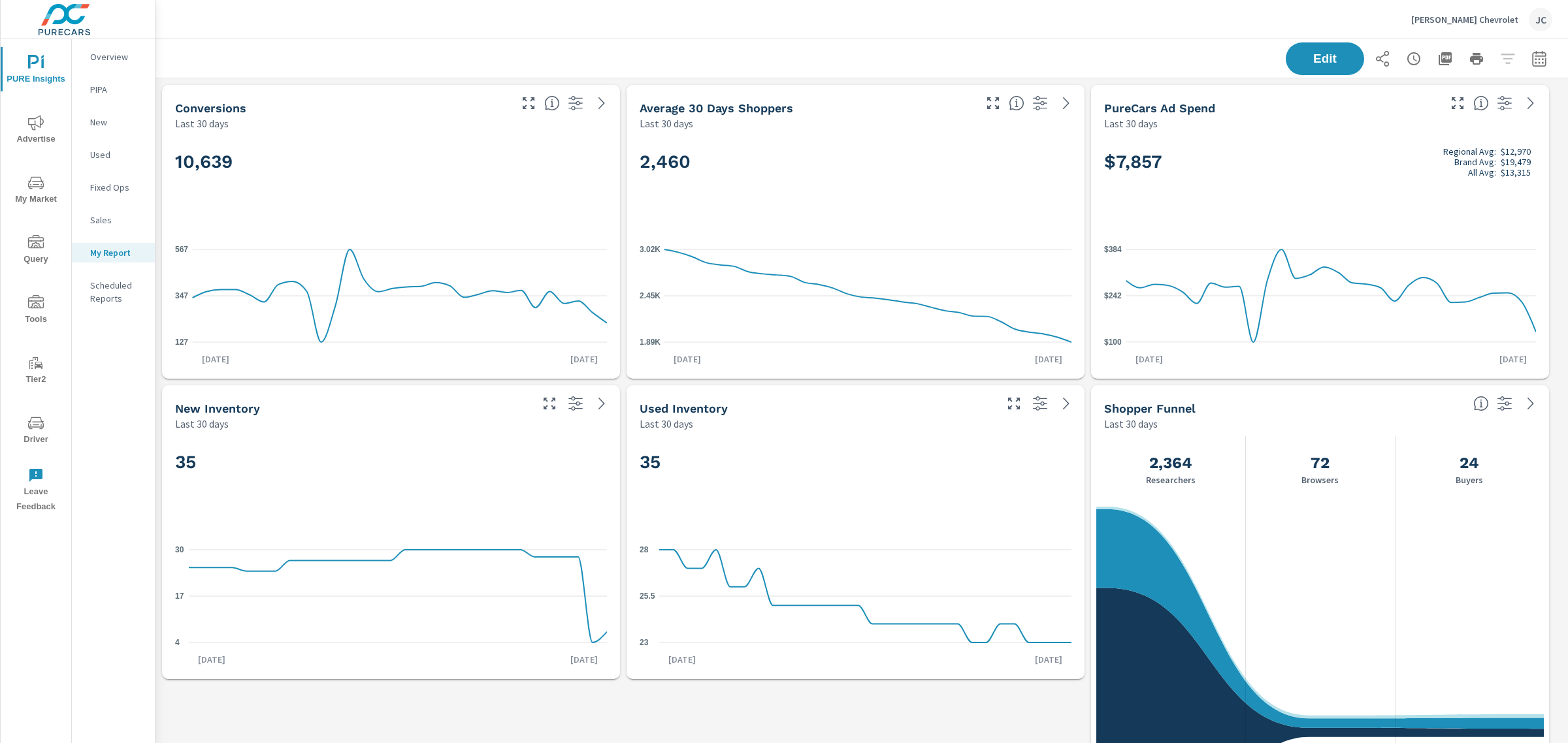
scroll to position [932, 1425]
click at [1534, 64] on icon "button" at bounding box center [1539, 59] width 16 height 16
click at [1421, 115] on select "Custom [DATE] Last week Last 7 days Last 14 days Last 30 days Last 45 days Last…" at bounding box center [1422, 113] width 131 height 26
click at [1357, 100] on select "Custom [DATE] Last week Last 7 days Last 14 days Last 30 days Last 45 days Last…" at bounding box center [1422, 113] width 131 height 26
select select "Last month"
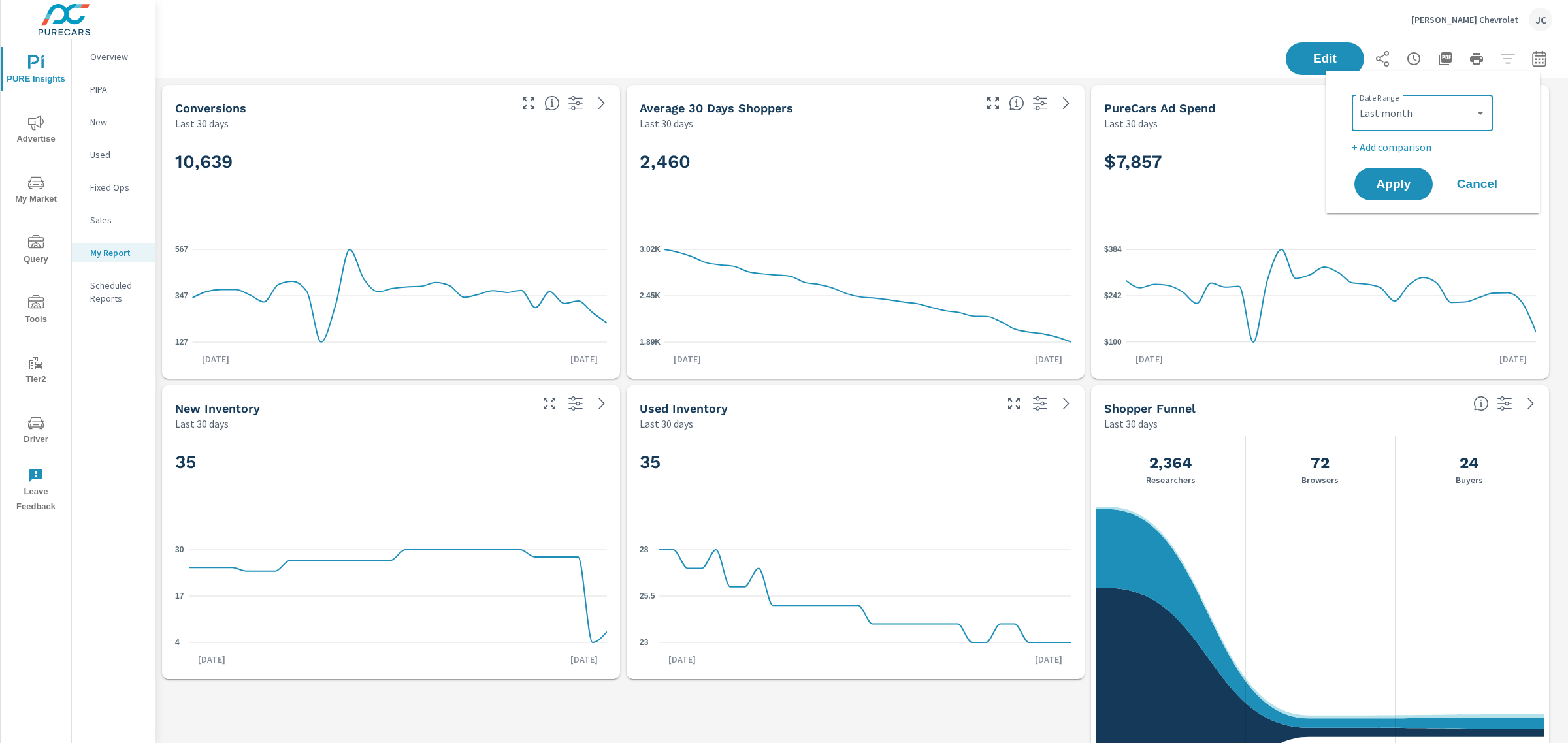
click at [1393, 149] on p "+ Add comparison" at bounding box center [1435, 146] width 168 height 16
select select "Previous period"
click at [1390, 217] on span "Apply" at bounding box center [1393, 221] width 53 height 12
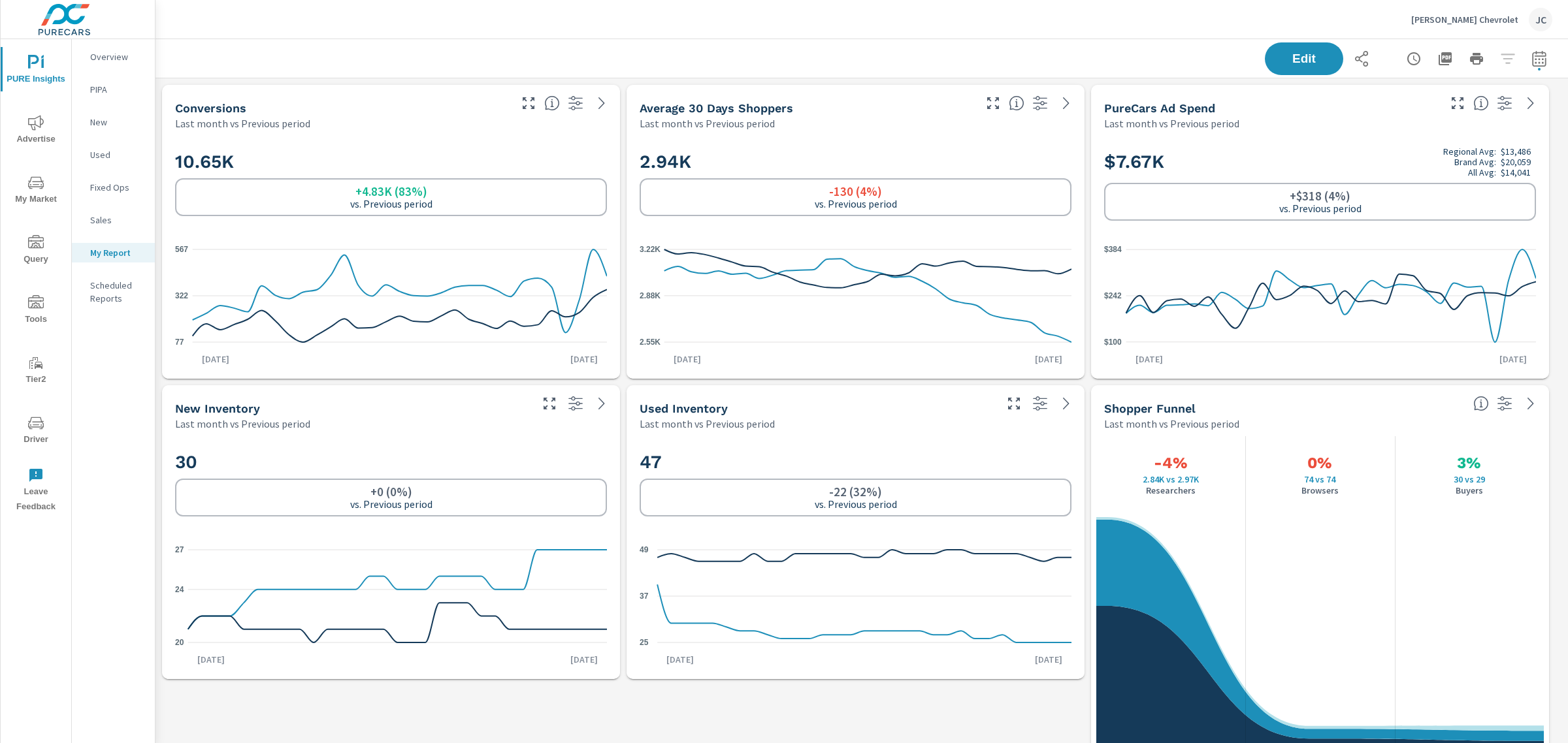
scroll to position [932, 1425]
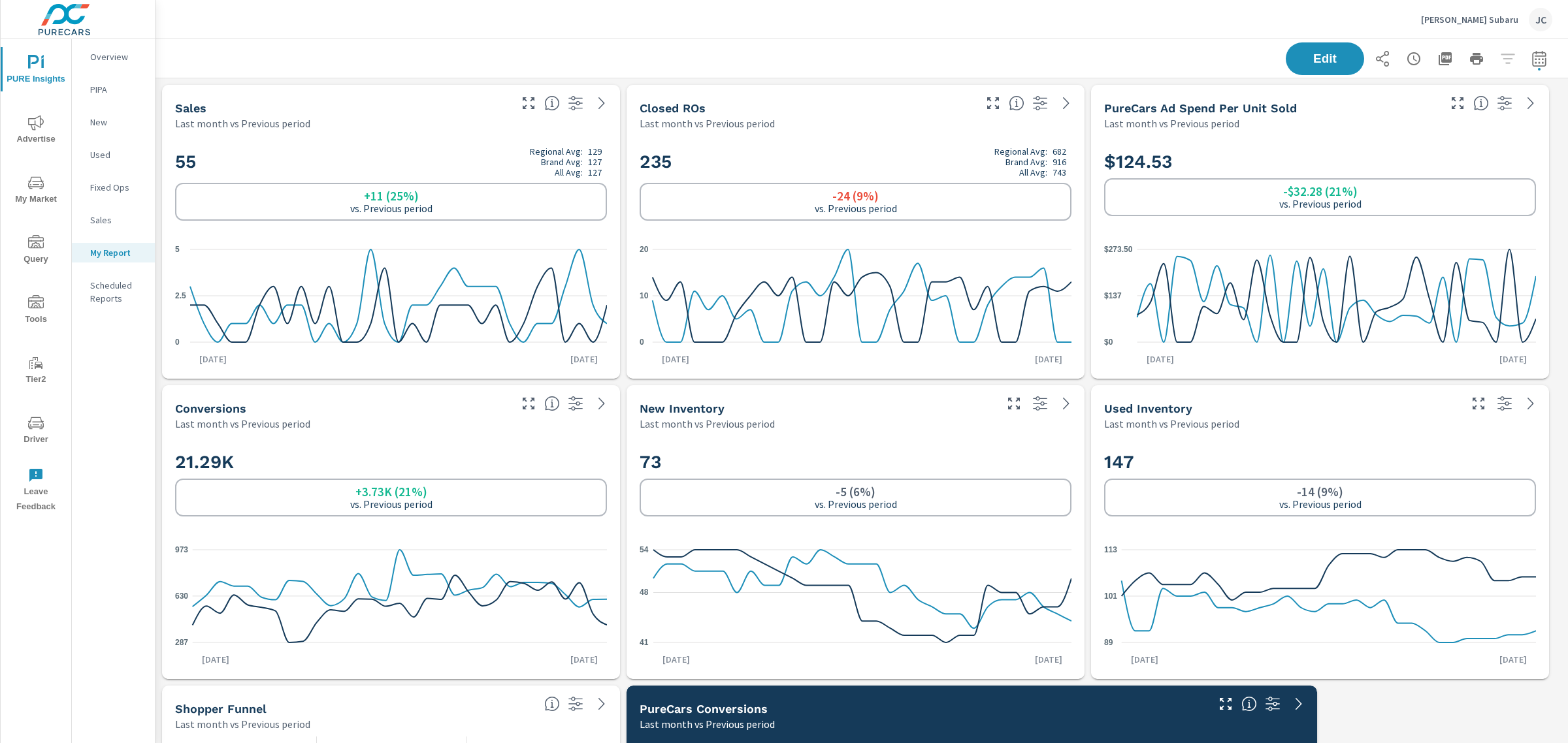
scroll to position [1232, 1425]
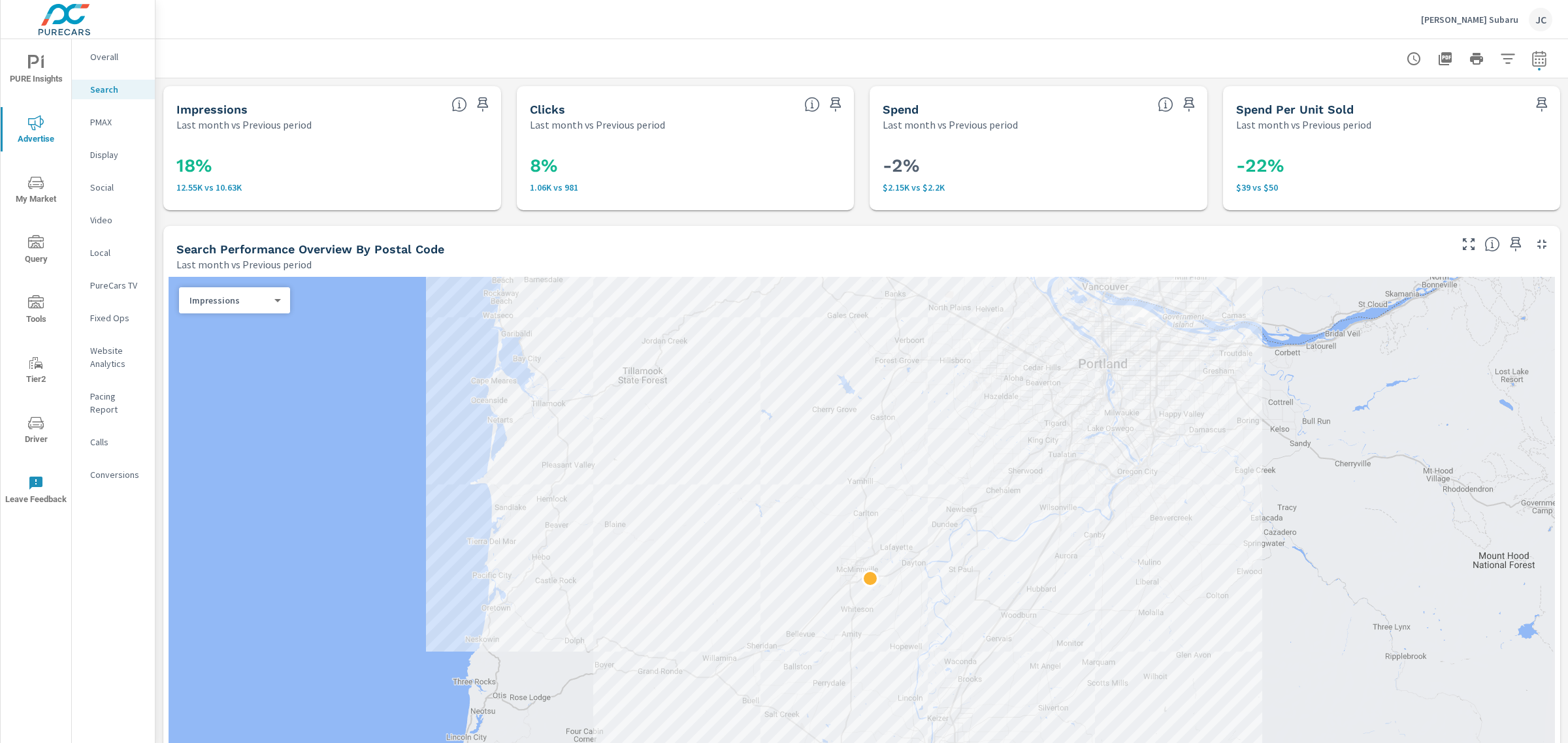
scroll to position [0, 26]
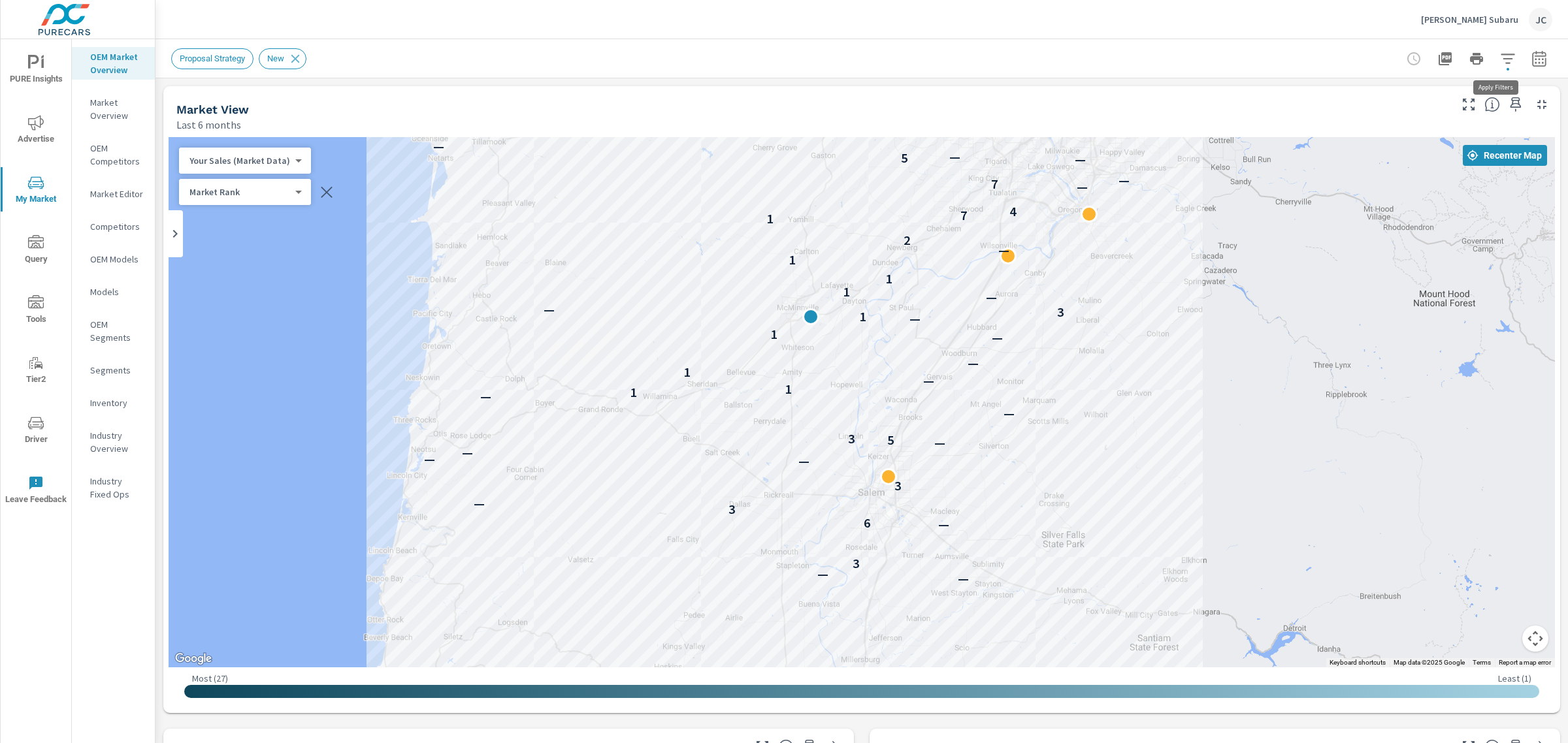
click at [1500, 57] on icon "button" at bounding box center [1507, 59] width 16 height 16
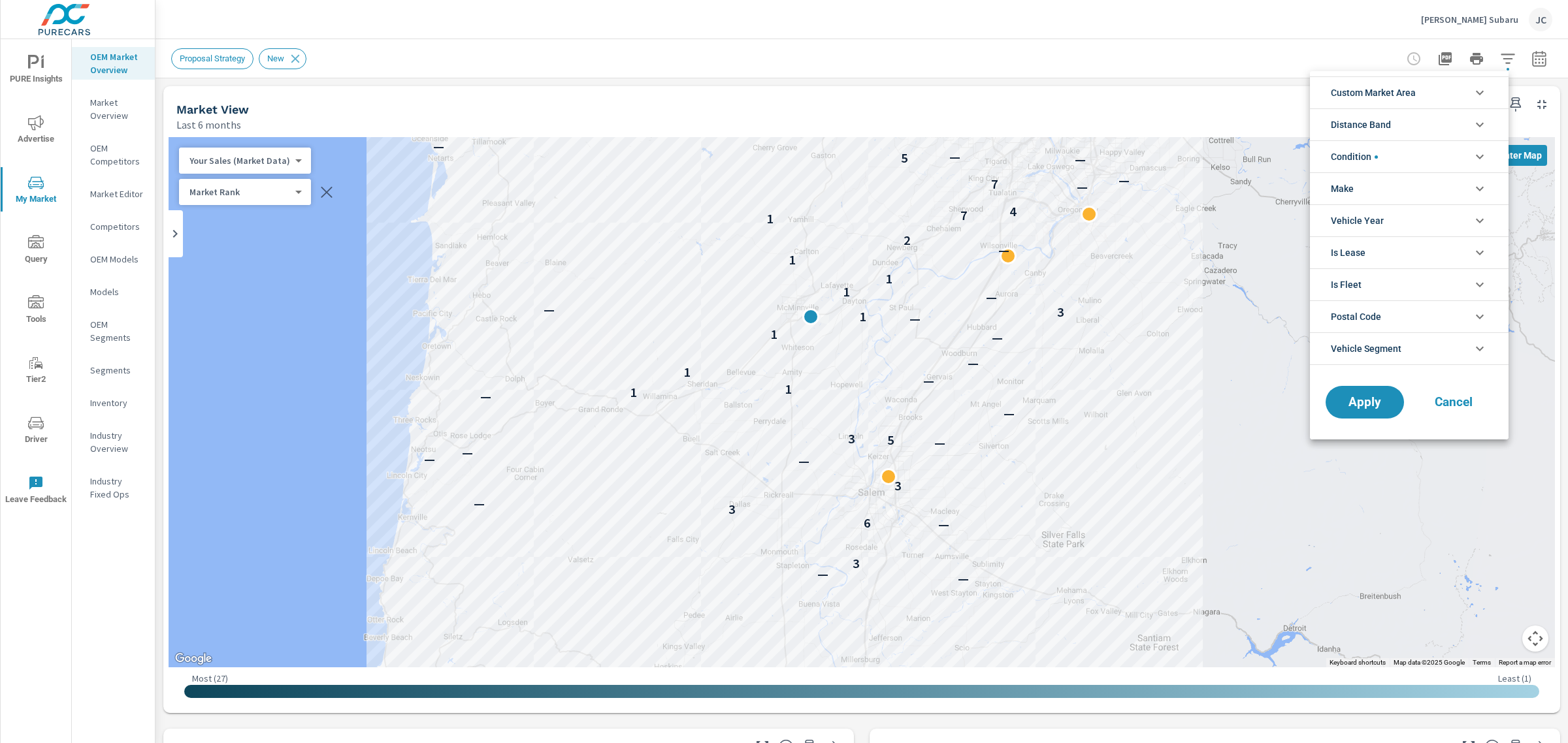
click at [1474, 158] on icon "filter options" at bounding box center [1479, 157] width 16 height 16
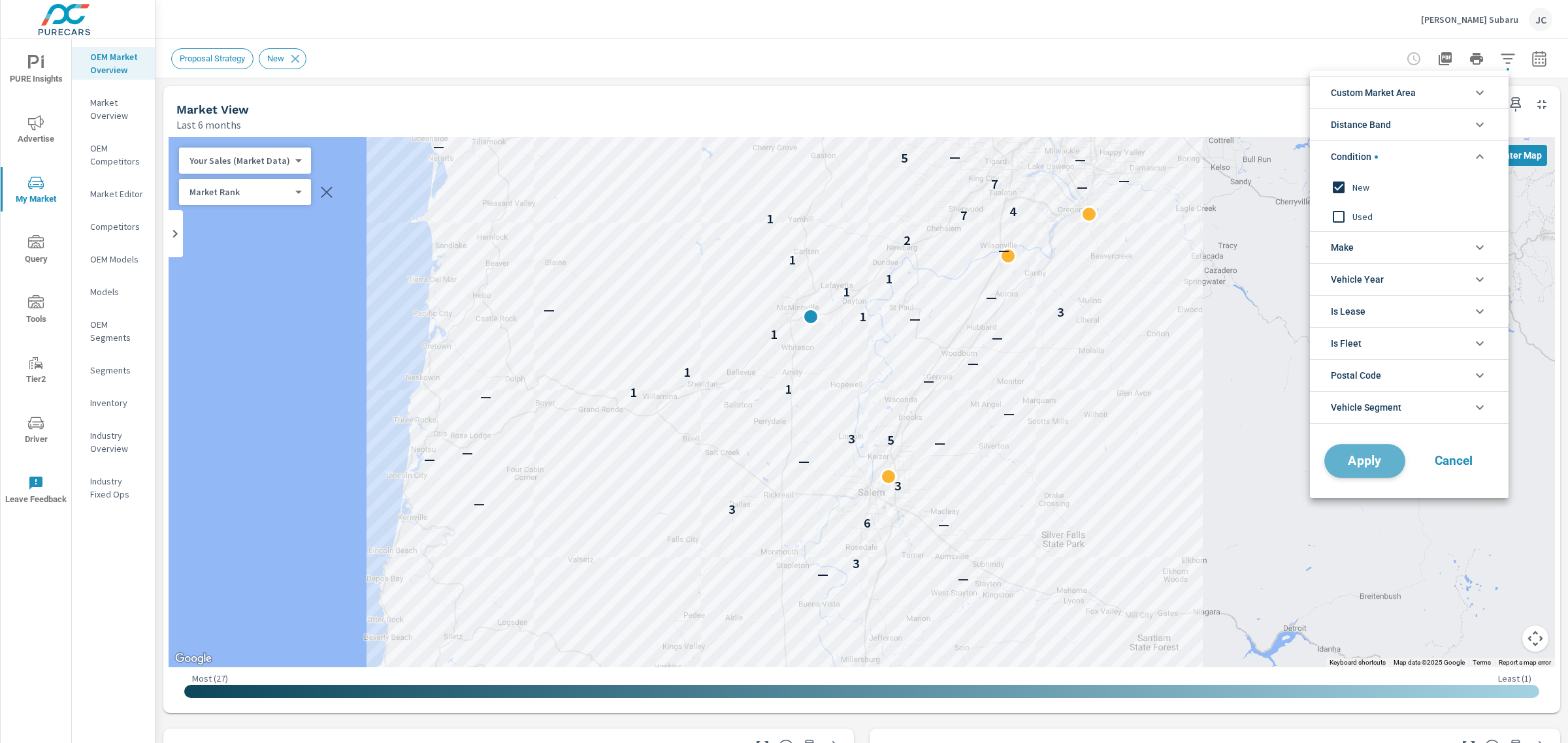
click at [1367, 456] on span "Apply" at bounding box center [1364, 461] width 53 height 12
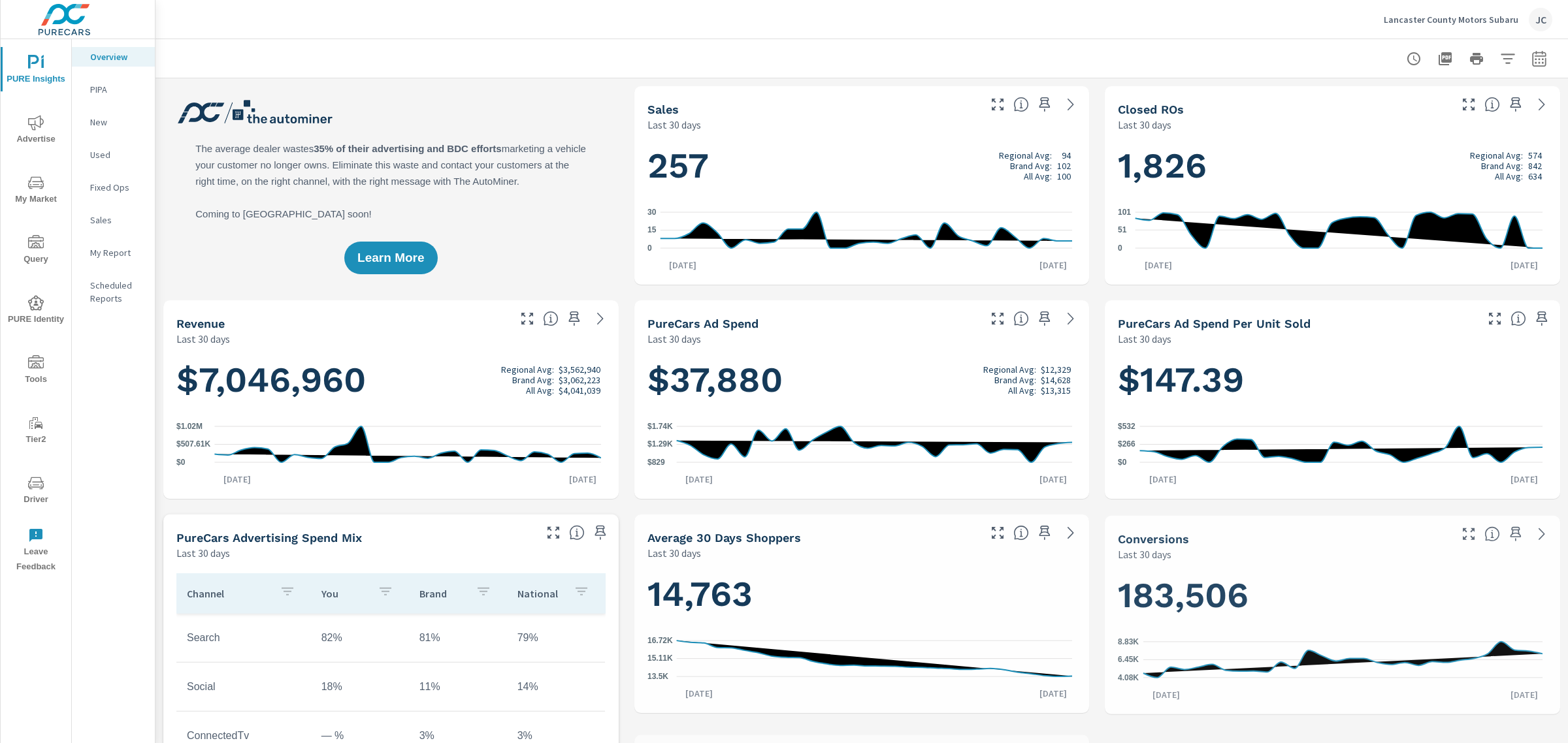
scroll to position [539, 0]
click at [1435, 11] on div "Lancaster County Motors Subaru JC" at bounding box center [1467, 19] width 168 height 23
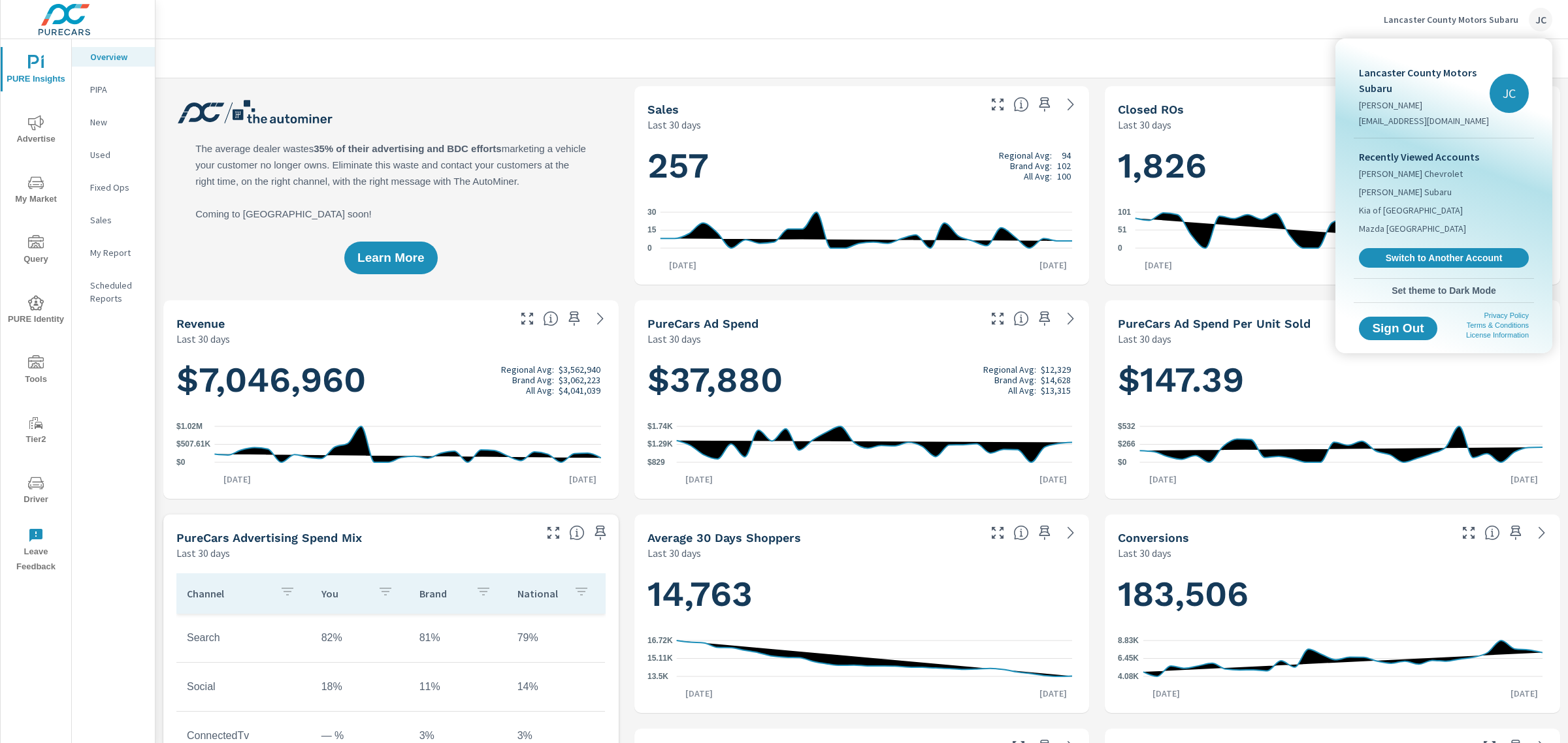
click at [1502, 90] on div "JC" at bounding box center [1509, 93] width 39 height 39
click at [1390, 109] on p "[PERSON_NAME]" at bounding box center [1424, 105] width 131 height 13
click at [37, 76] on div at bounding box center [784, 371] width 1568 height 743
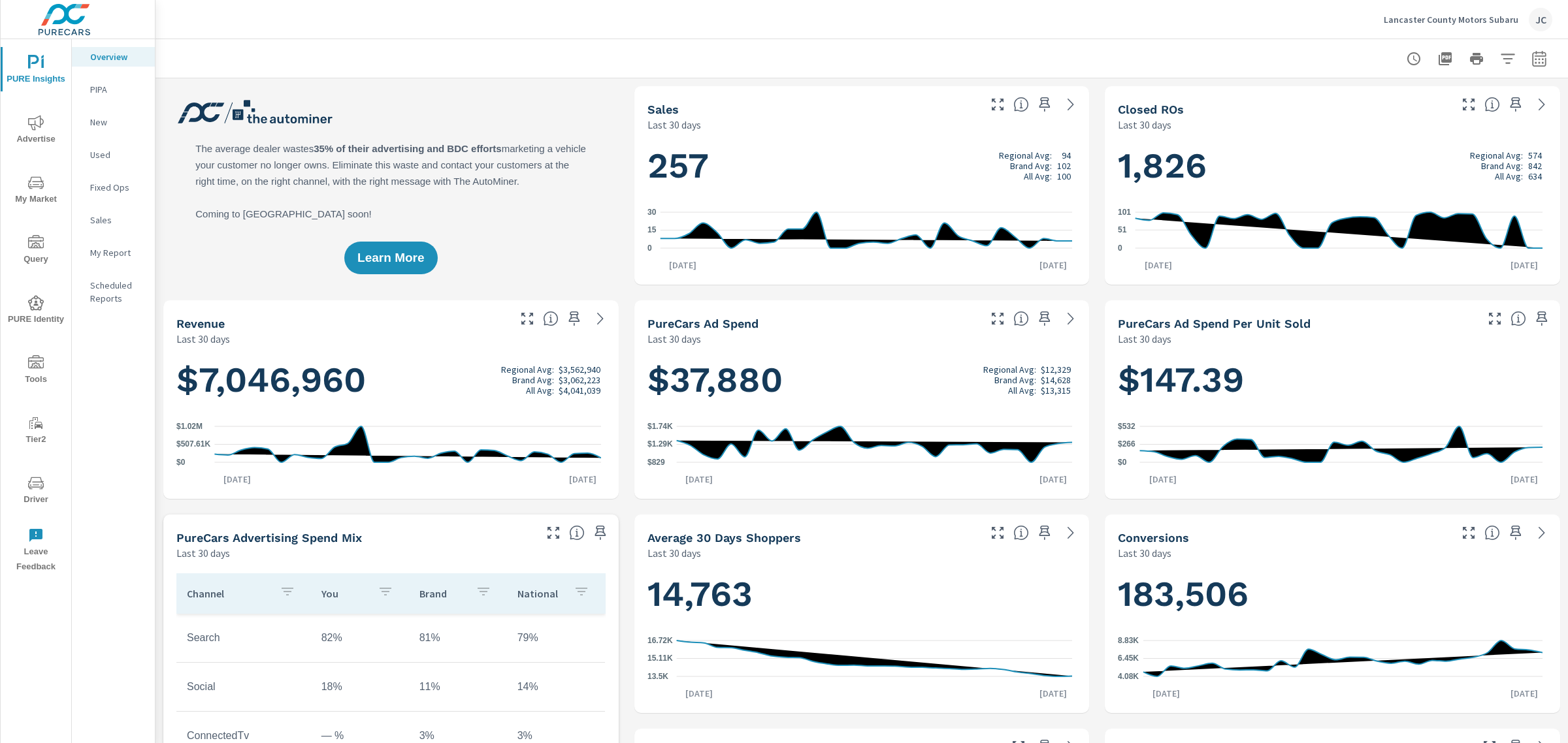
click at [37, 70] on span "PURE Insights" at bounding box center [36, 70] width 63 height 32
click at [38, 480] on icon "nav menu" at bounding box center [36, 483] width 16 height 16
